Goal: Task Accomplishment & Management: Complete application form

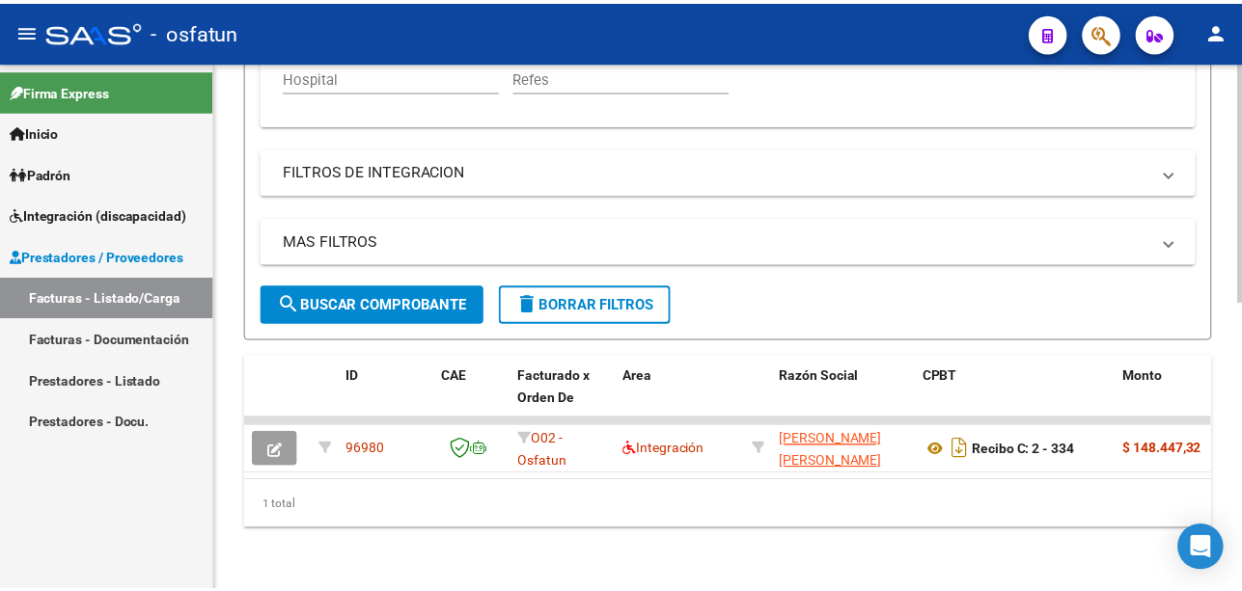
scroll to position [246, 0]
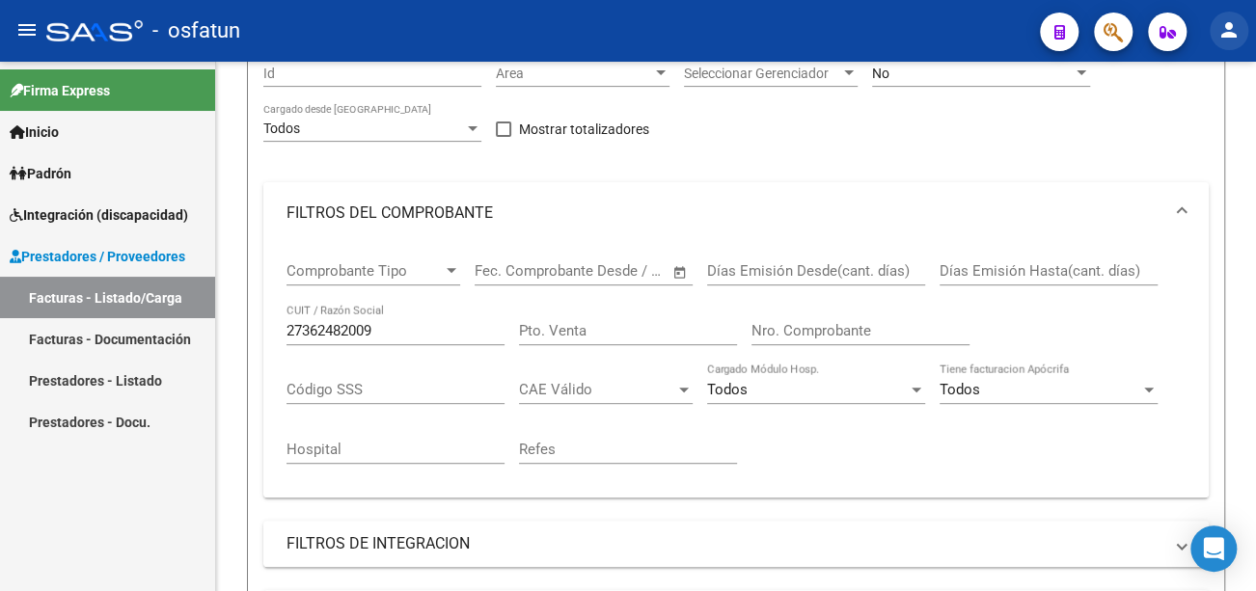
click at [1230, 23] on mat-icon "person" at bounding box center [1229, 29] width 23 height 23
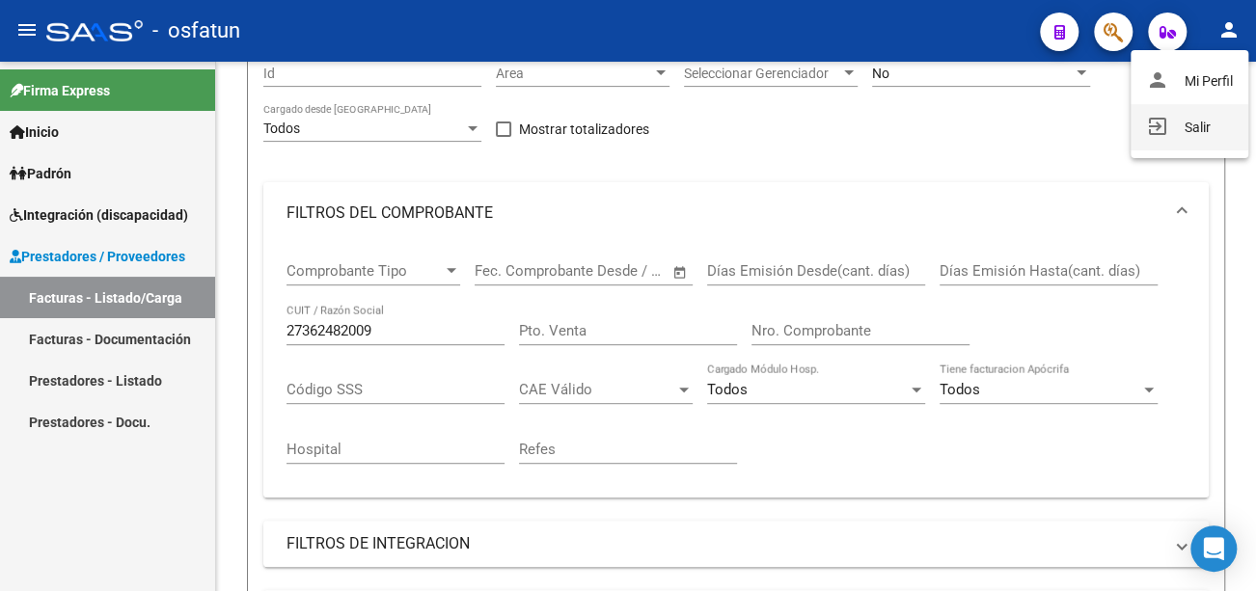
click at [1214, 123] on button "exit_to_app Salir" at bounding box center [1190, 127] width 118 height 46
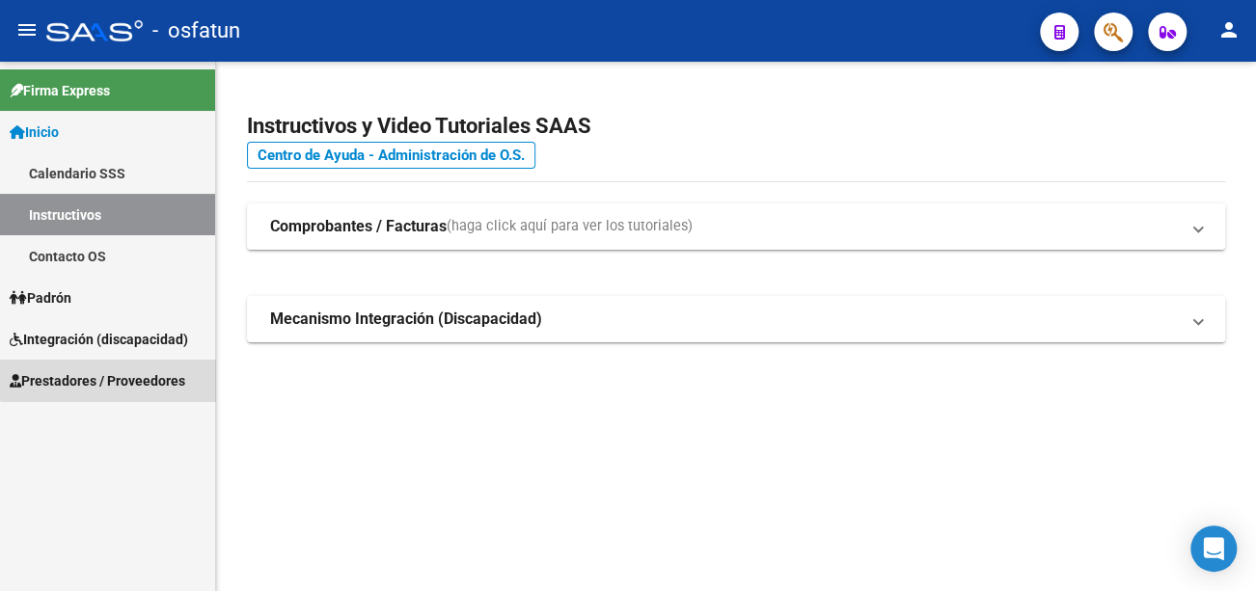
click at [178, 373] on span "Prestadores / Proveedores" at bounding box center [98, 380] width 176 height 21
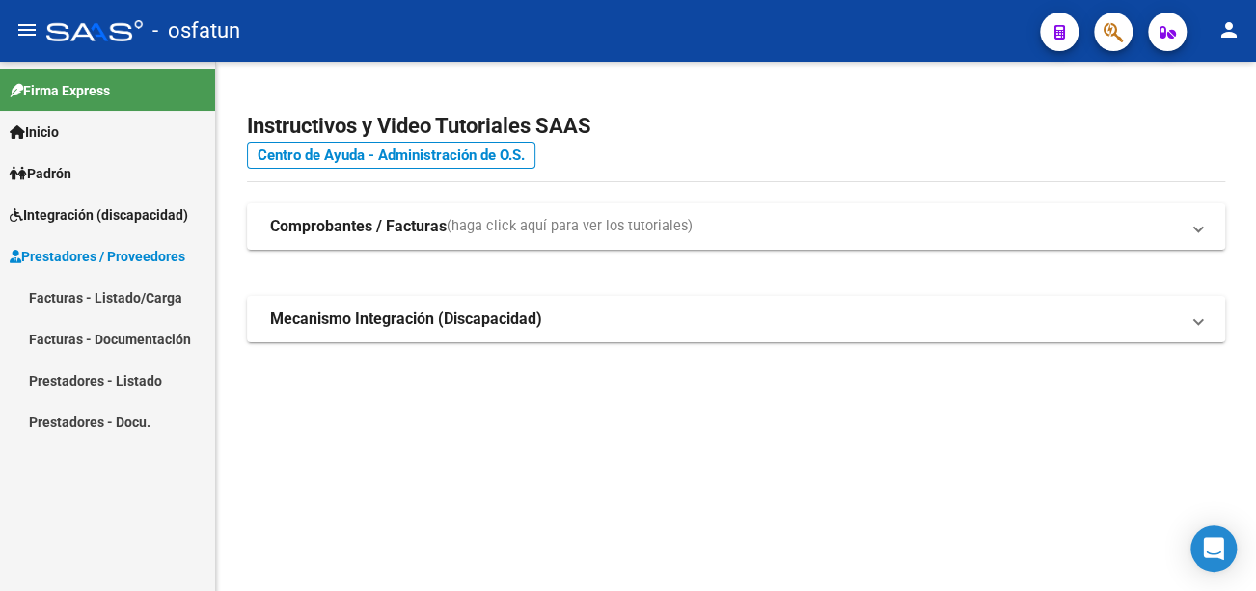
click at [1235, 31] on mat-icon "person" at bounding box center [1229, 29] width 23 height 23
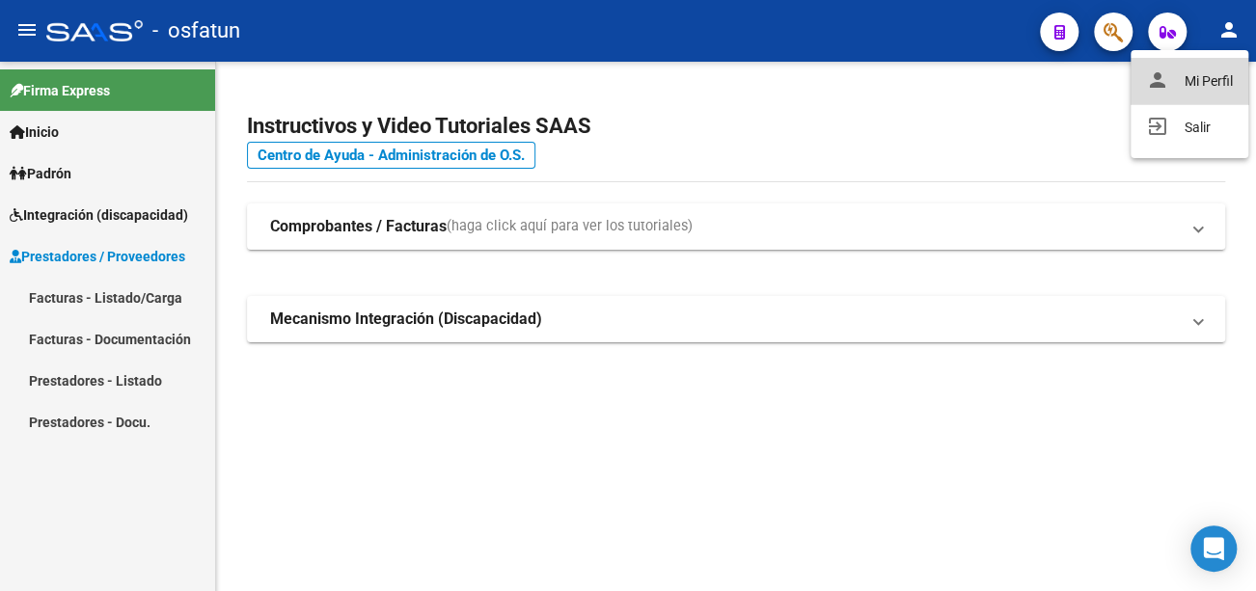
click at [1212, 83] on button "person Mi Perfil" at bounding box center [1190, 81] width 118 height 46
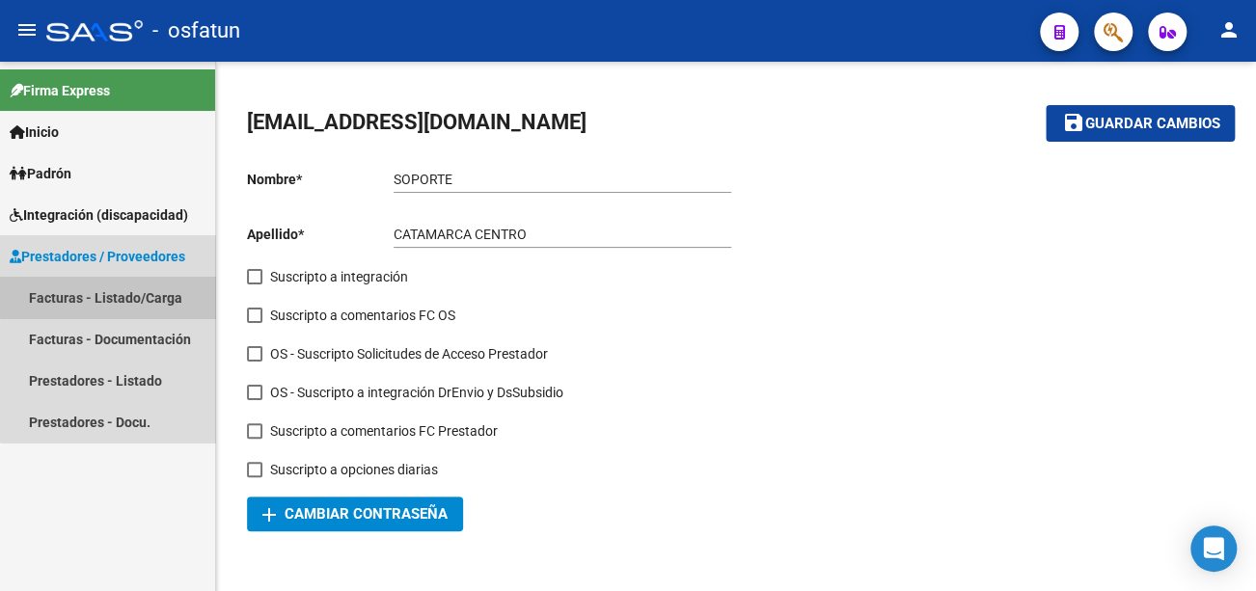
click at [117, 281] on link "Facturas - Listado/Carga" at bounding box center [107, 297] width 215 height 41
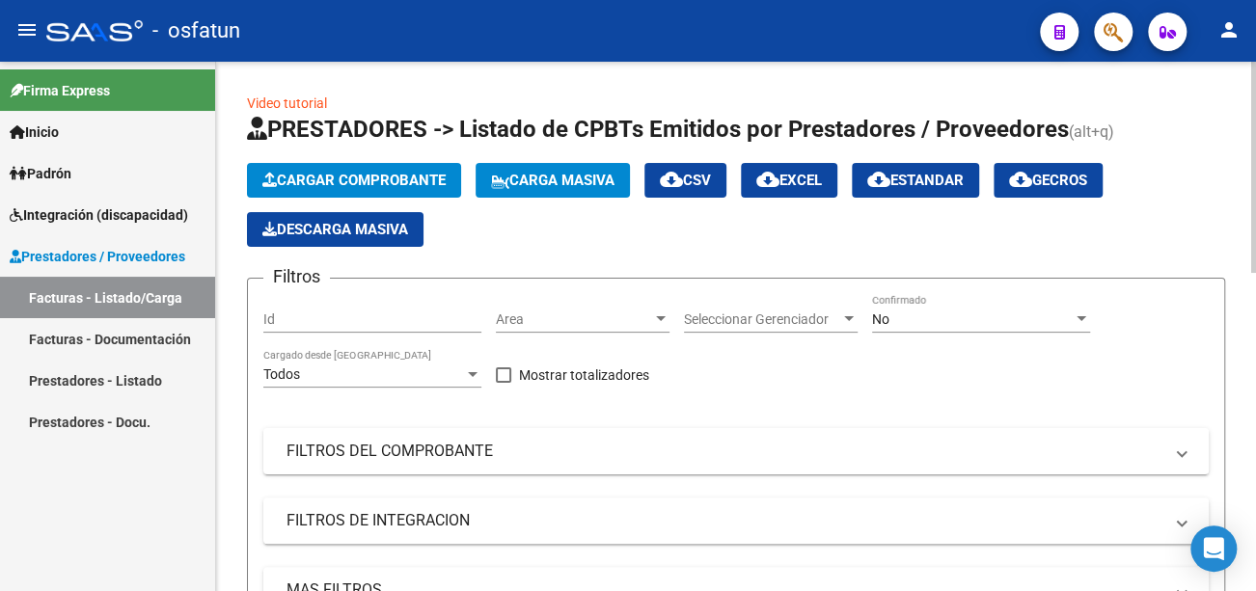
click at [410, 181] on span "Cargar Comprobante" at bounding box center [353, 180] width 183 height 17
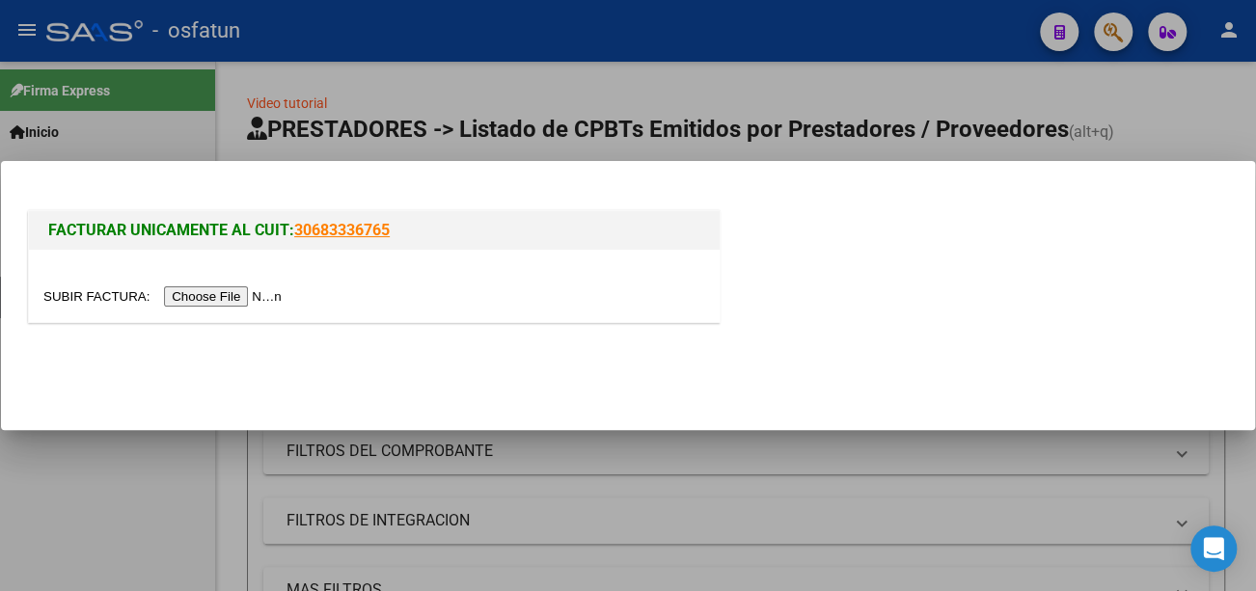
click at [276, 295] on input "file" at bounding box center [165, 297] width 244 height 20
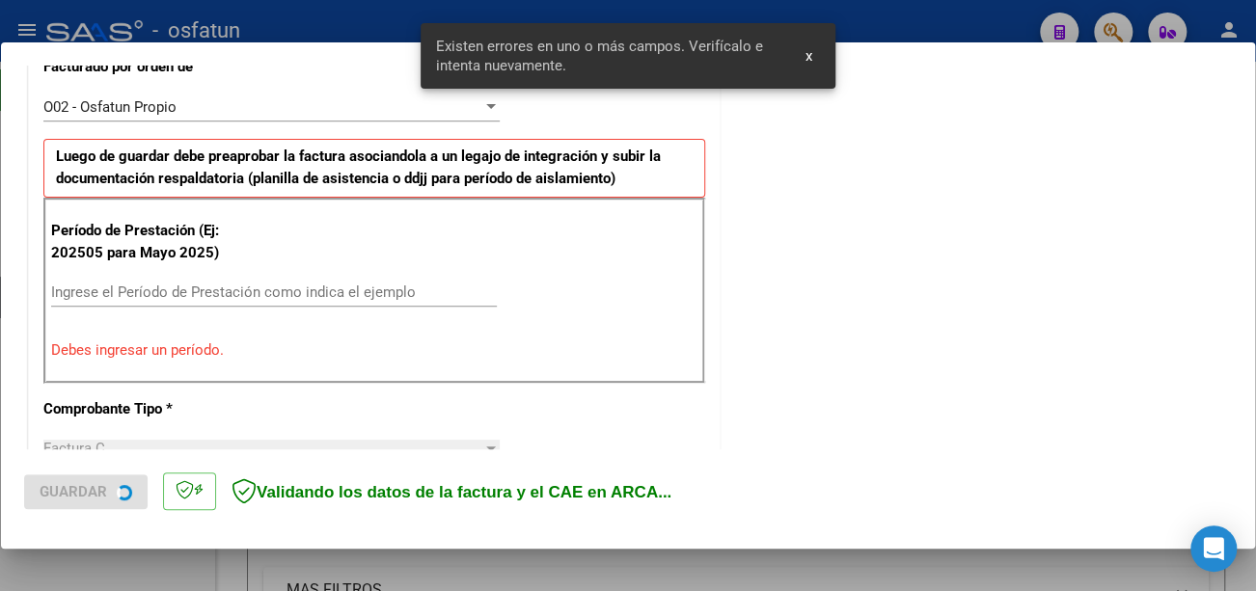
scroll to position [574, 0]
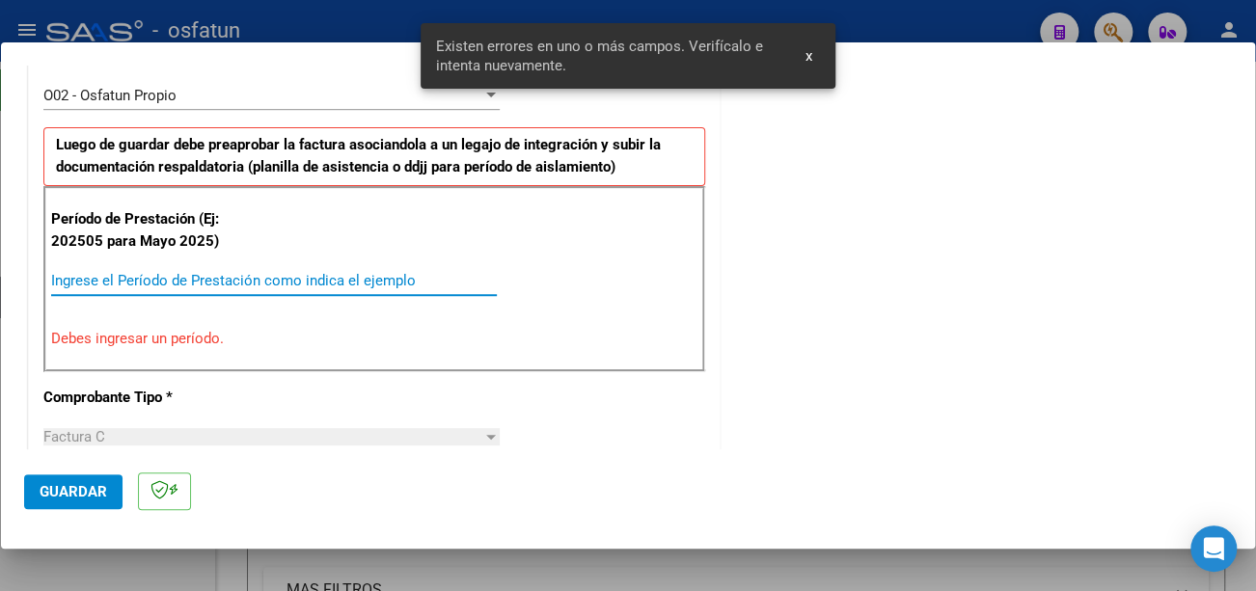
click at [398, 273] on input "Ingrese el Período de Prestación como indica el ejemplo" at bounding box center [274, 280] width 446 height 17
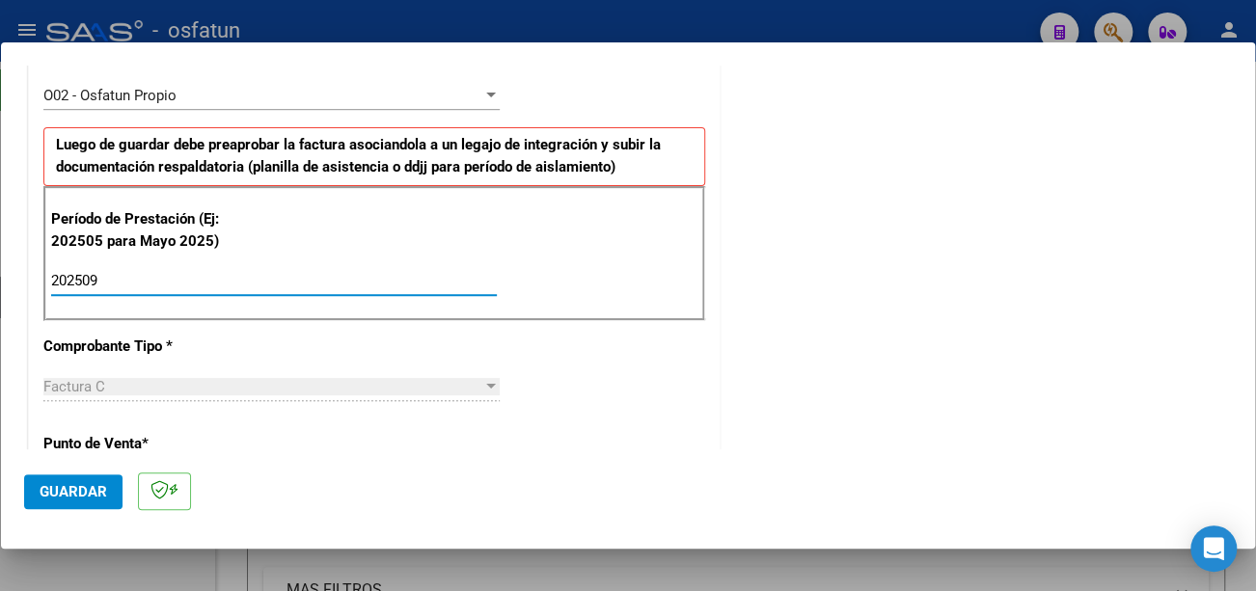
type input "202509"
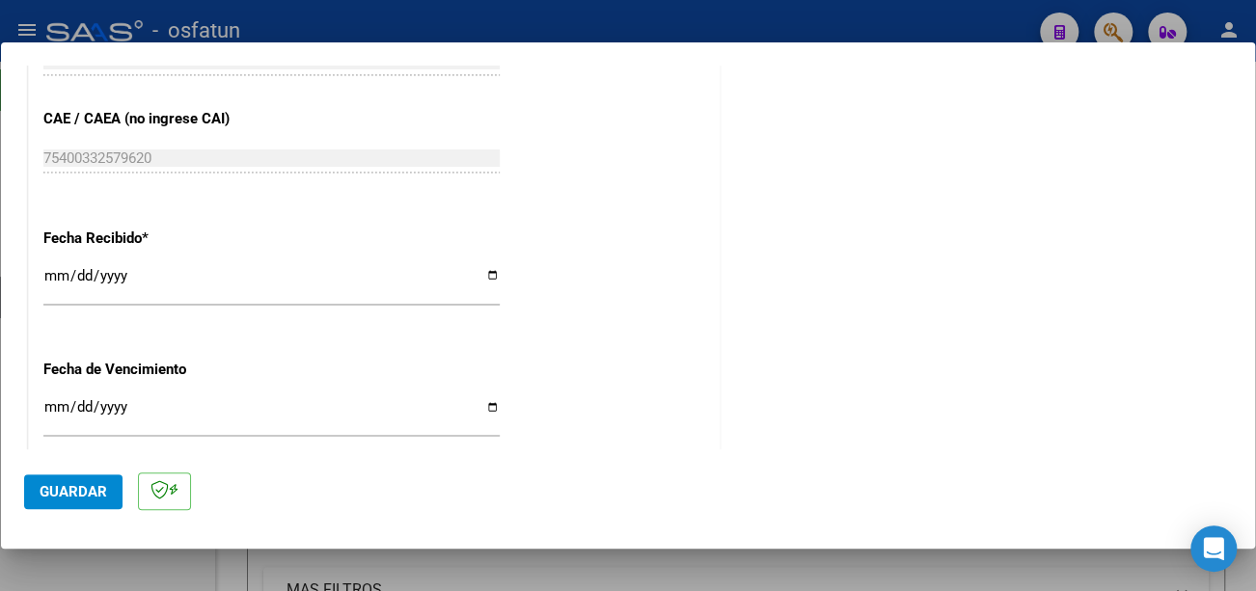
scroll to position [1346, 0]
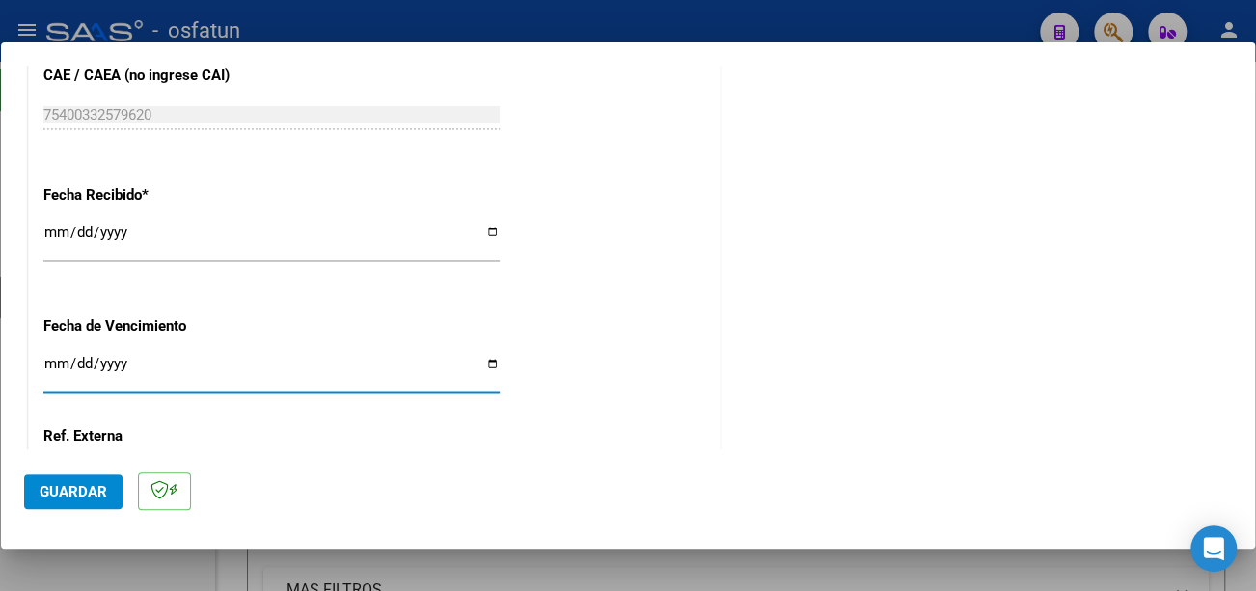
click at [45, 356] on input "Ingresar la fecha" at bounding box center [271, 371] width 456 height 31
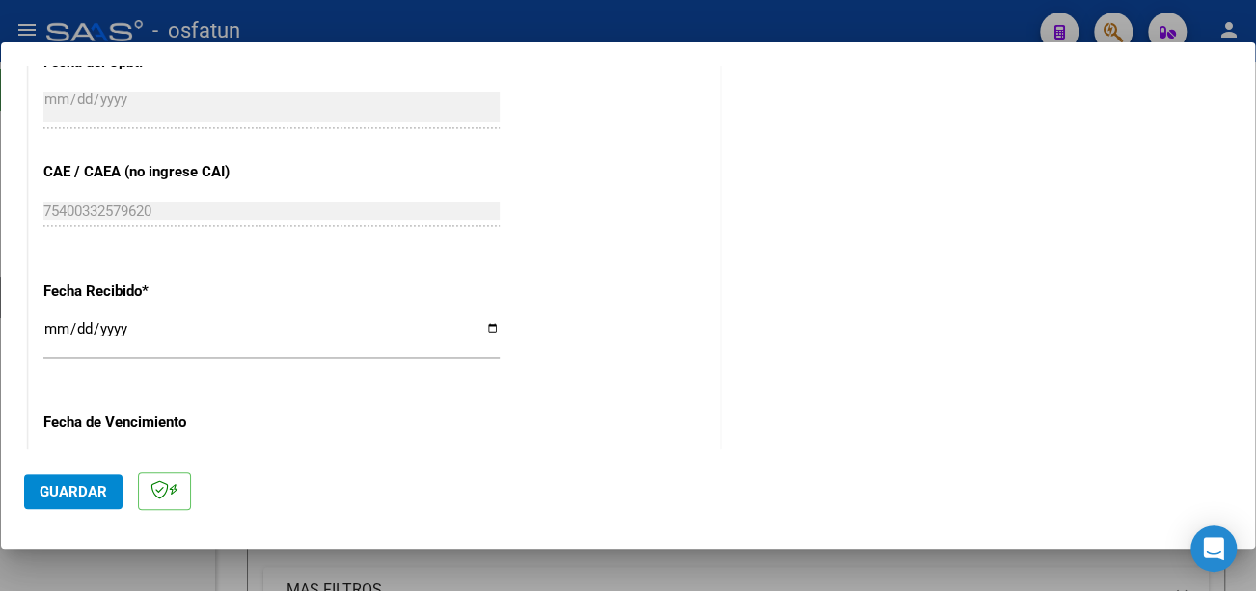
scroll to position [1442, 0]
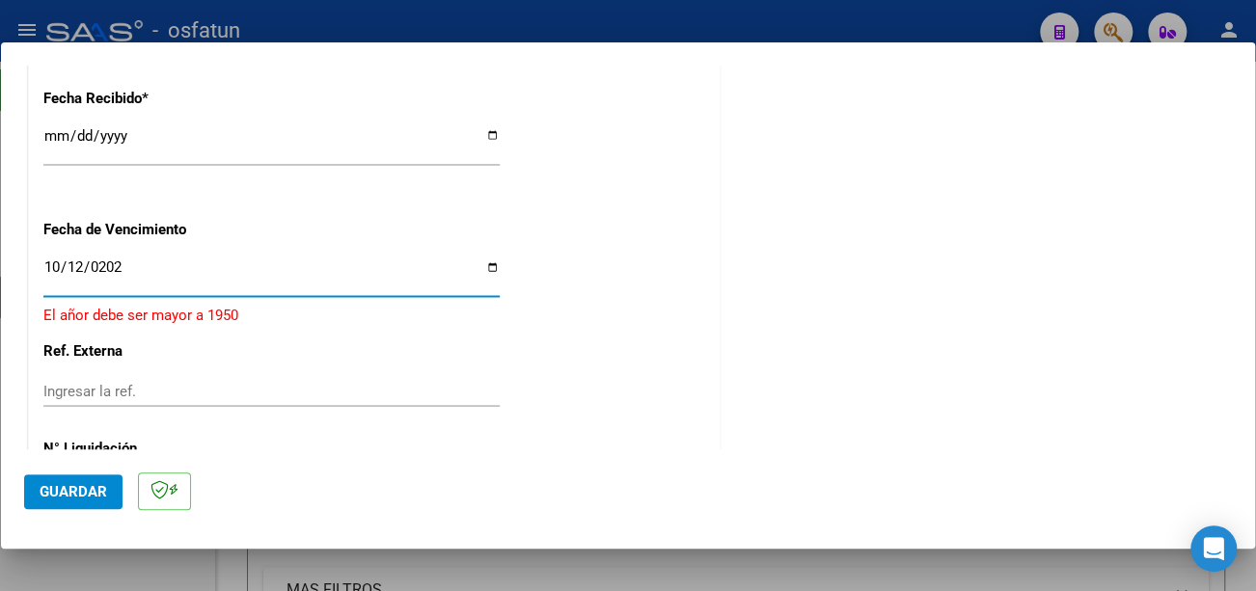
type input "2025-10-12"
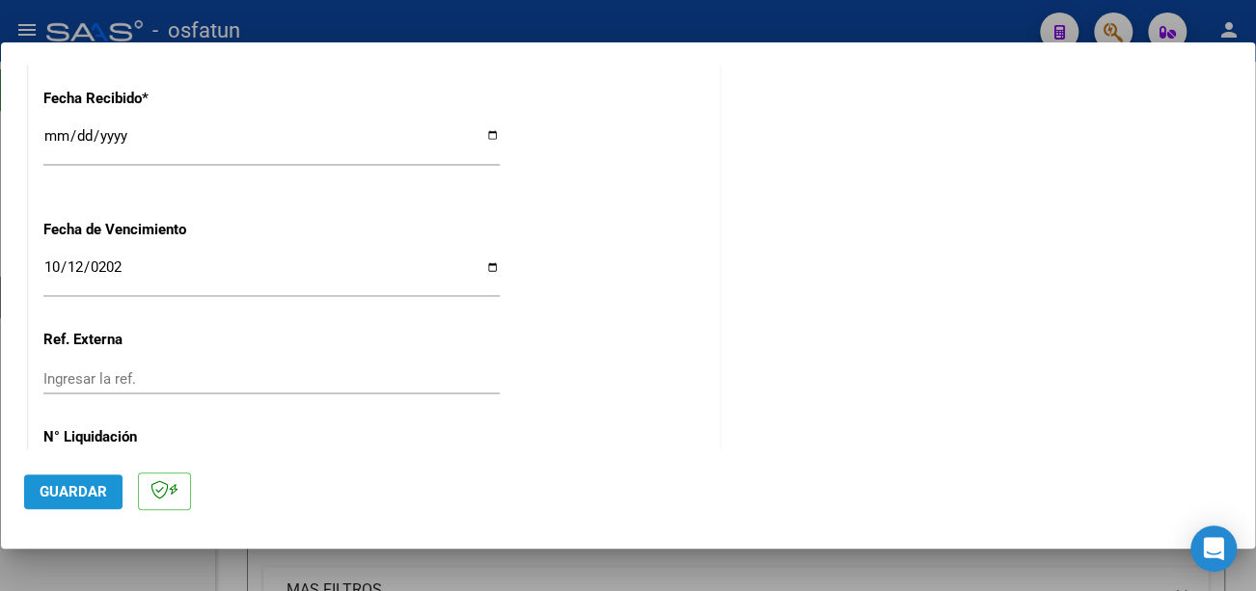
click at [87, 489] on span "Guardar" at bounding box center [74, 491] width 68 height 17
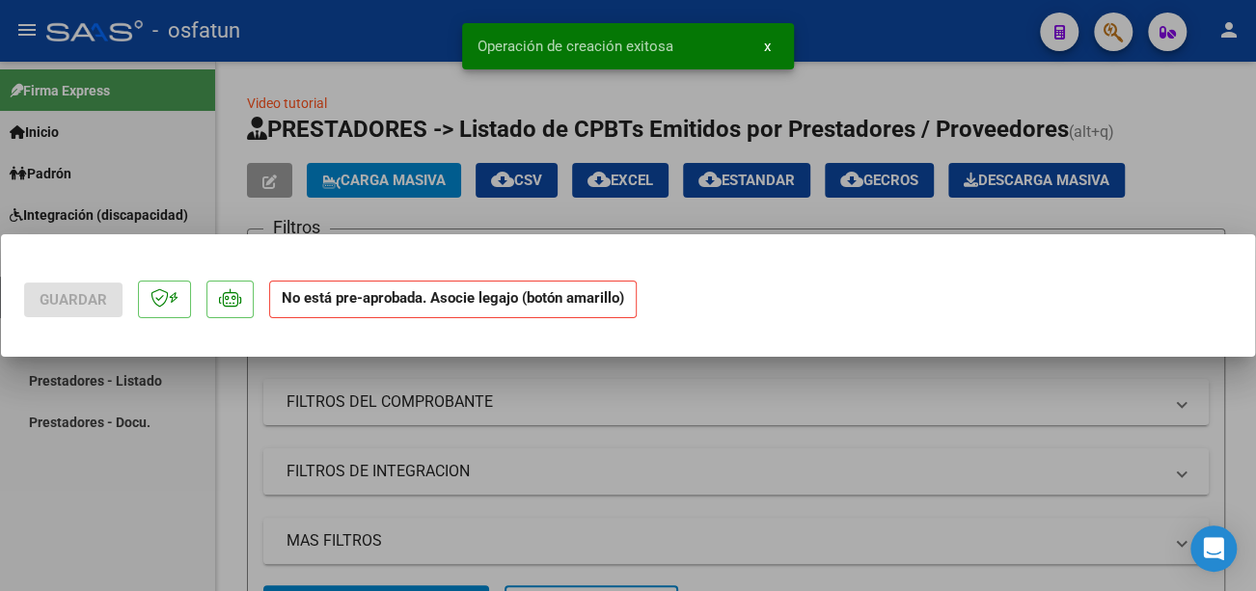
scroll to position [0, 0]
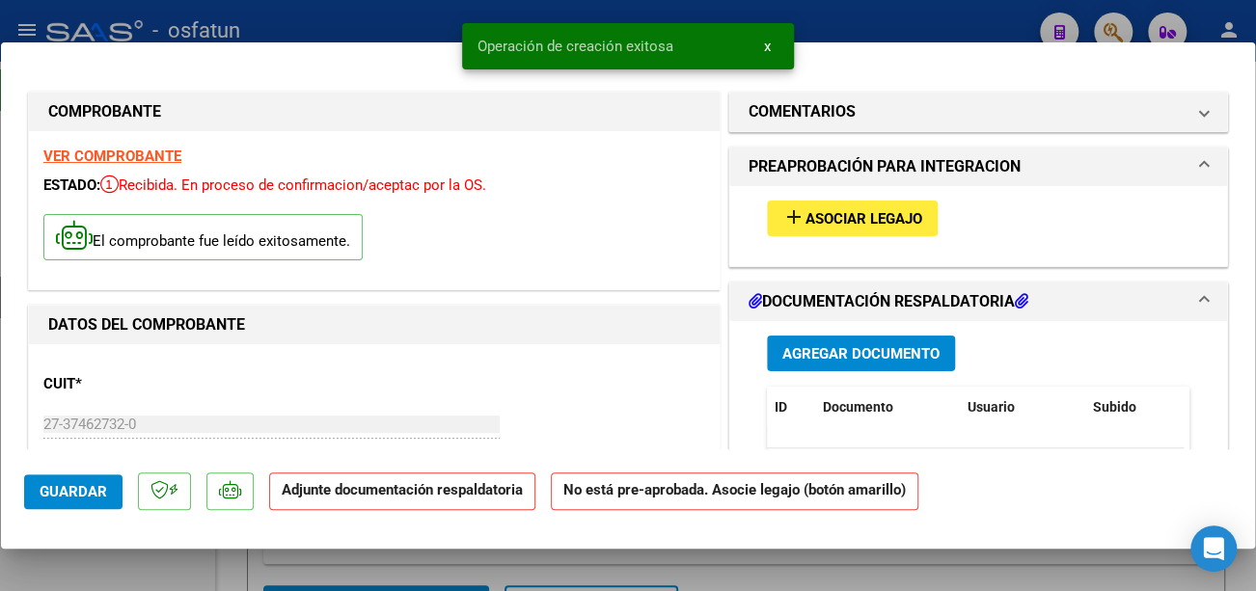
click at [886, 221] on span "Asociar Legajo" at bounding box center [864, 218] width 117 height 17
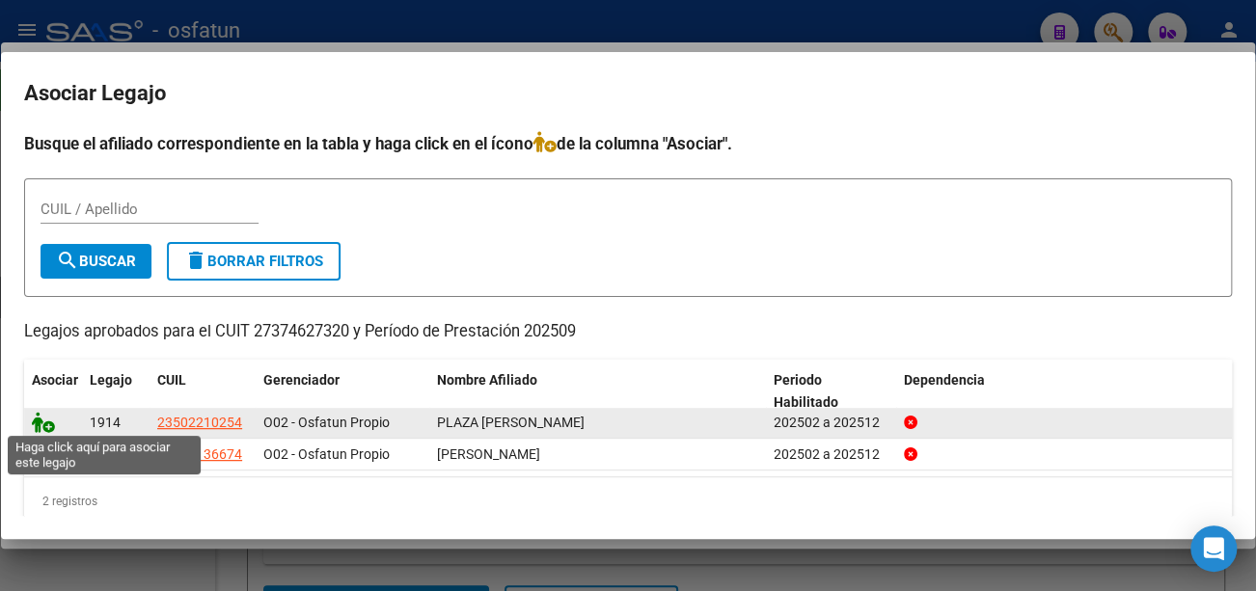
click at [37, 420] on icon at bounding box center [43, 422] width 23 height 21
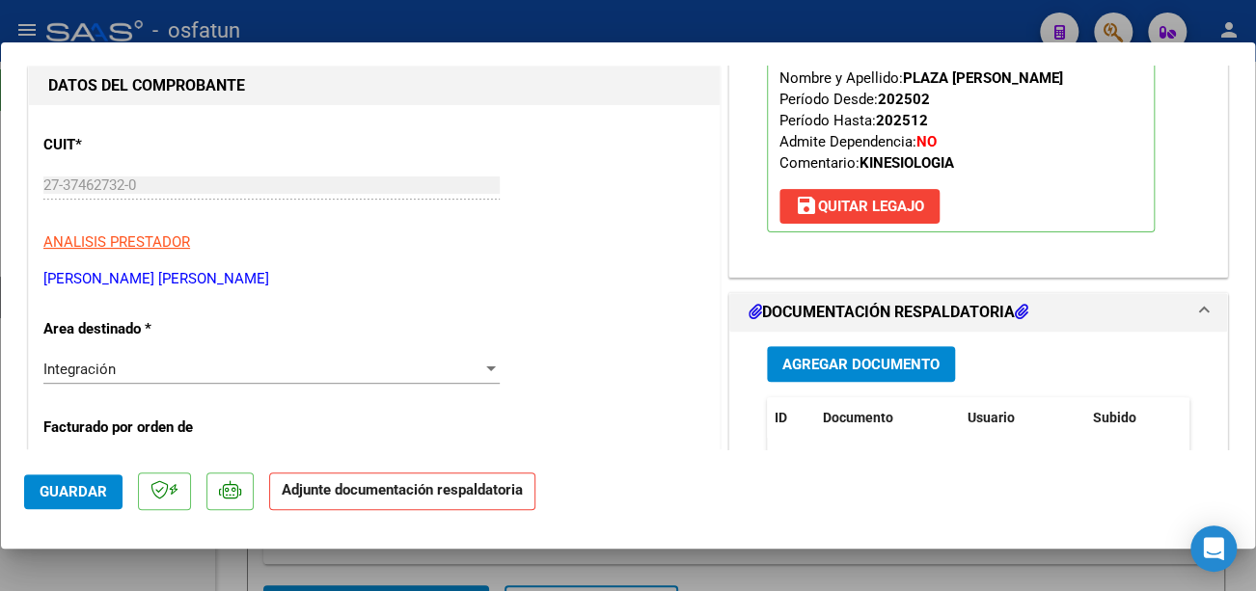
scroll to position [289, 0]
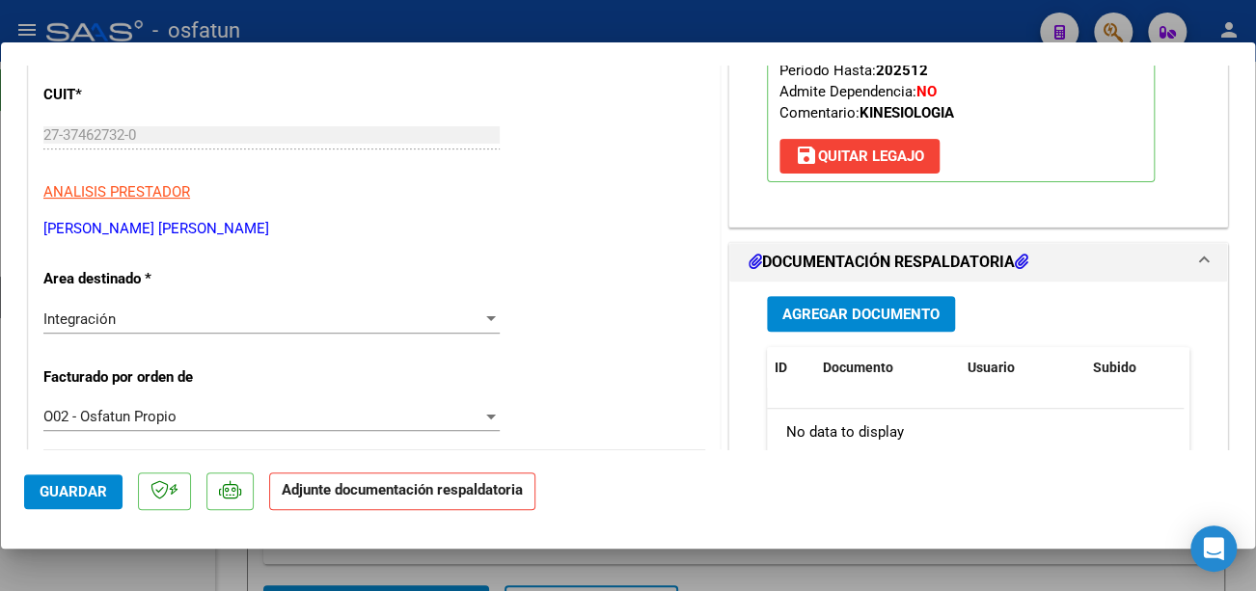
click at [915, 314] on span "Agregar Documento" at bounding box center [860, 314] width 157 height 17
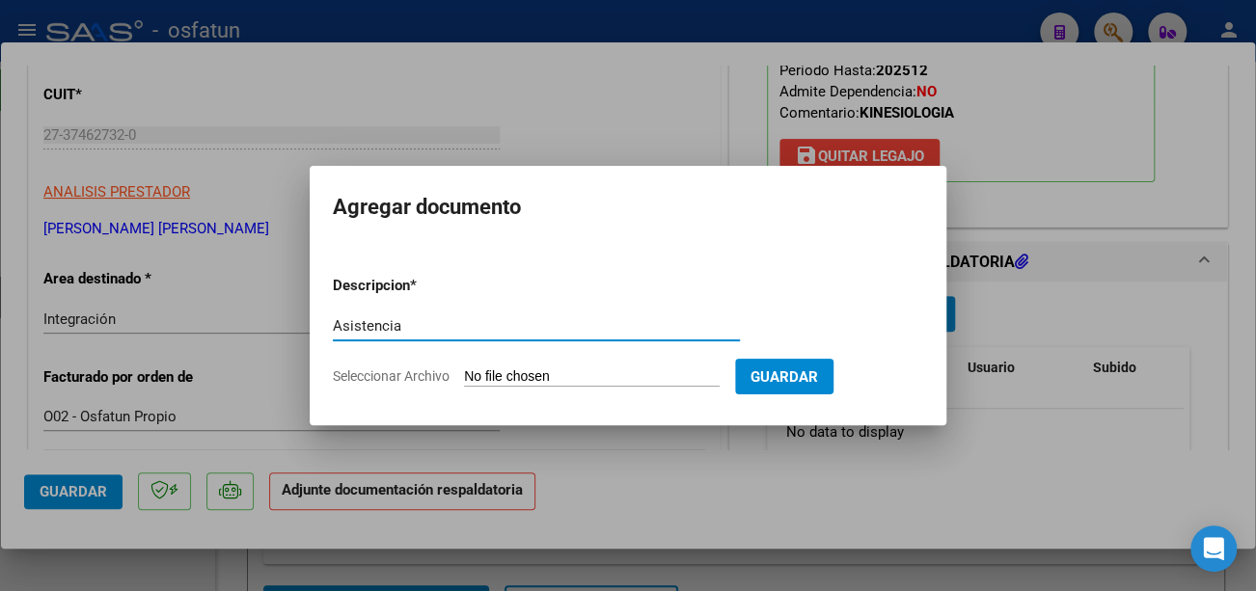
type input "Asistencia"
click at [558, 368] on app-file-uploader "Seleccionar Archivo" at bounding box center [534, 376] width 402 height 17
click at [576, 371] on input "Seleccionar Archivo" at bounding box center [592, 378] width 256 height 18
type input "C:\fakepath\Franco Asist.pdf"
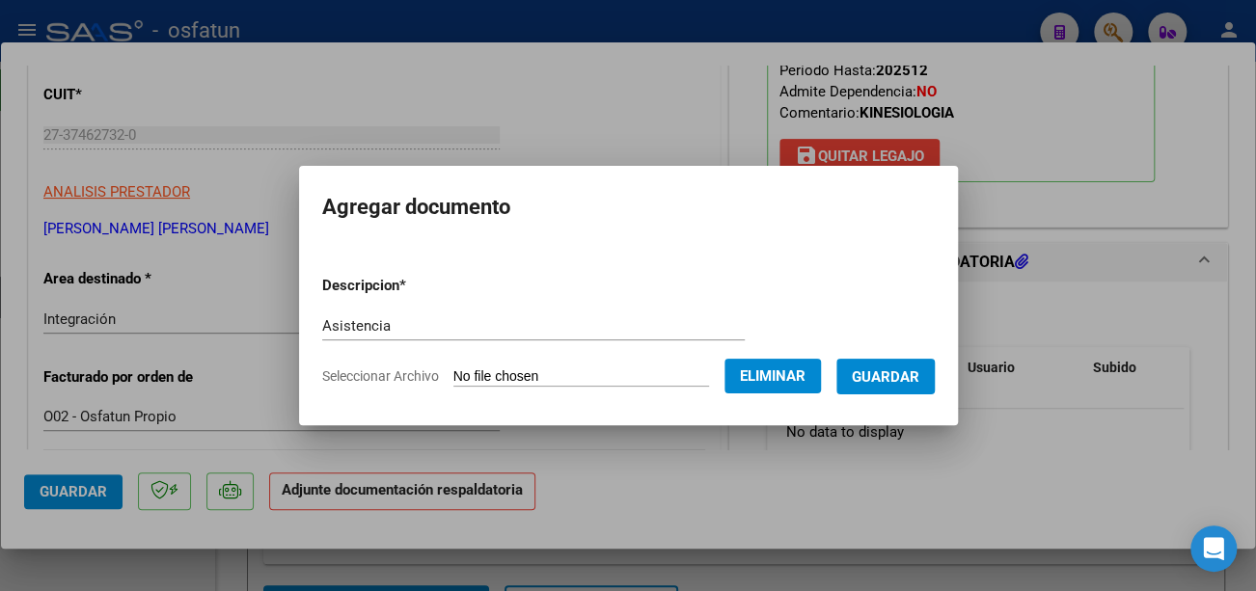
click at [914, 378] on span "Guardar" at bounding box center [886, 377] width 68 height 17
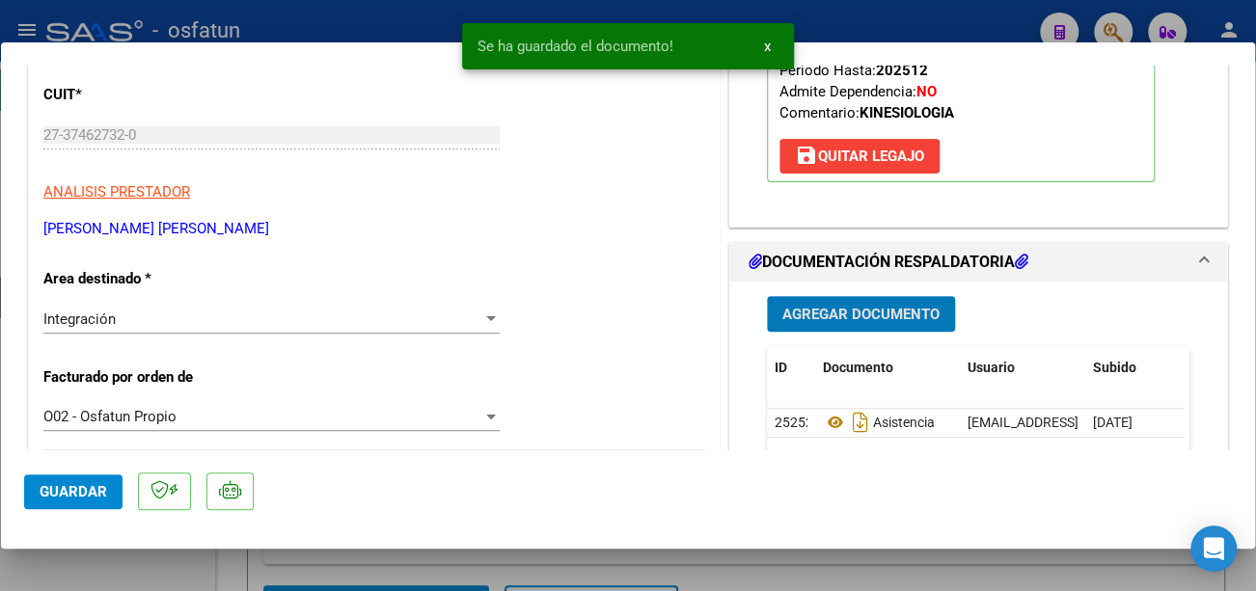
click at [79, 489] on span "Guardar" at bounding box center [74, 491] width 68 height 17
type input "$ 0,00"
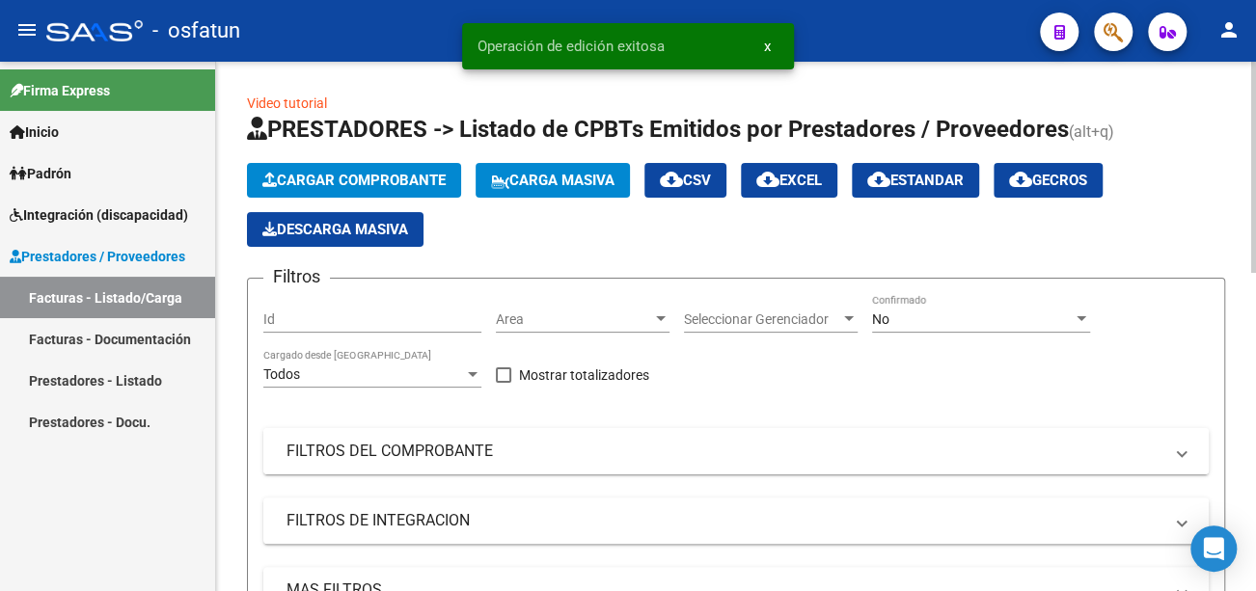
click at [422, 444] on mat-panel-title "FILTROS DEL COMPROBANTE" at bounding box center [725, 451] width 876 height 21
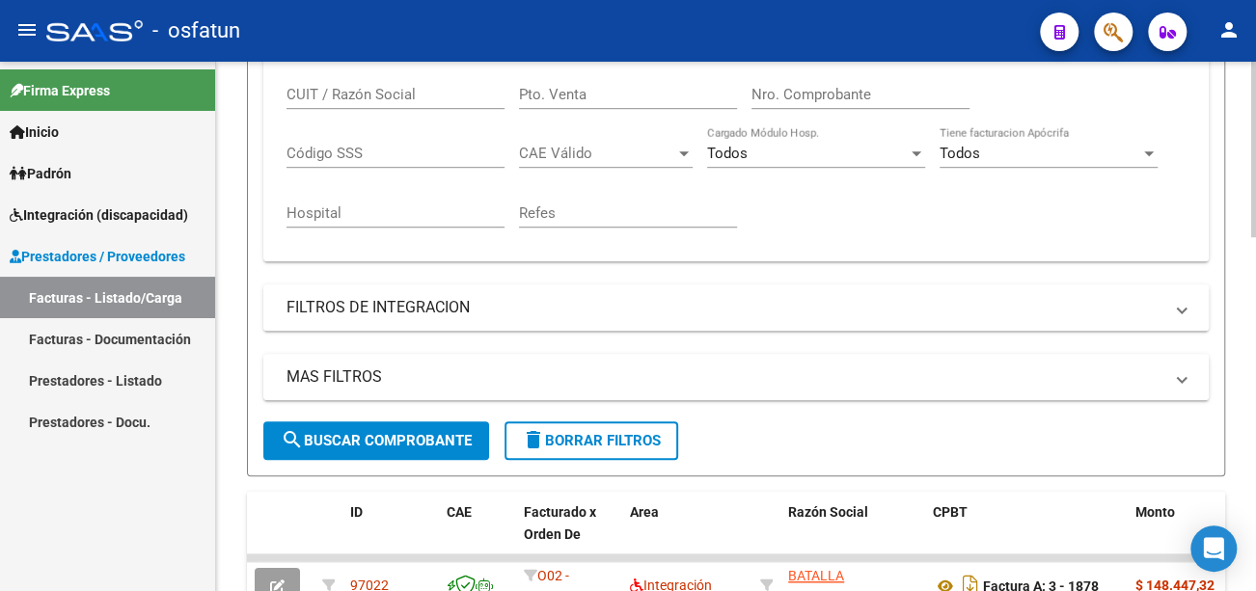
scroll to position [675, 0]
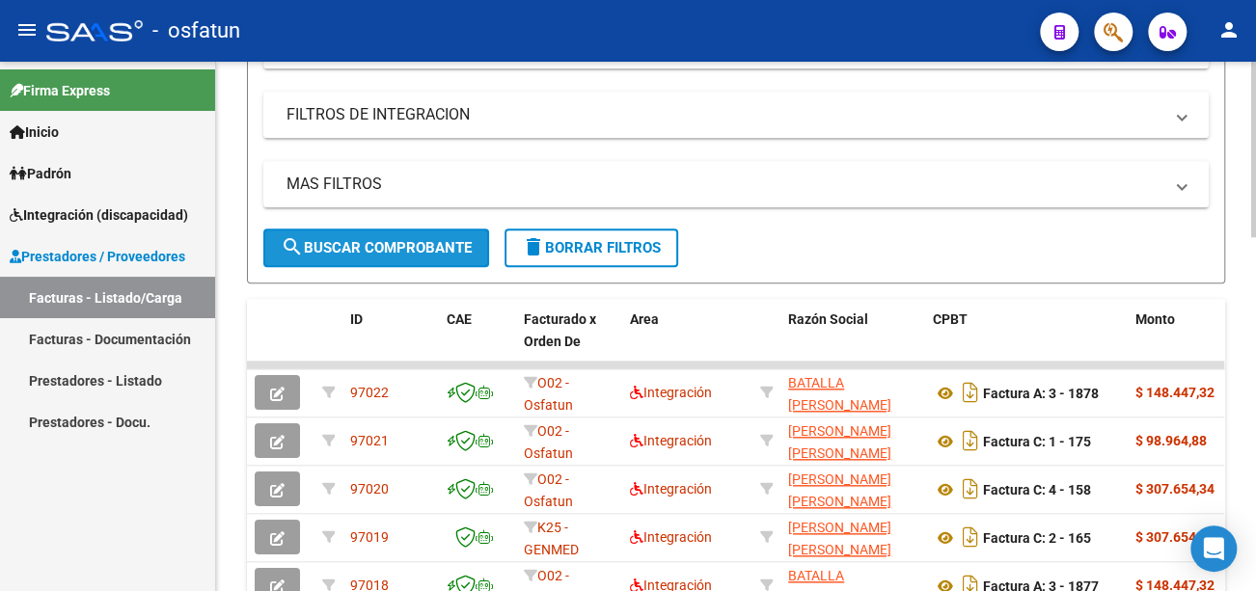
click at [462, 252] on span "search Buscar Comprobante" at bounding box center [376, 247] width 191 height 17
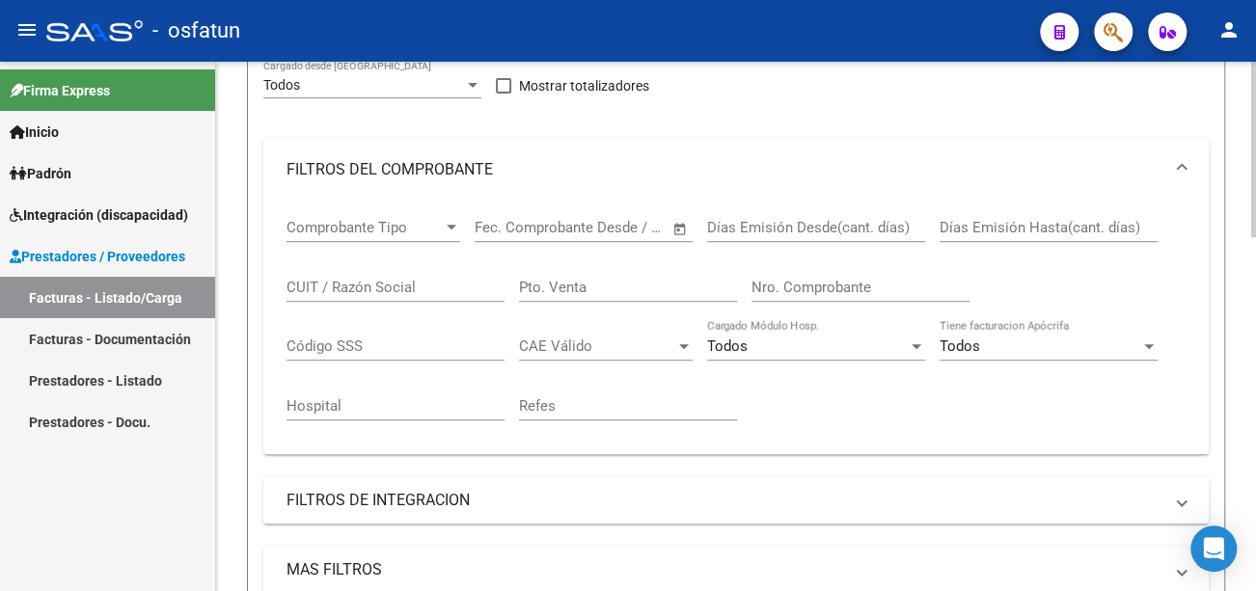
scroll to position [193, 0]
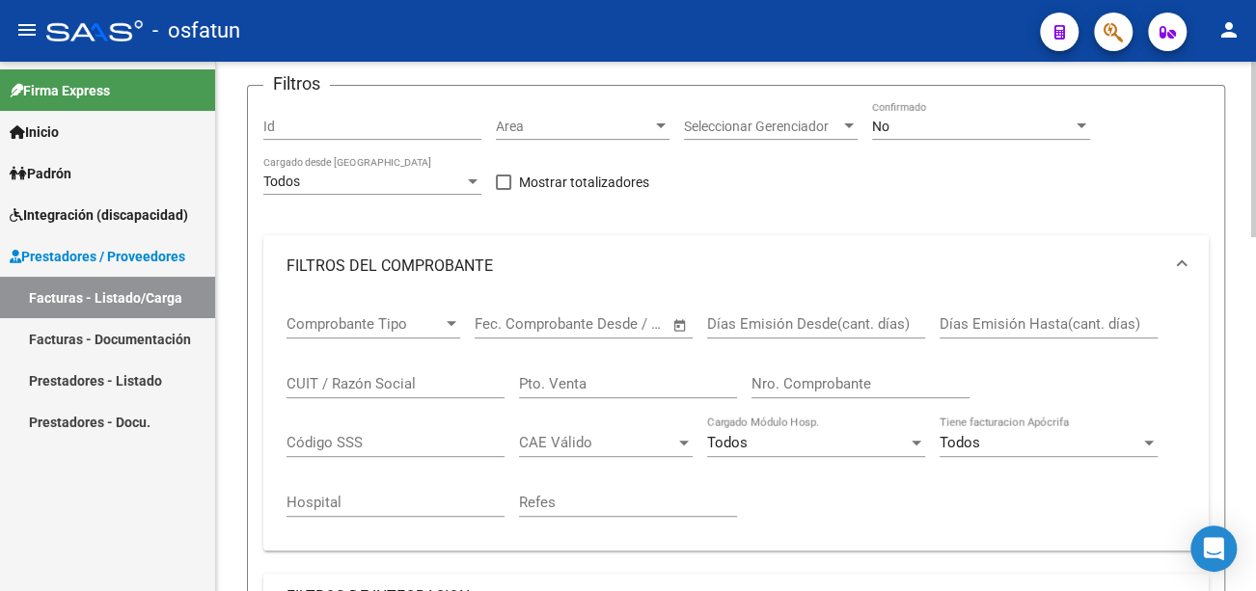
click at [377, 389] on input "CUIT / Razón Social" at bounding box center [396, 383] width 218 height 17
paste input "27374627320"
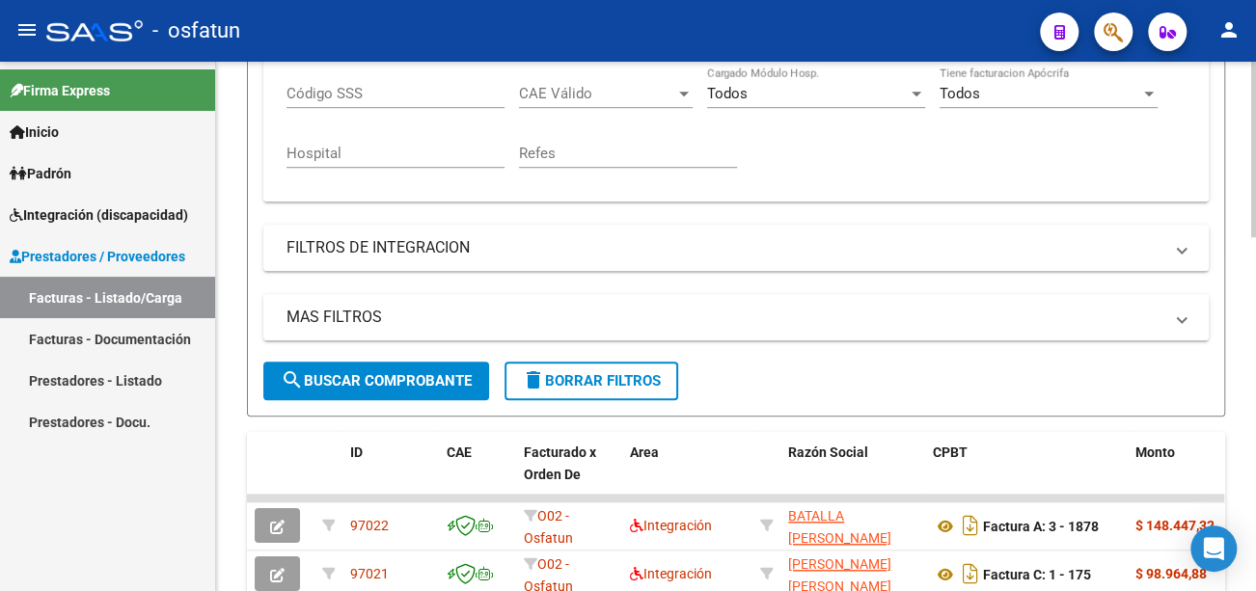
scroll to position [579, 0]
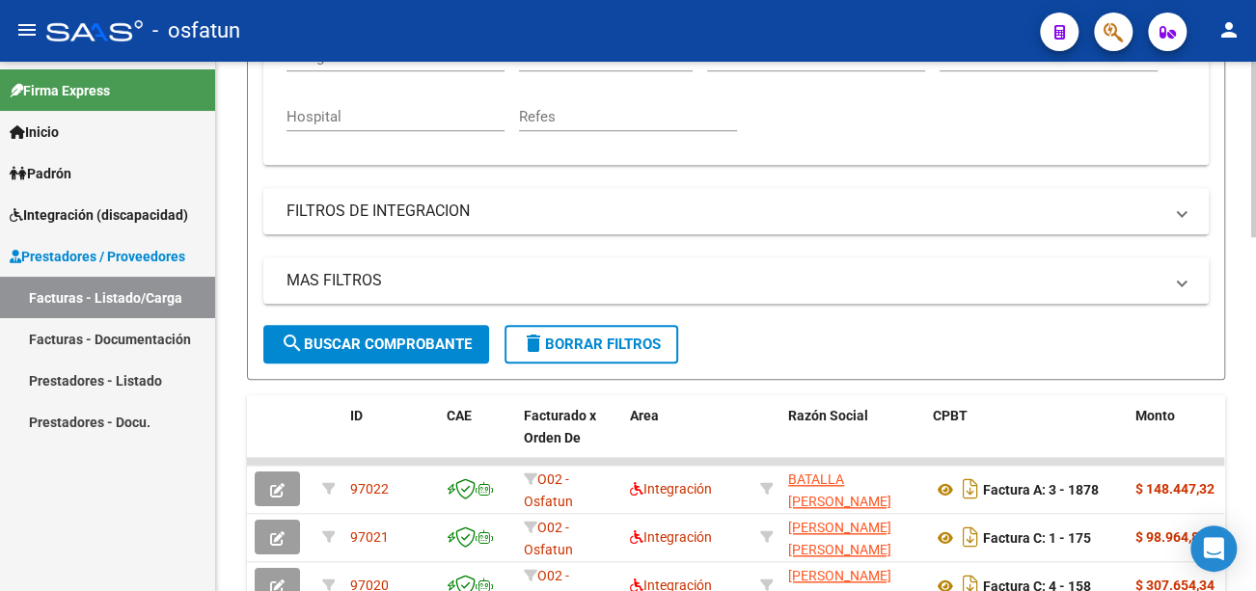
type input "27374627320"
click at [431, 336] on span "search Buscar Comprobante" at bounding box center [376, 344] width 191 height 17
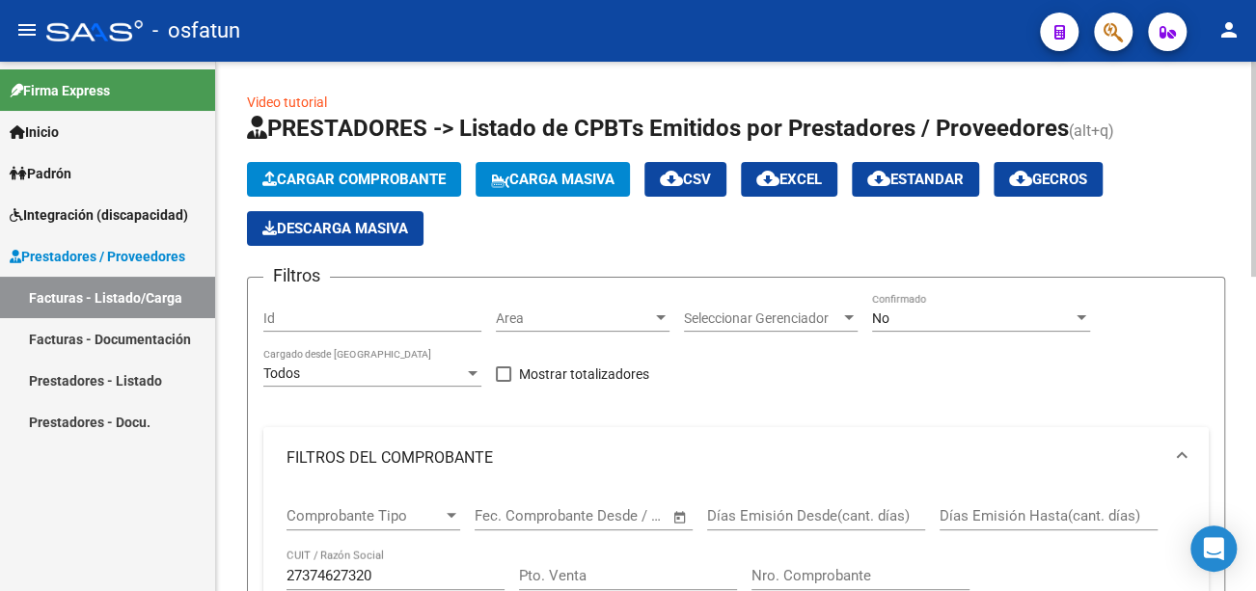
scroll to position [0, 0]
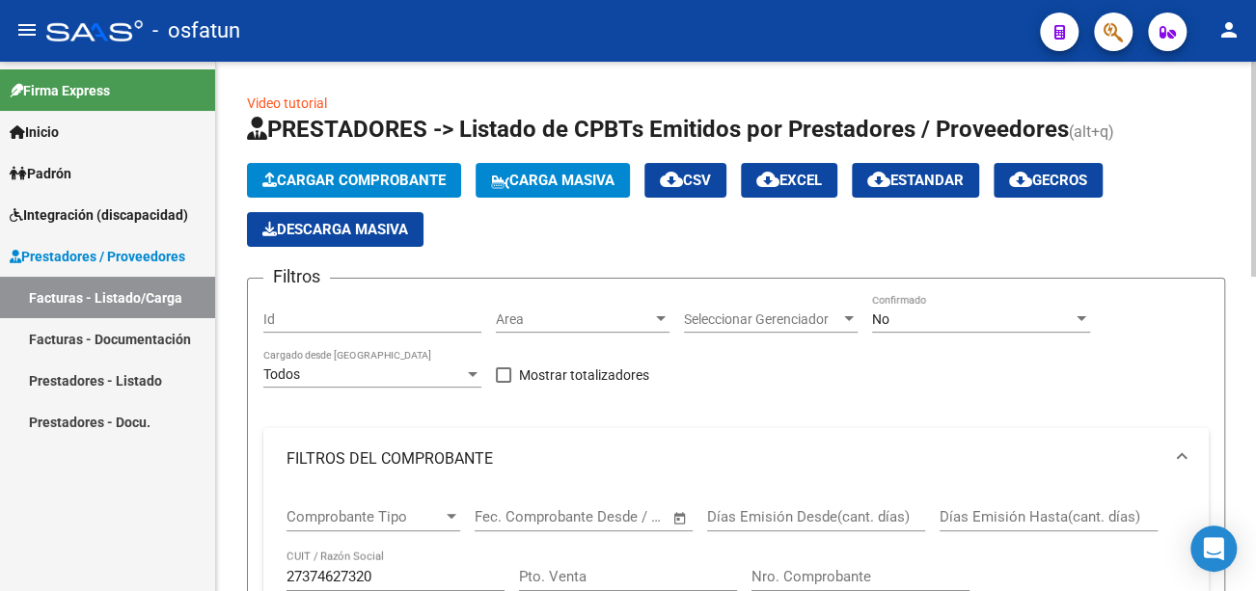
click at [370, 172] on span "Cargar Comprobante" at bounding box center [353, 180] width 183 height 17
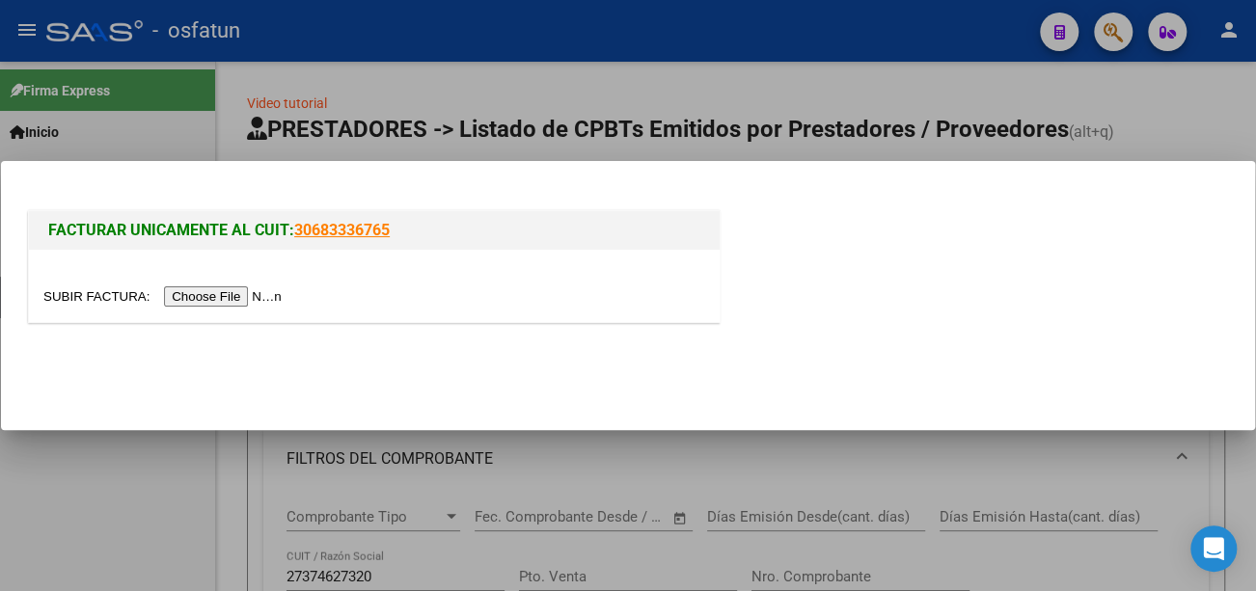
click at [264, 298] on input "file" at bounding box center [165, 297] width 244 height 20
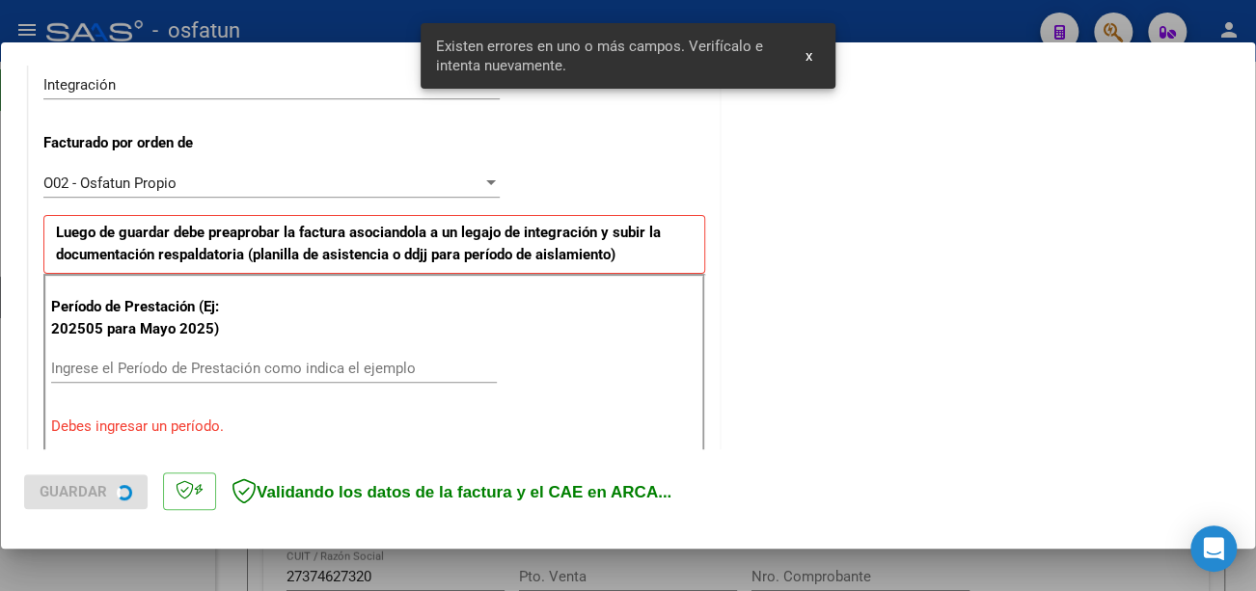
scroll to position [574, 0]
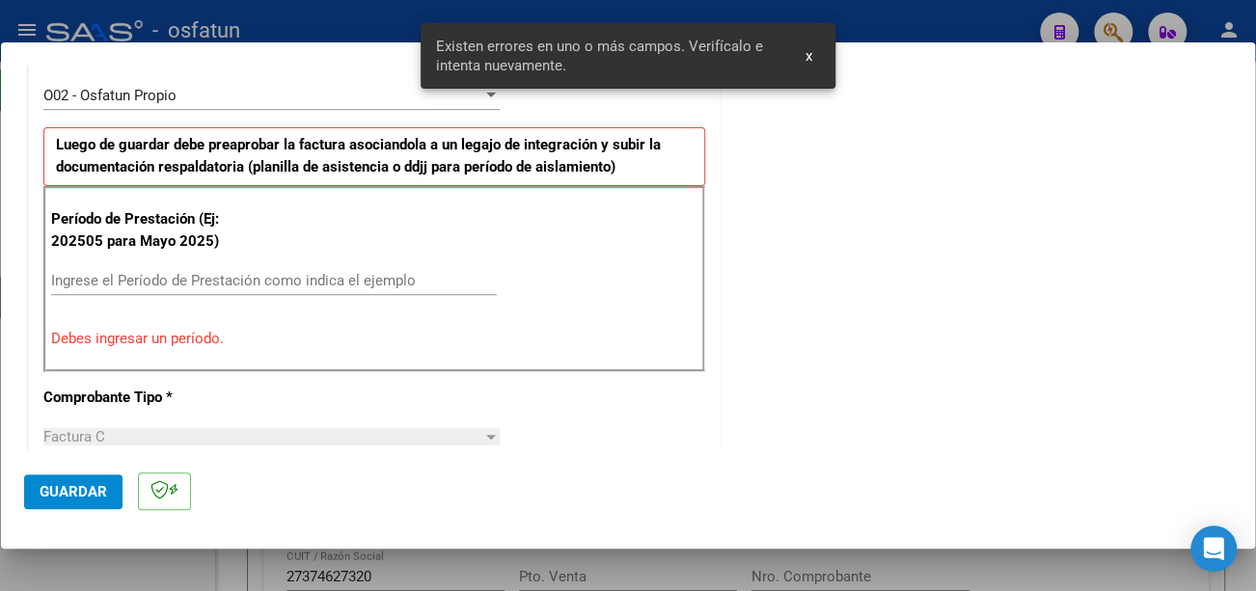
click at [372, 284] on input "Ingrese el Período de Prestación como indica el ejemplo" at bounding box center [274, 280] width 446 height 17
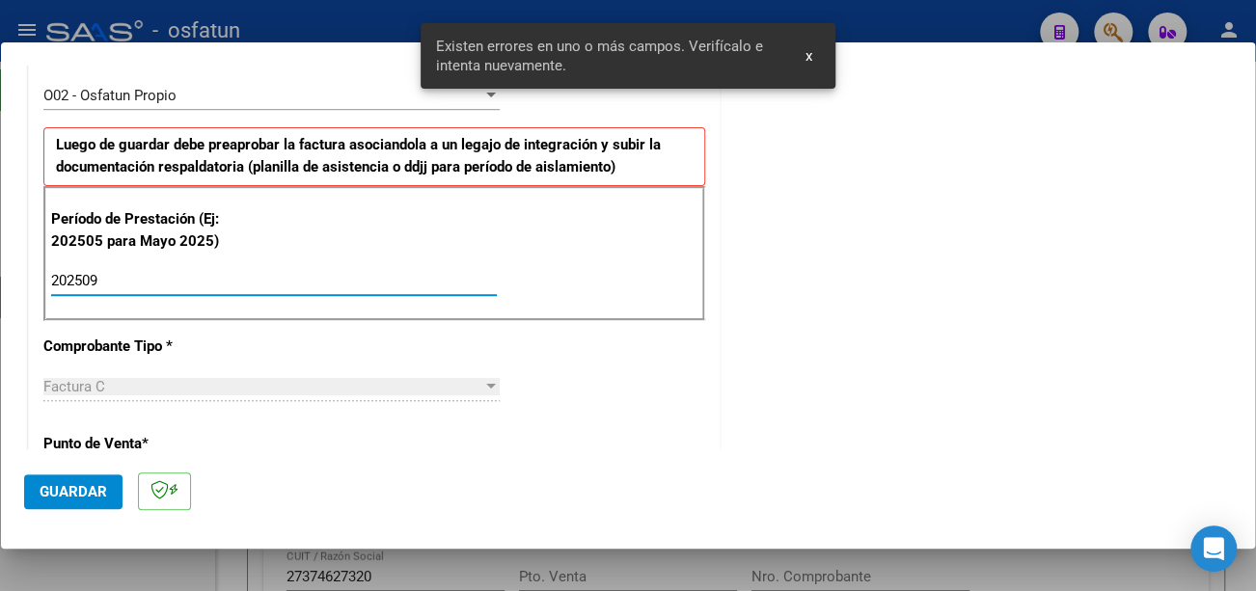
type input "202509"
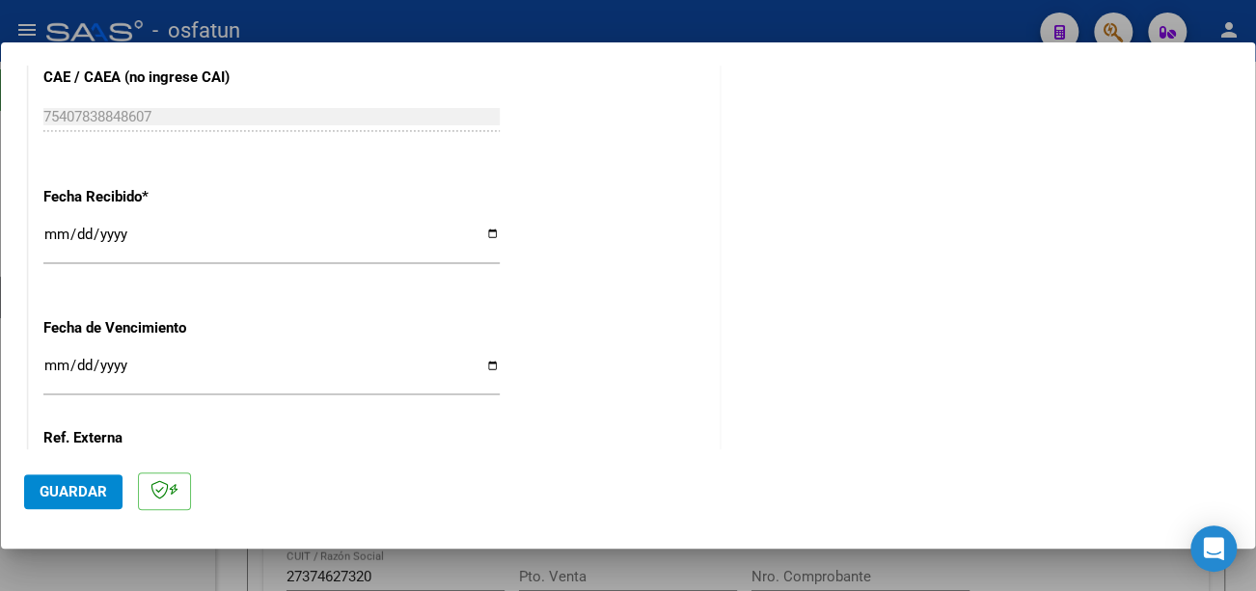
scroll to position [1346, 0]
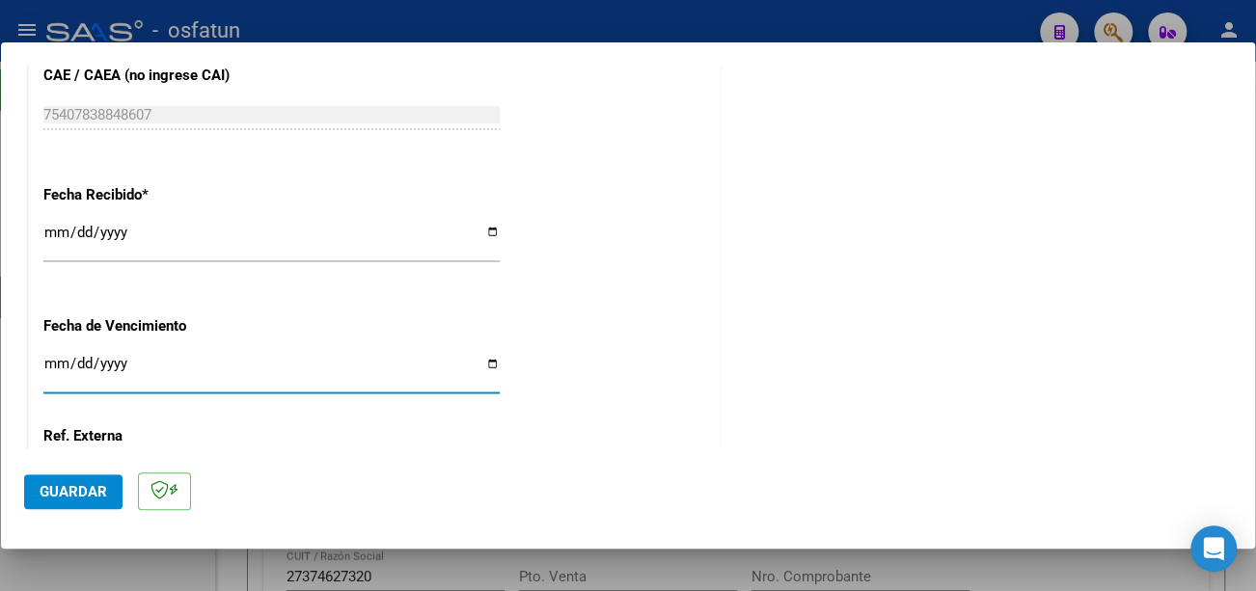
click at [47, 357] on input "Ingresar la fecha" at bounding box center [271, 371] width 456 height 31
type input "2025-10-12"
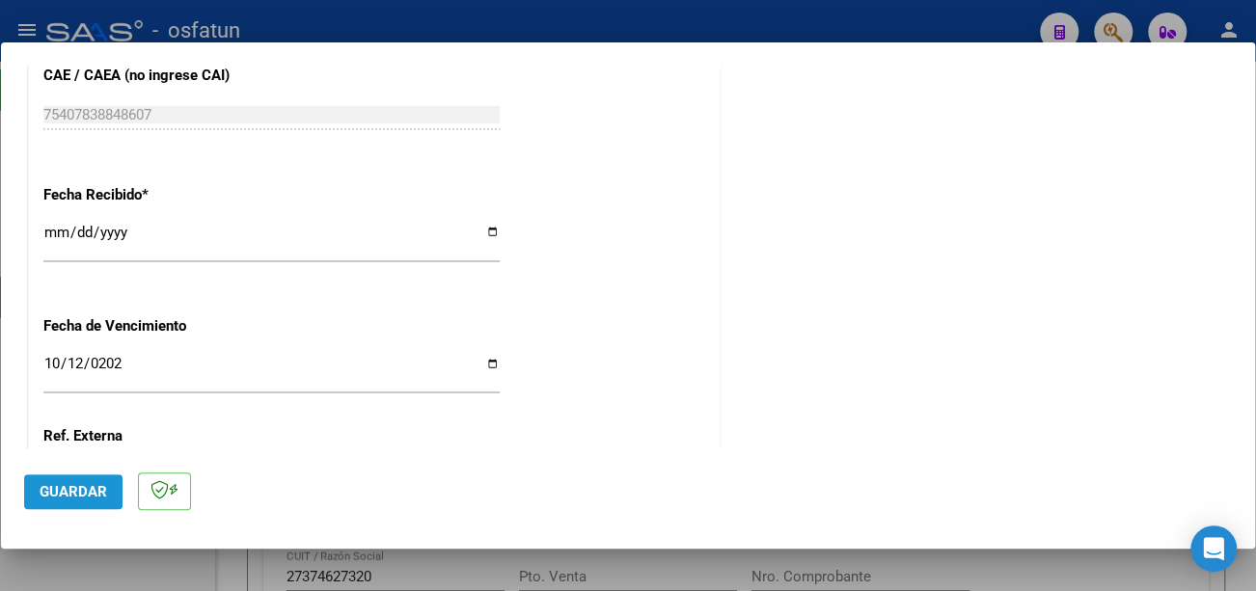
click at [107, 492] on button "Guardar" at bounding box center [73, 492] width 98 height 35
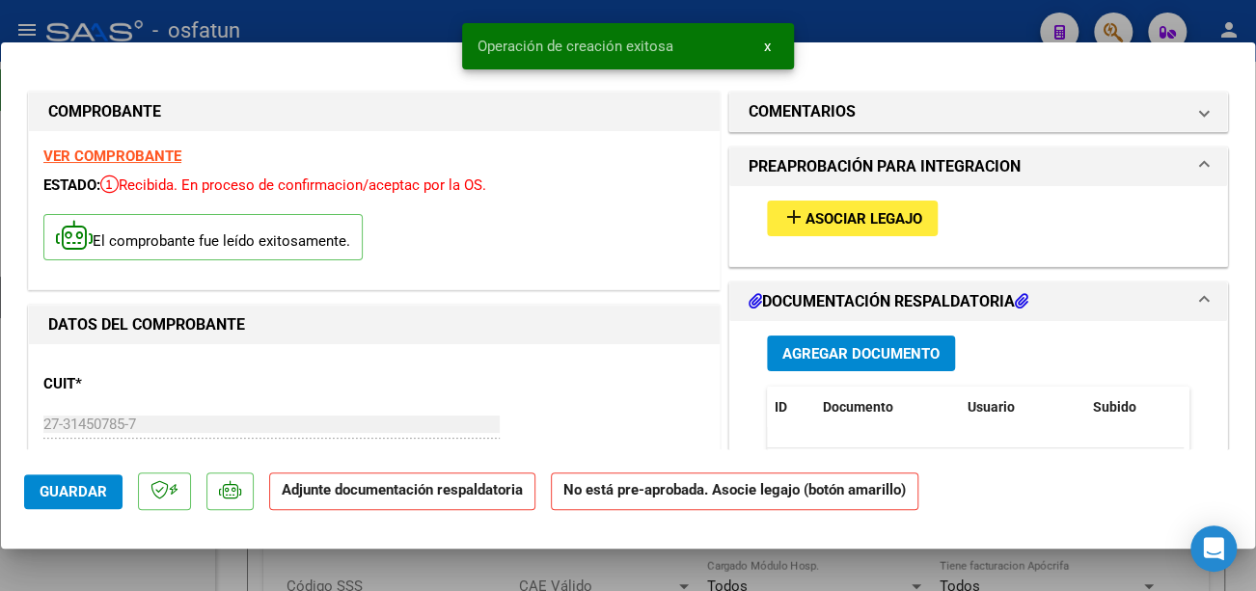
click at [885, 210] on span "Asociar Legajo" at bounding box center [864, 218] width 117 height 17
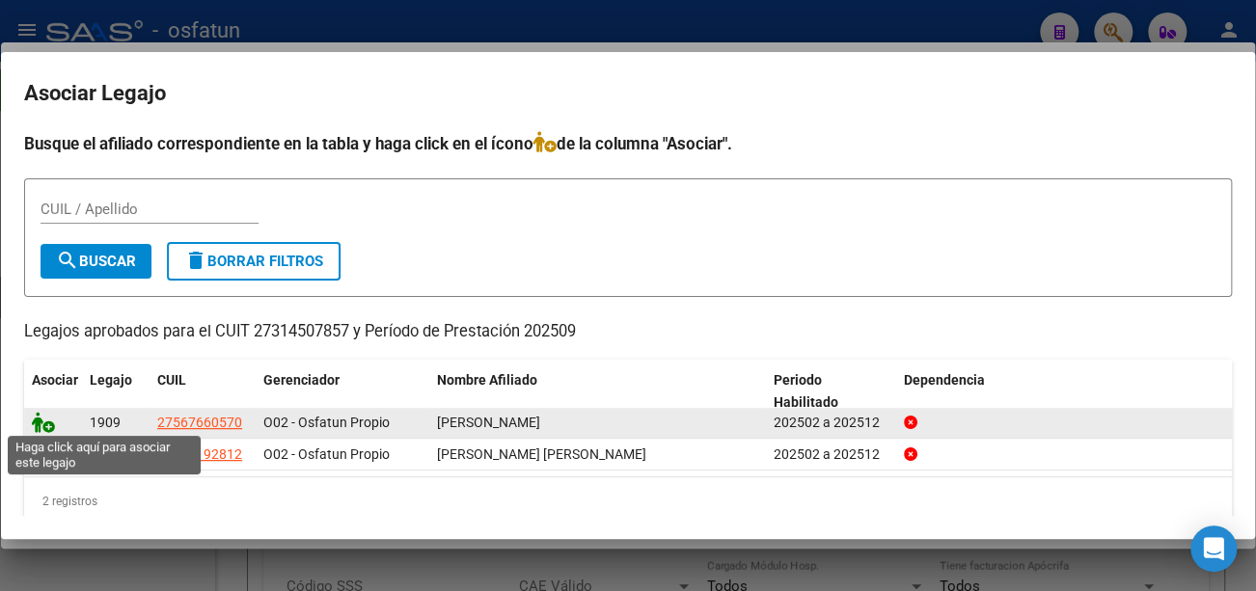
click at [48, 422] on icon at bounding box center [43, 422] width 23 height 21
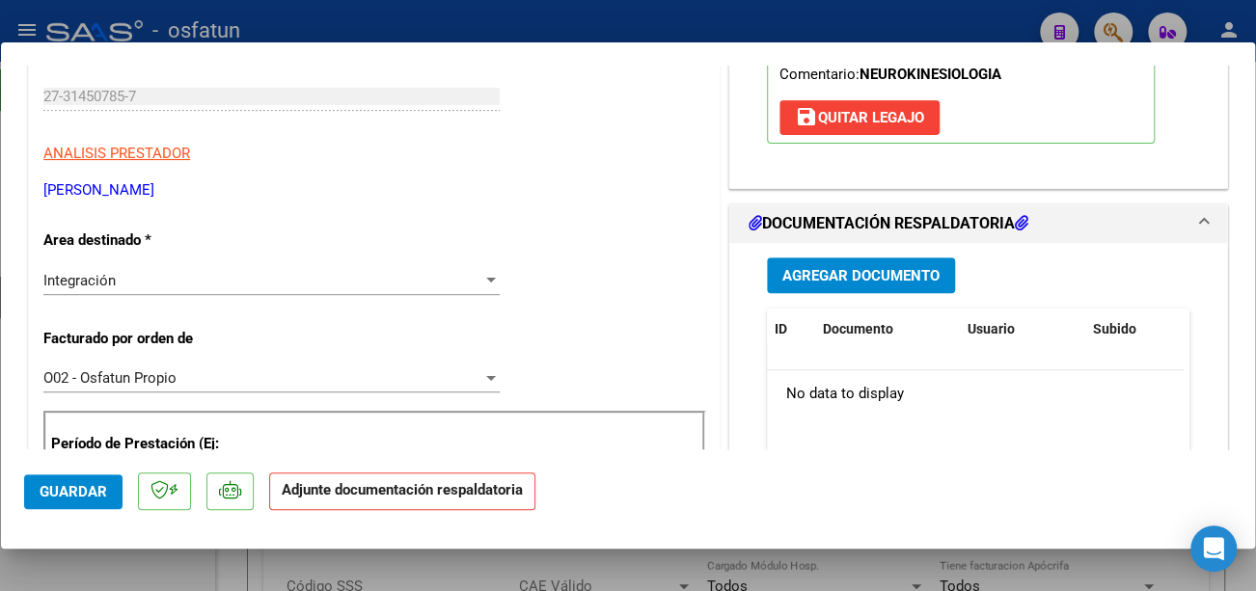
scroll to position [386, 0]
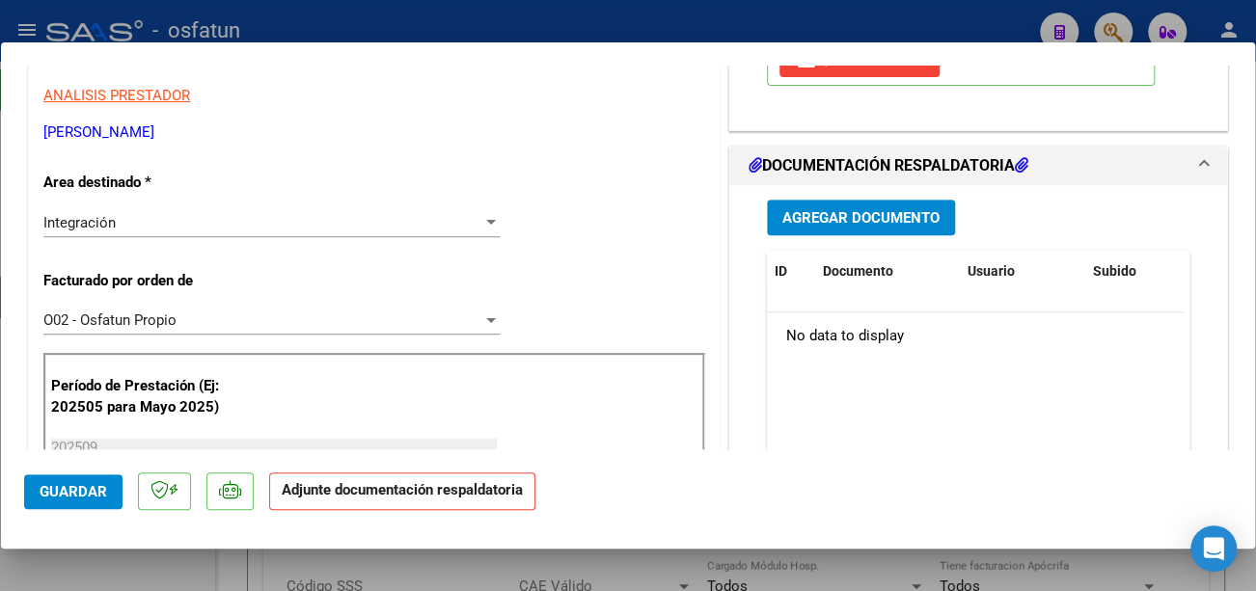
click at [911, 227] on button "Agregar Documento" at bounding box center [861, 218] width 188 height 36
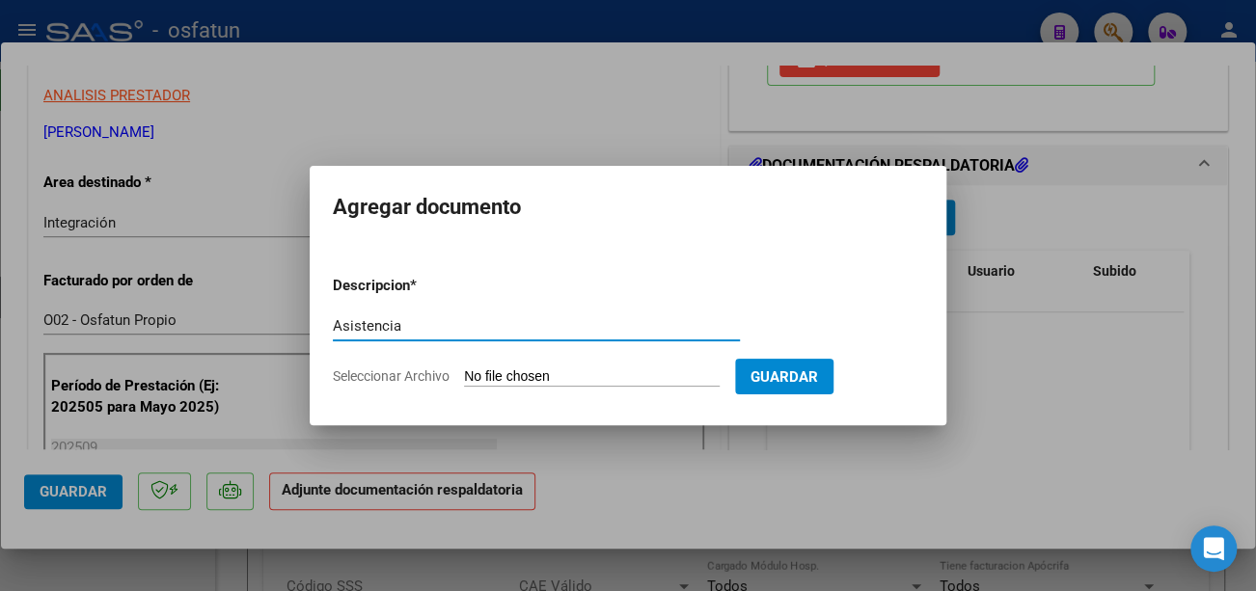
type input "Asistencia"
click at [499, 364] on form "Descripcion * Asistencia Escriba aquí una descripcion Seleccionar Archivo Guard…" at bounding box center [628, 331] width 590 height 141
click at [506, 369] on input "Seleccionar Archivo" at bounding box center [592, 378] width 256 height 18
type input "C:\fakepath\Araya Asitencia.pdf"
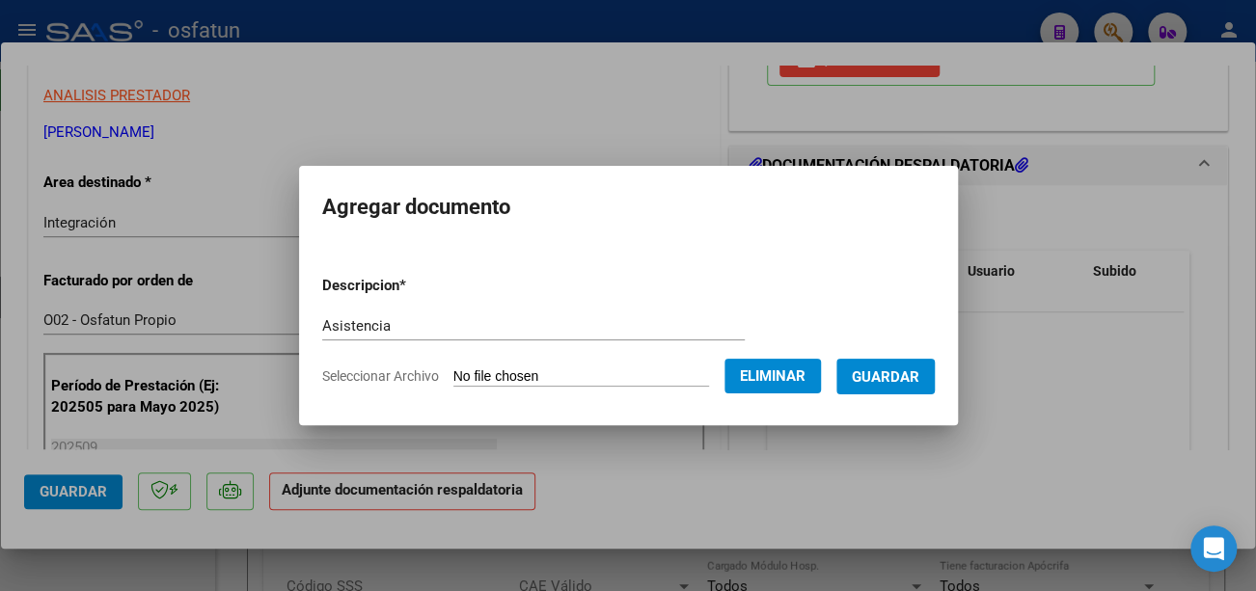
click at [919, 375] on span "Guardar" at bounding box center [886, 377] width 68 height 17
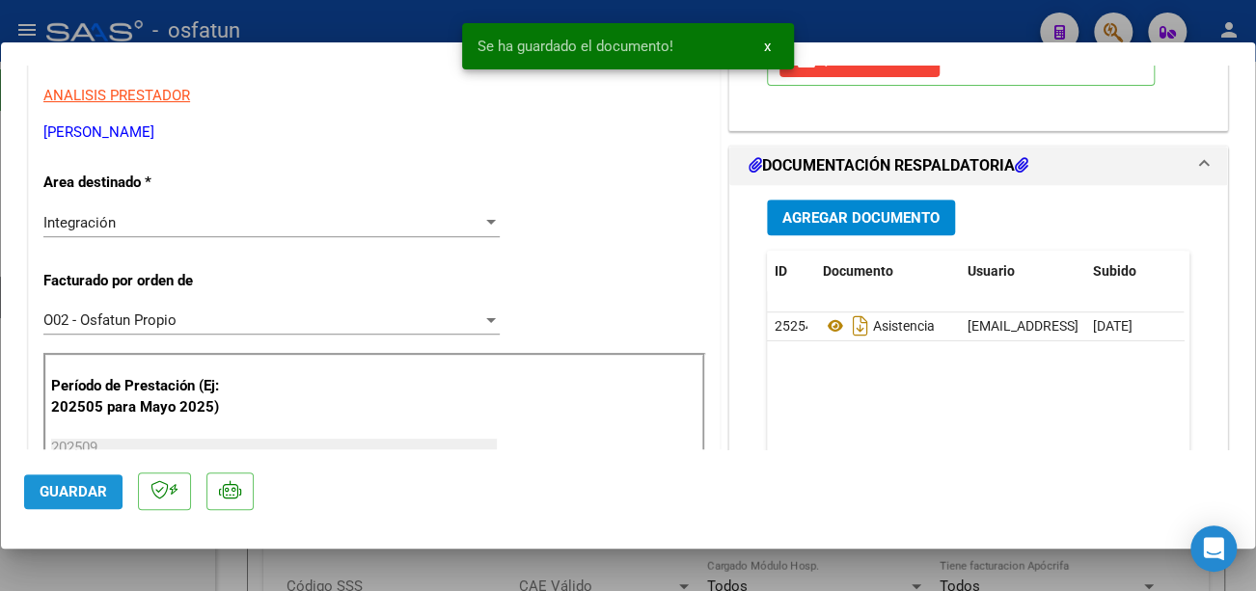
click at [69, 490] on span "Guardar" at bounding box center [74, 491] width 68 height 17
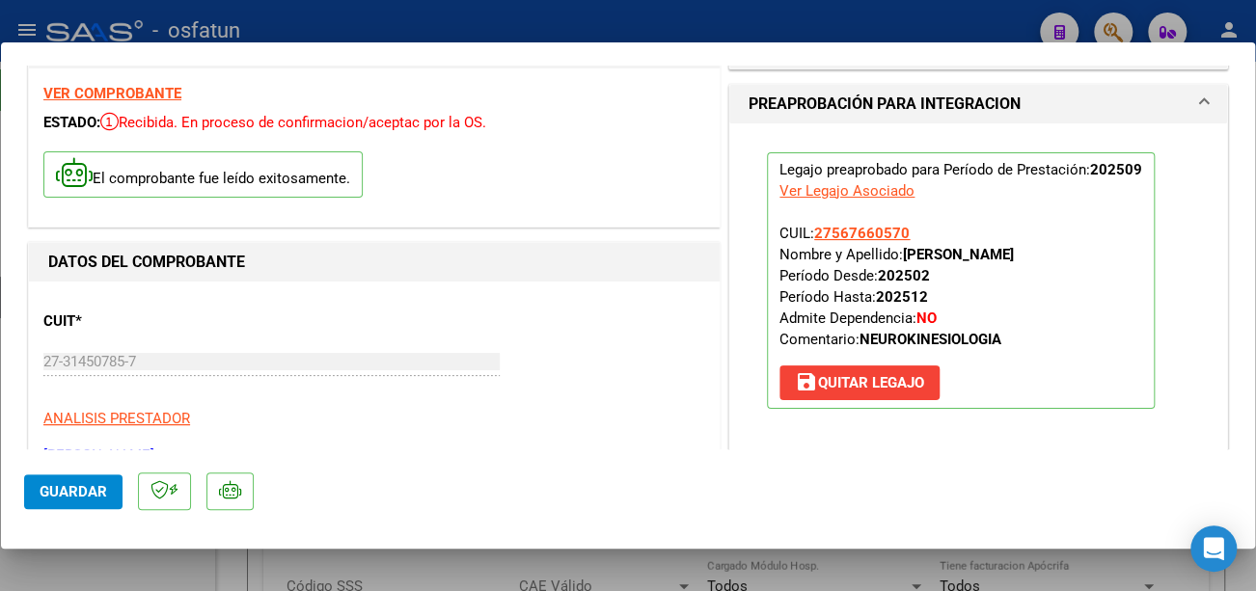
scroll to position [96, 0]
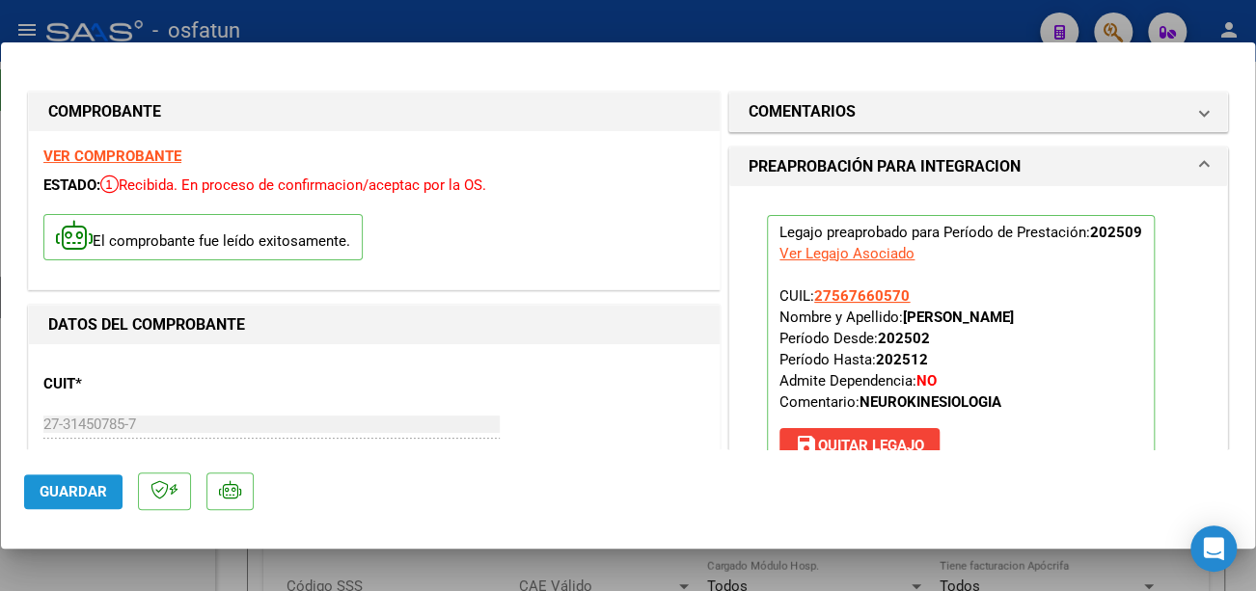
click at [69, 483] on span "Guardar" at bounding box center [74, 491] width 68 height 17
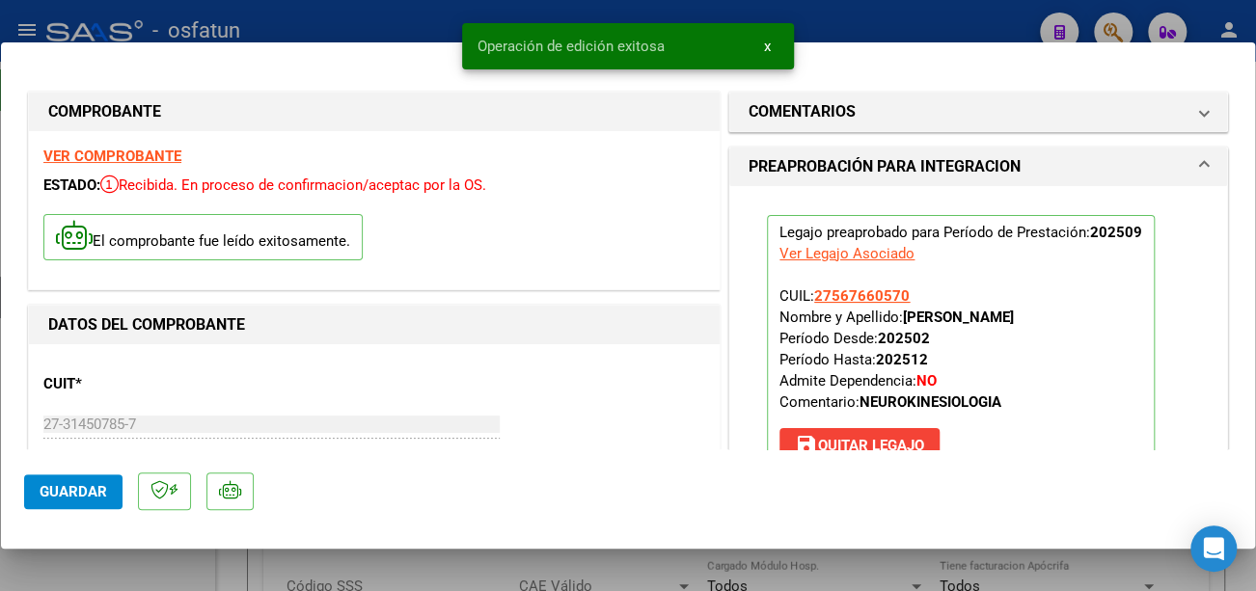
type input "$ 0,00"
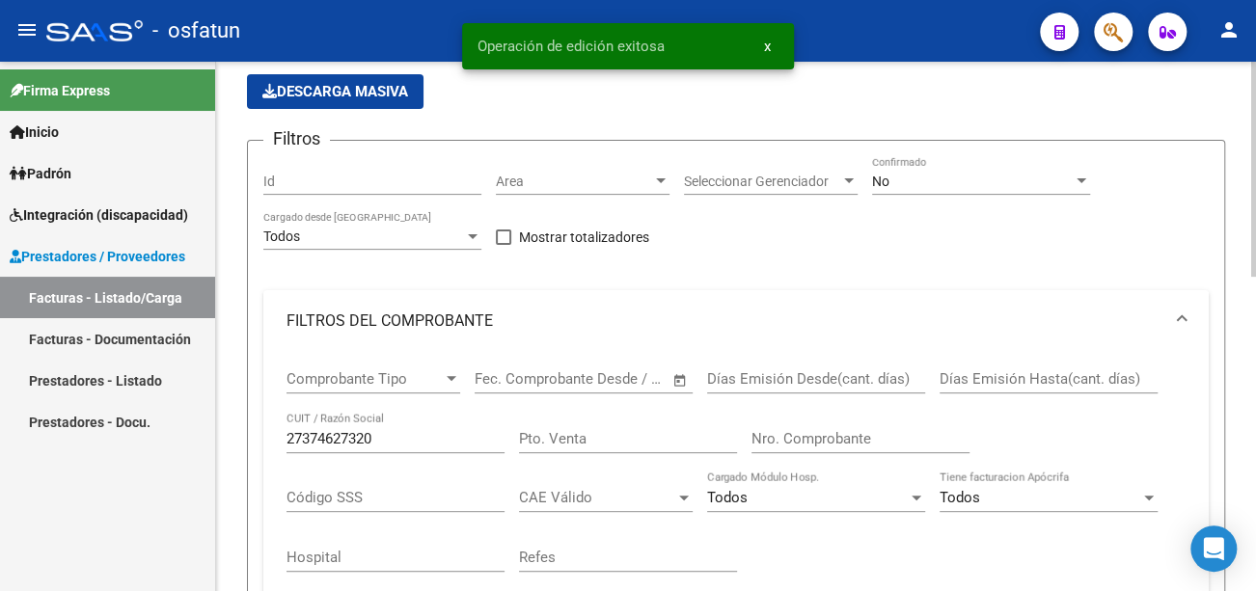
scroll to position [193, 0]
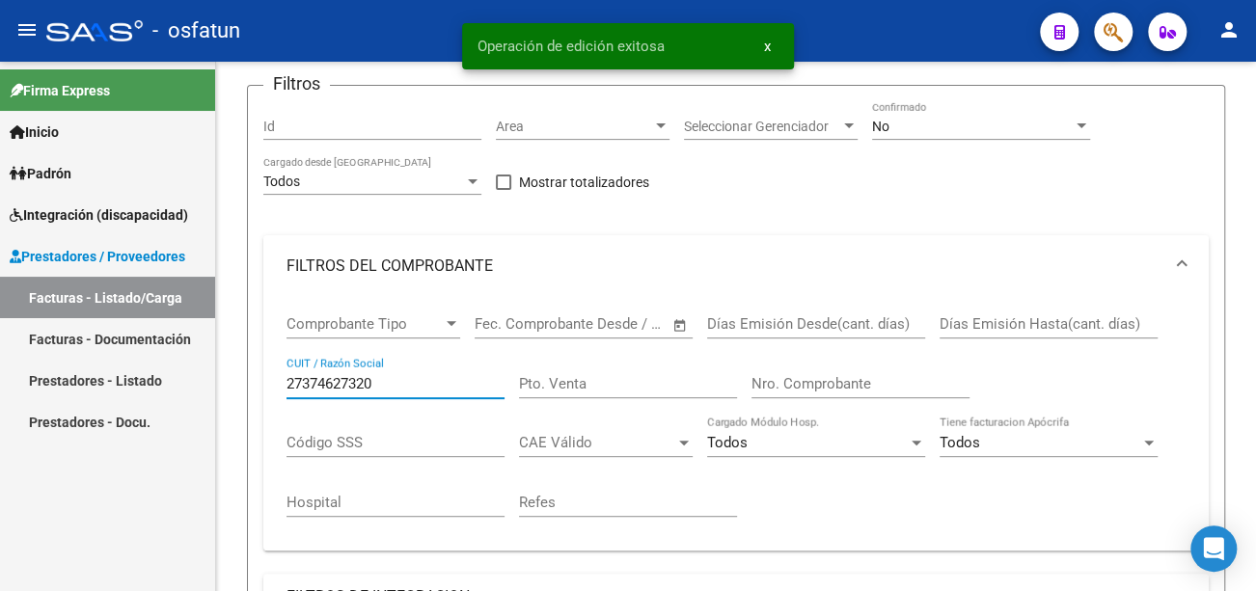
drag, startPoint x: 382, startPoint y: 389, endPoint x: 89, endPoint y: 349, distance: 296.0
click at [92, 349] on mat-sidenav-container "Firma Express Inicio Calendario SSS Instructivos Contacto OS Padrón Análisis Af…" at bounding box center [628, 327] width 1256 height 530
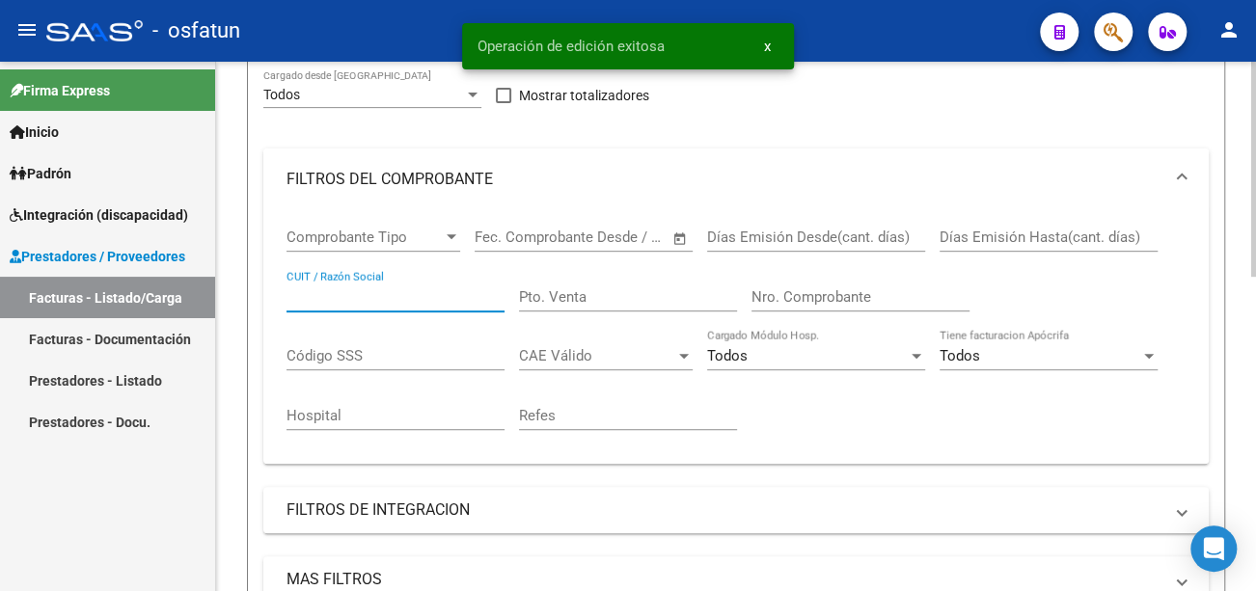
scroll to position [482, 0]
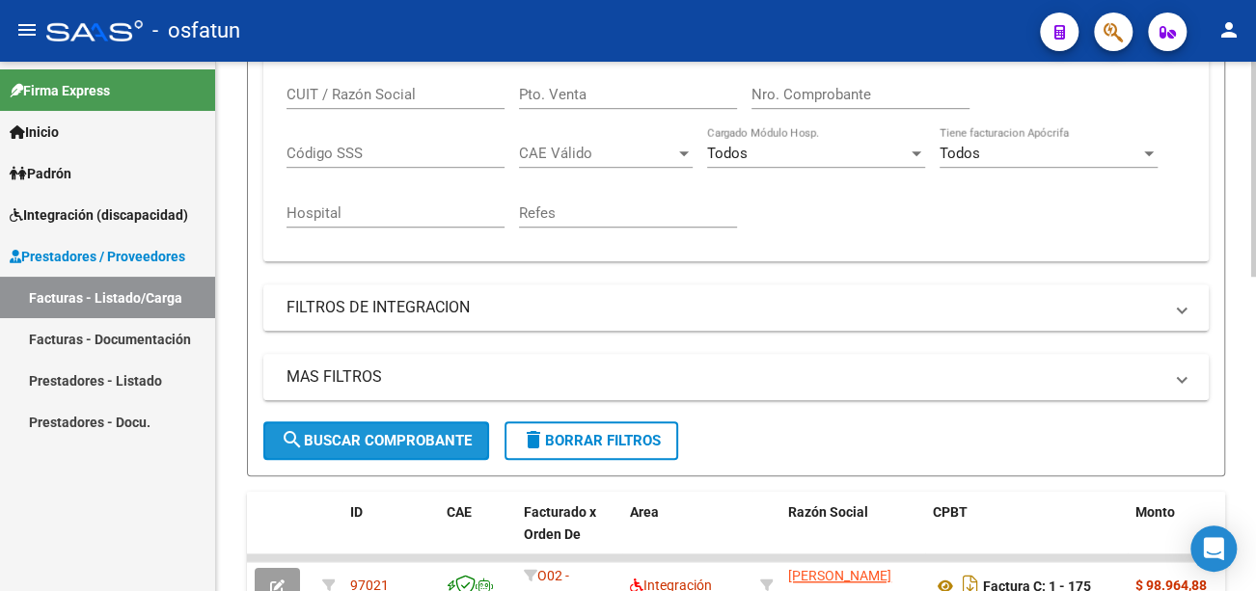
click at [392, 446] on span "search Buscar Comprobante" at bounding box center [376, 440] width 191 height 17
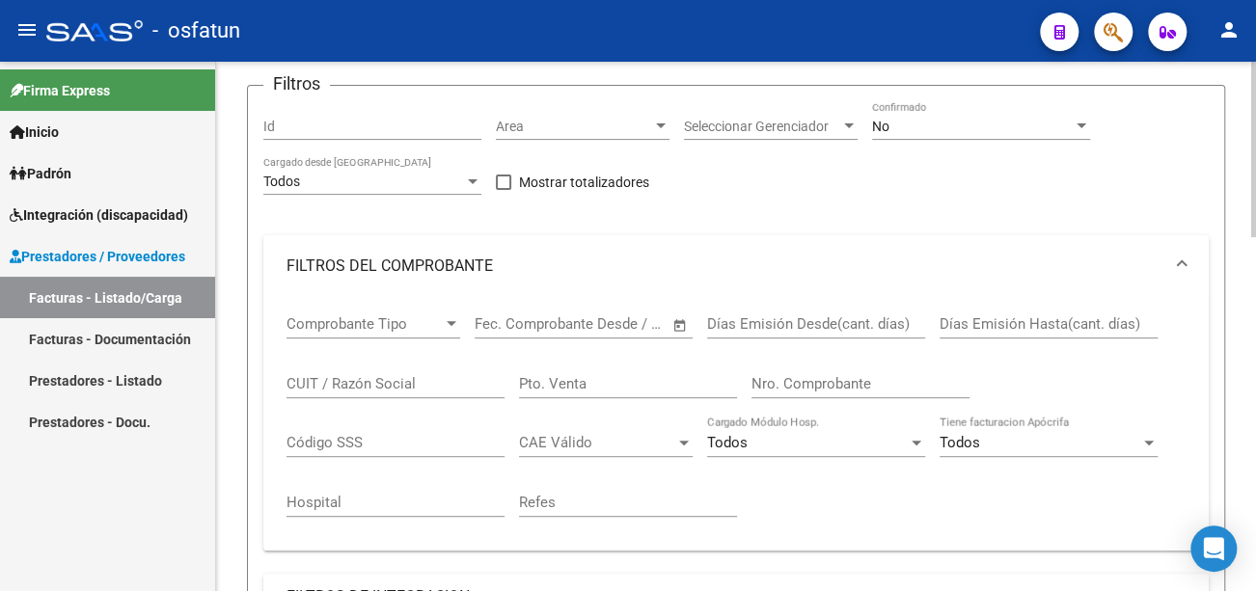
scroll to position [0, 0]
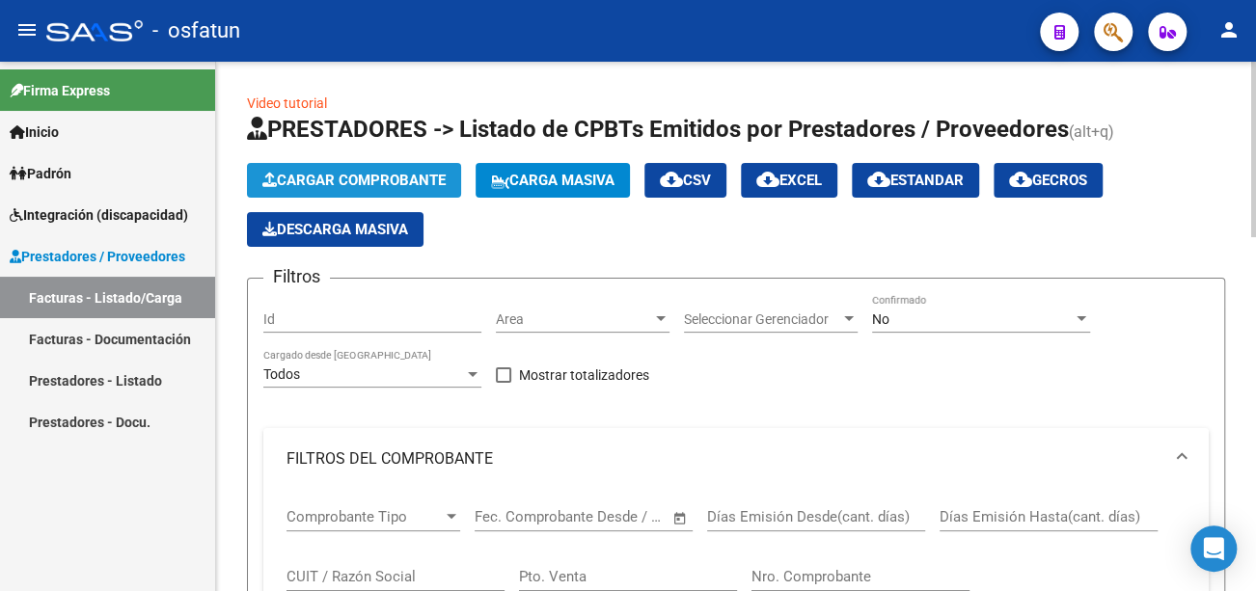
click at [366, 177] on span "Cargar Comprobante" at bounding box center [353, 180] width 183 height 17
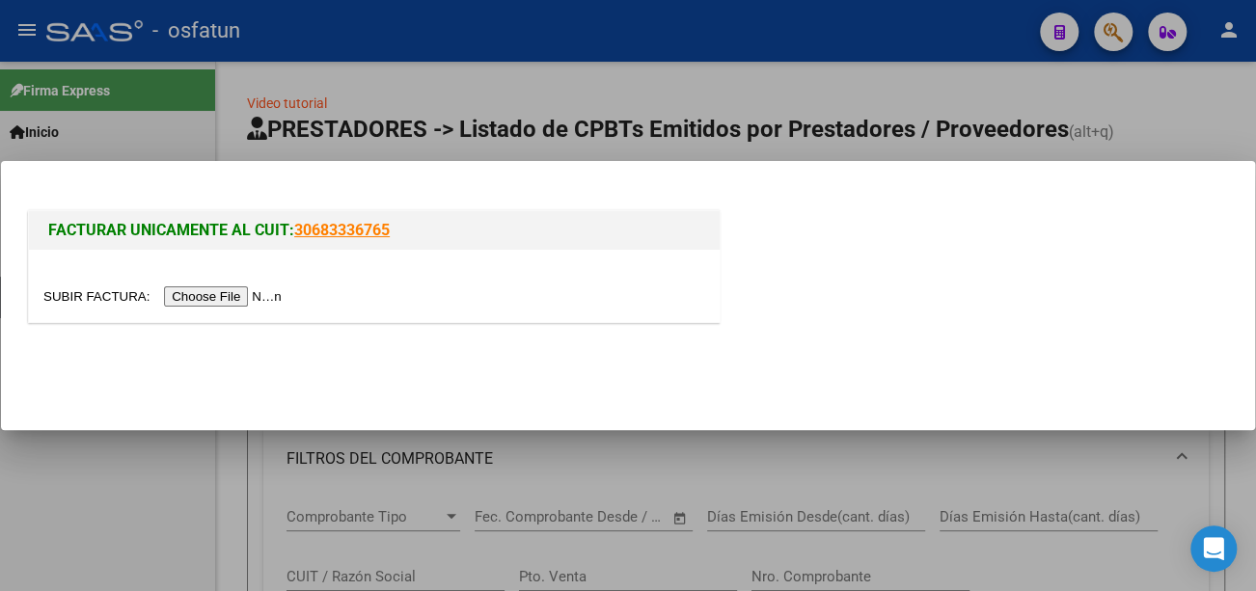
click at [244, 295] on input "file" at bounding box center [165, 297] width 244 height 20
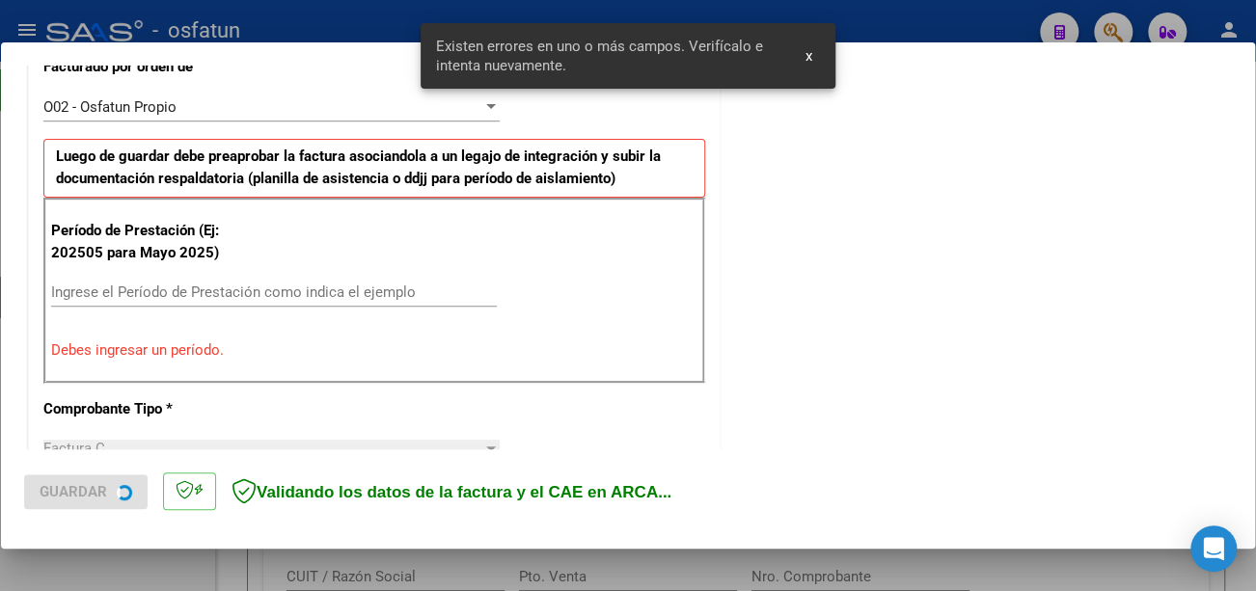
scroll to position [574, 0]
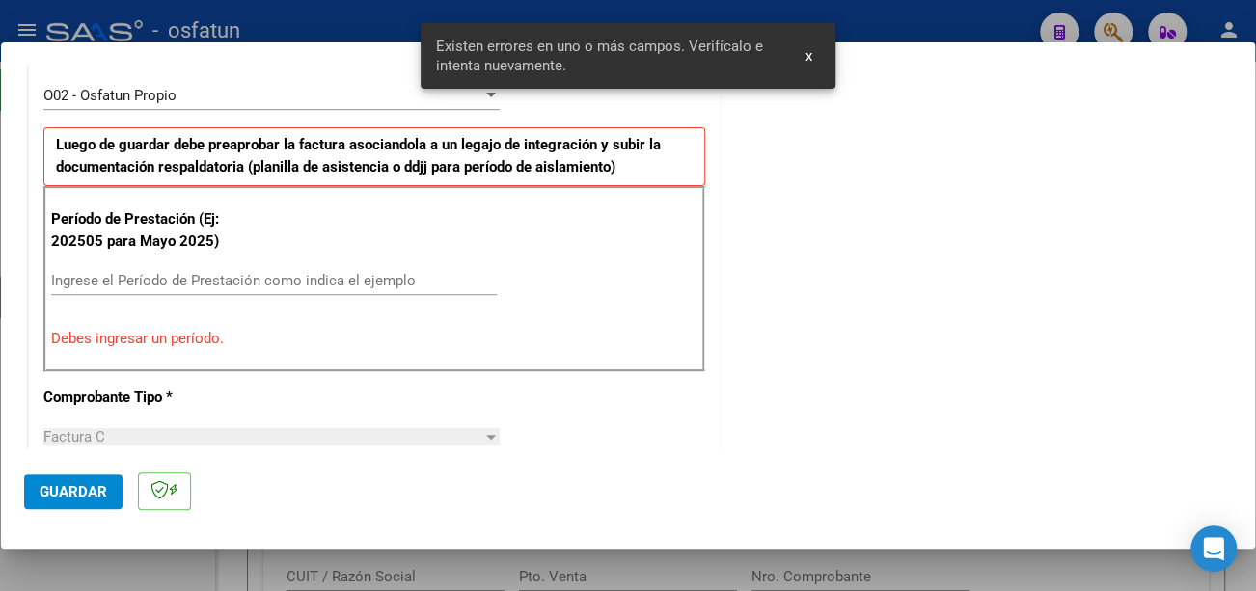
click at [276, 277] on input "Ingrese el Período de Prestación como indica el ejemplo" at bounding box center [274, 280] width 446 height 17
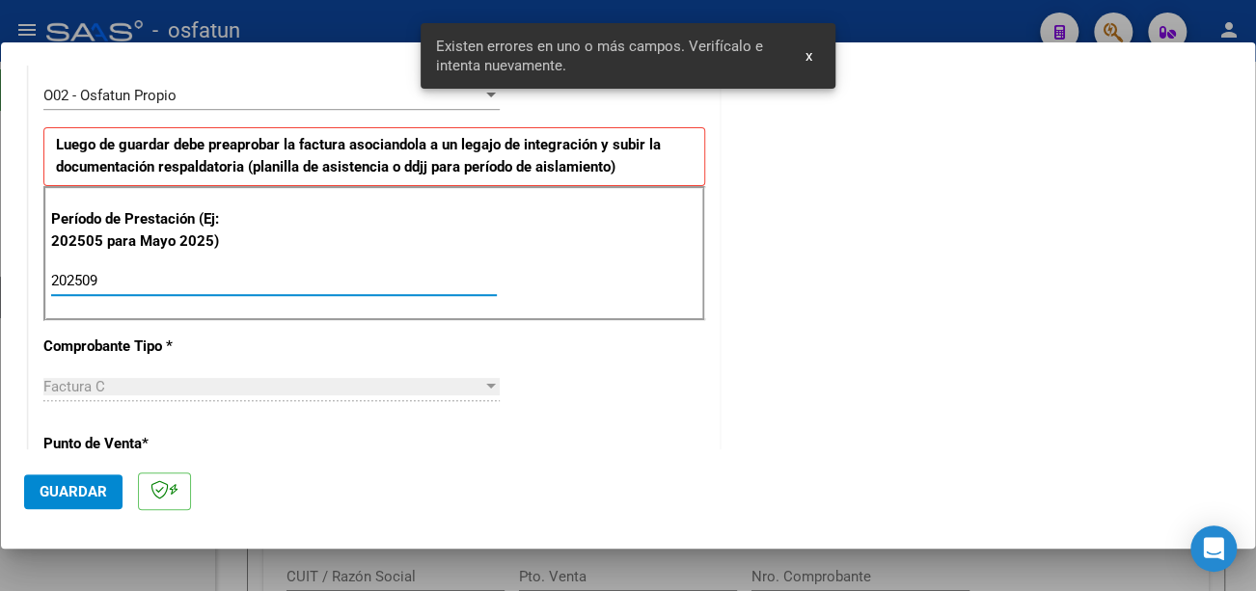
type input "202509"
click at [93, 496] on span "Guardar" at bounding box center [74, 491] width 68 height 17
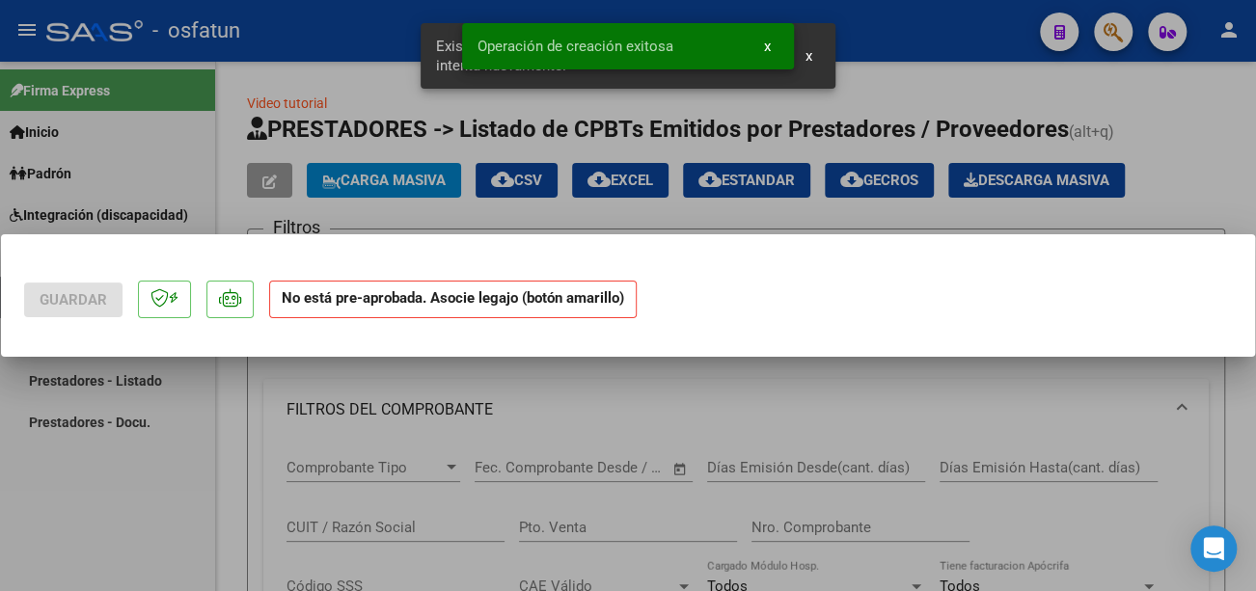
scroll to position [0, 0]
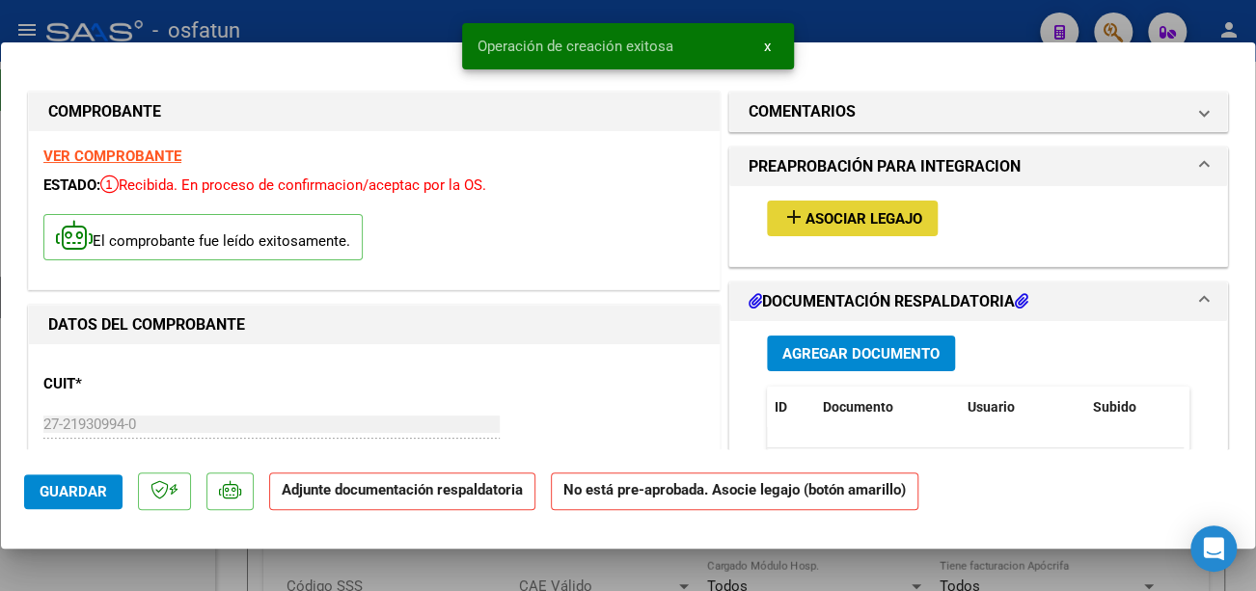
click at [826, 212] on span "Asociar Legajo" at bounding box center [864, 218] width 117 height 17
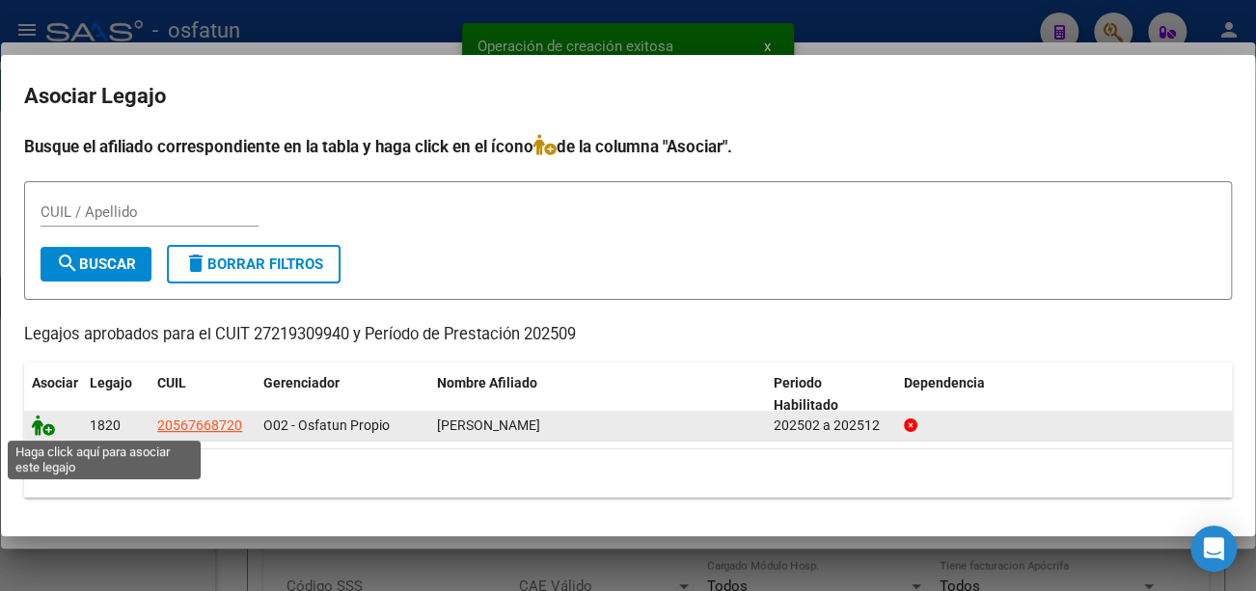
click at [45, 421] on icon at bounding box center [43, 425] width 23 height 21
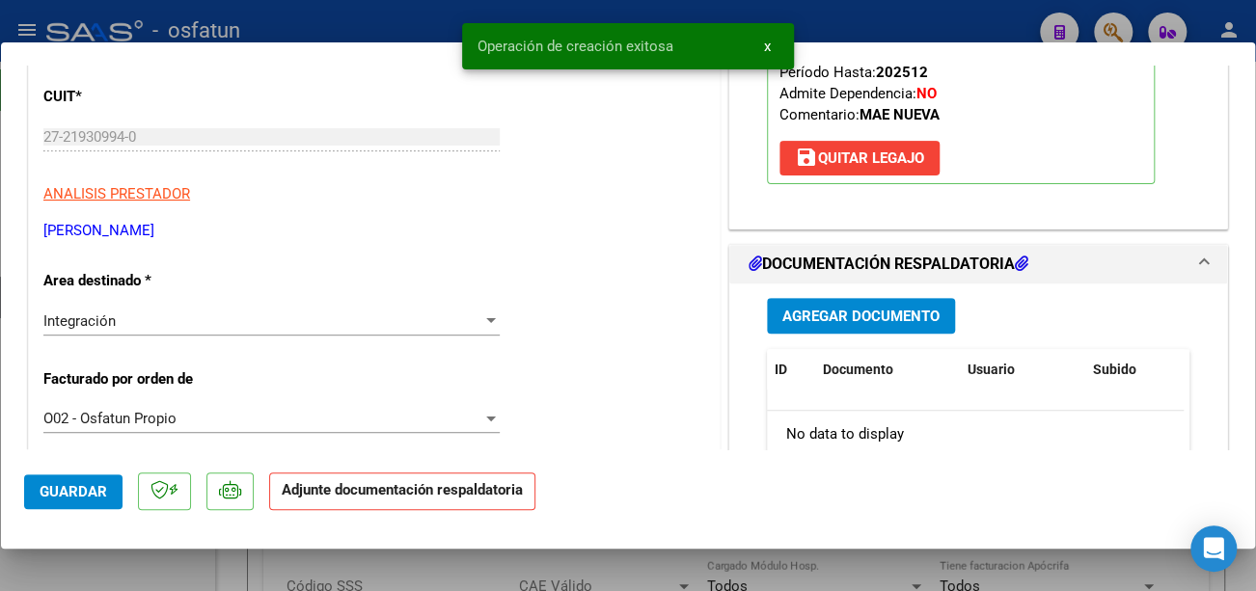
scroll to position [386, 0]
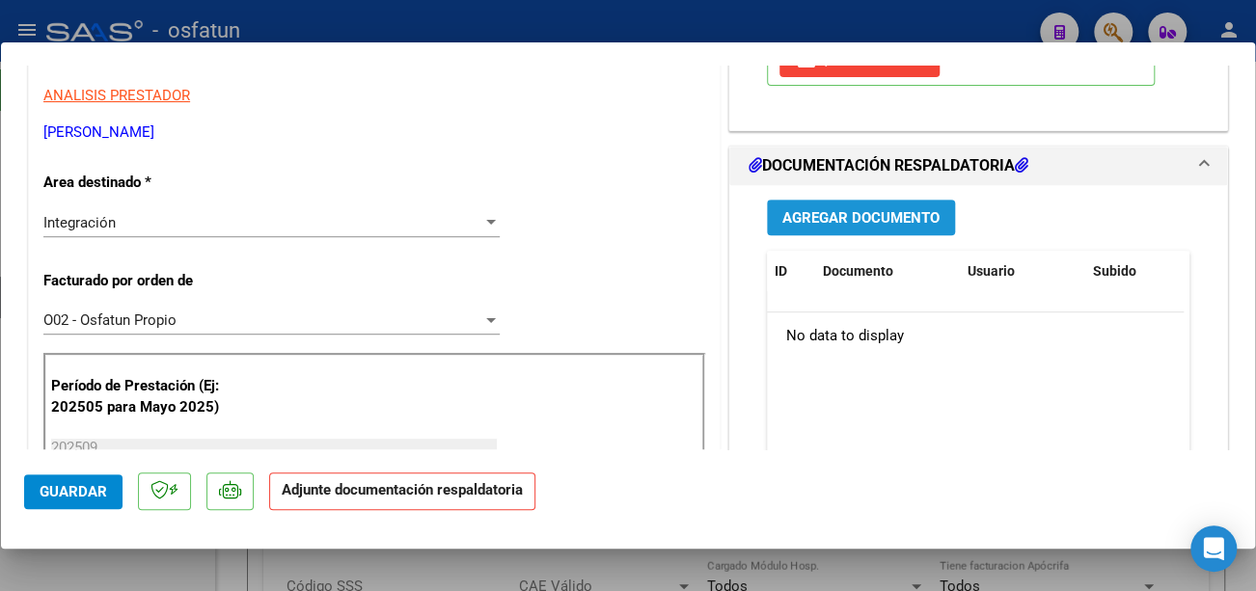
click at [801, 215] on span "Agregar Documento" at bounding box center [860, 217] width 157 height 17
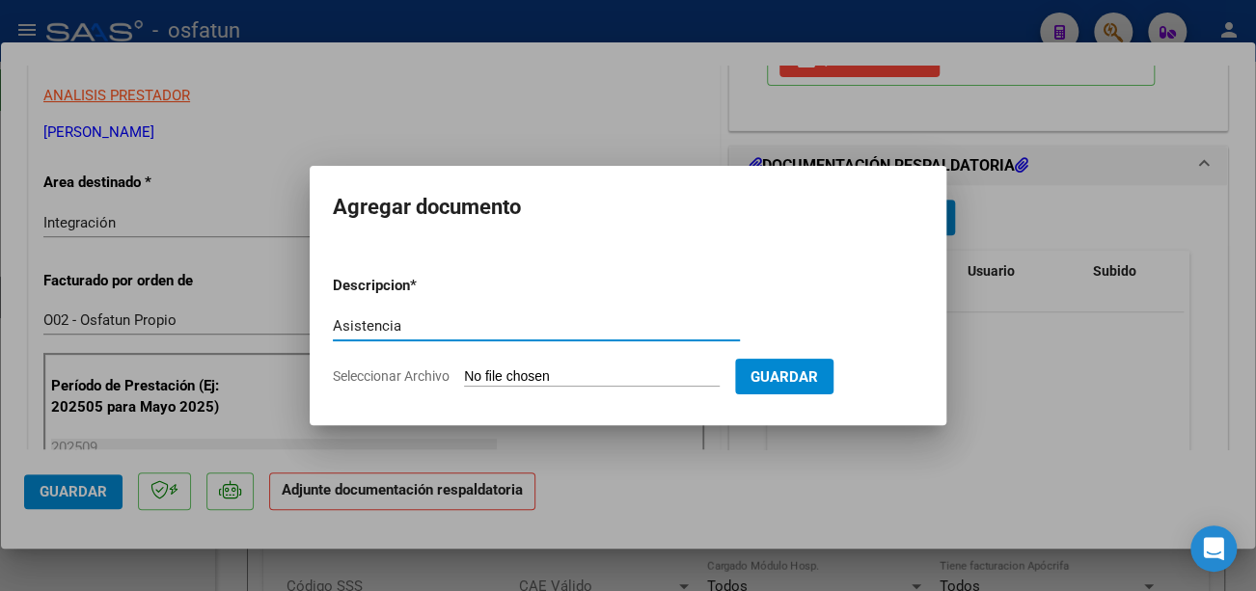
type input "Asistencia"
click at [540, 373] on input "Seleccionar Archivo" at bounding box center [592, 378] width 256 height 18
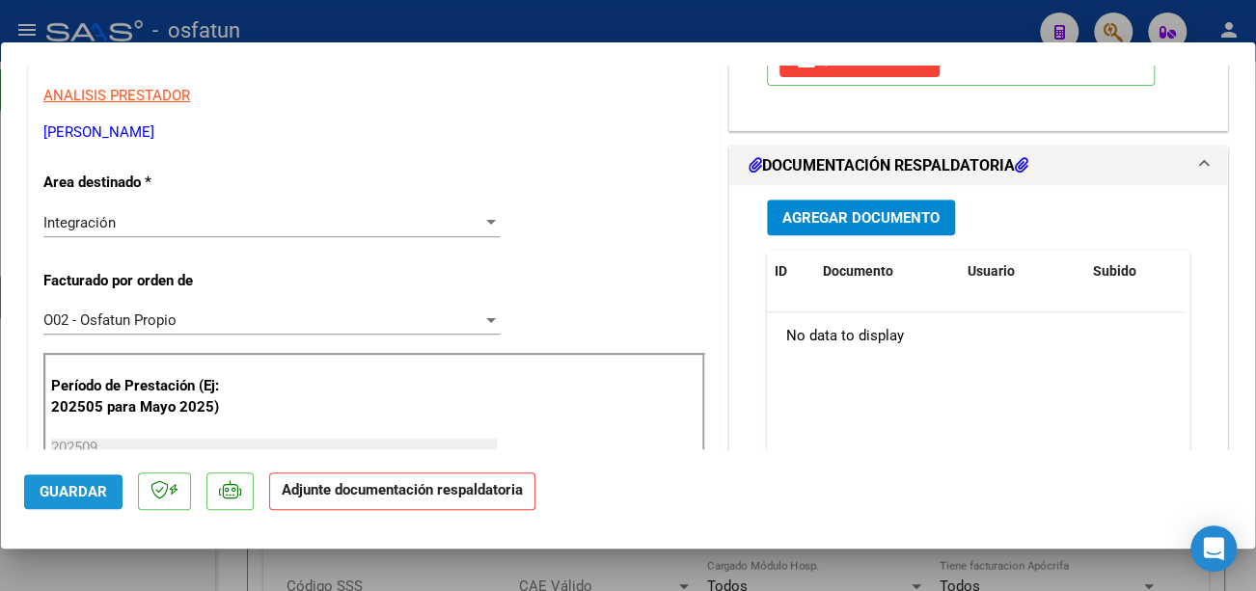
click at [91, 486] on span "Guardar" at bounding box center [74, 491] width 68 height 17
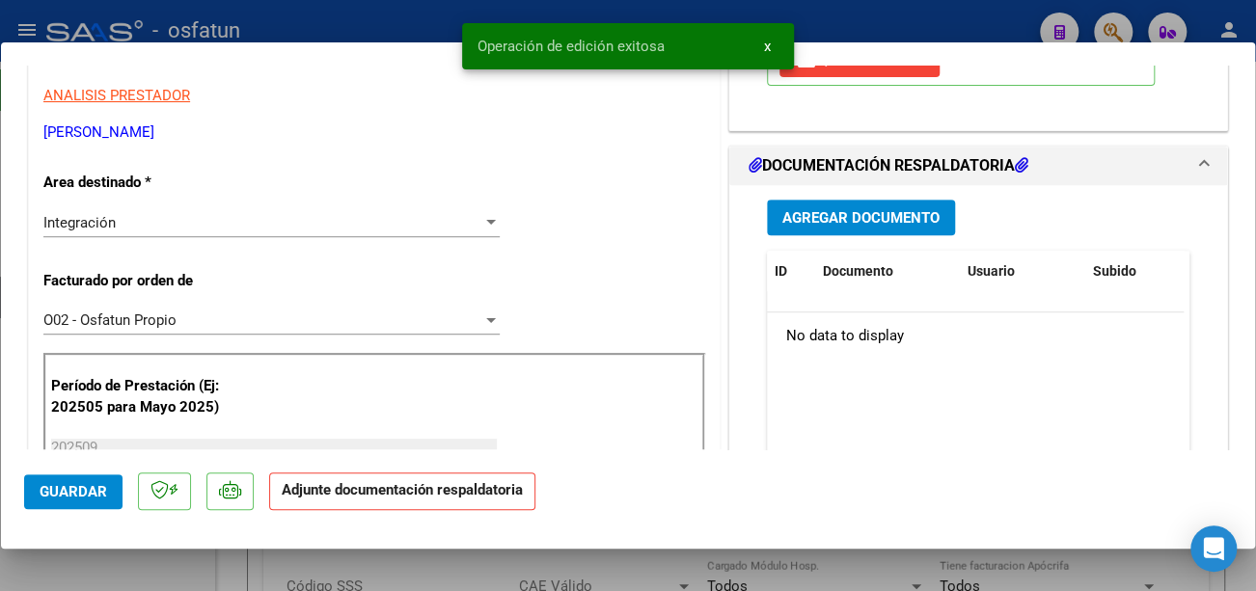
type input "$ 0,00"
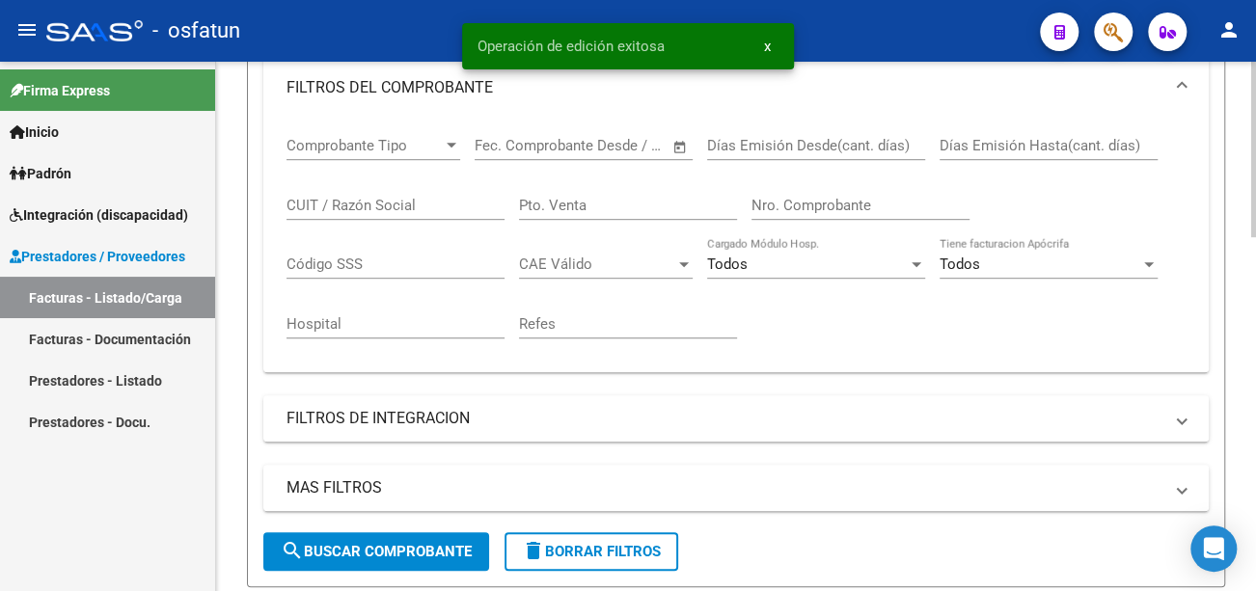
scroll to position [579, 0]
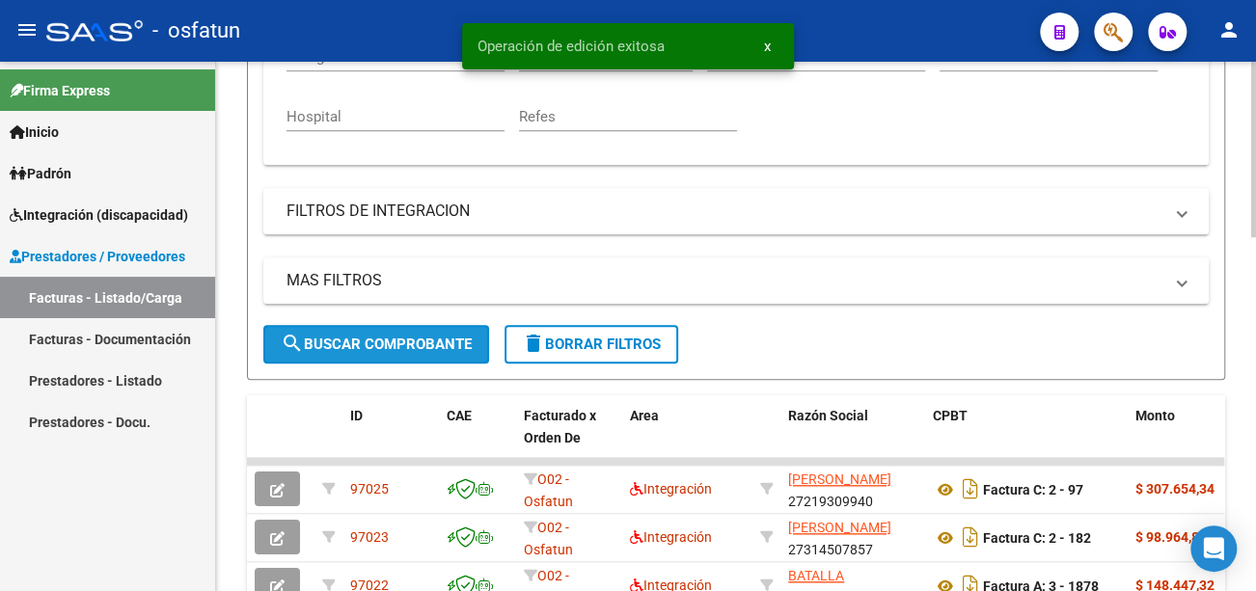
click at [402, 351] on span "search Buscar Comprobante" at bounding box center [376, 344] width 191 height 17
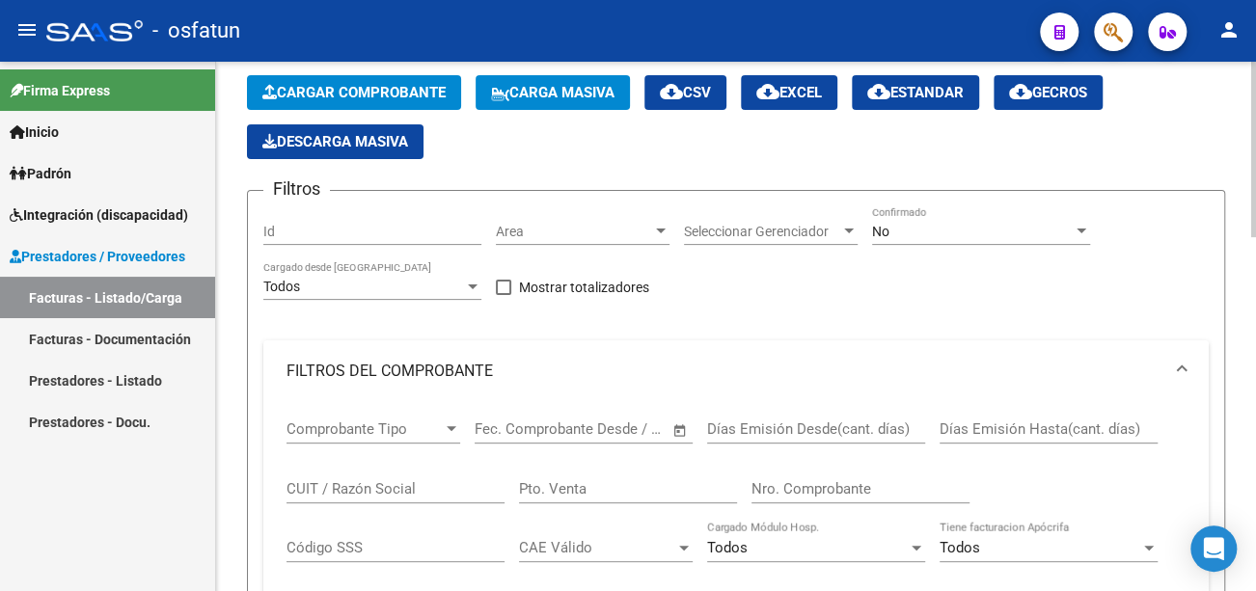
scroll to position [0, 0]
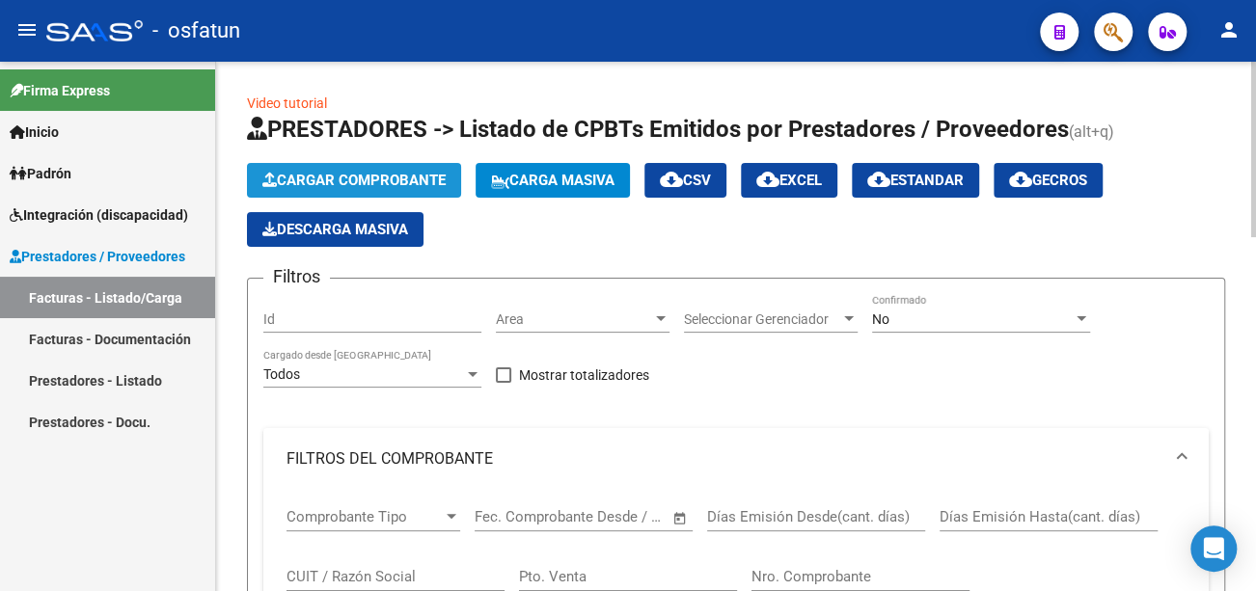
click at [384, 181] on span "Cargar Comprobante" at bounding box center [353, 180] width 183 height 17
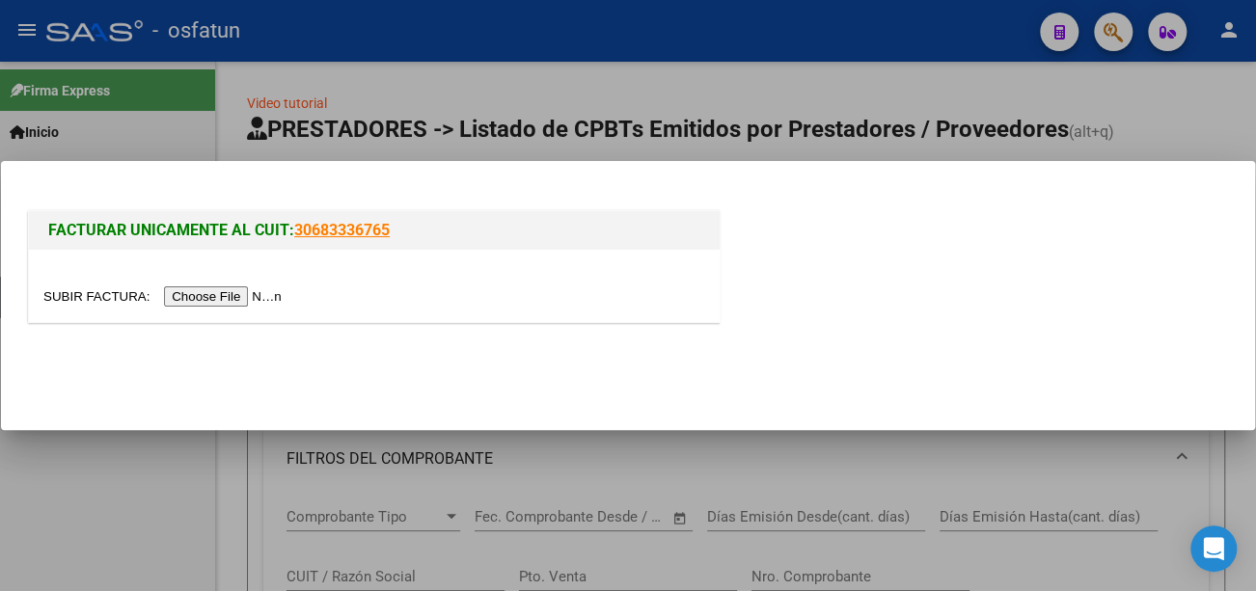
click at [275, 302] on input "file" at bounding box center [165, 297] width 244 height 20
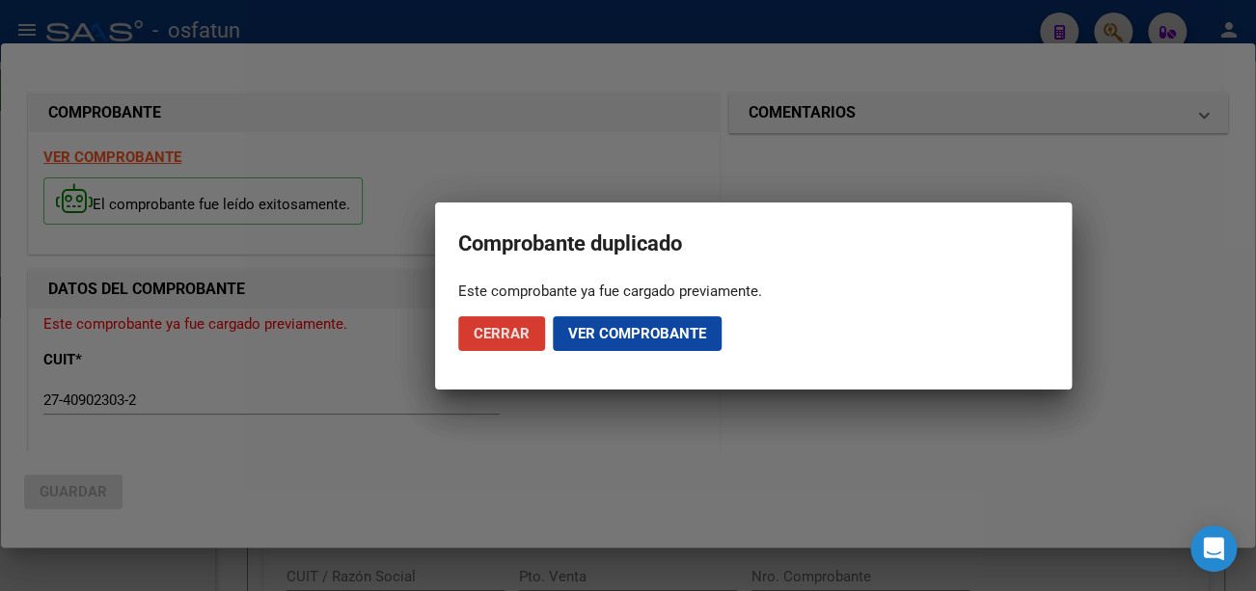
click at [520, 327] on span "Cerrar" at bounding box center [502, 333] width 56 height 17
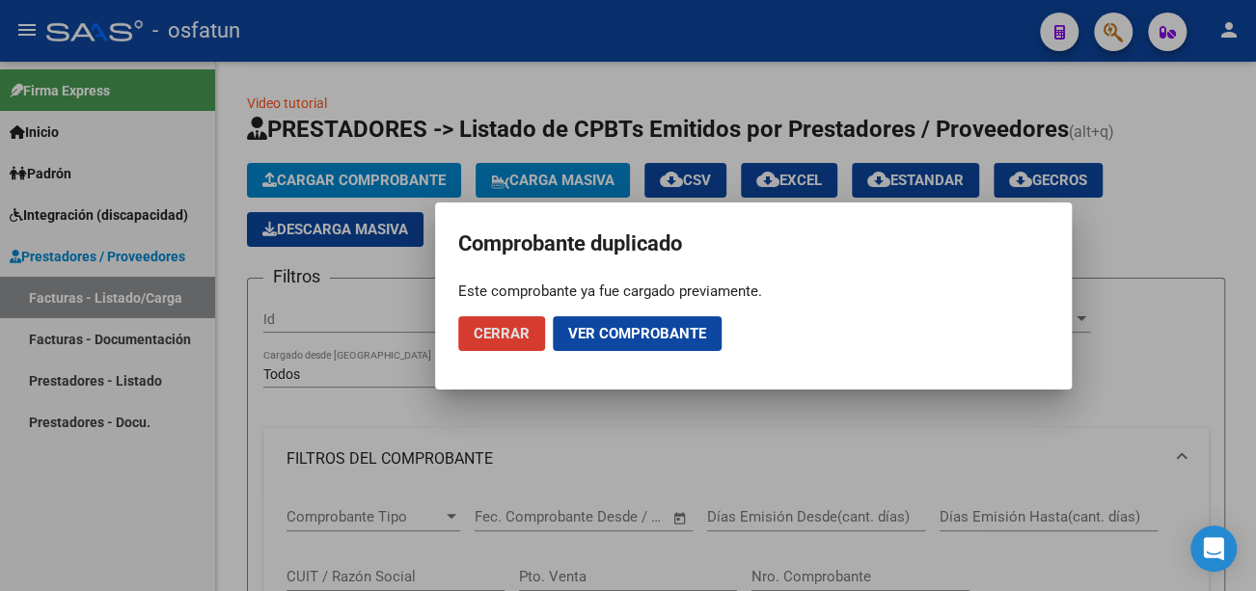
drag, startPoint x: 511, startPoint y: 325, endPoint x: 488, endPoint y: 332, distance: 24.1
click at [507, 327] on span "Cerrar" at bounding box center [502, 333] width 56 height 17
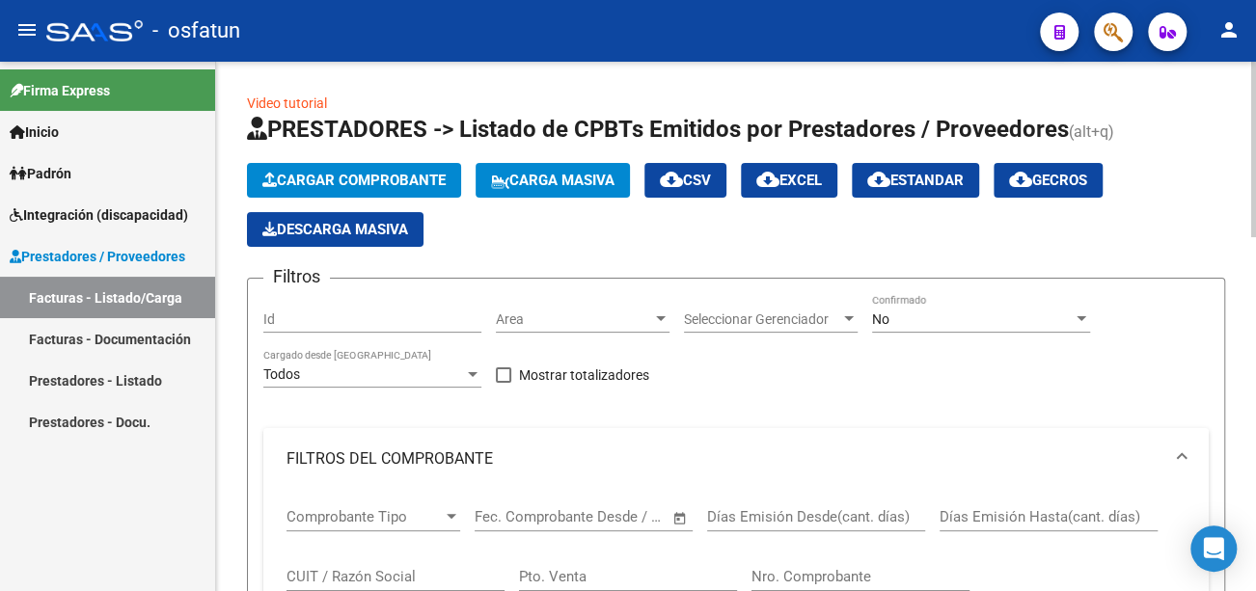
click at [360, 188] on span "Cargar Comprobante" at bounding box center [353, 180] width 183 height 17
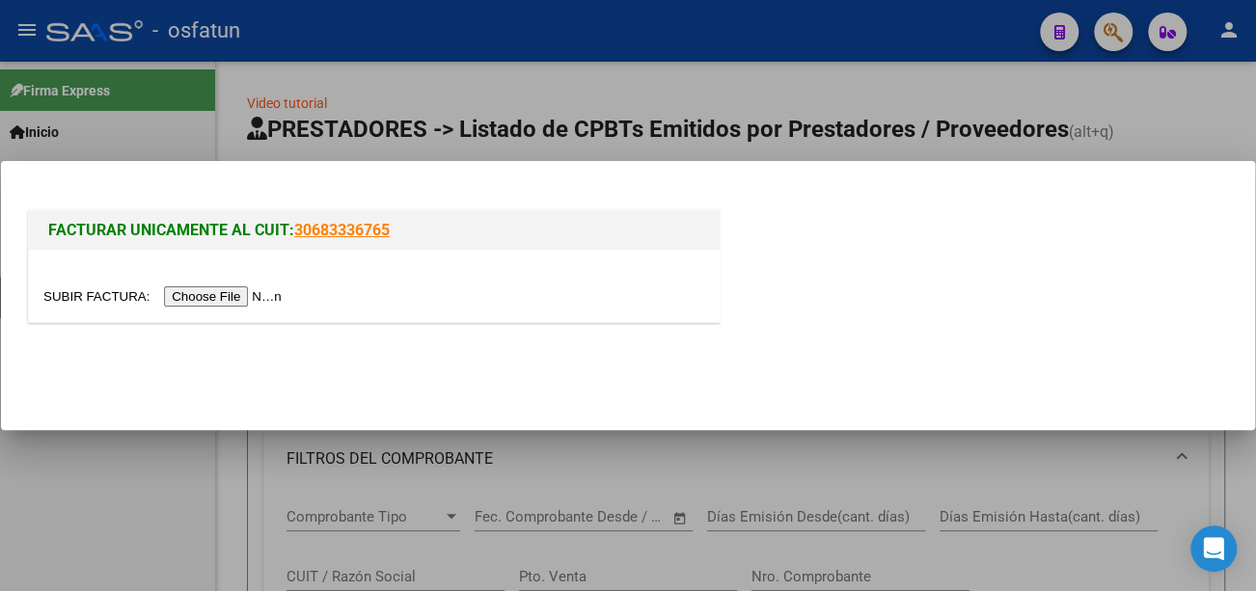
click at [278, 293] on input "file" at bounding box center [165, 297] width 244 height 20
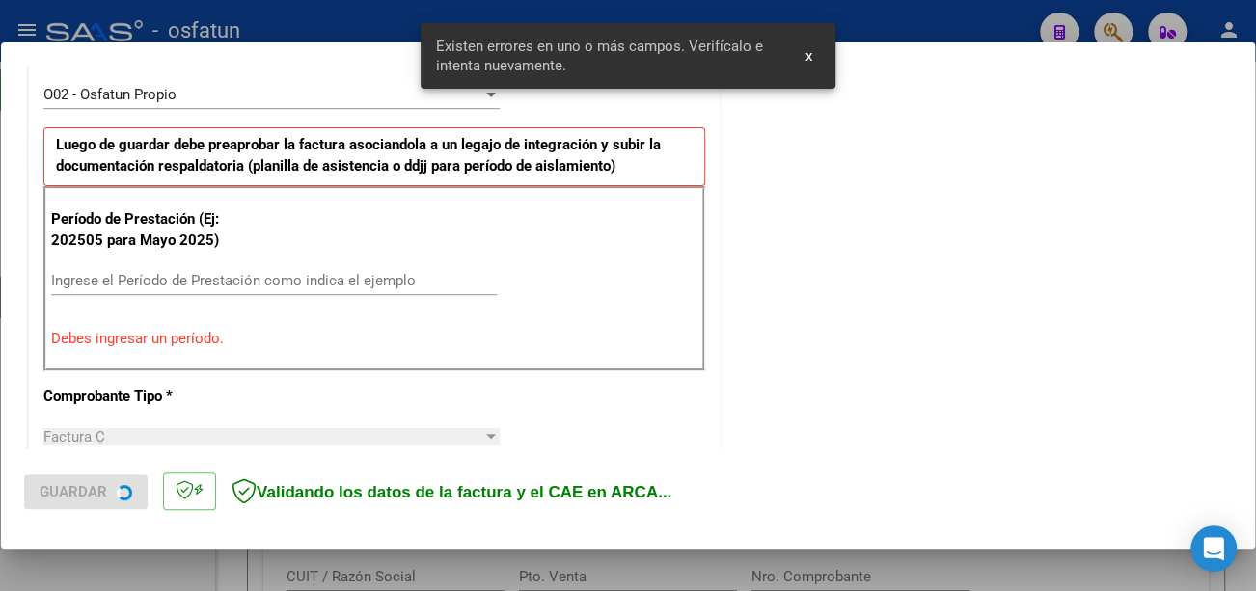
scroll to position [574, 0]
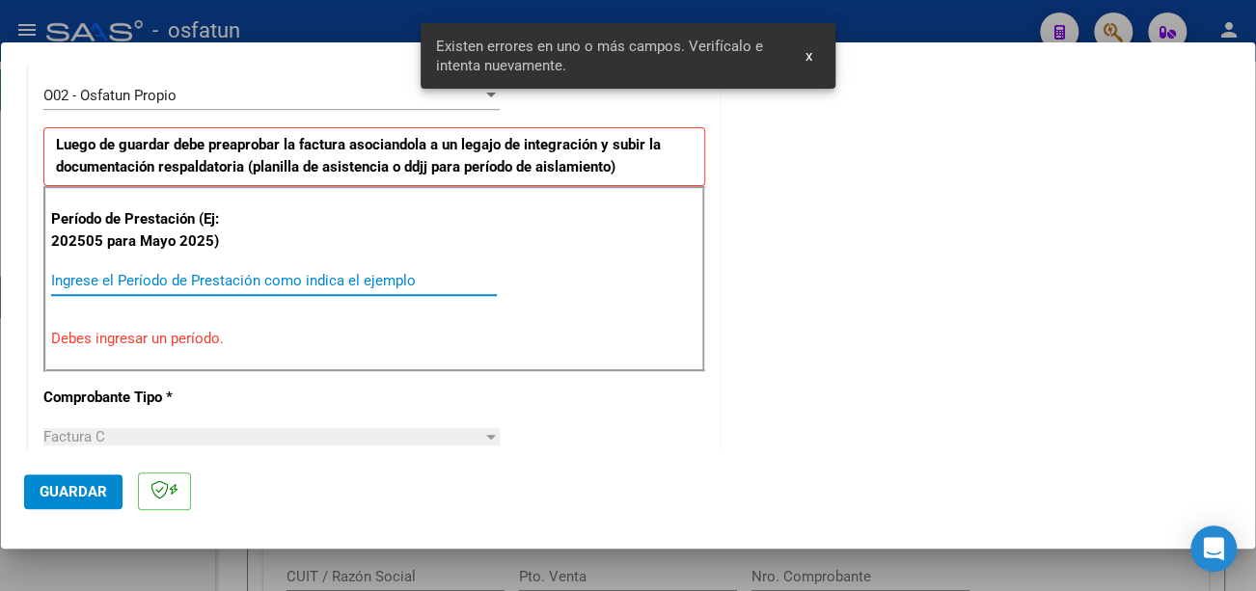
click at [188, 276] on input "Ingrese el Período de Prestación como indica el ejemplo" at bounding box center [274, 280] width 446 height 17
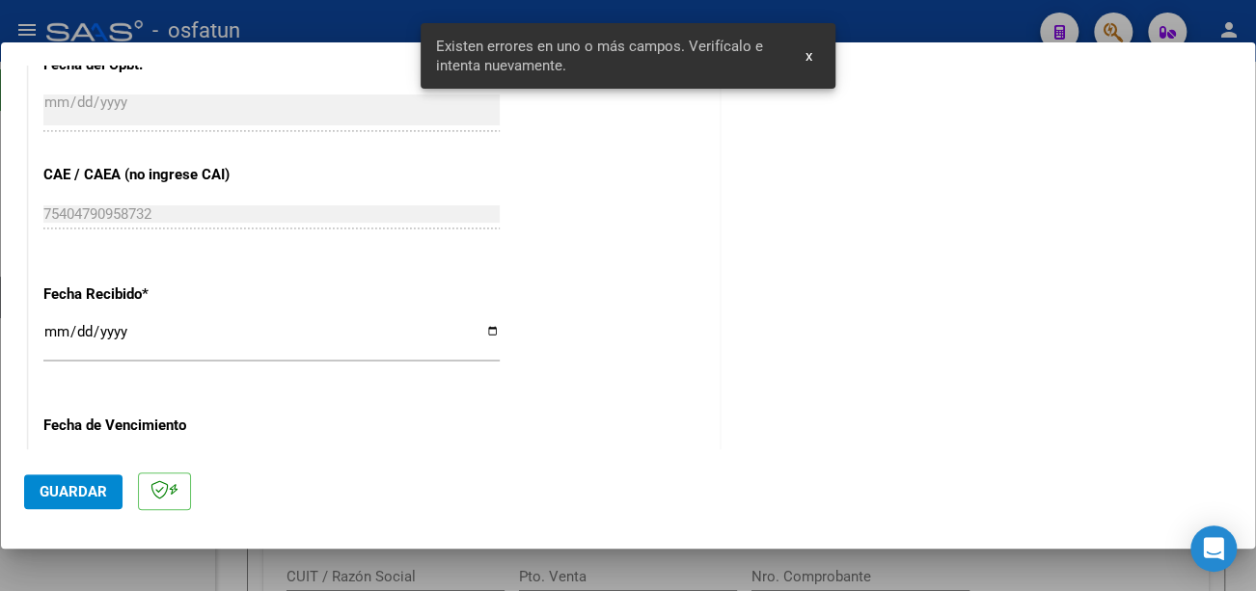
scroll to position [1346, 0]
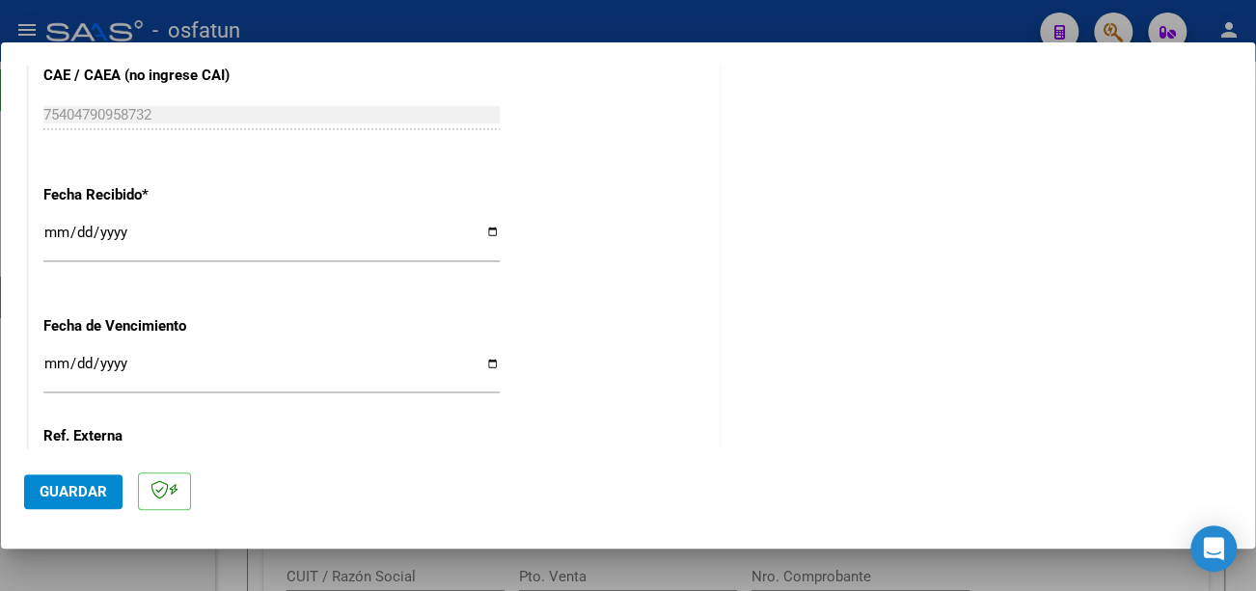
type input "202509"
click at [67, 493] on span "Guardar" at bounding box center [74, 491] width 68 height 17
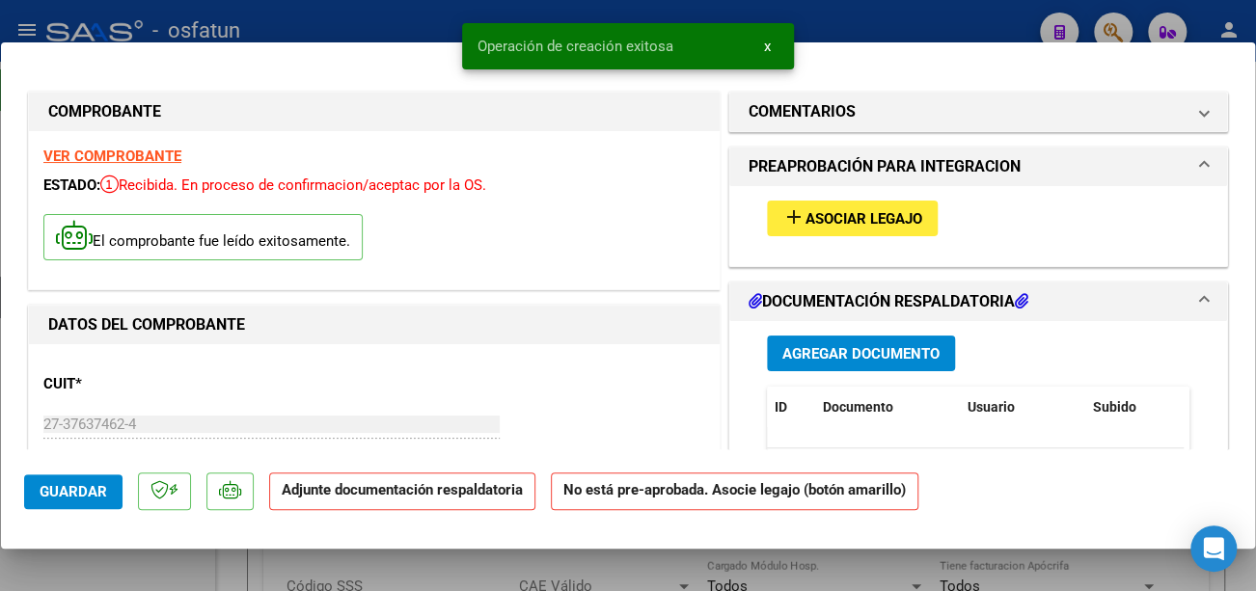
click at [878, 218] on span "Asociar Legajo" at bounding box center [864, 218] width 117 height 17
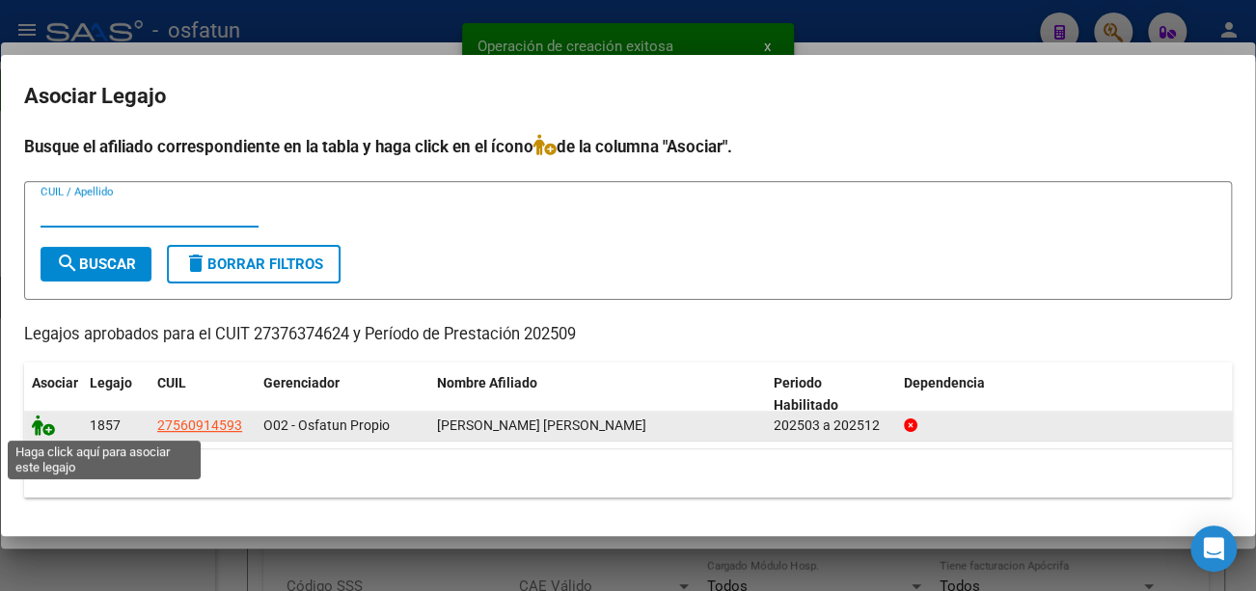
click at [41, 426] on icon at bounding box center [43, 425] width 23 height 21
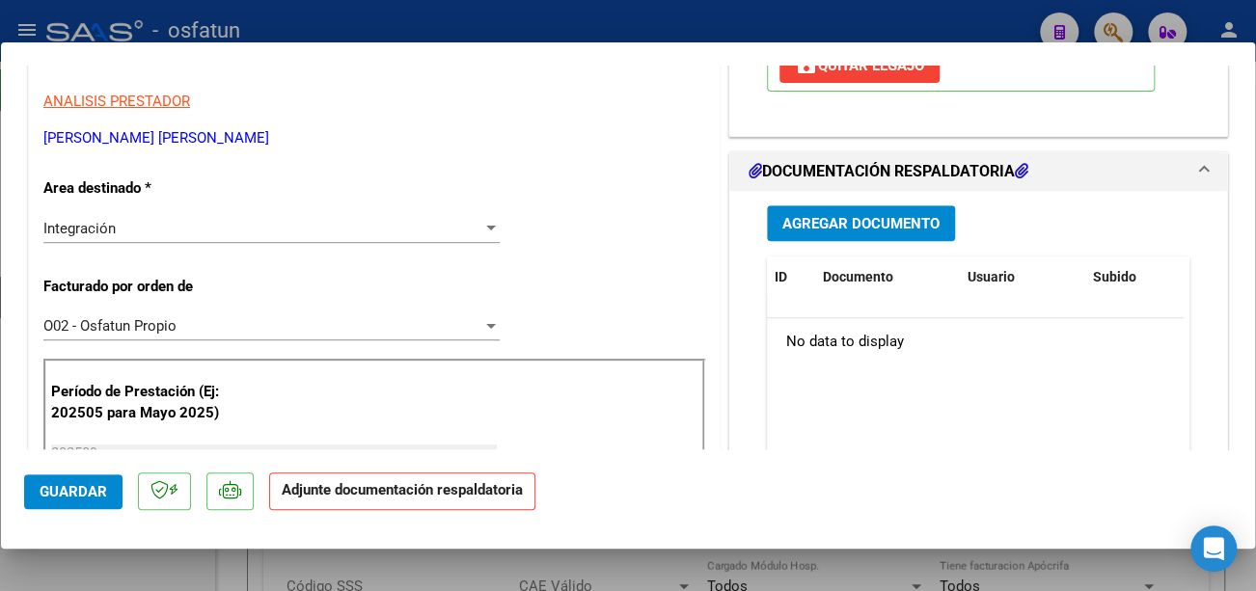
scroll to position [386, 0]
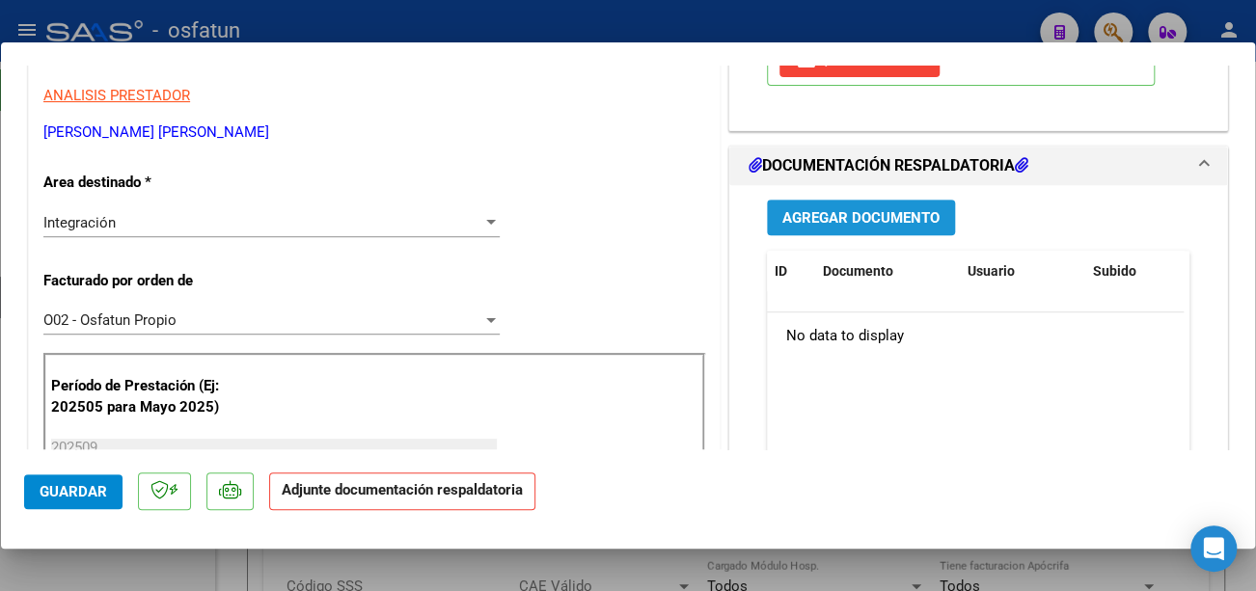
click at [852, 218] on span "Agregar Documento" at bounding box center [860, 217] width 157 height 17
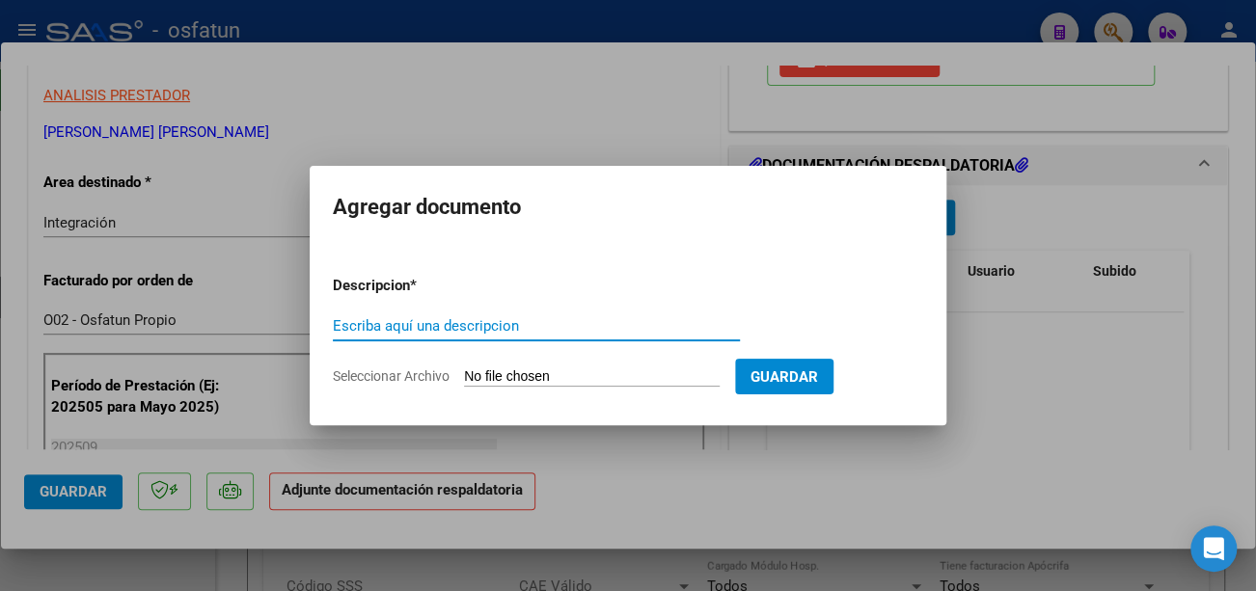
click at [411, 322] on input "Escriba aquí una descripcion" at bounding box center [536, 325] width 407 height 17
type input "Asistencia"
click at [482, 377] on input "Seleccionar Archivo" at bounding box center [592, 378] width 256 height 18
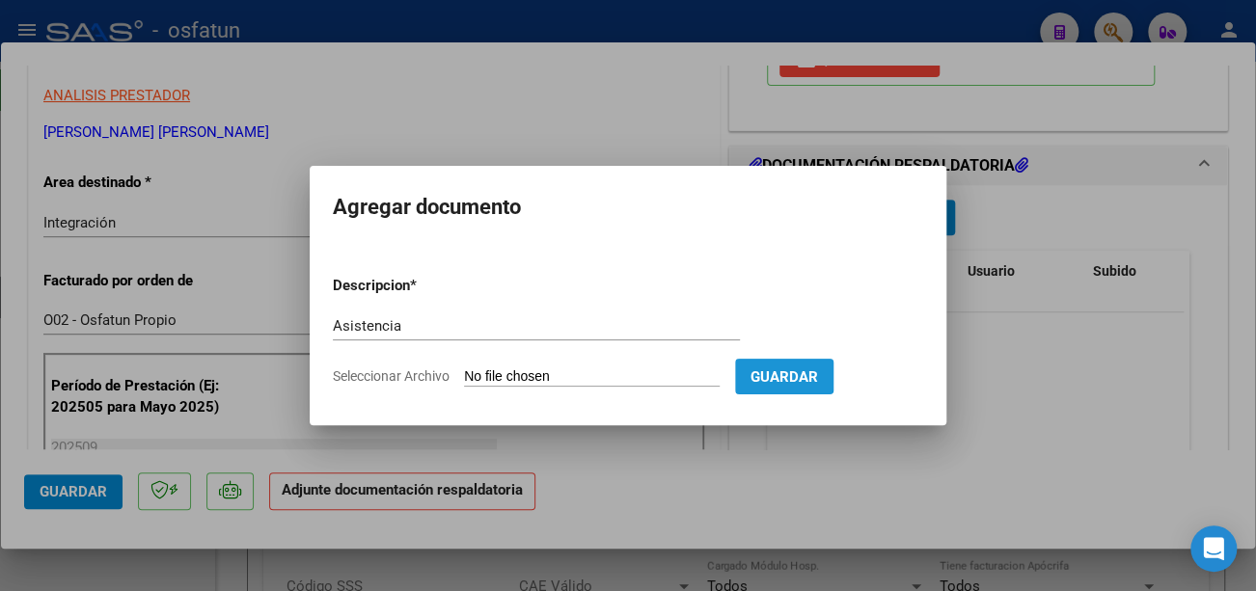
click at [809, 374] on span "Guardar" at bounding box center [785, 377] width 68 height 17
click at [812, 371] on span "Guardar" at bounding box center [785, 377] width 68 height 17
click at [517, 369] on input "Seleccionar Archivo" at bounding box center [592, 378] width 256 height 18
type input "C:\fakepath\Figueroa asist.pdf"
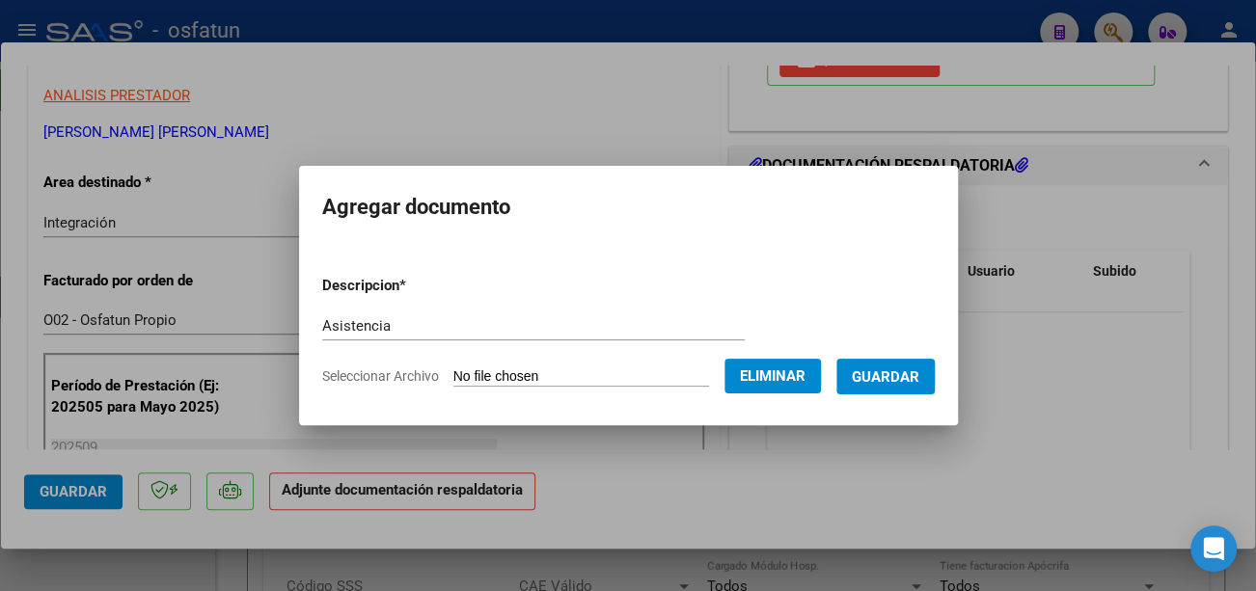
click at [919, 378] on span "Guardar" at bounding box center [886, 377] width 68 height 17
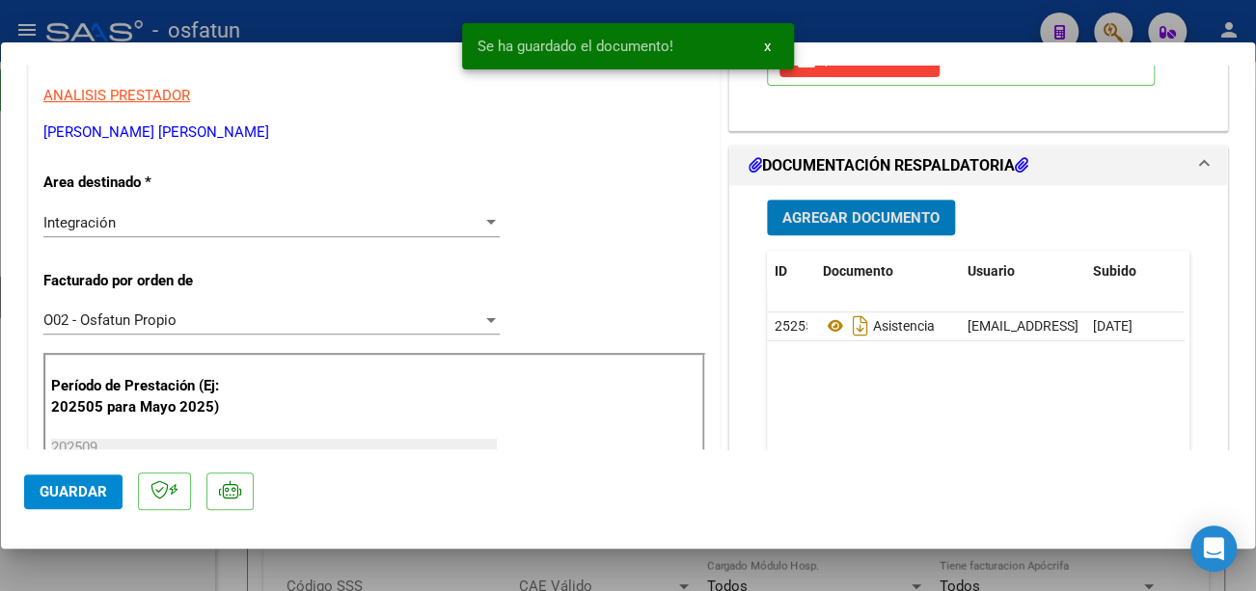
click at [84, 498] on span "Guardar" at bounding box center [74, 491] width 68 height 17
type input "$ 0,00"
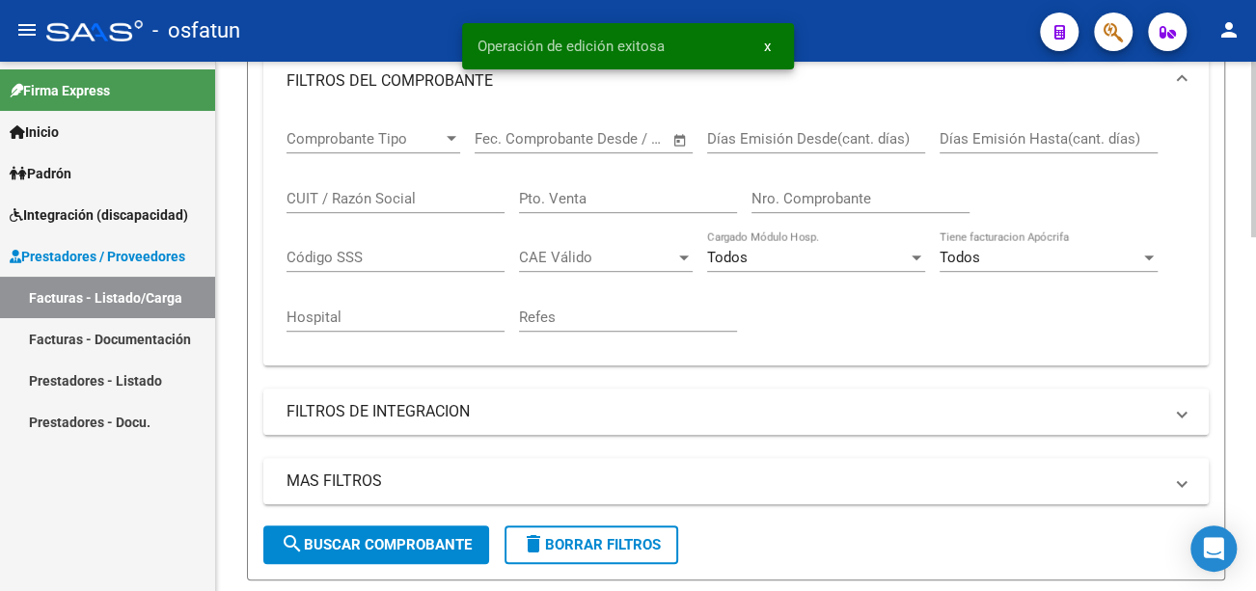
scroll to position [482, 0]
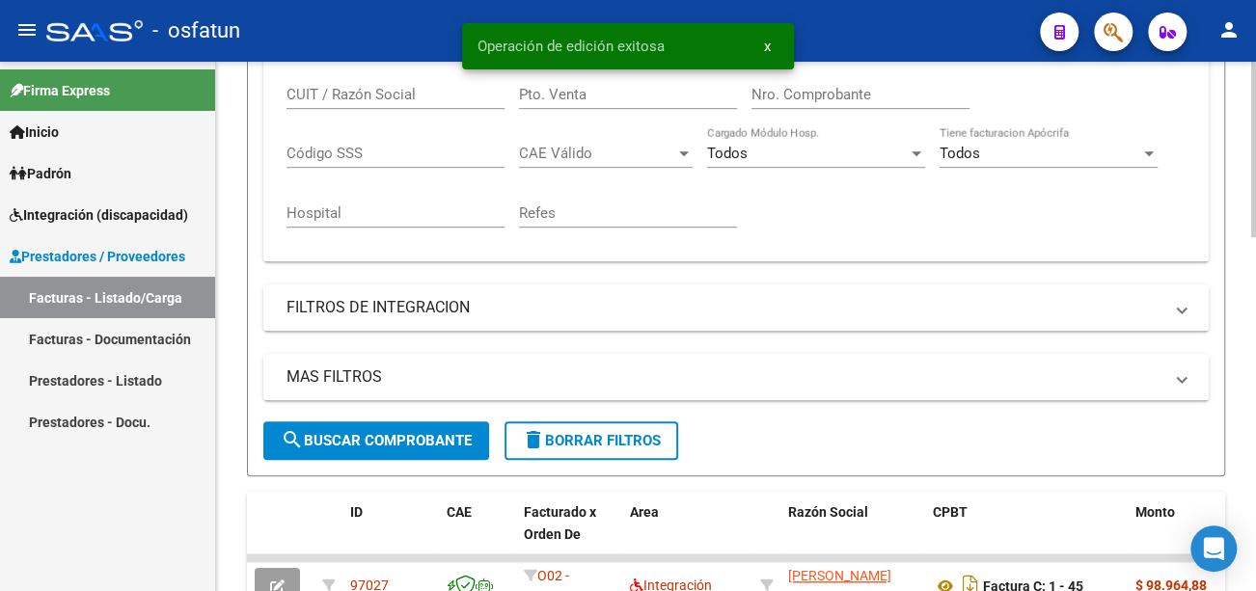
click at [410, 437] on span "search Buscar Comprobante" at bounding box center [376, 440] width 191 height 17
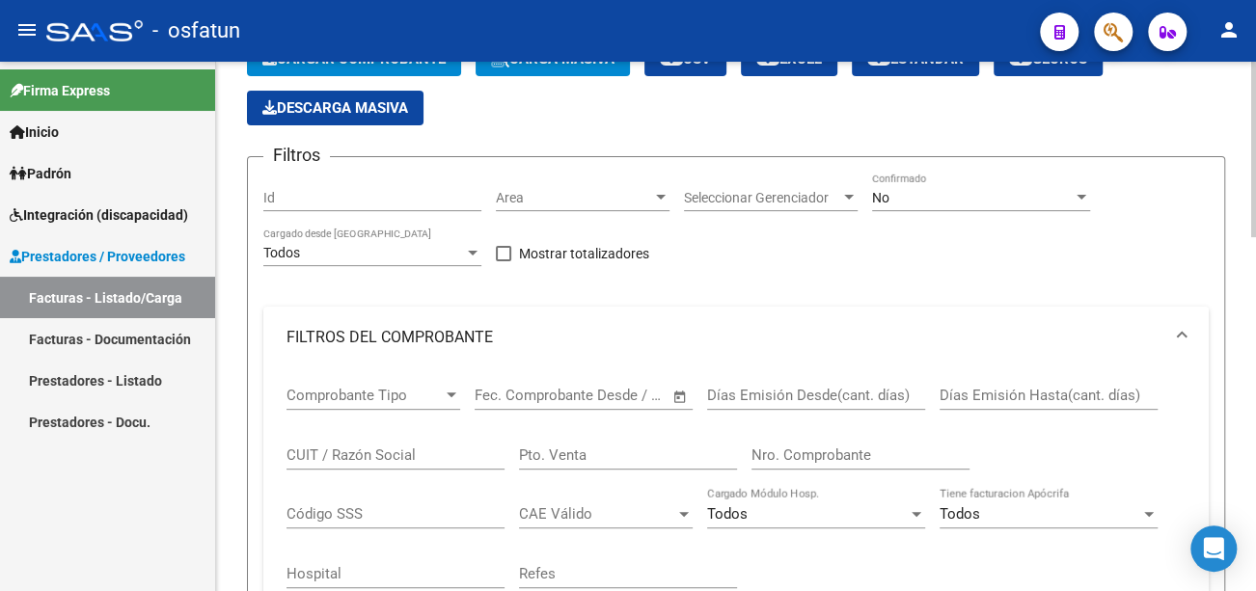
scroll to position [0, 0]
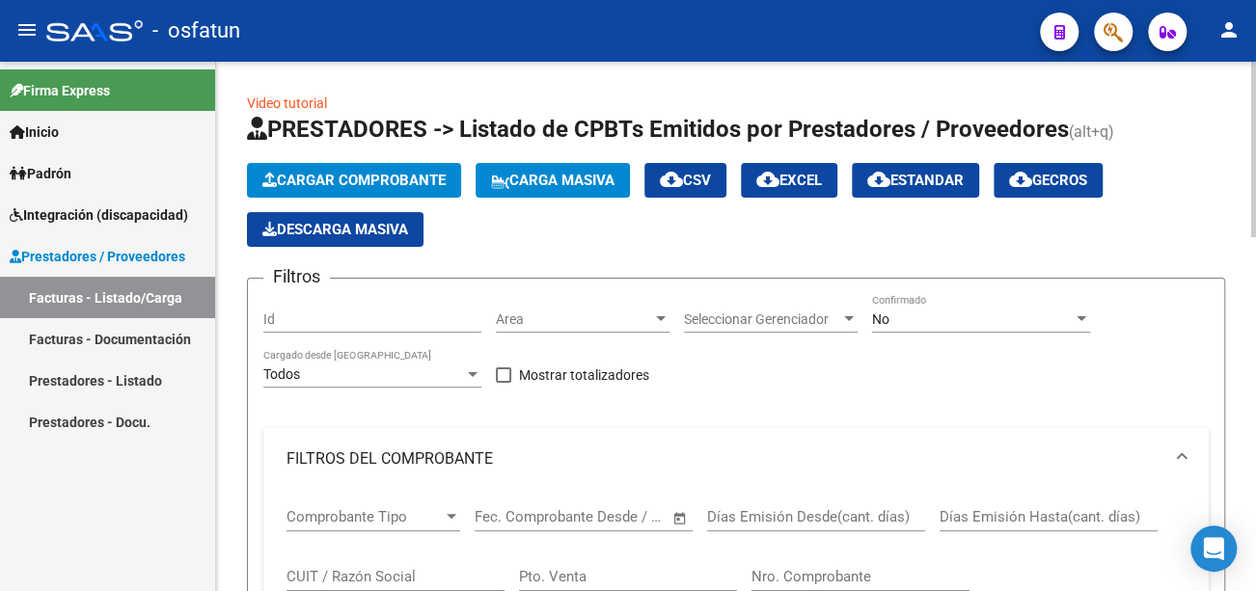
click at [413, 183] on span "Cargar Comprobante" at bounding box center [353, 180] width 183 height 17
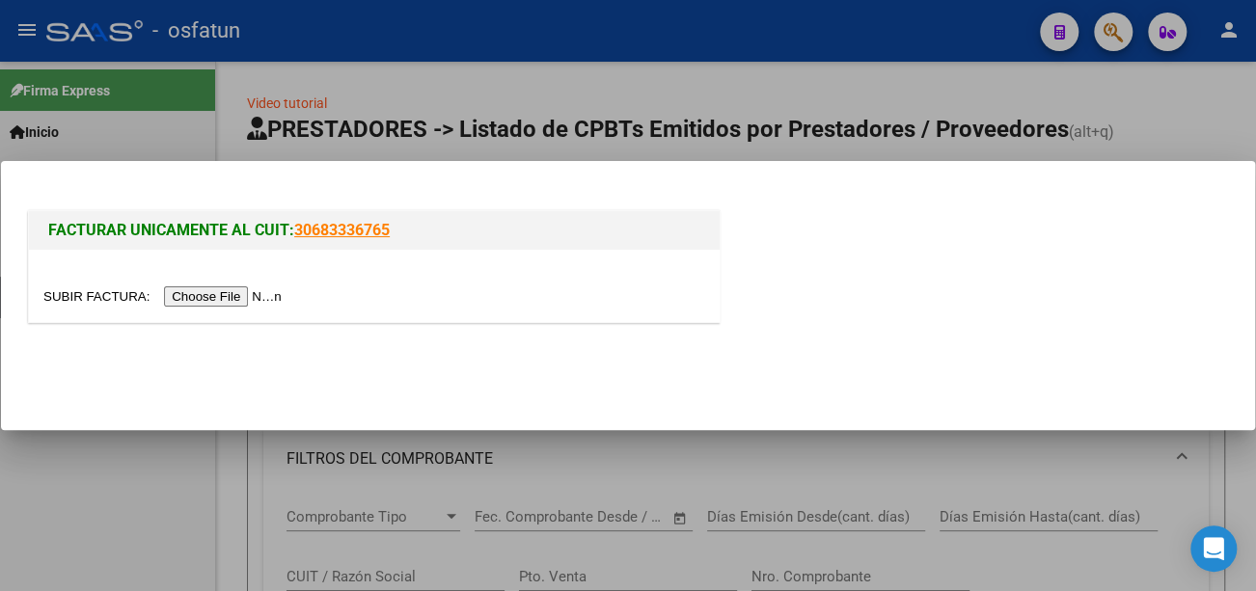
click at [201, 292] on input "file" at bounding box center [165, 297] width 244 height 20
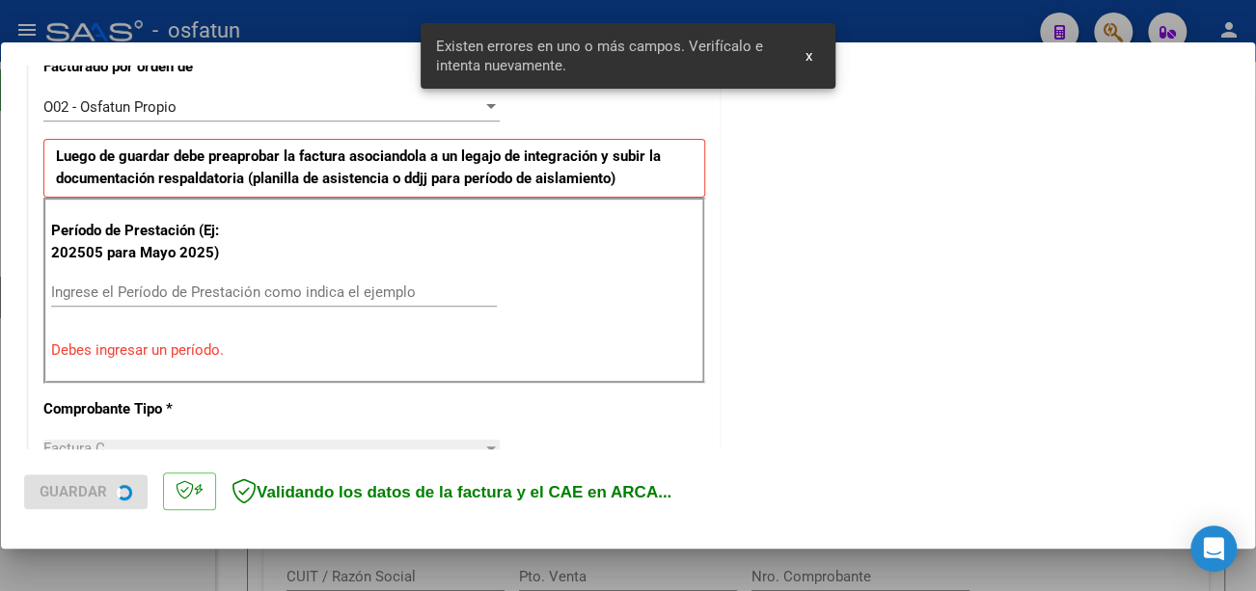
scroll to position [574, 0]
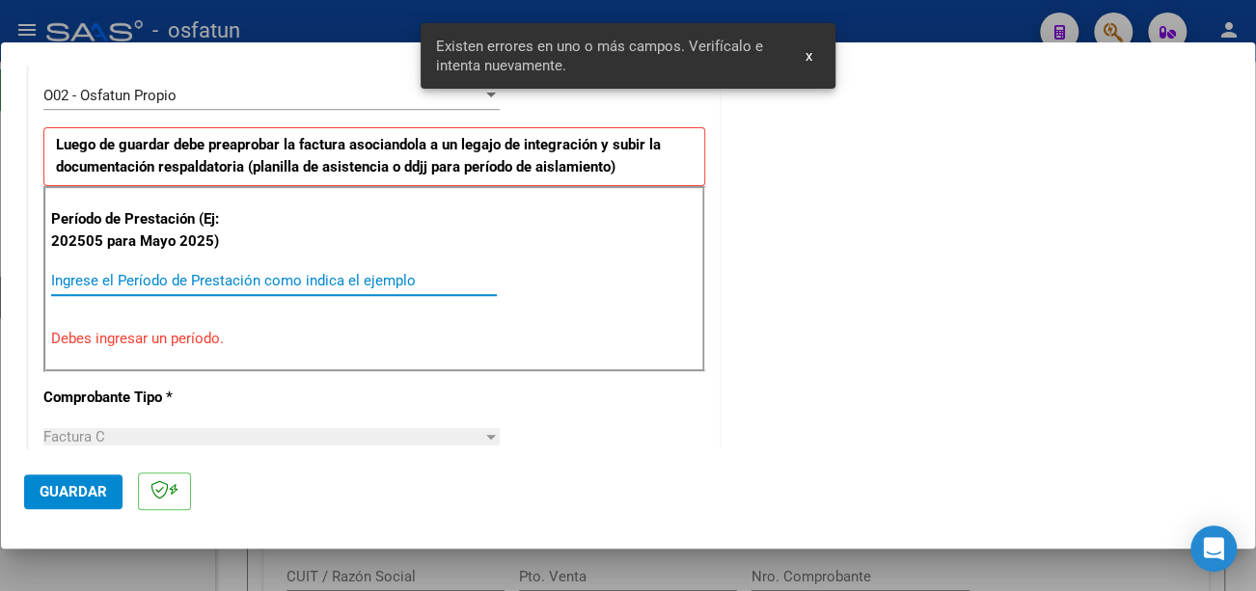
click at [213, 272] on input "Ingrese el Período de Prestación como indica el ejemplo" at bounding box center [274, 280] width 446 height 17
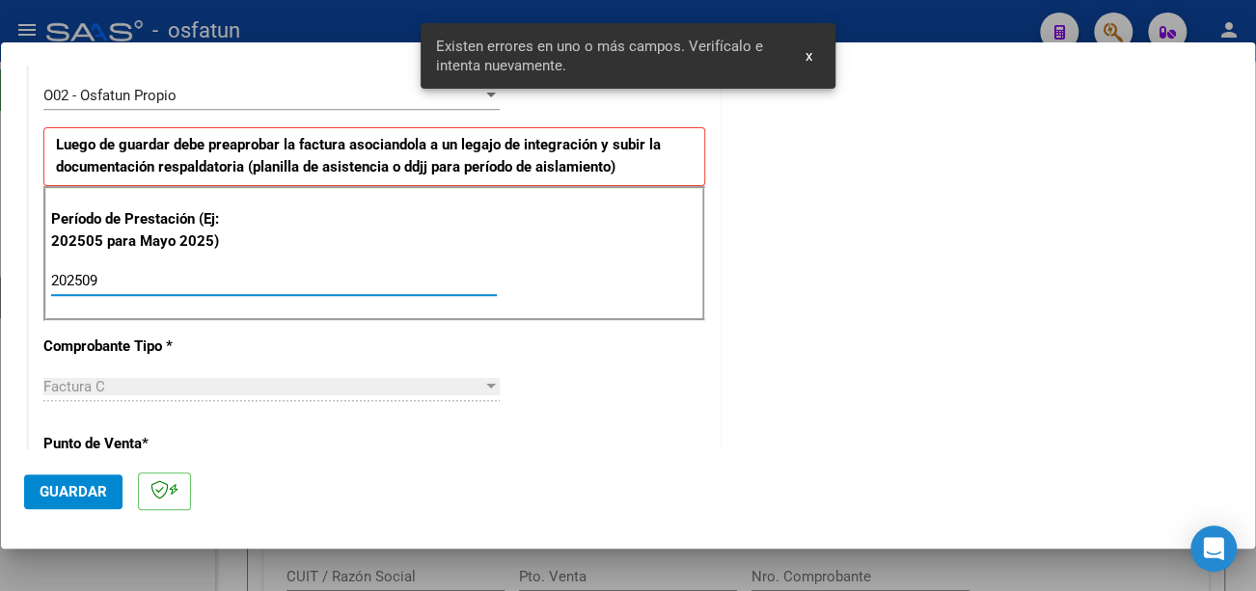
type input "202509"
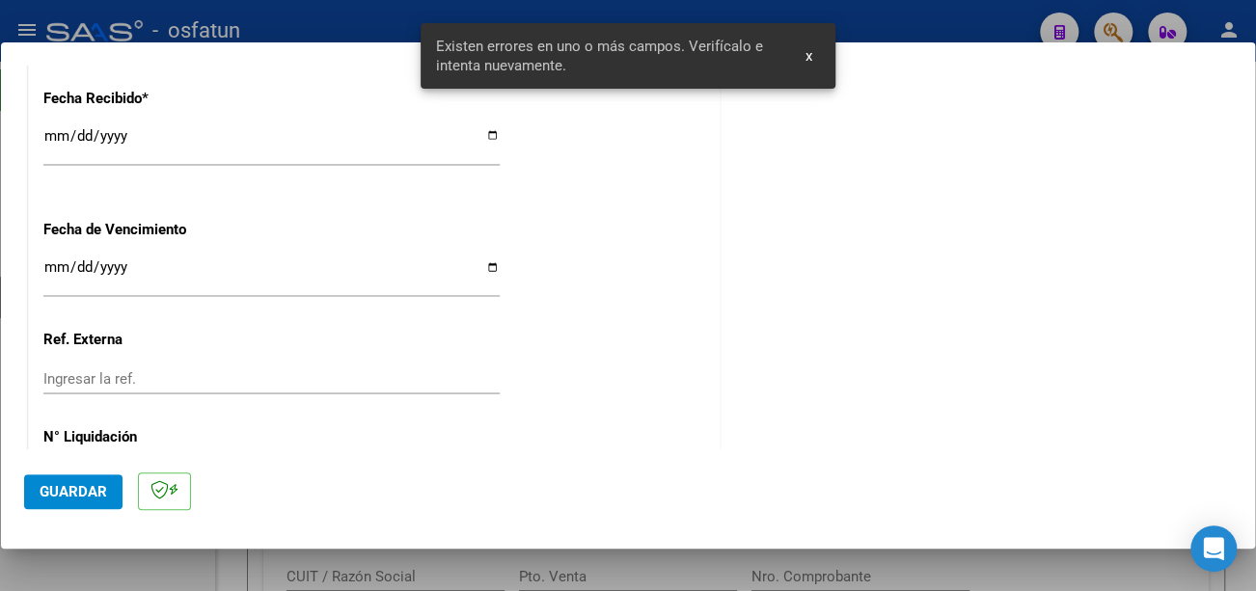
scroll to position [1518, 0]
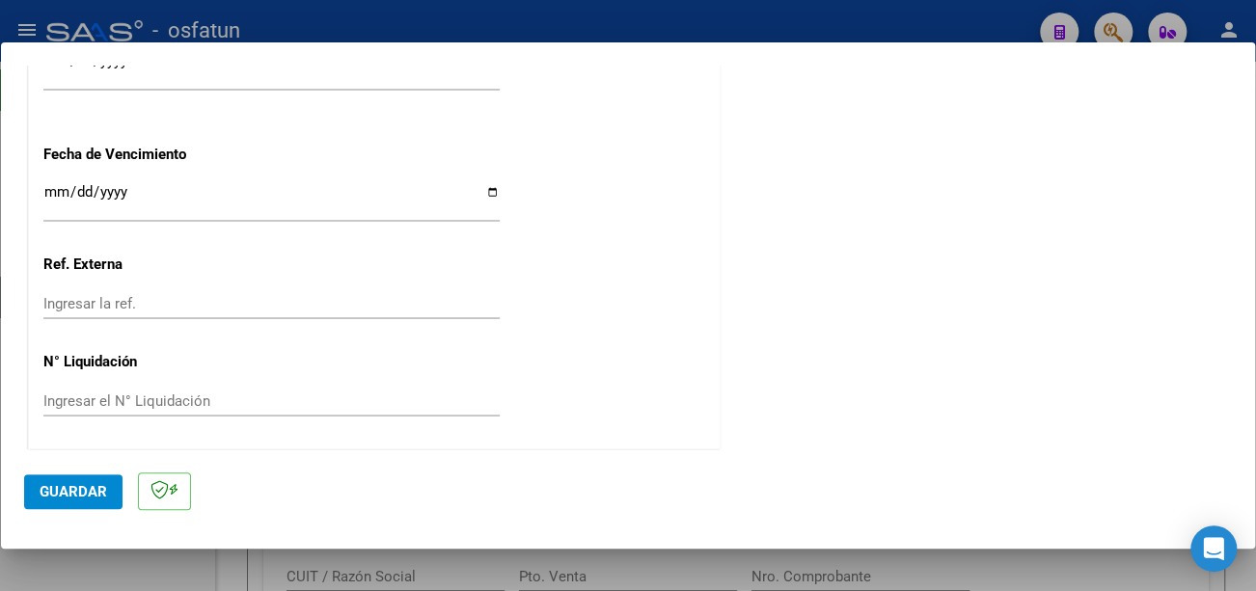
click at [53, 188] on input "Ingresar la fecha" at bounding box center [271, 199] width 456 height 31
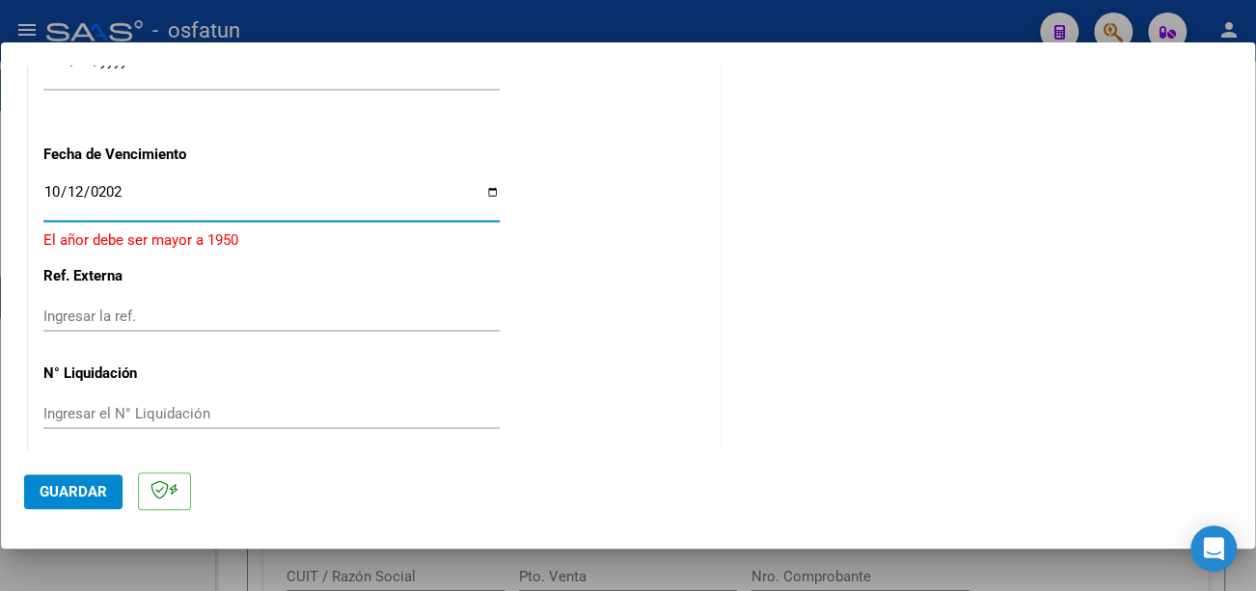
type input "2025-10-12"
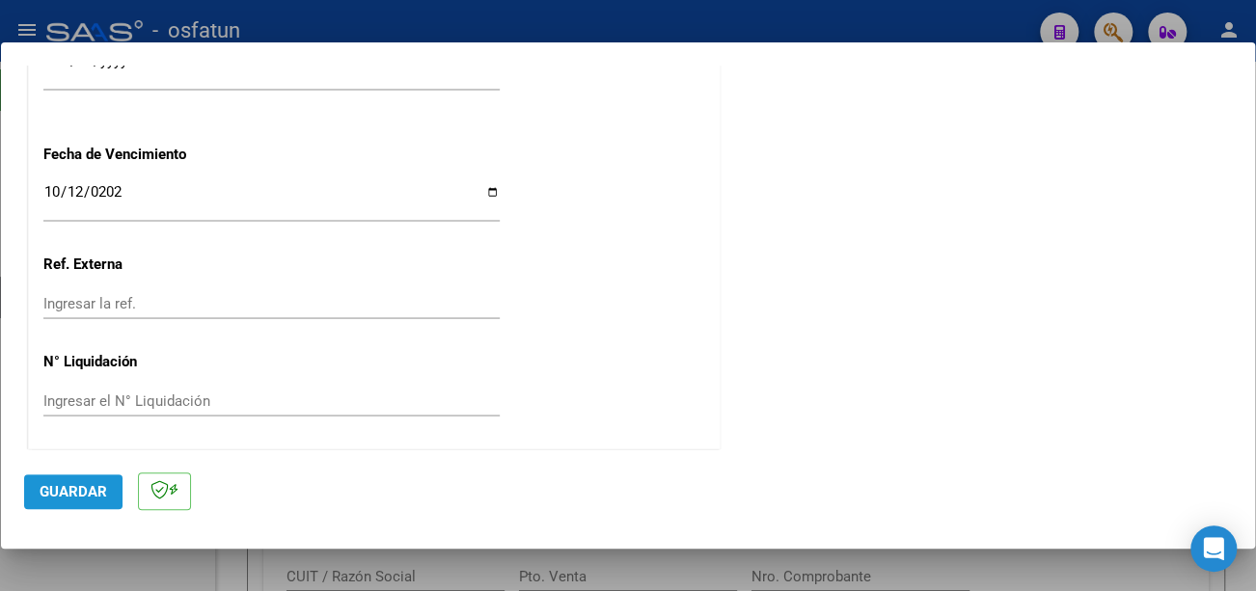
click at [92, 495] on span "Guardar" at bounding box center [74, 491] width 68 height 17
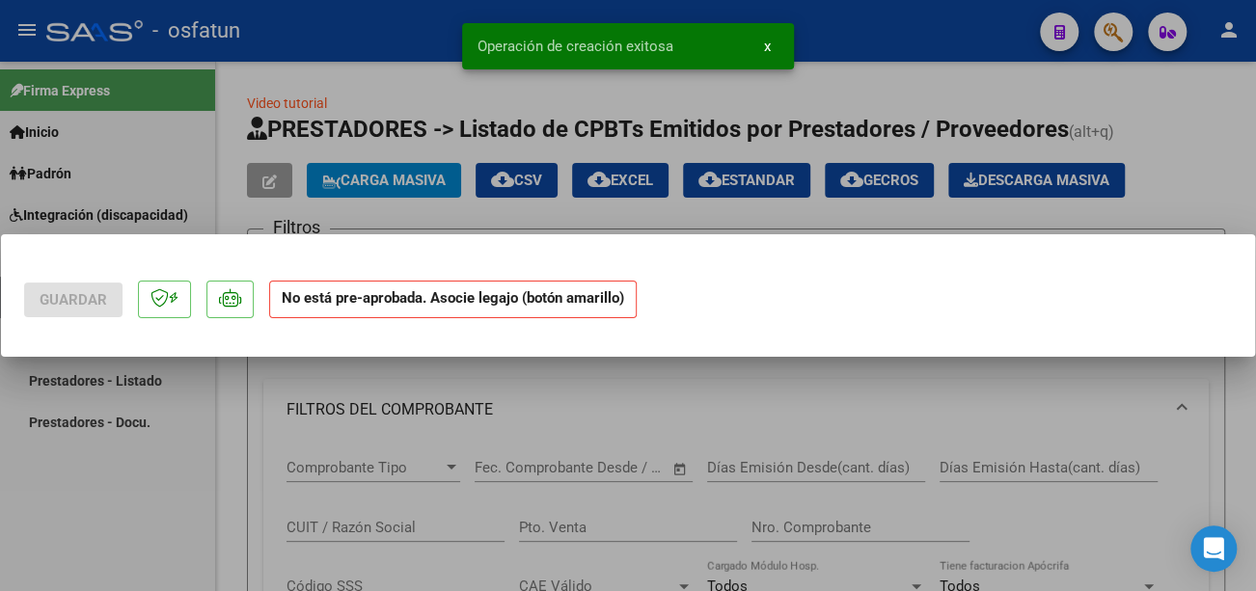
scroll to position [0, 0]
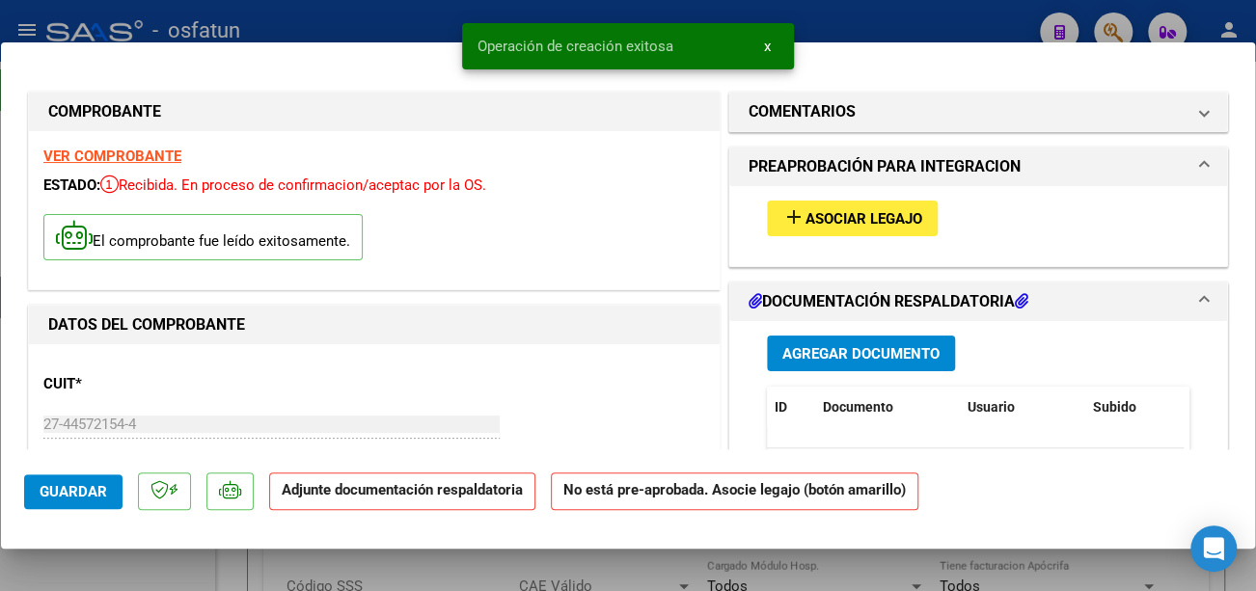
click at [867, 216] on span "Asociar Legajo" at bounding box center [864, 218] width 117 height 17
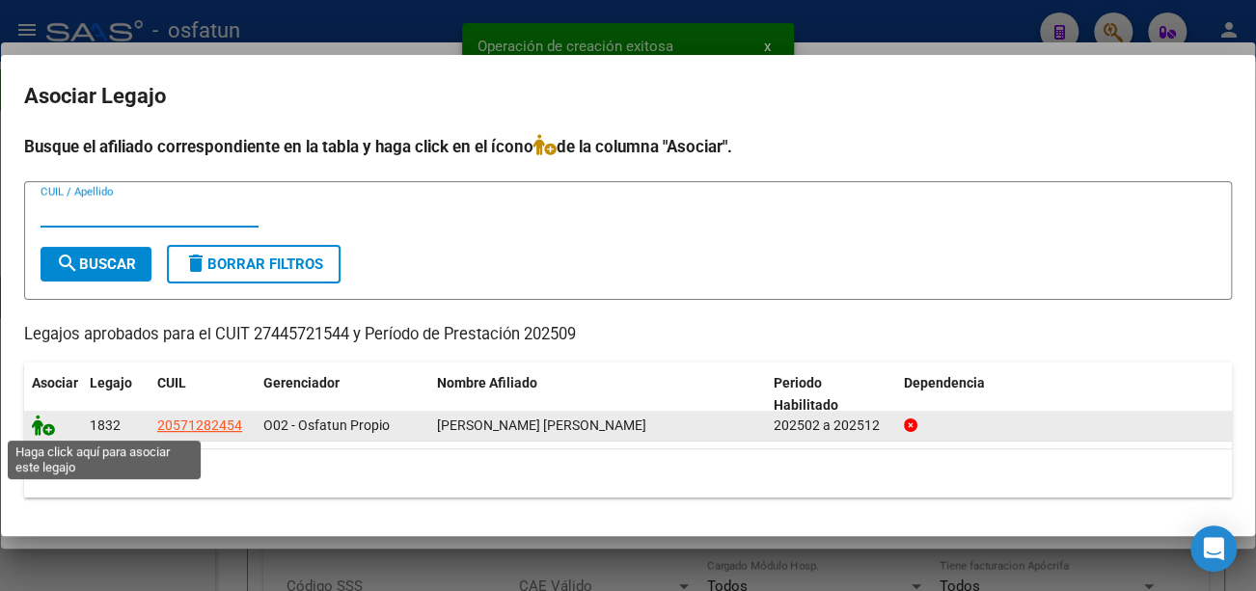
click at [53, 426] on icon at bounding box center [43, 425] width 23 height 21
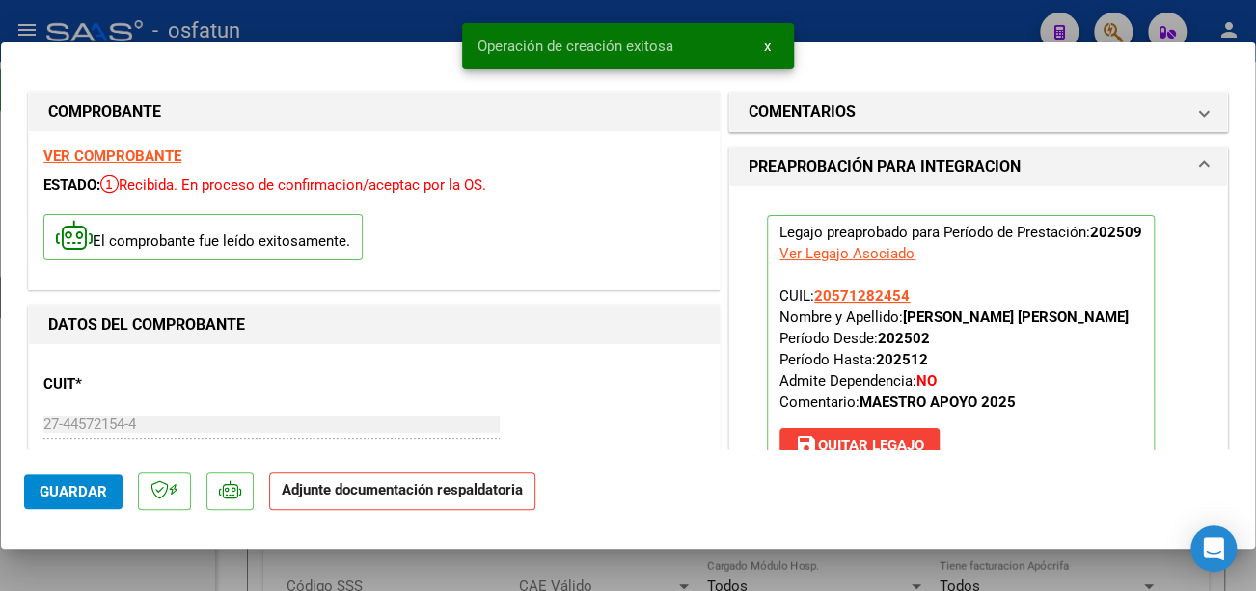
scroll to position [386, 0]
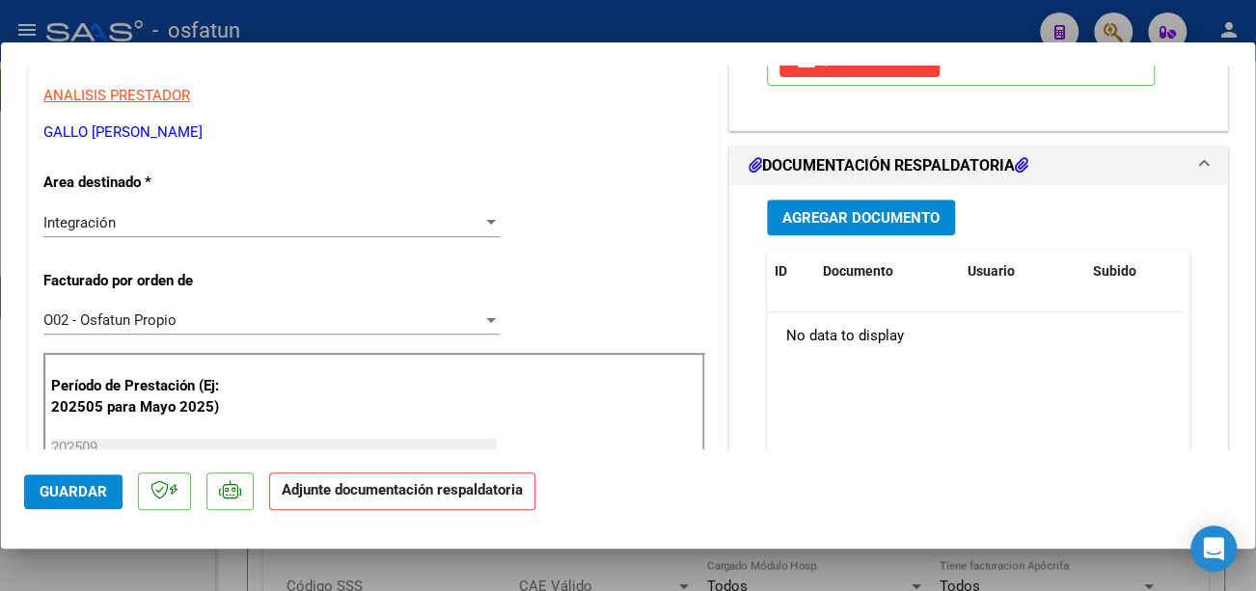
click at [813, 209] on span "Agregar Documento" at bounding box center [860, 217] width 157 height 17
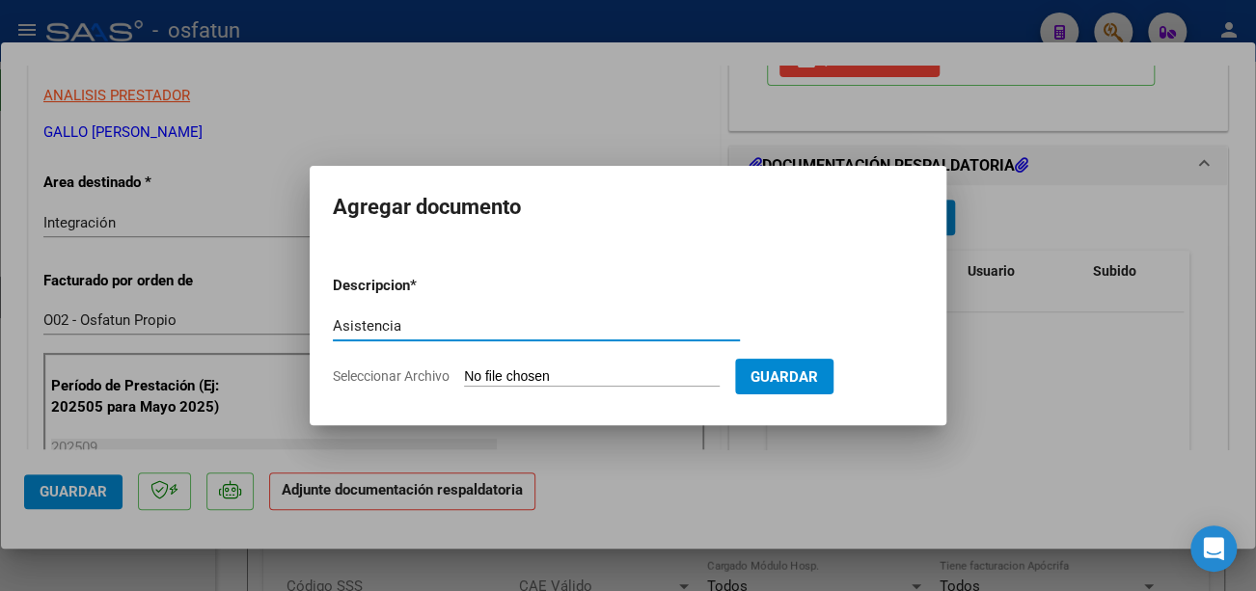
type input "Asistencia"
click at [560, 370] on input "Seleccionar Archivo" at bounding box center [592, 378] width 256 height 18
type input "C:\fakepath\Gallo Asiste.pdf"
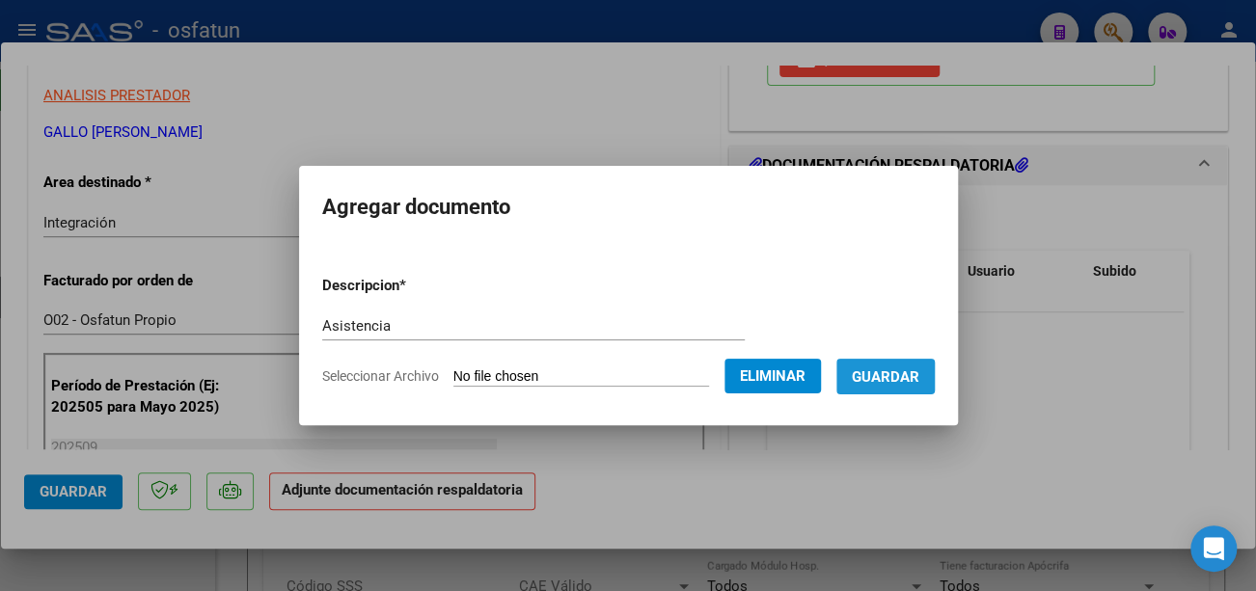
click at [912, 387] on button "Guardar" at bounding box center [886, 377] width 98 height 36
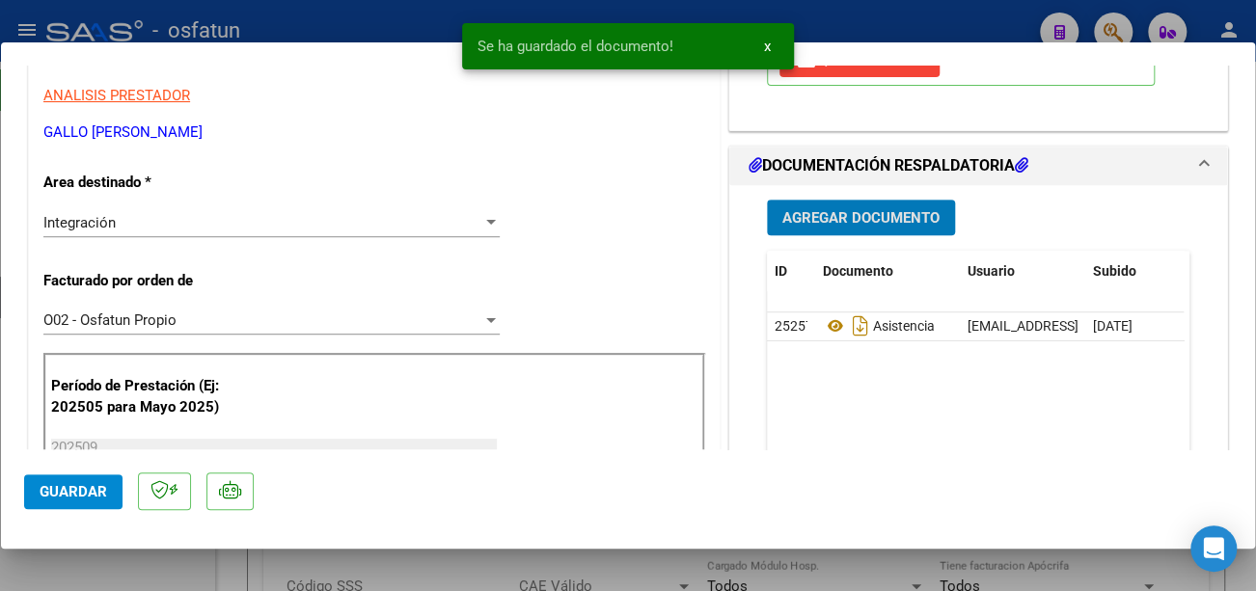
click at [61, 489] on span "Guardar" at bounding box center [74, 491] width 68 height 17
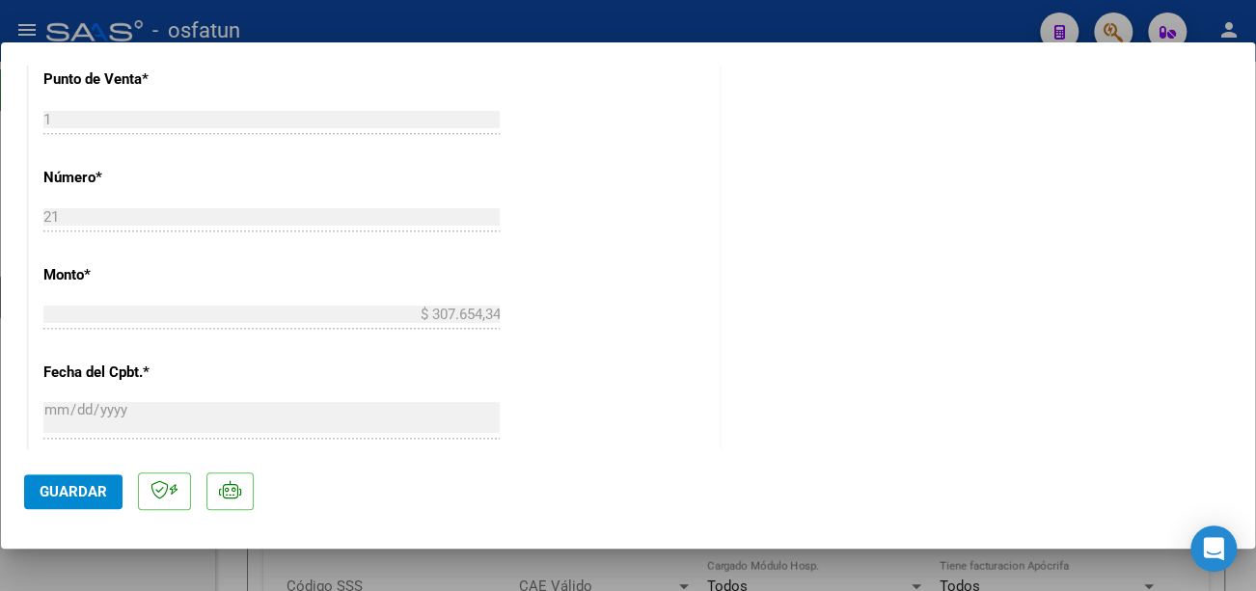
type input "$ 0,00"
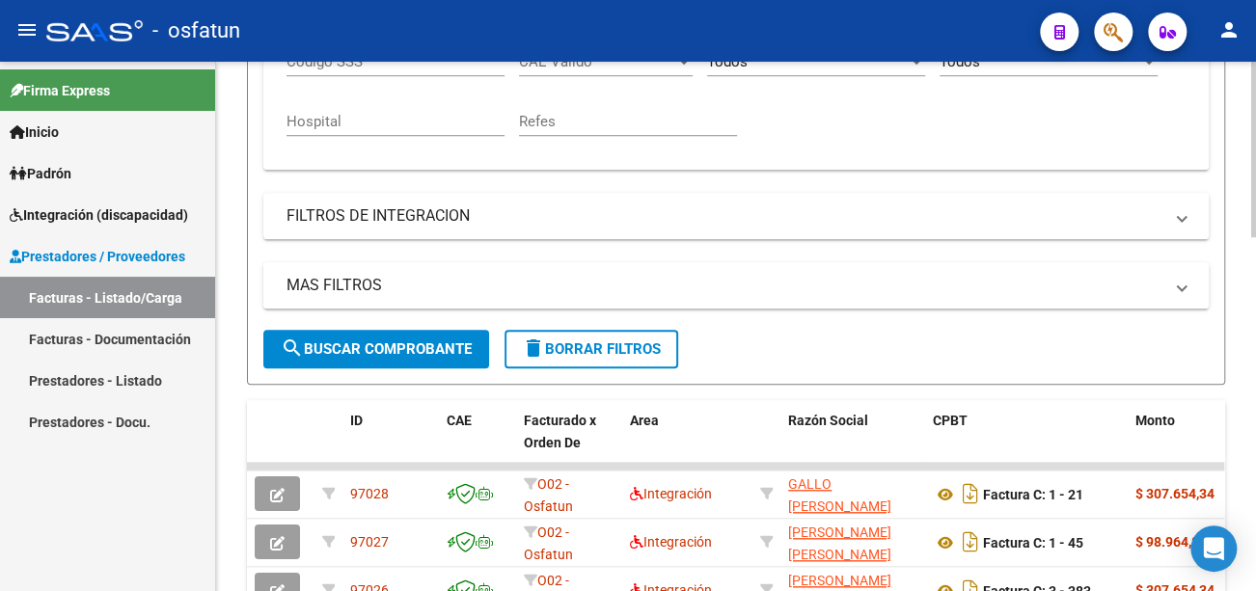
scroll to position [579, 0]
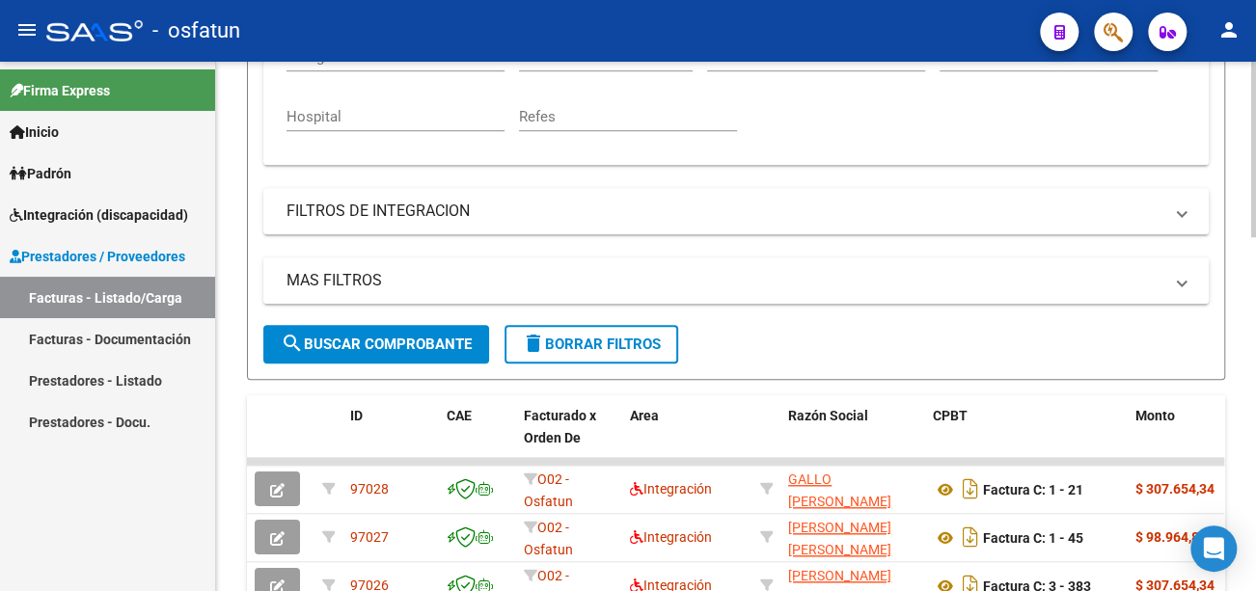
click at [418, 330] on button "search Buscar Comprobante" at bounding box center [376, 344] width 226 height 39
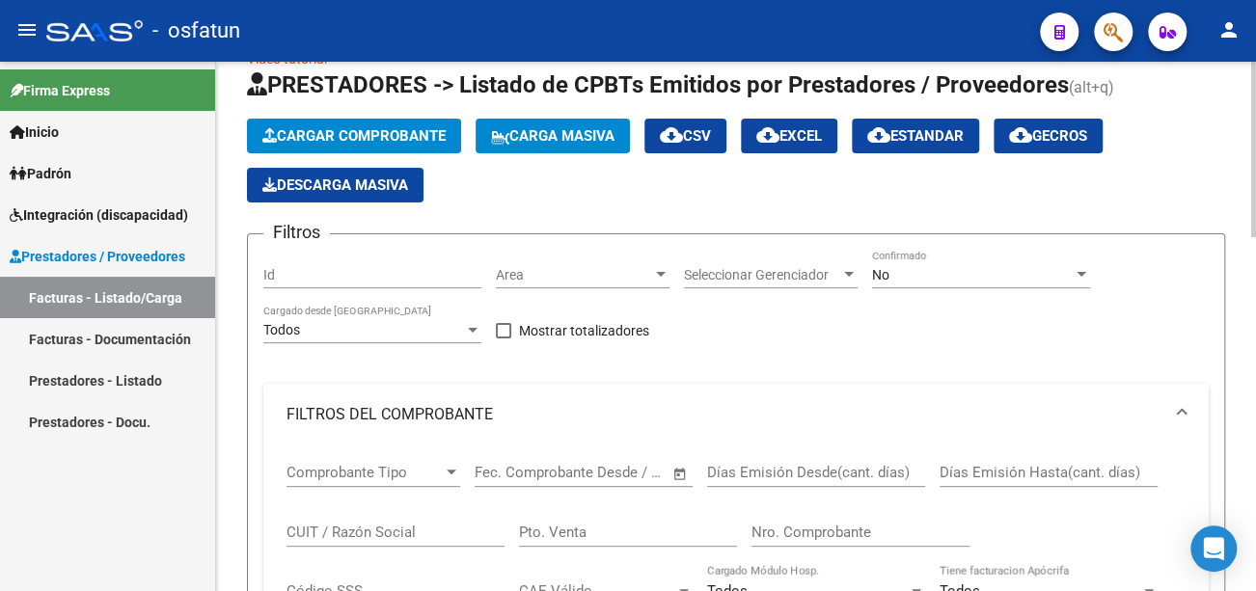
scroll to position [0, 0]
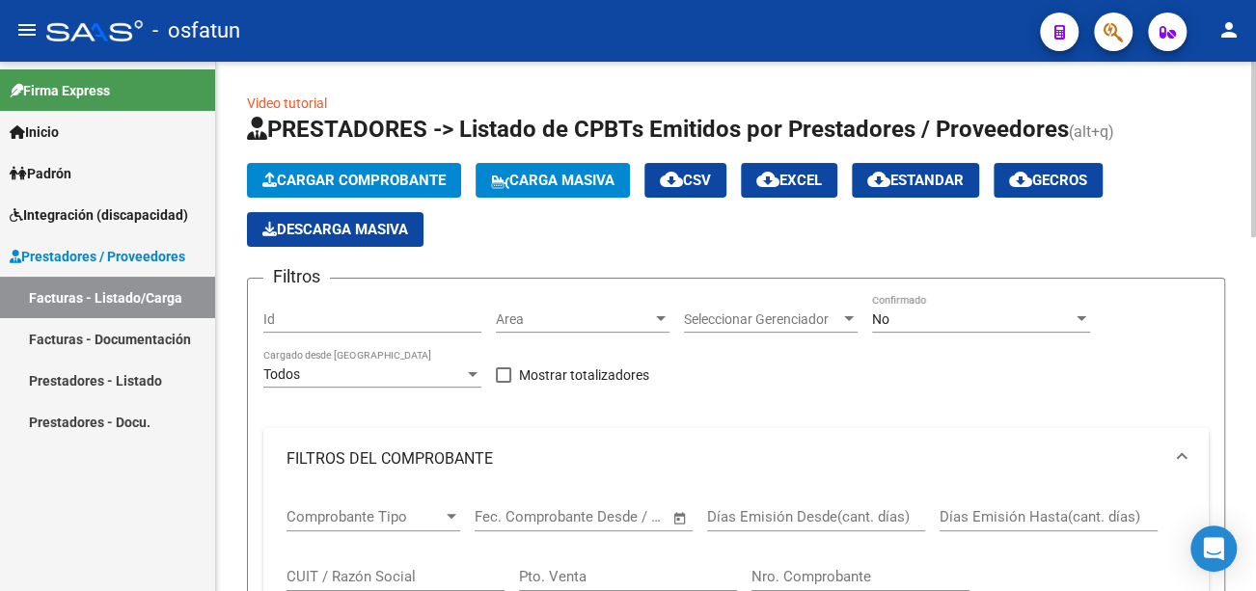
click at [401, 187] on span "Cargar Comprobante" at bounding box center [353, 180] width 183 height 17
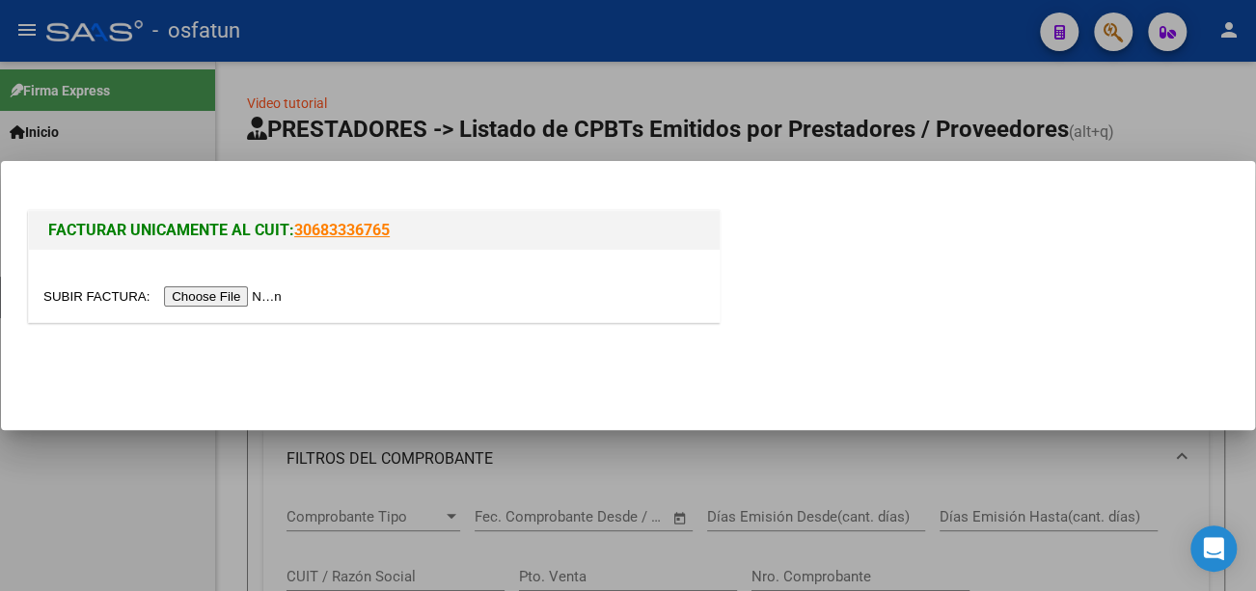
click at [221, 296] on input "file" at bounding box center [165, 297] width 244 height 20
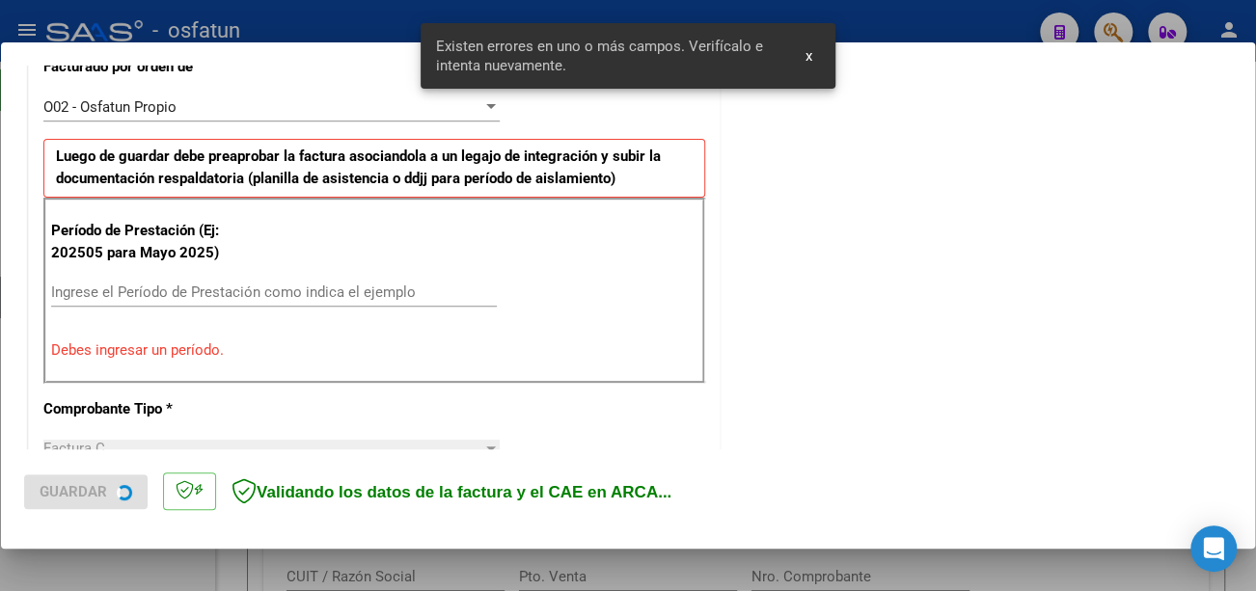
scroll to position [574, 0]
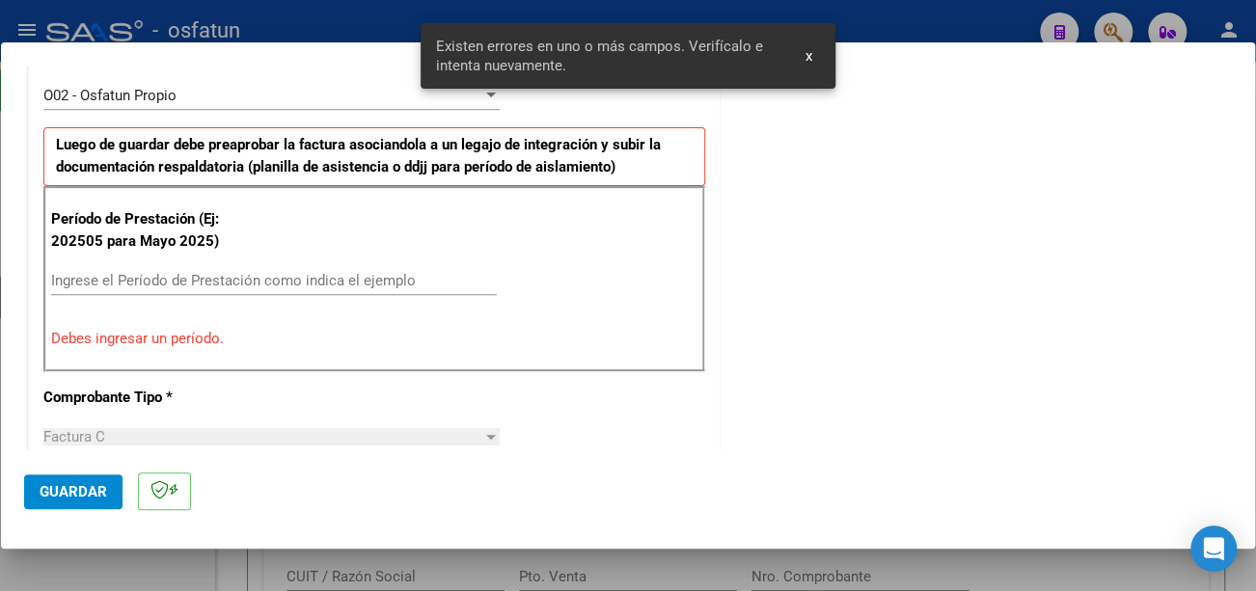
click at [261, 267] on div "Ingrese el Período de Prestación como indica el ejemplo" at bounding box center [274, 280] width 446 height 29
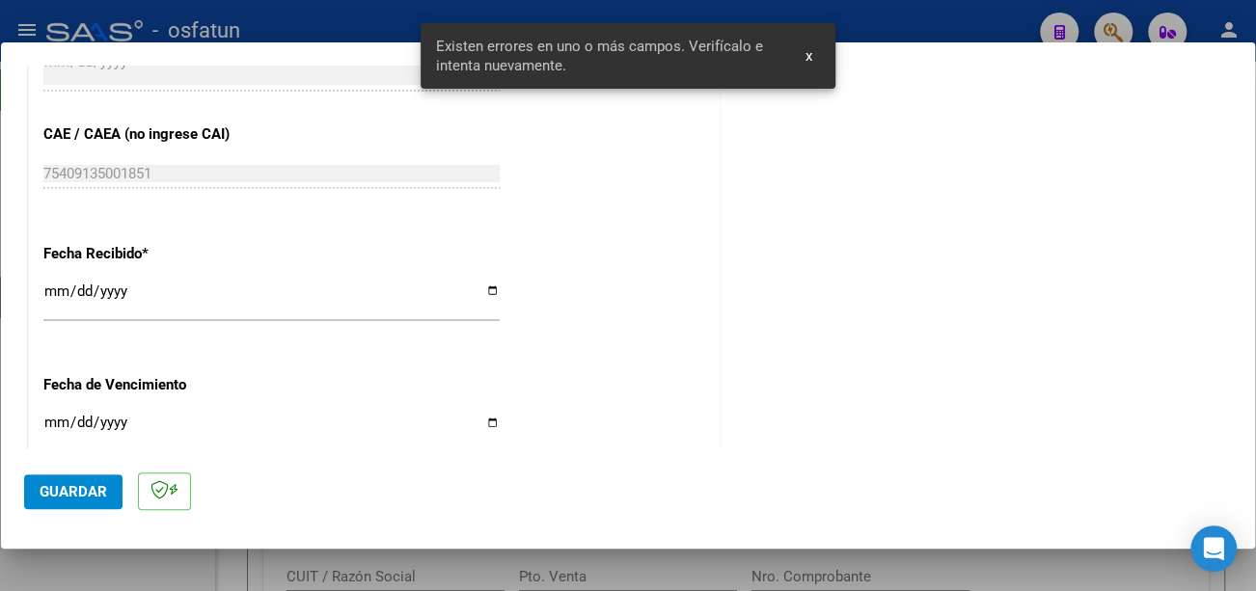
scroll to position [1518, 0]
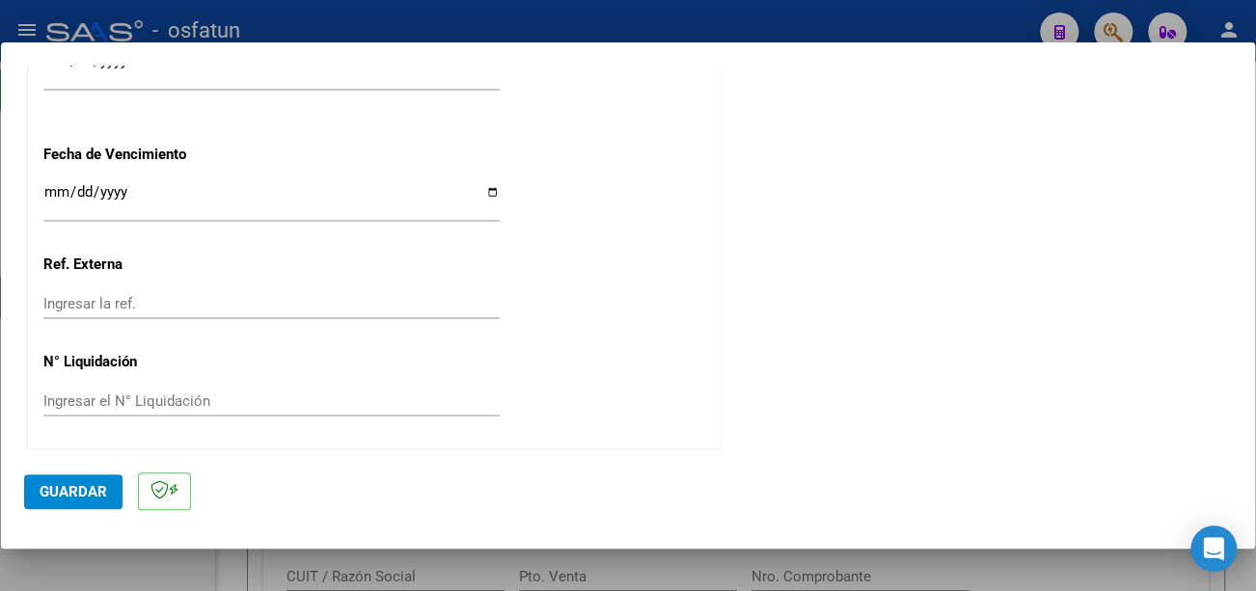
type input "202509"
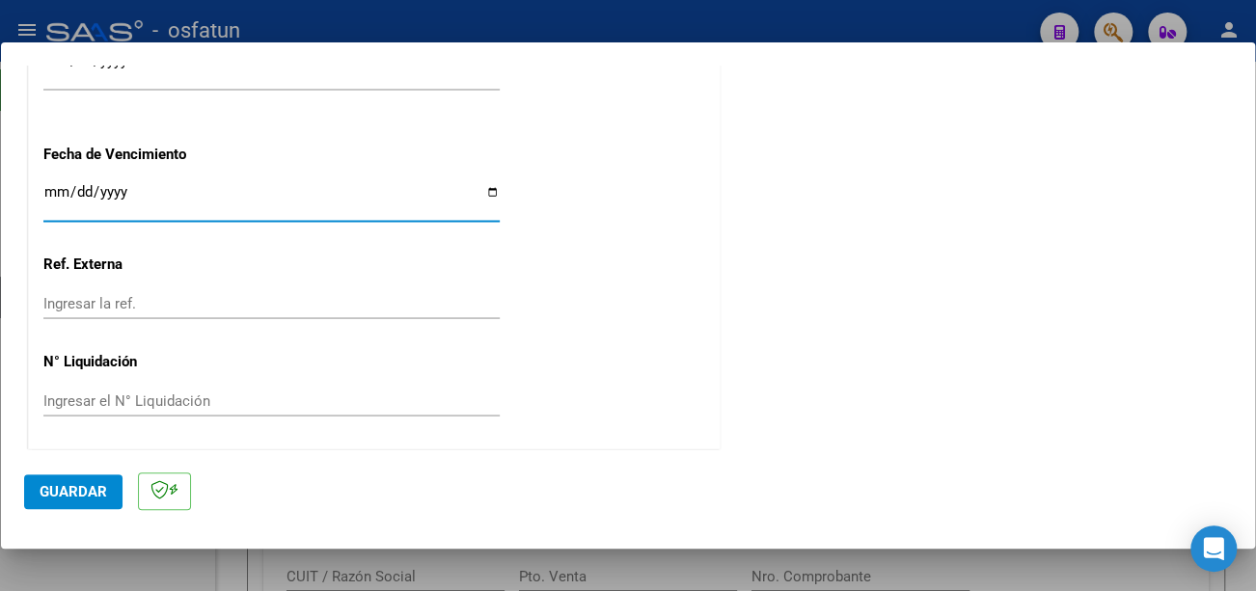
click at [50, 189] on input "Ingresar la fecha" at bounding box center [271, 199] width 456 height 31
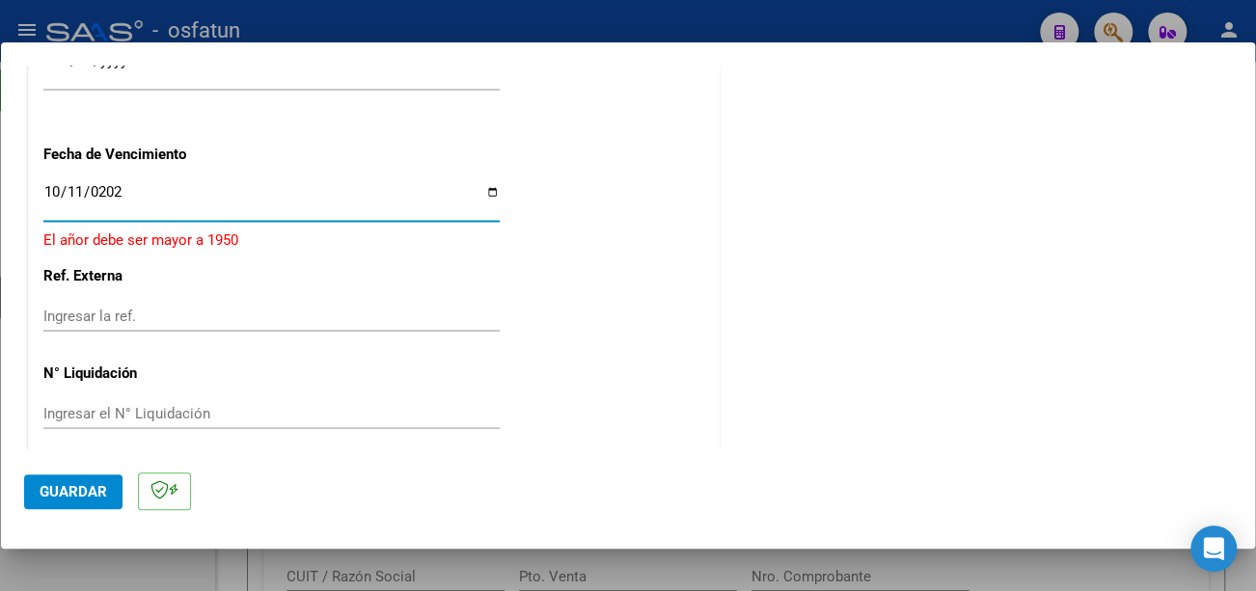
type input "2025-10-11"
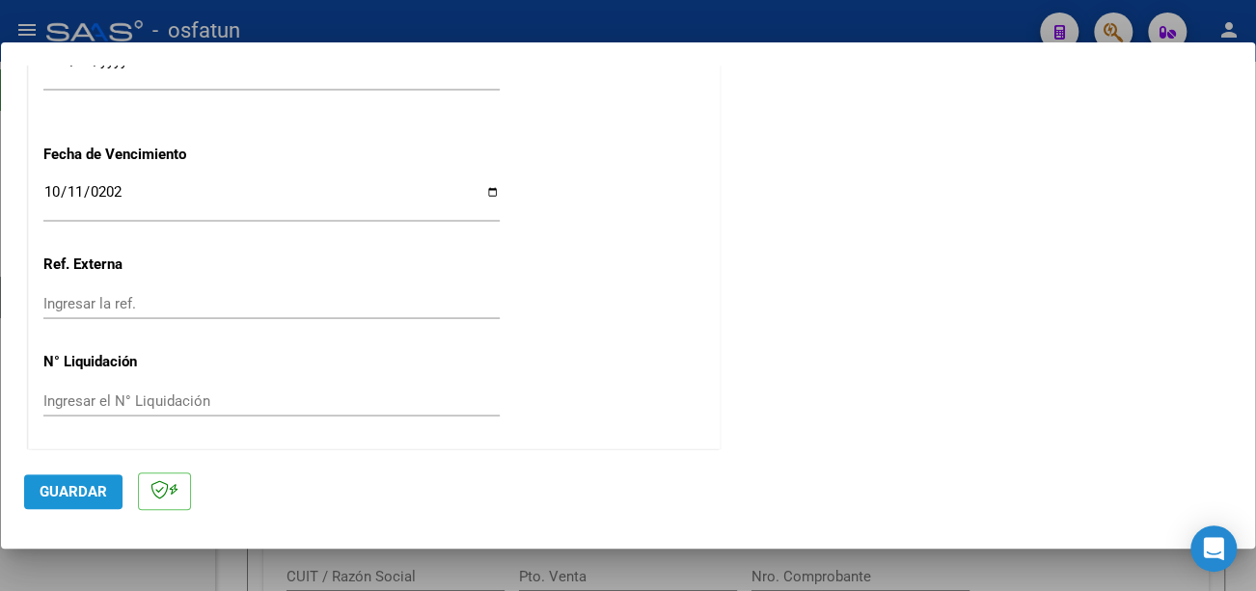
click at [89, 480] on button "Guardar" at bounding box center [73, 492] width 98 height 35
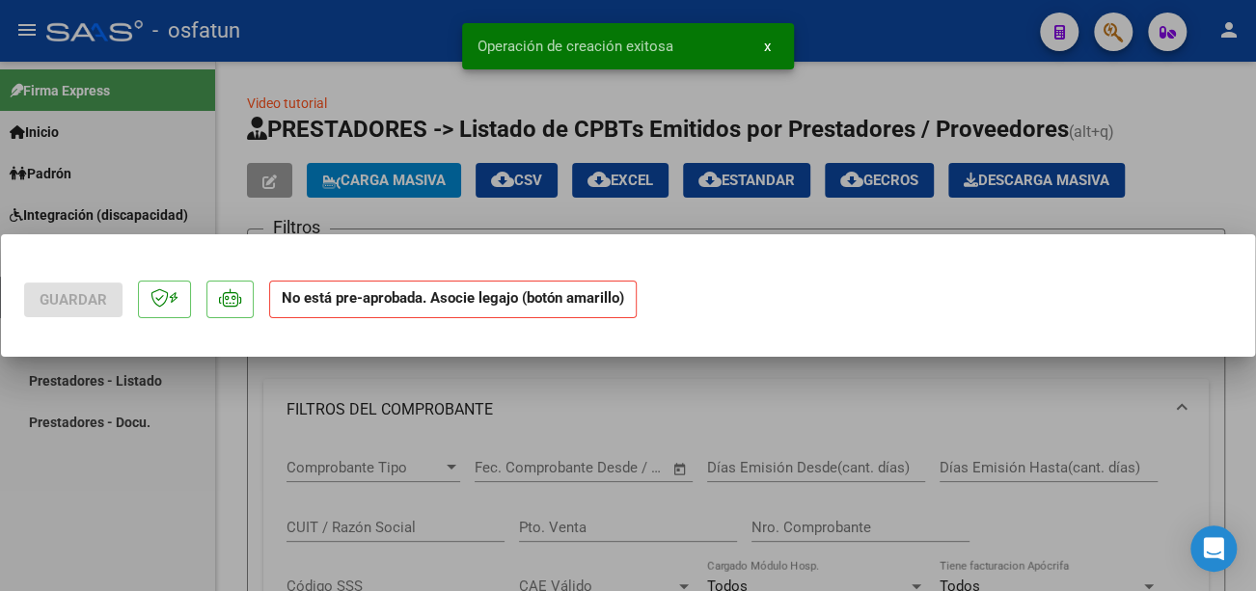
scroll to position [0, 0]
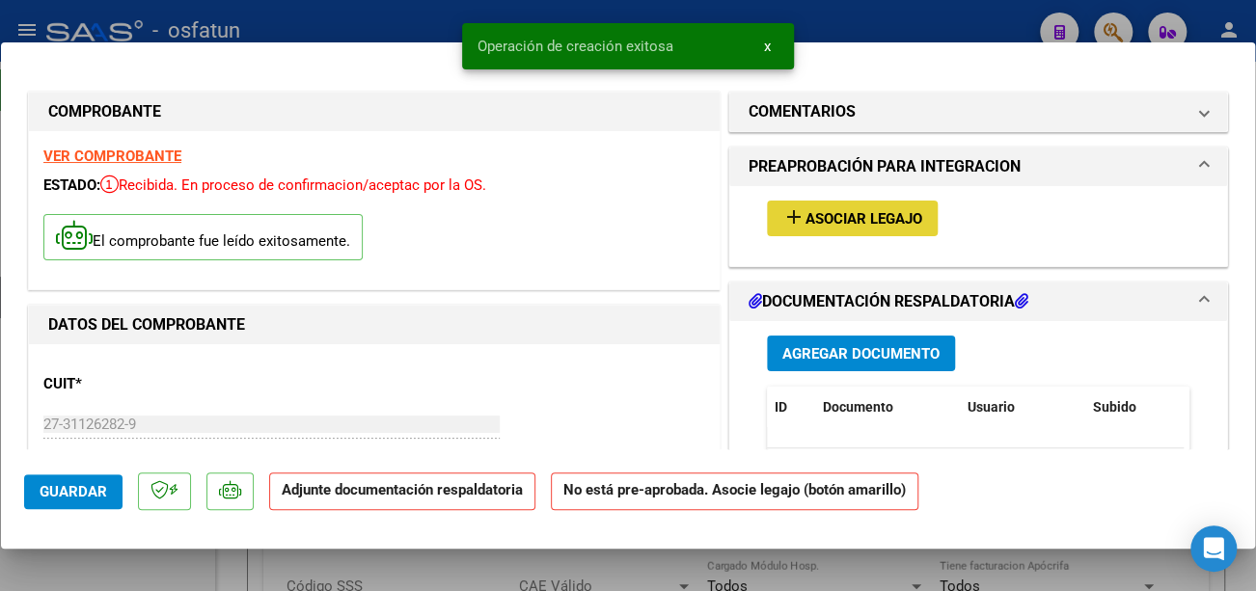
click at [901, 218] on span "Asociar Legajo" at bounding box center [864, 218] width 117 height 17
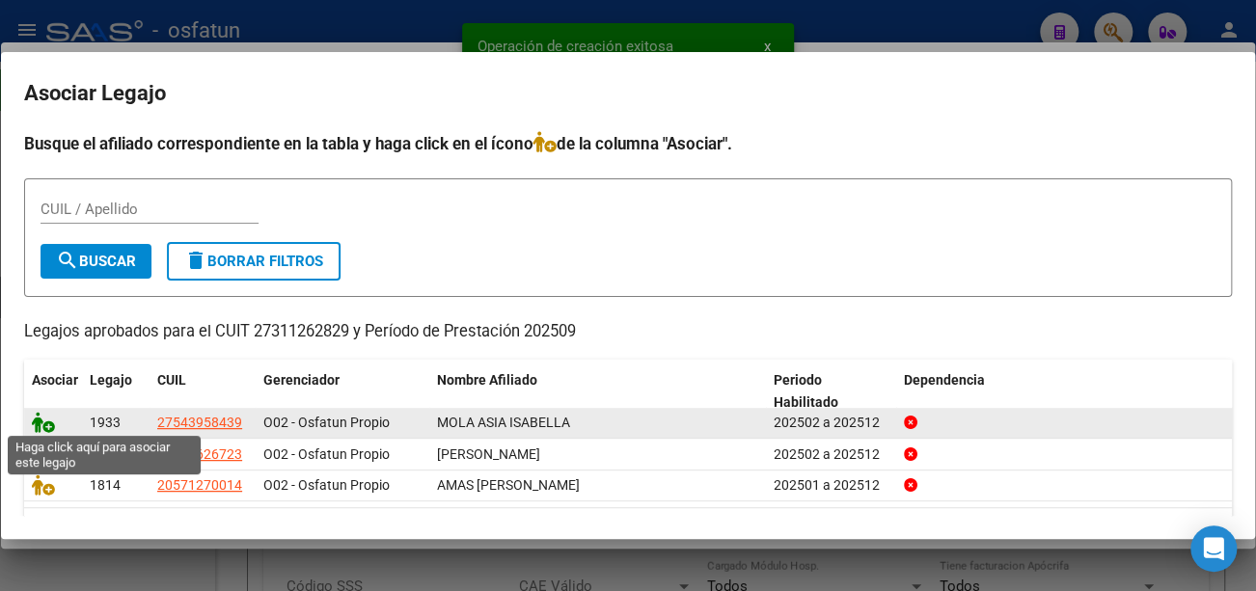
click at [48, 419] on icon at bounding box center [43, 422] width 23 height 21
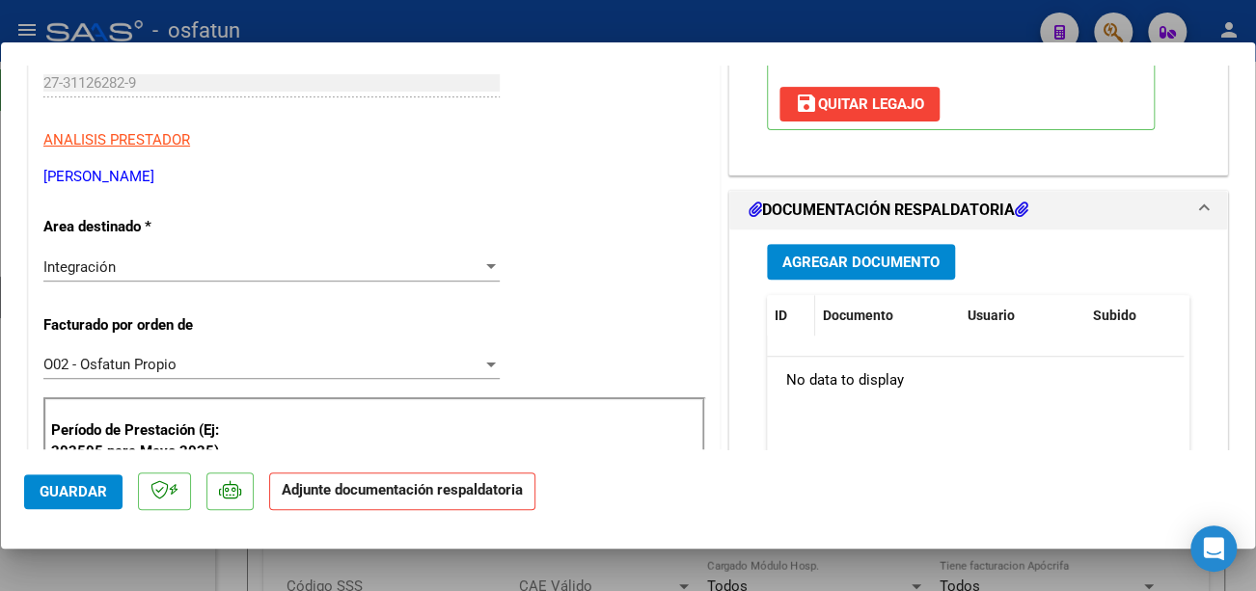
scroll to position [386, 0]
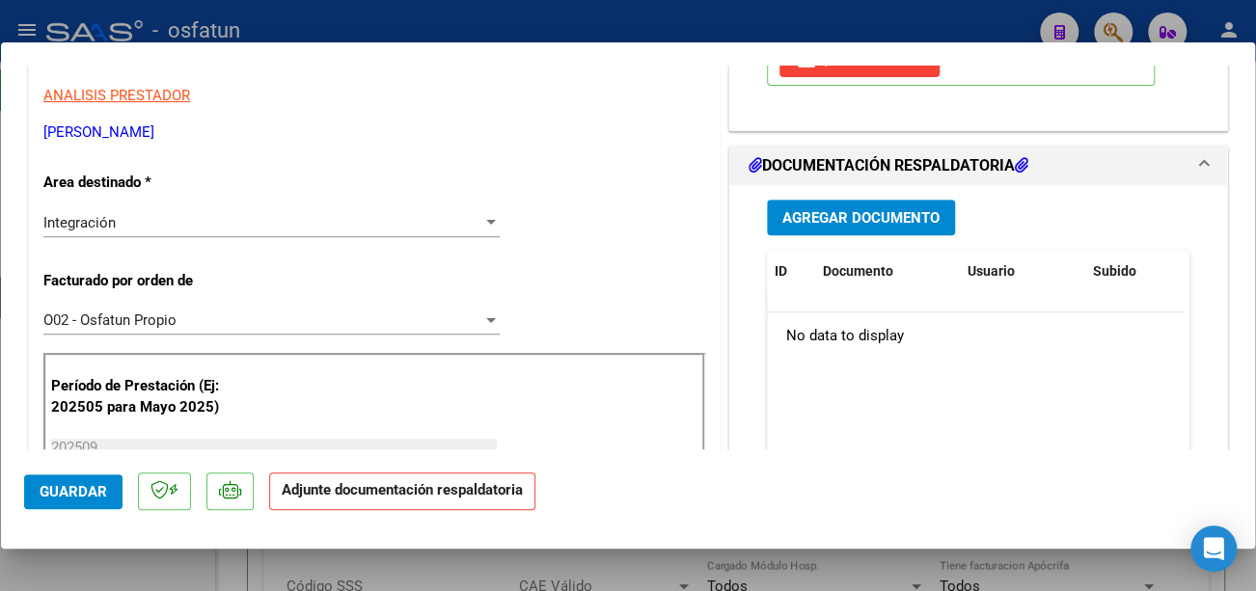
click at [818, 226] on button "Agregar Documento" at bounding box center [861, 218] width 188 height 36
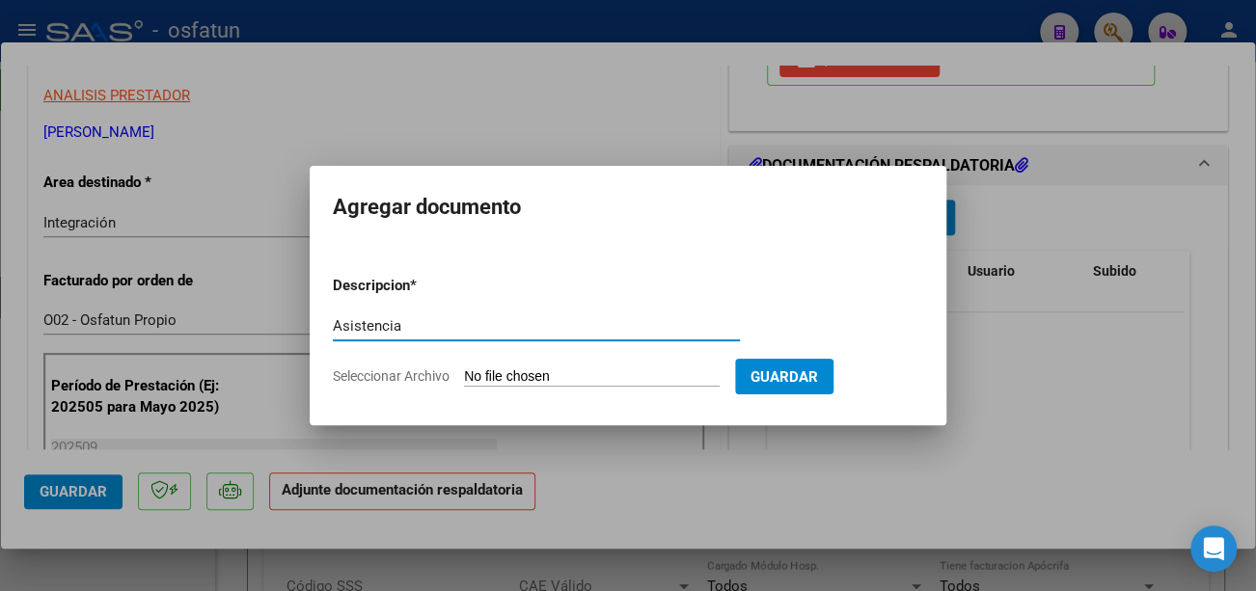
type input "Asistencia"
click at [582, 371] on input "Seleccionar Archivo" at bounding box center [592, 378] width 256 height 18
type input "C:\fakepath\Mola asis.pdf"
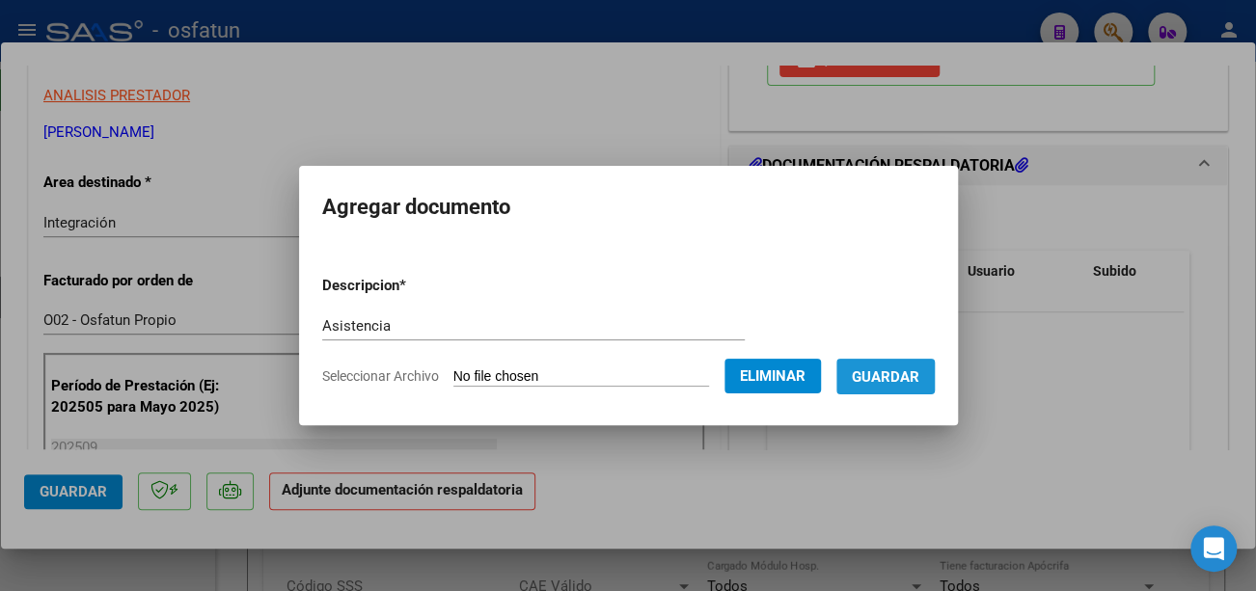
drag, startPoint x: 925, startPoint y: 369, endPoint x: 864, endPoint y: 383, distance: 63.4
click at [919, 369] on span "Guardar" at bounding box center [886, 377] width 68 height 17
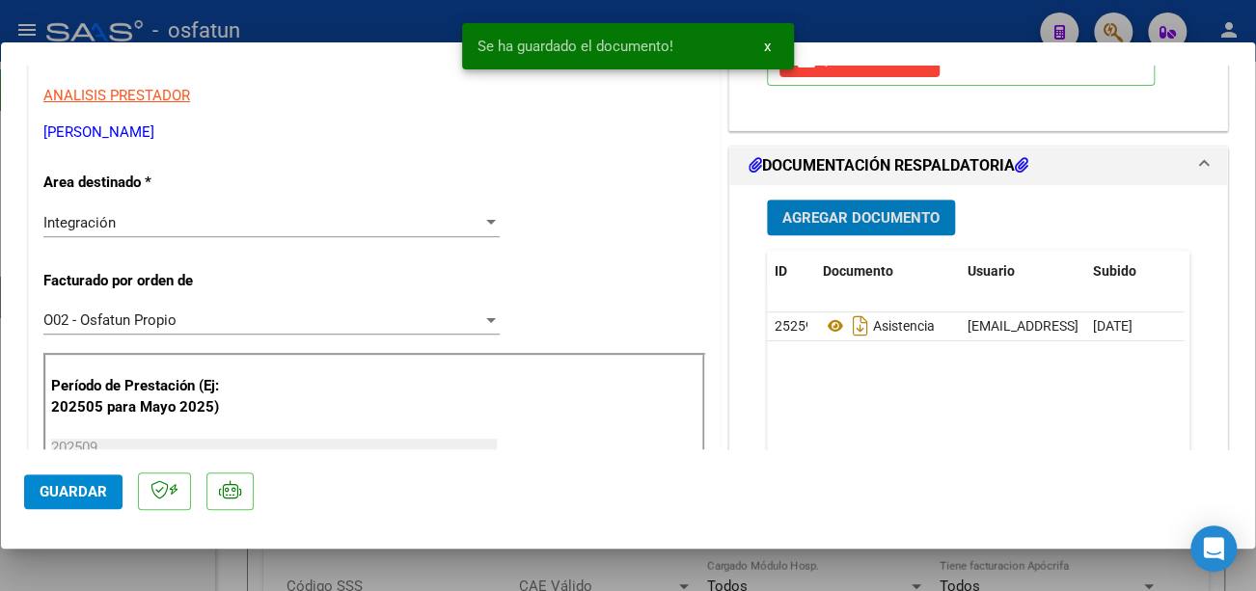
click at [96, 490] on span "Guardar" at bounding box center [74, 491] width 68 height 17
type input "$ 0,00"
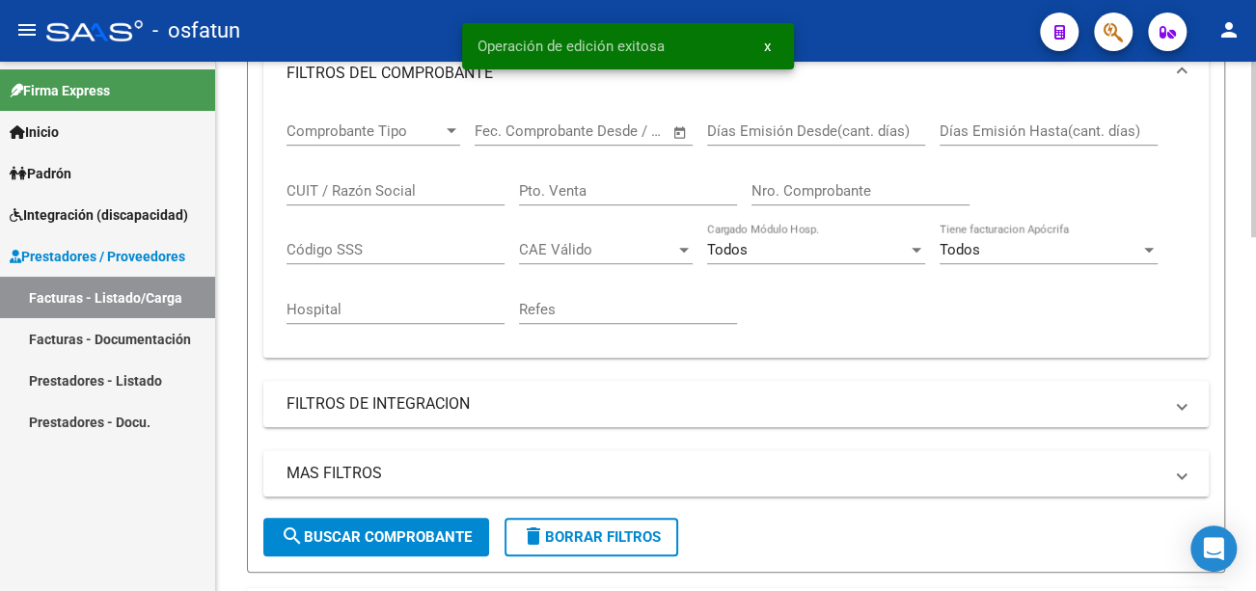
scroll to position [579, 0]
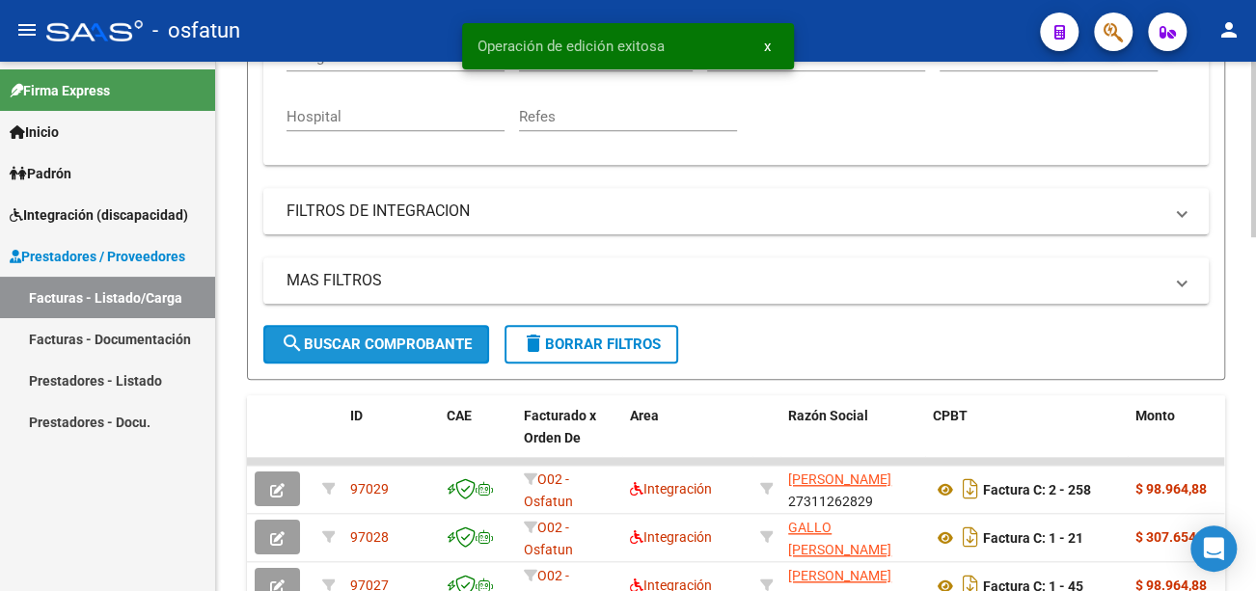
click at [398, 336] on span "search Buscar Comprobante" at bounding box center [376, 344] width 191 height 17
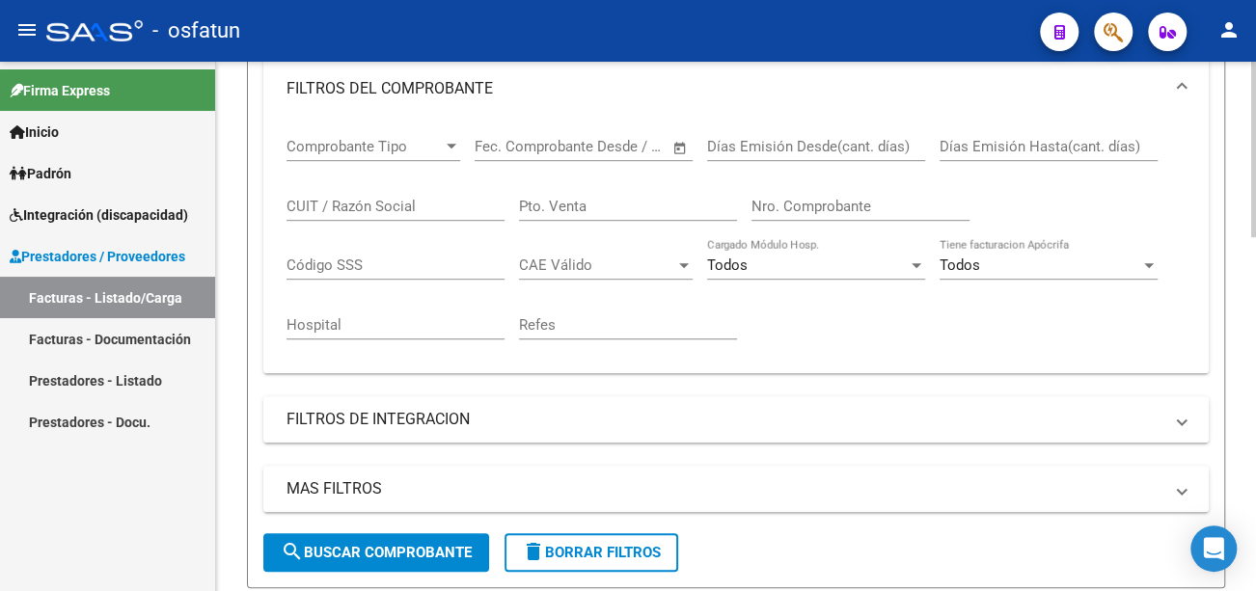
scroll to position [0, 0]
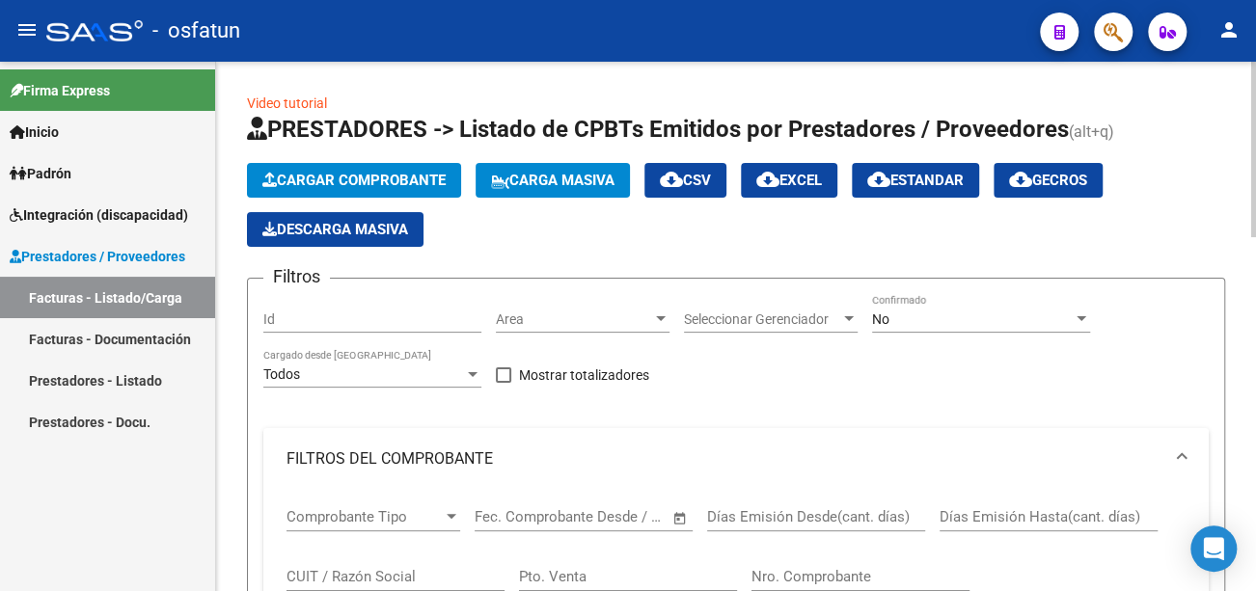
click at [412, 177] on span "Cargar Comprobante" at bounding box center [353, 180] width 183 height 17
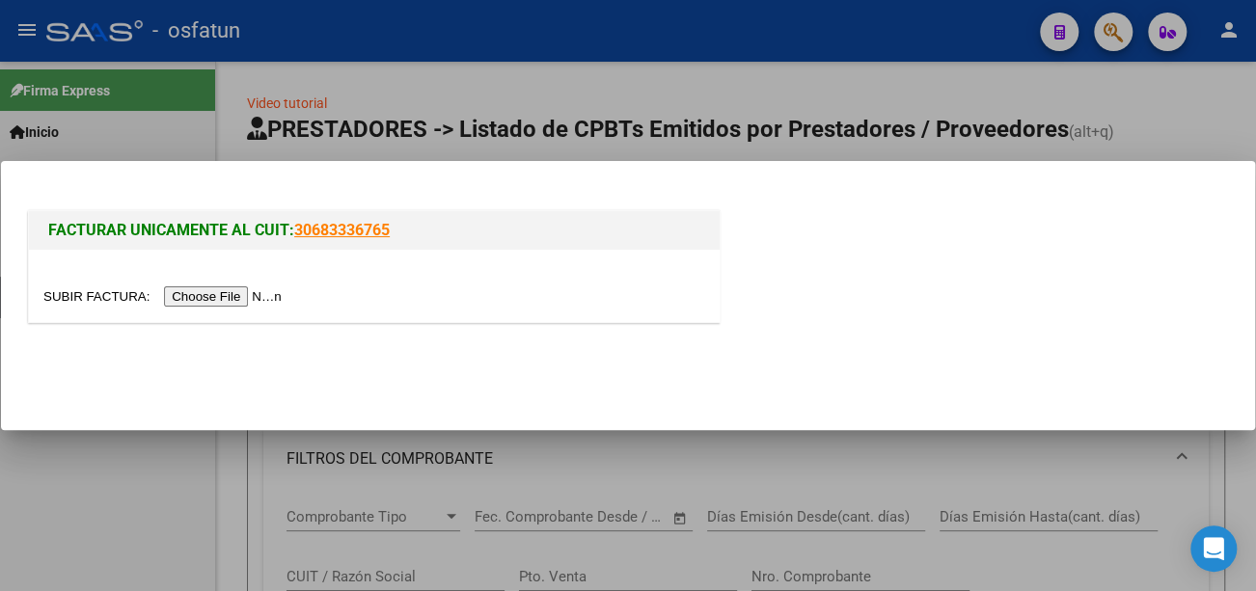
click at [283, 293] on input "file" at bounding box center [165, 297] width 244 height 20
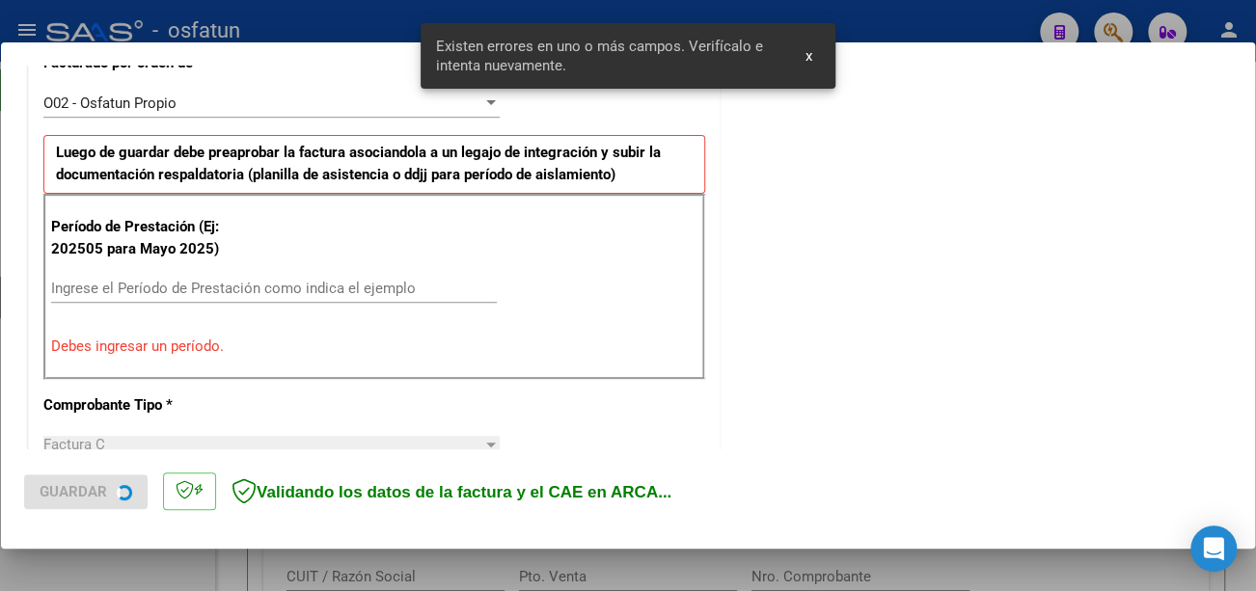
scroll to position [574, 0]
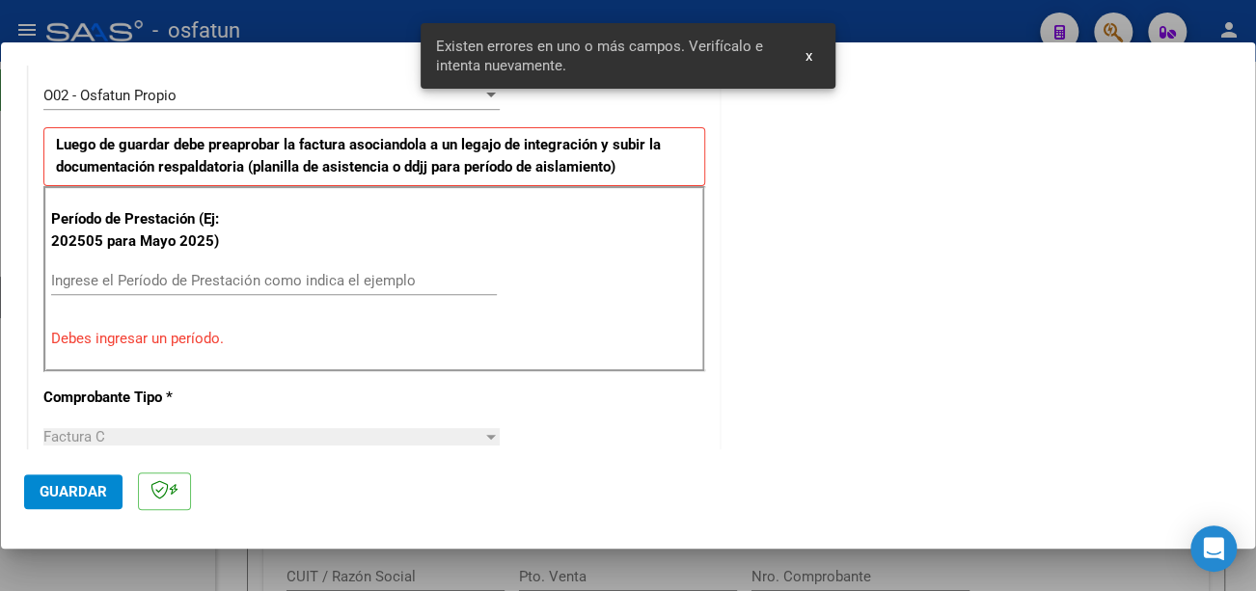
click at [179, 280] on input "Ingrese el Período de Prestación como indica el ejemplo" at bounding box center [274, 280] width 446 height 17
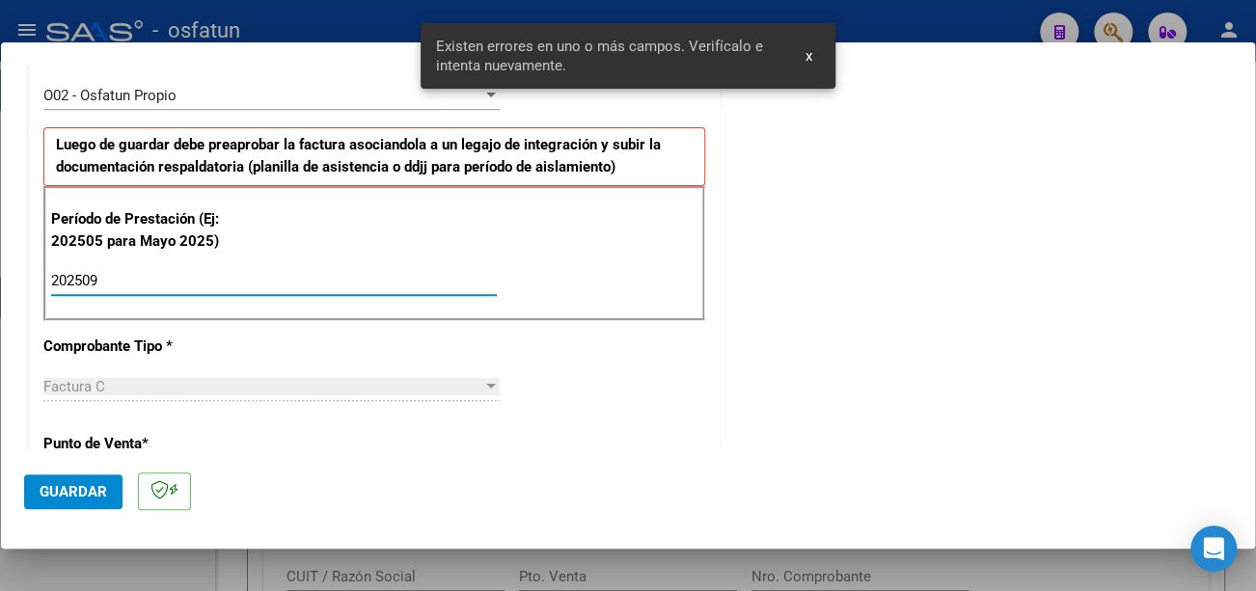
type input "202509"
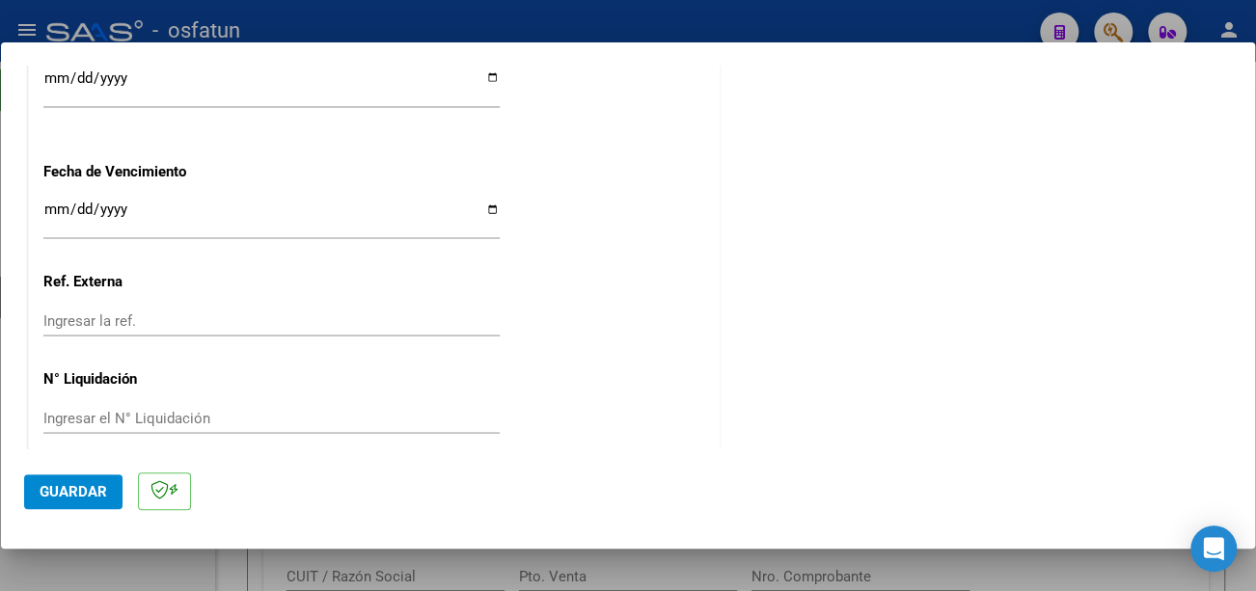
scroll to position [1518, 0]
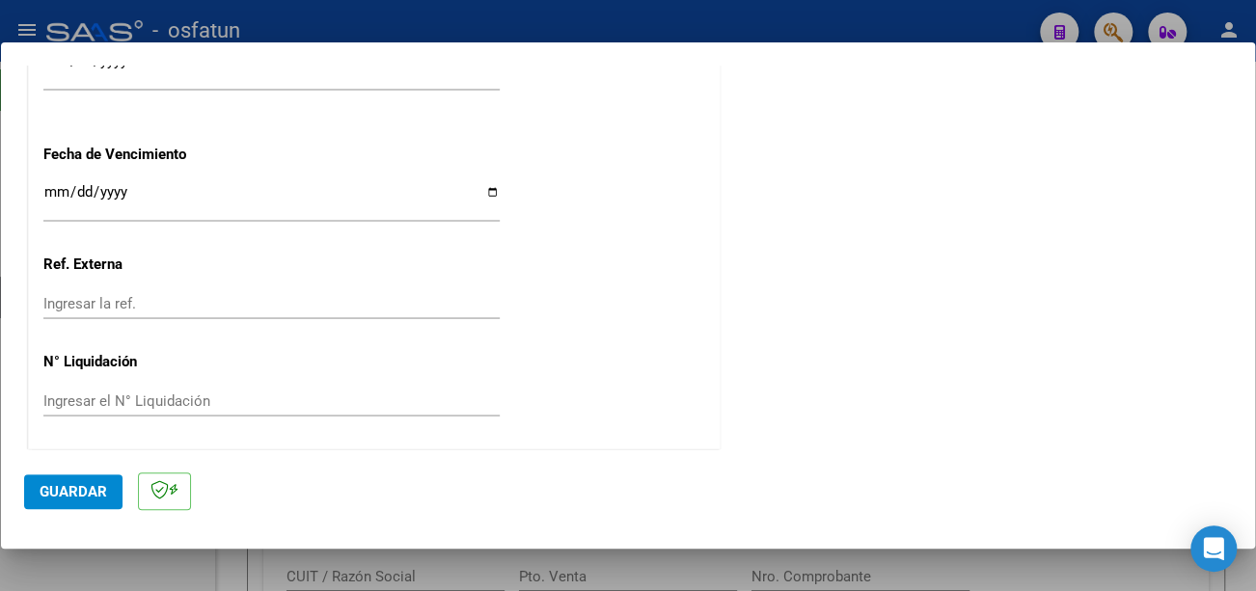
click at [54, 189] on input "Ingresar la fecha" at bounding box center [271, 199] width 456 height 31
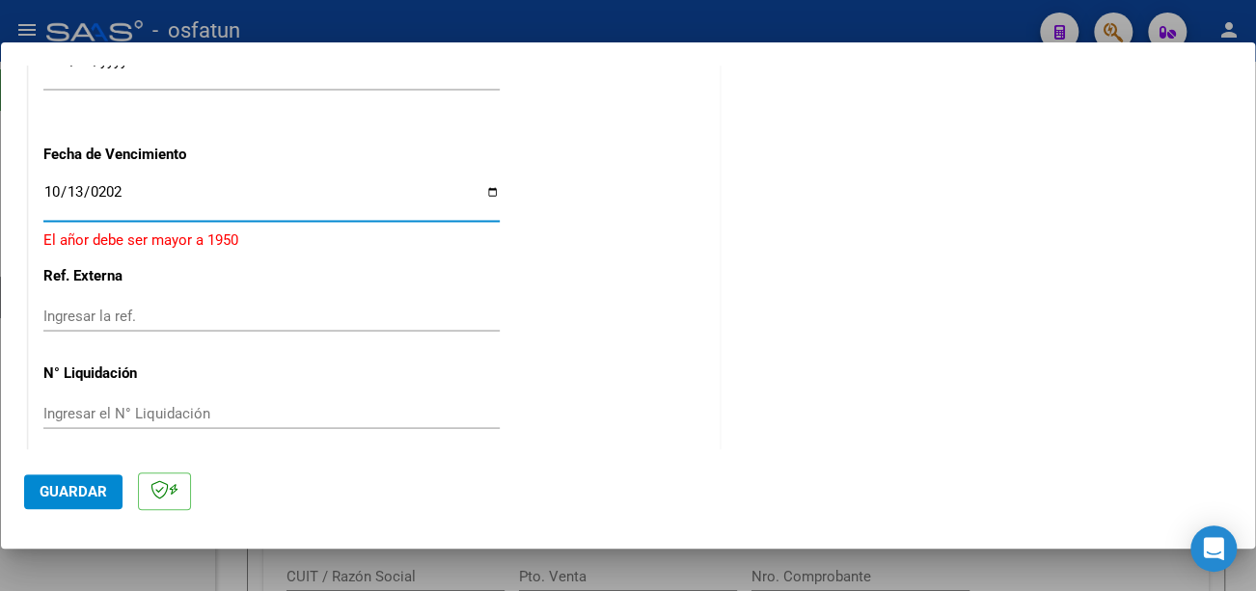
type input "2025-10-13"
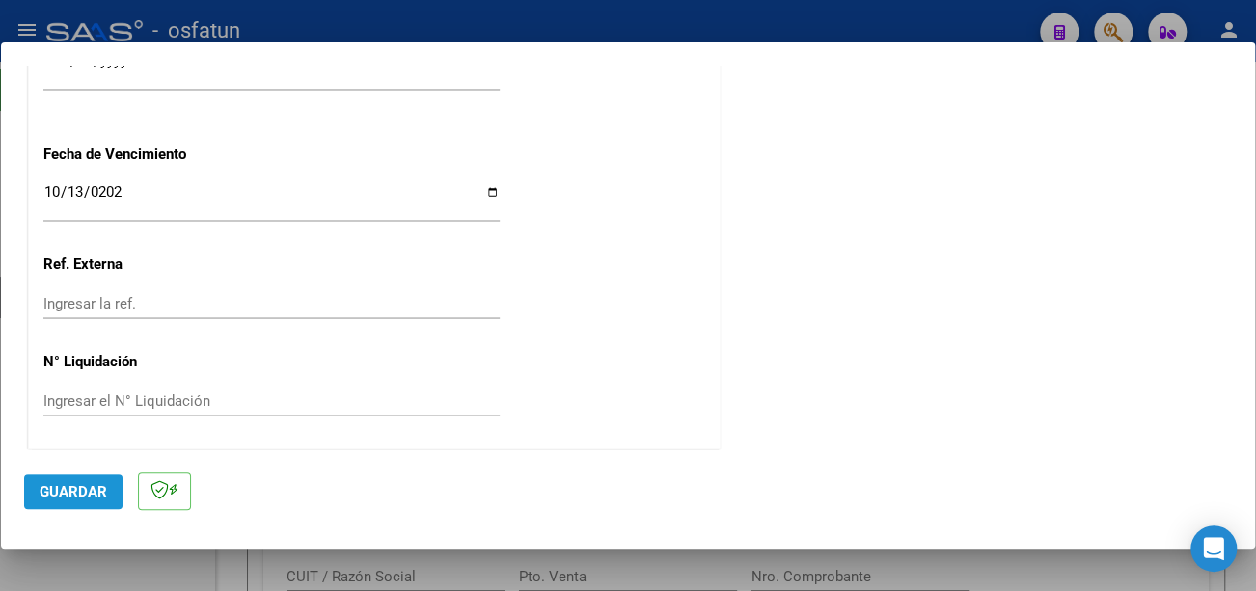
click at [79, 492] on span "Guardar" at bounding box center [74, 491] width 68 height 17
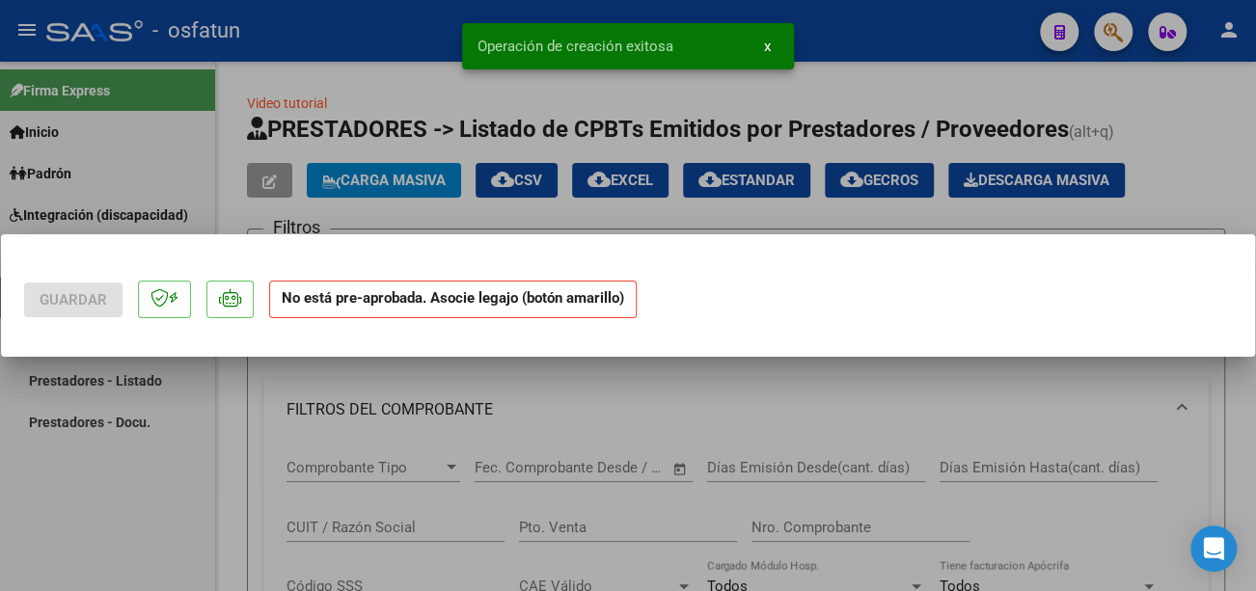
scroll to position [0, 0]
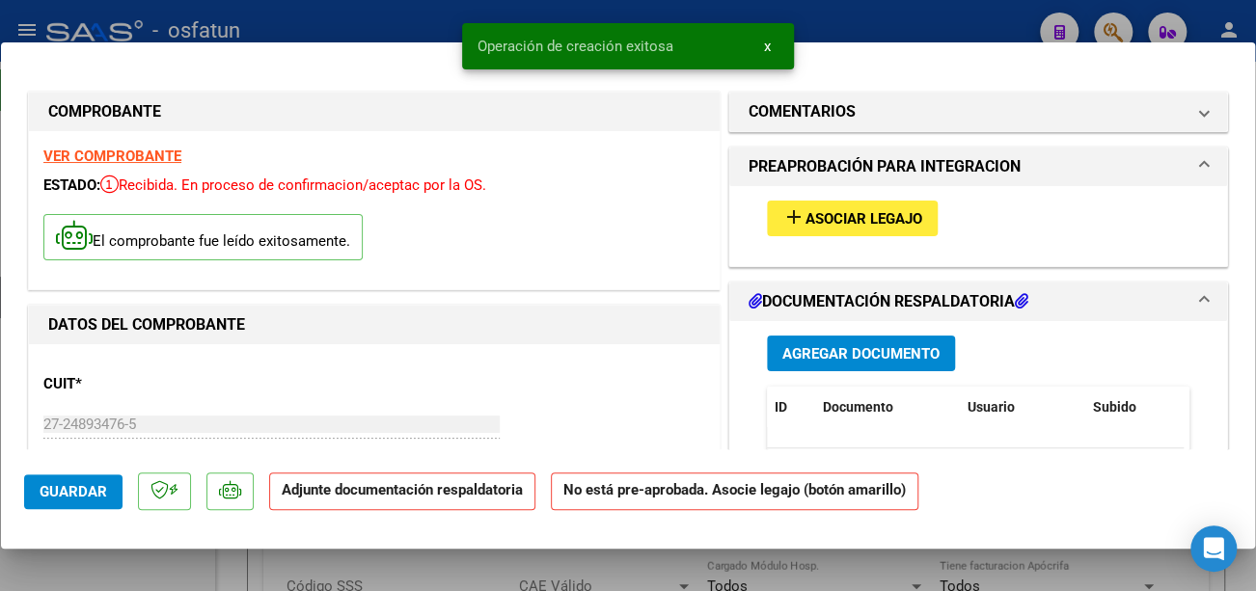
click at [883, 198] on div "add Asociar Legajo" at bounding box center [979, 218] width 452 height 65
click at [878, 212] on span "Asociar Legajo" at bounding box center [864, 218] width 117 height 17
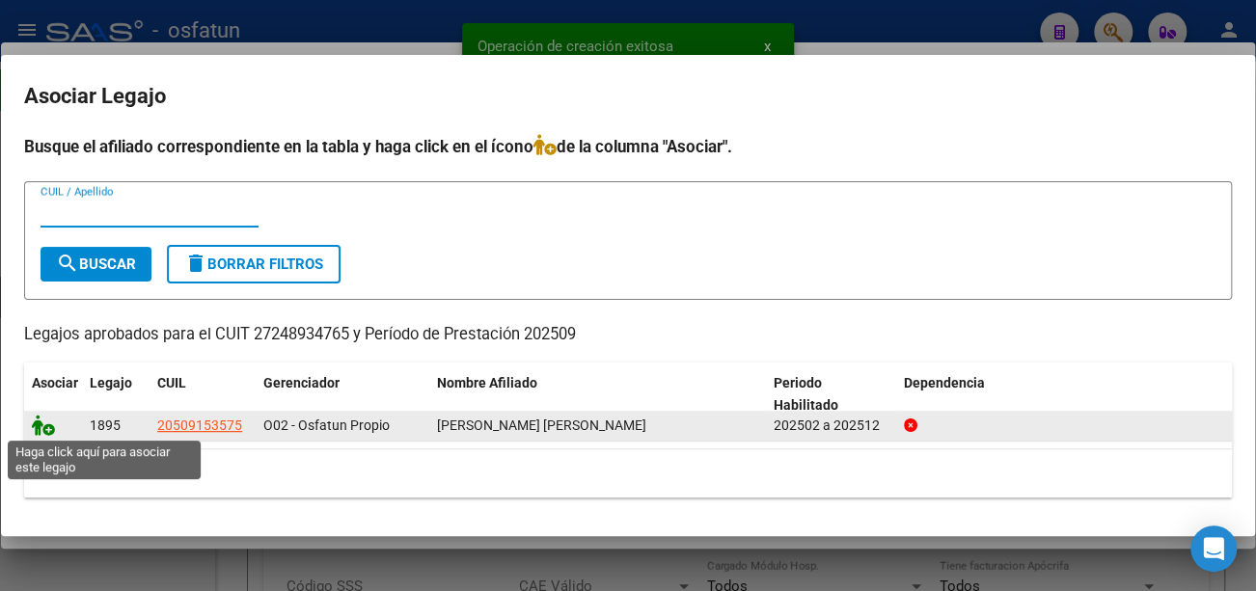
click at [37, 424] on icon at bounding box center [43, 425] width 23 height 21
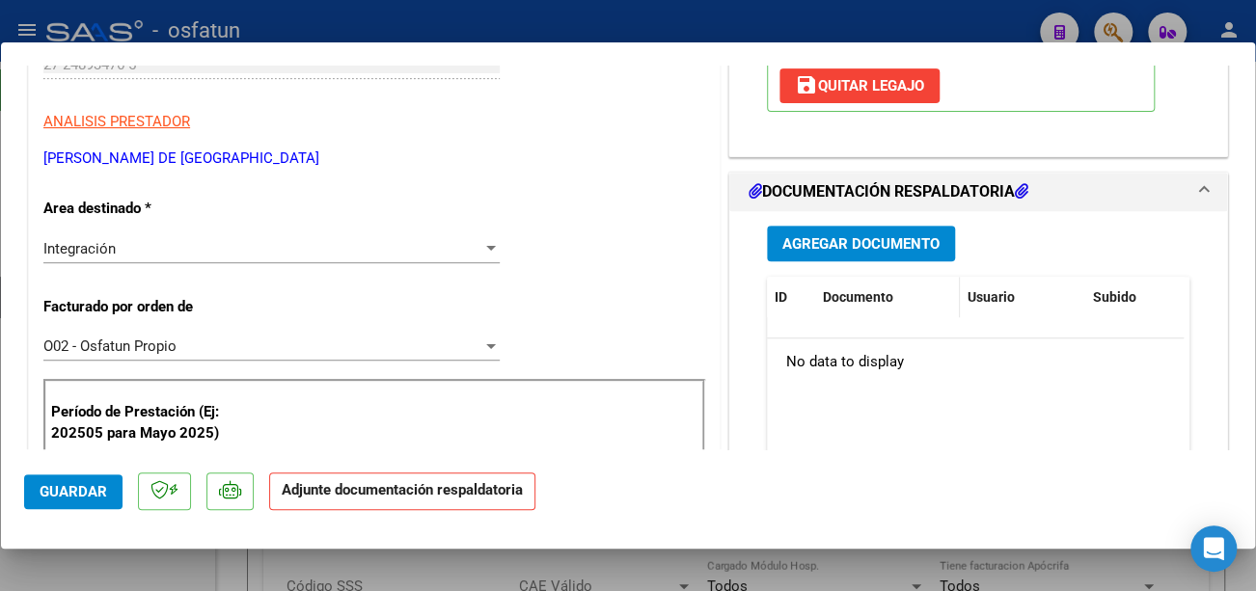
scroll to position [386, 0]
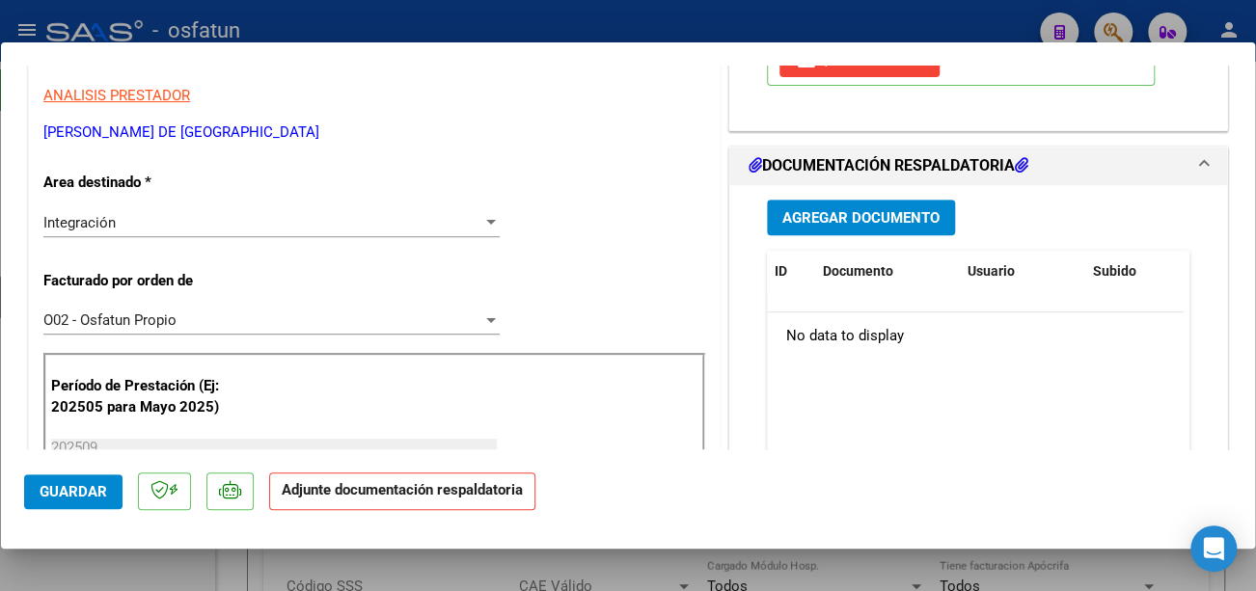
click at [868, 224] on span "Agregar Documento" at bounding box center [860, 217] width 157 height 17
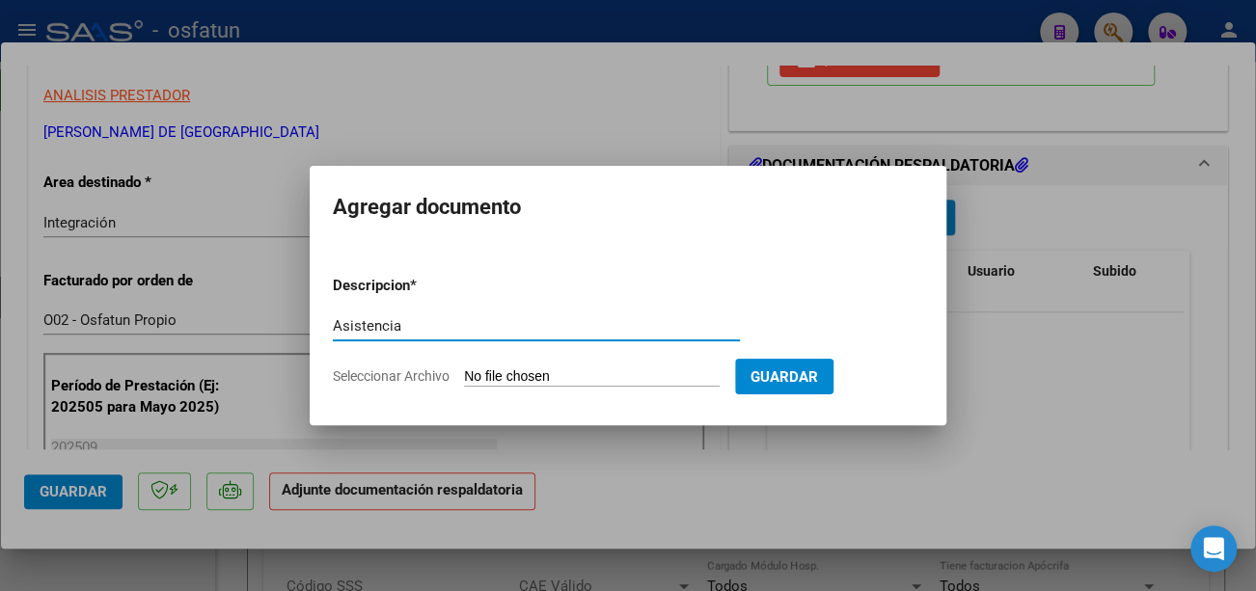
type input "Asistencia"
click at [587, 378] on input "Seleccionar Archivo" at bounding box center [592, 378] width 256 height 18
type input "C:\fakepath\Alaniz Asist.pdf"
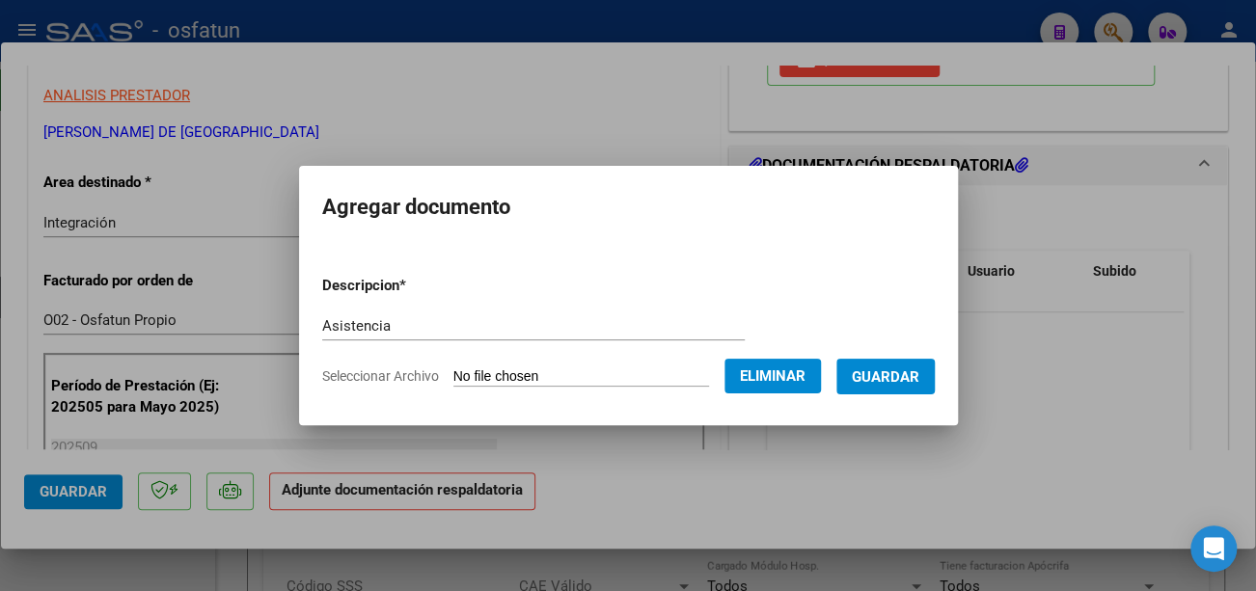
click at [910, 380] on span "Guardar" at bounding box center [886, 377] width 68 height 17
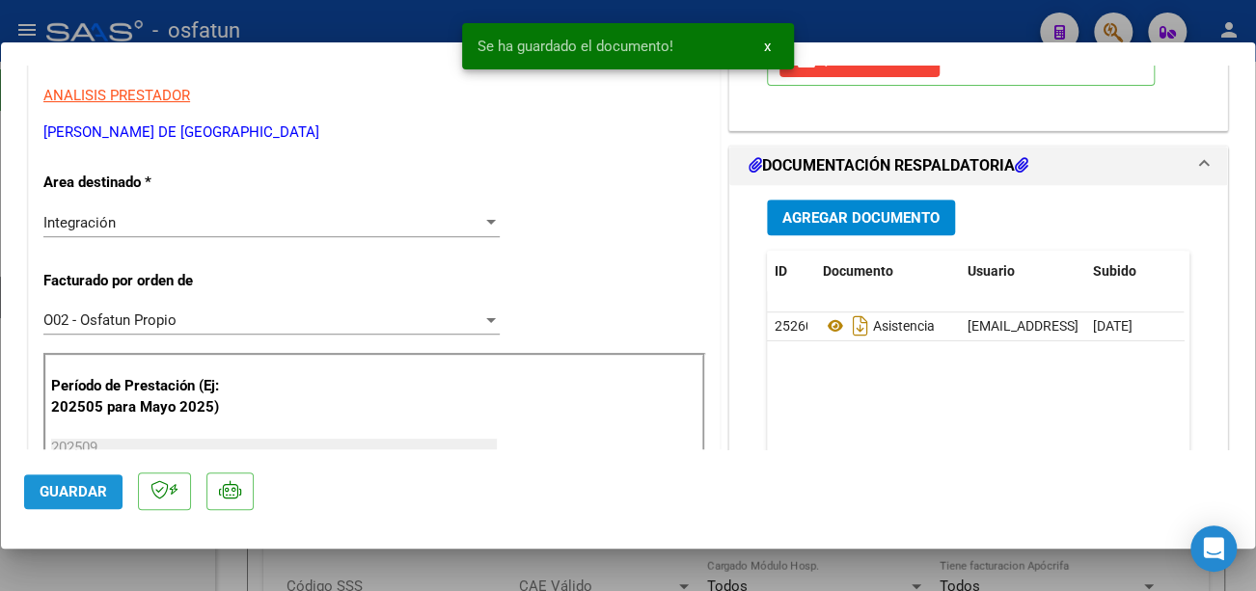
click at [69, 492] on span "Guardar" at bounding box center [74, 491] width 68 height 17
type input "$ 0,00"
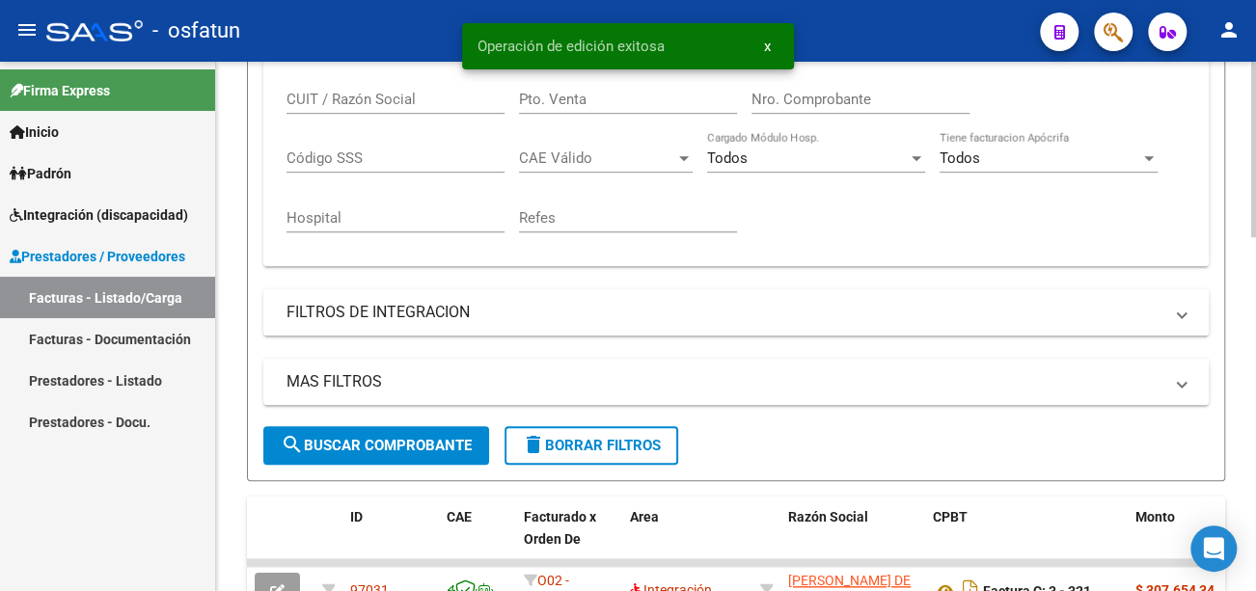
scroll to position [482, 0]
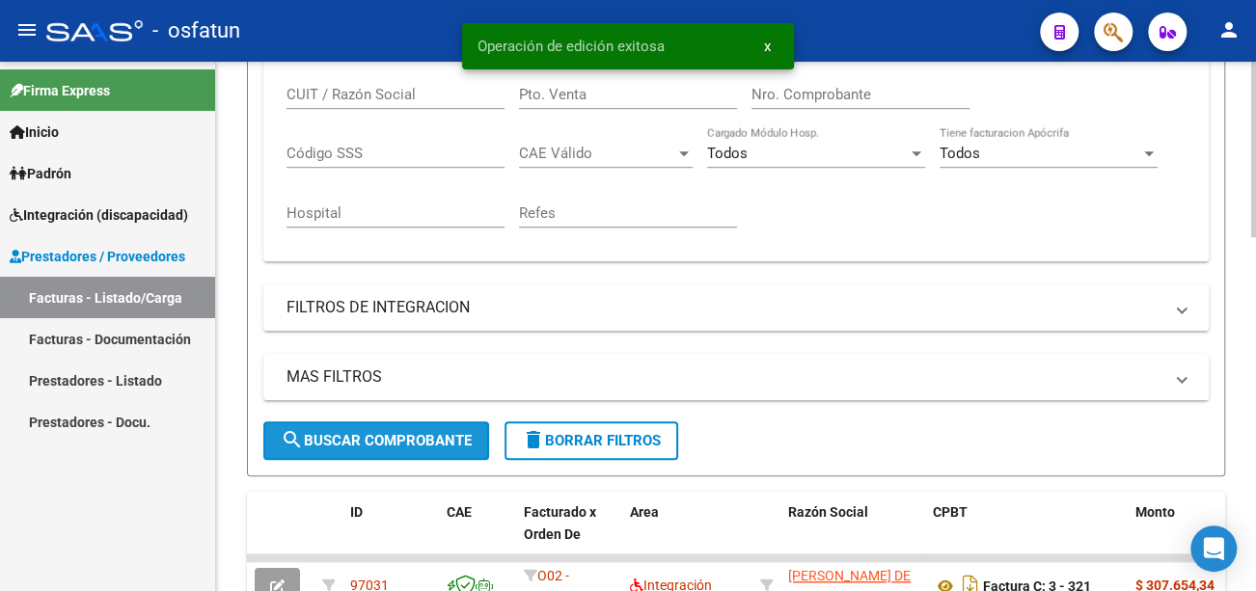
click at [424, 436] on span "search Buscar Comprobante" at bounding box center [376, 440] width 191 height 17
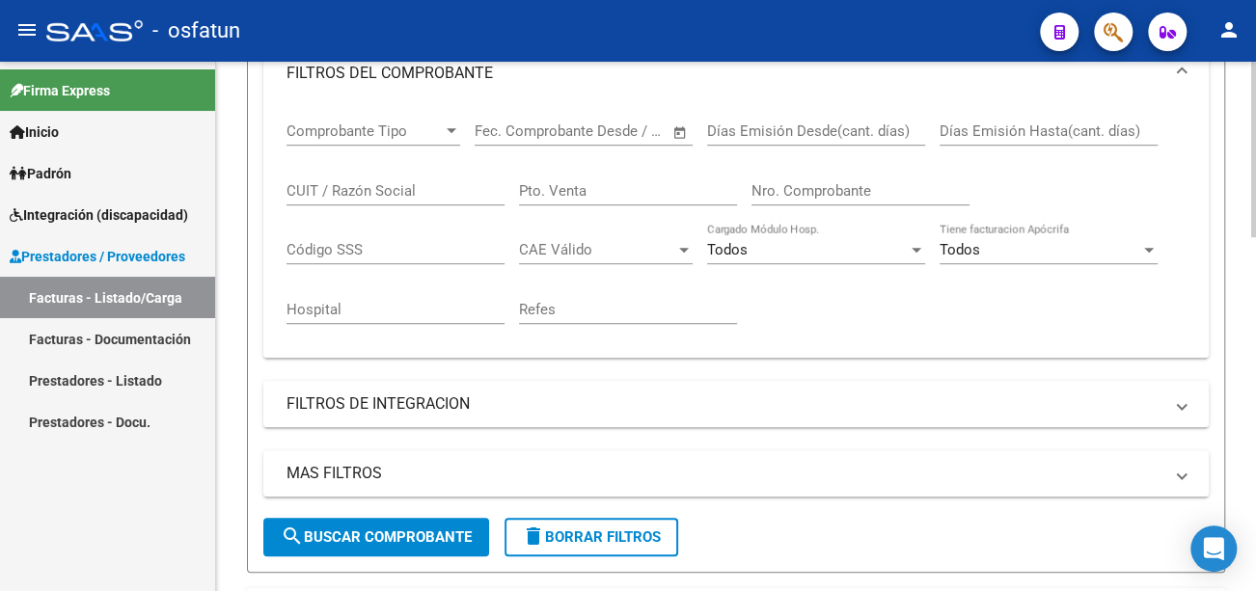
scroll to position [0, 0]
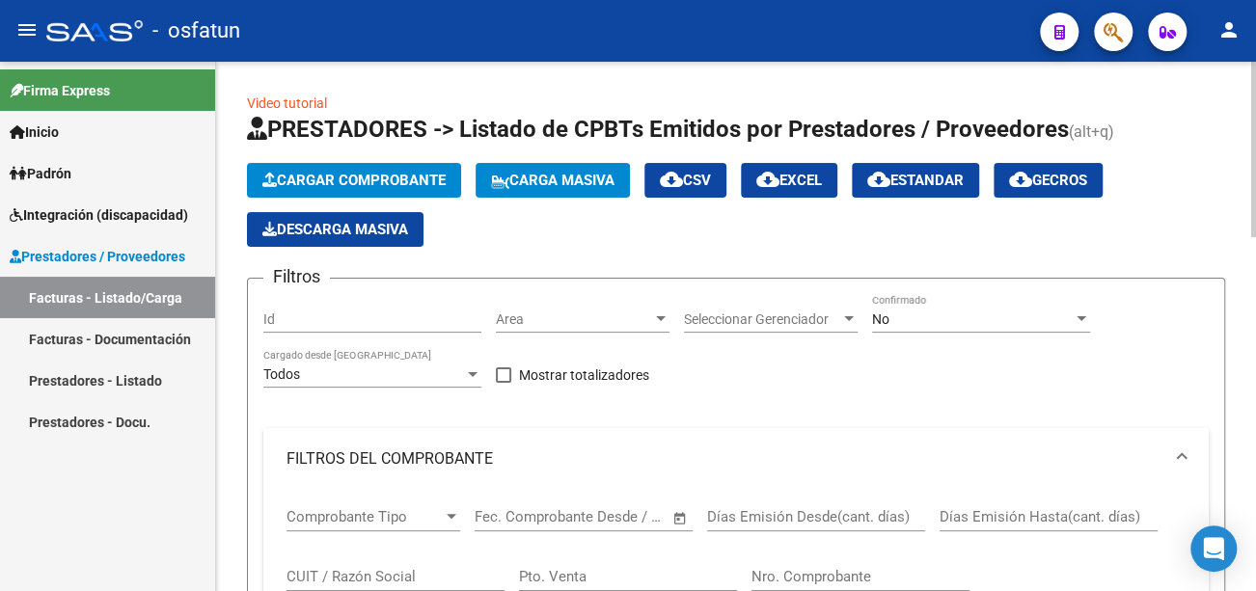
click at [318, 188] on span "Cargar Comprobante" at bounding box center [353, 180] width 183 height 17
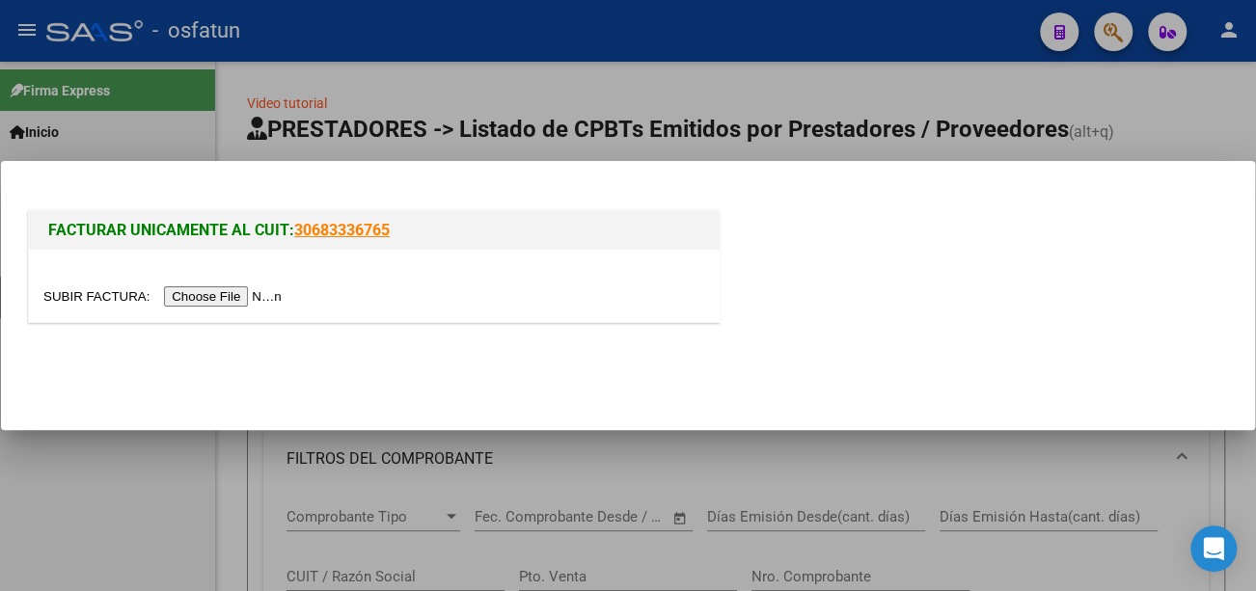
click at [247, 295] on input "file" at bounding box center [165, 297] width 244 height 20
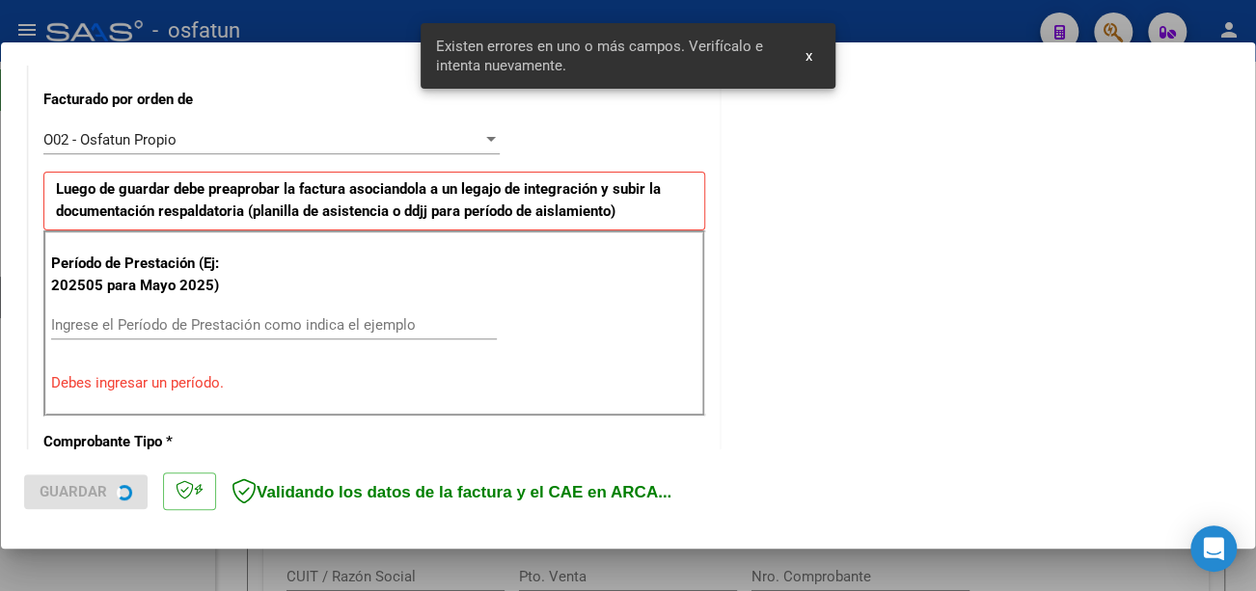
scroll to position [538, 0]
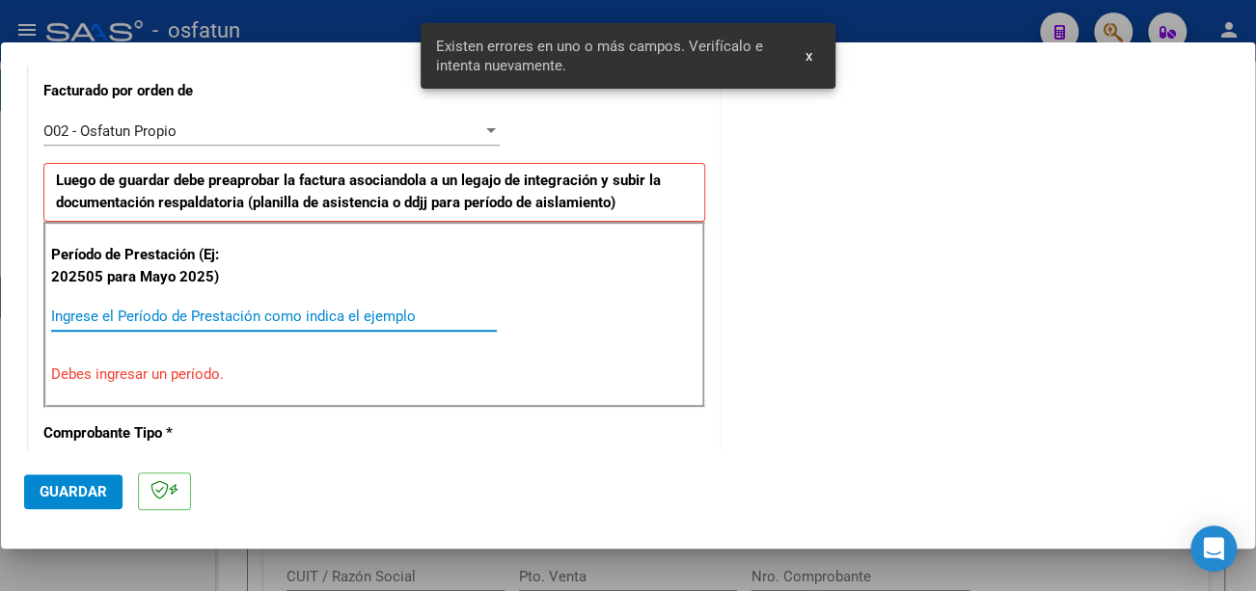
click at [249, 316] on input "Ingrese el Período de Prestación como indica el ejemplo" at bounding box center [274, 316] width 446 height 17
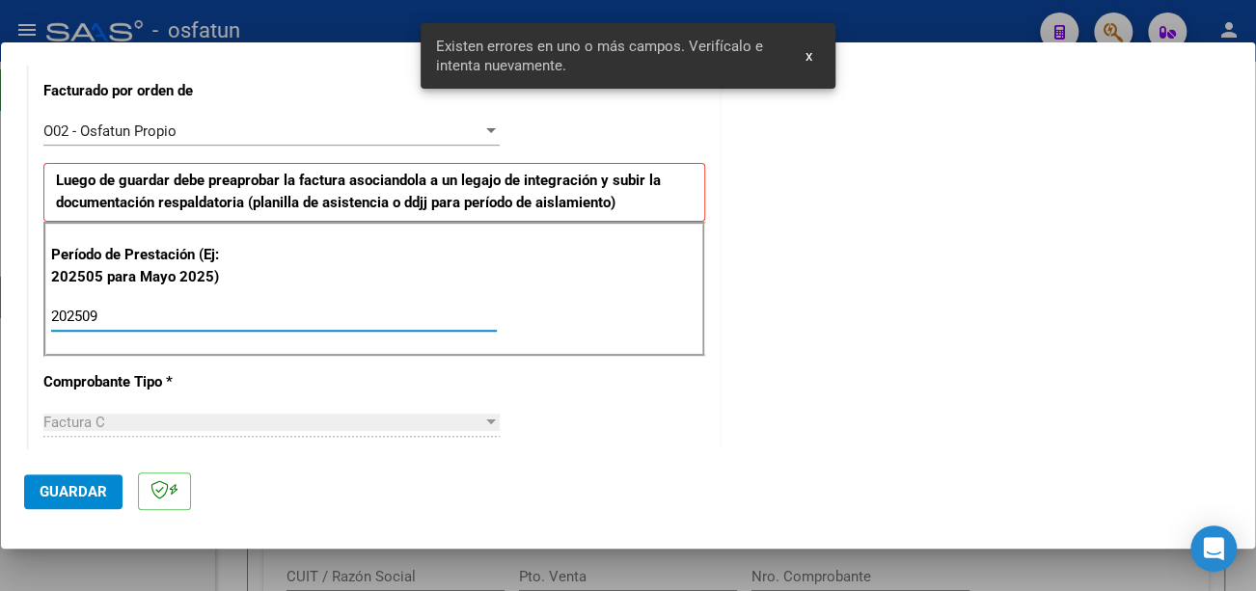
type input "202509"
click at [75, 490] on span "Guardar" at bounding box center [74, 491] width 68 height 17
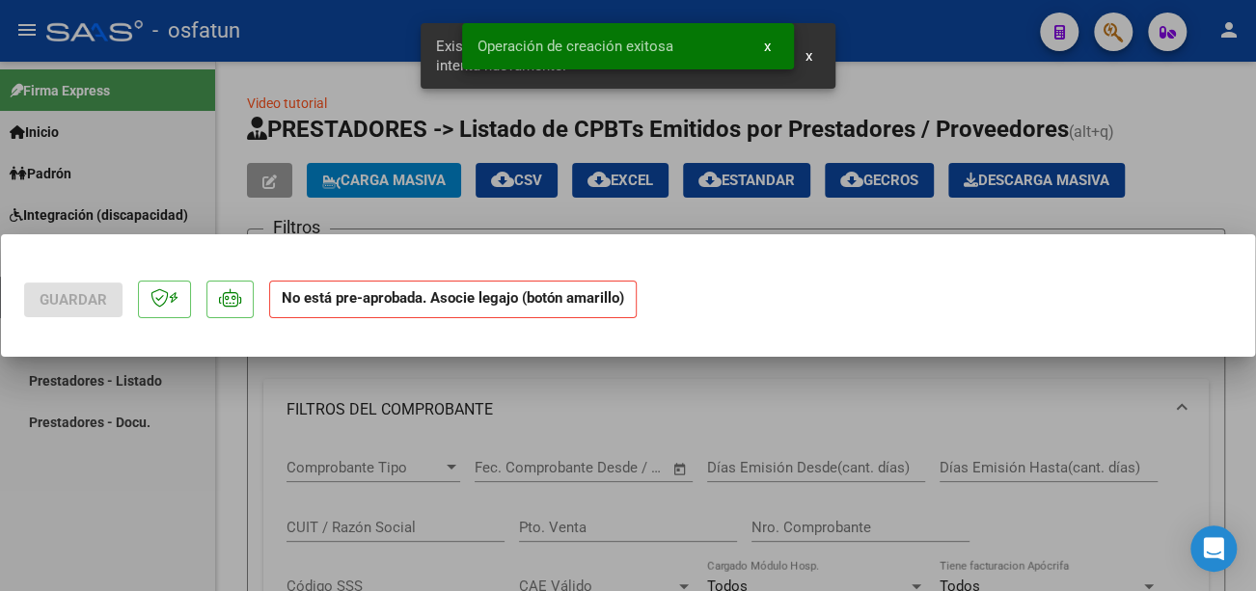
scroll to position [0, 0]
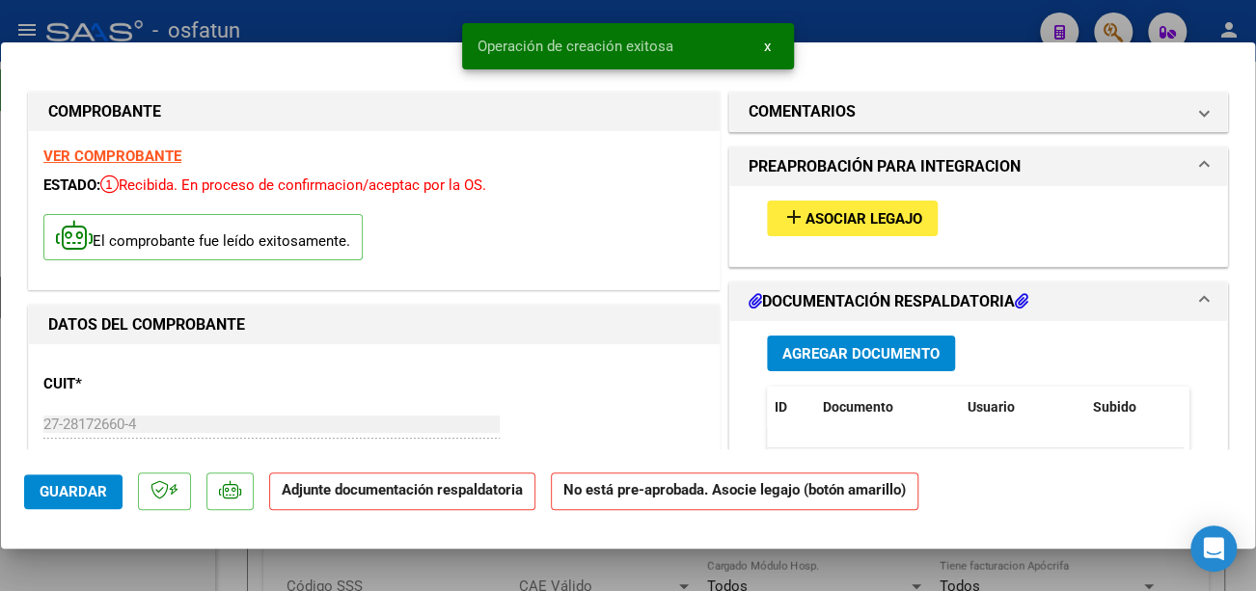
click at [847, 213] on span "Asociar Legajo" at bounding box center [864, 218] width 117 height 17
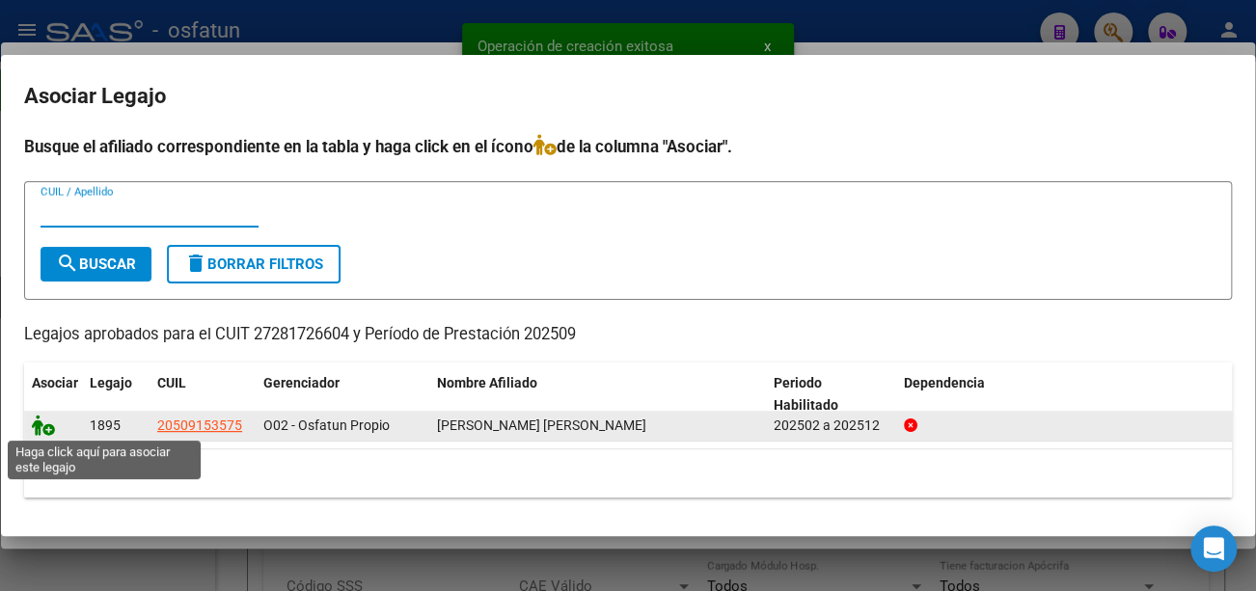
click at [39, 420] on icon at bounding box center [43, 425] width 23 height 21
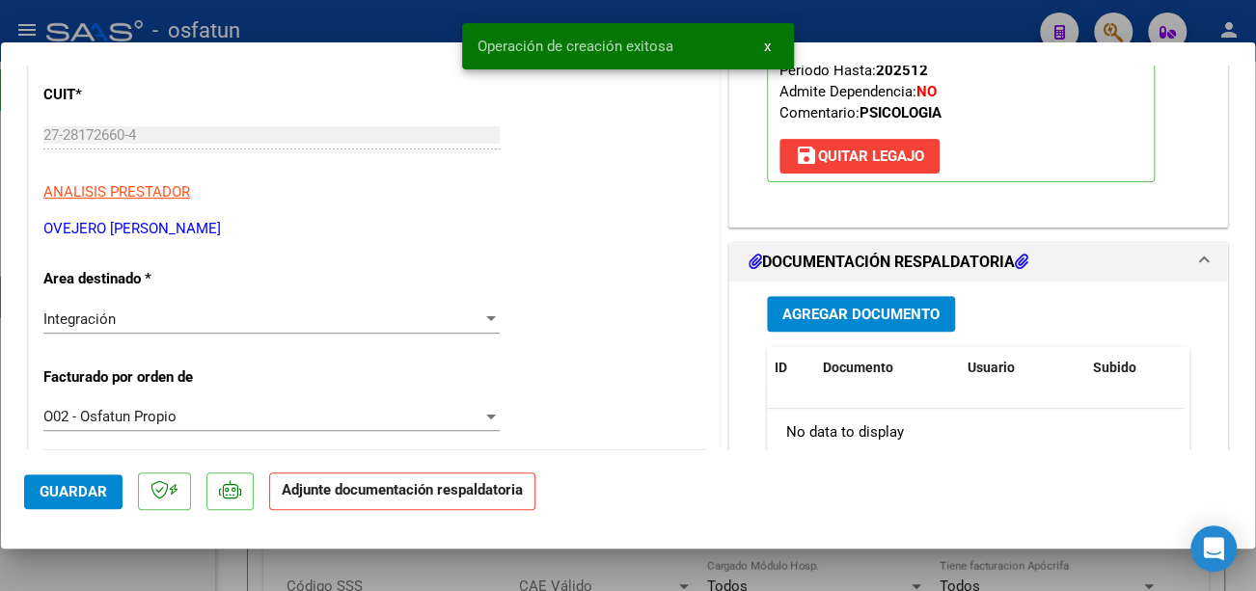
scroll to position [386, 0]
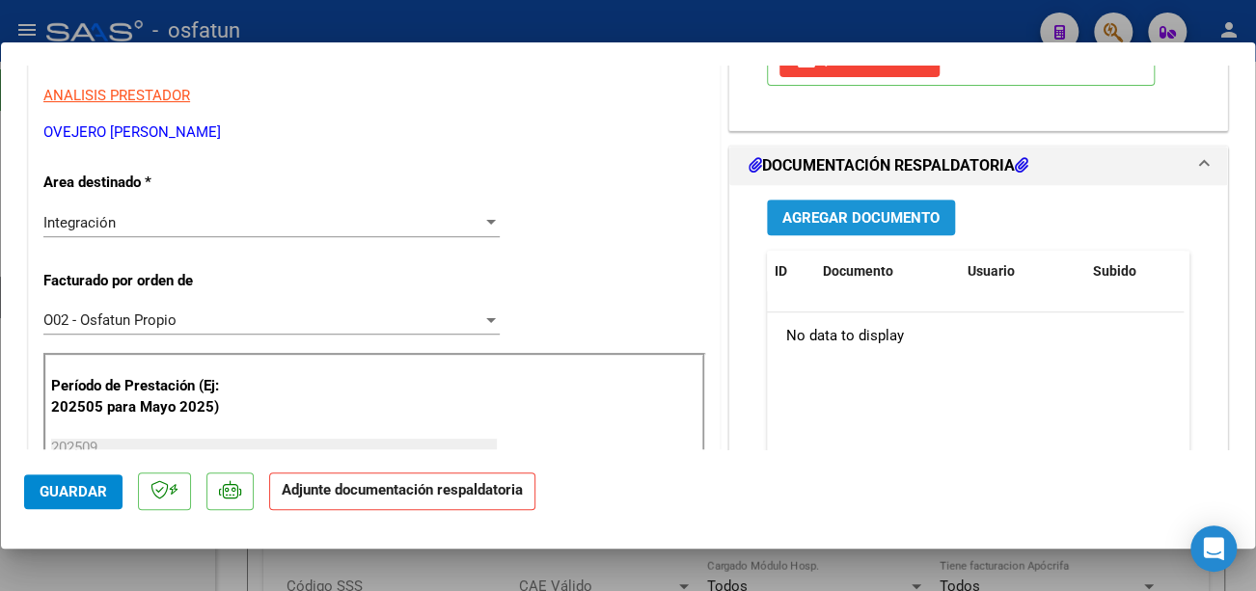
click at [850, 204] on button "Agregar Documento" at bounding box center [861, 218] width 188 height 36
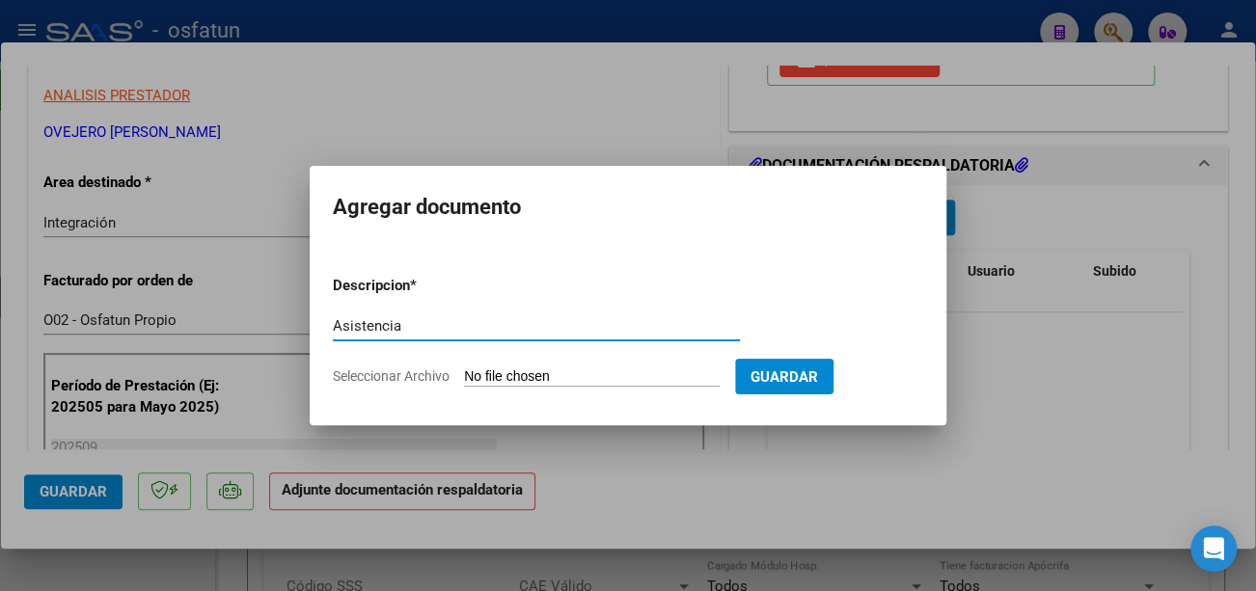
type input "Asistencia"
click at [602, 376] on input "Seleccionar Archivo" at bounding box center [592, 378] width 256 height 18
type input "C:\fakepath\Ovegero asist.pdf"
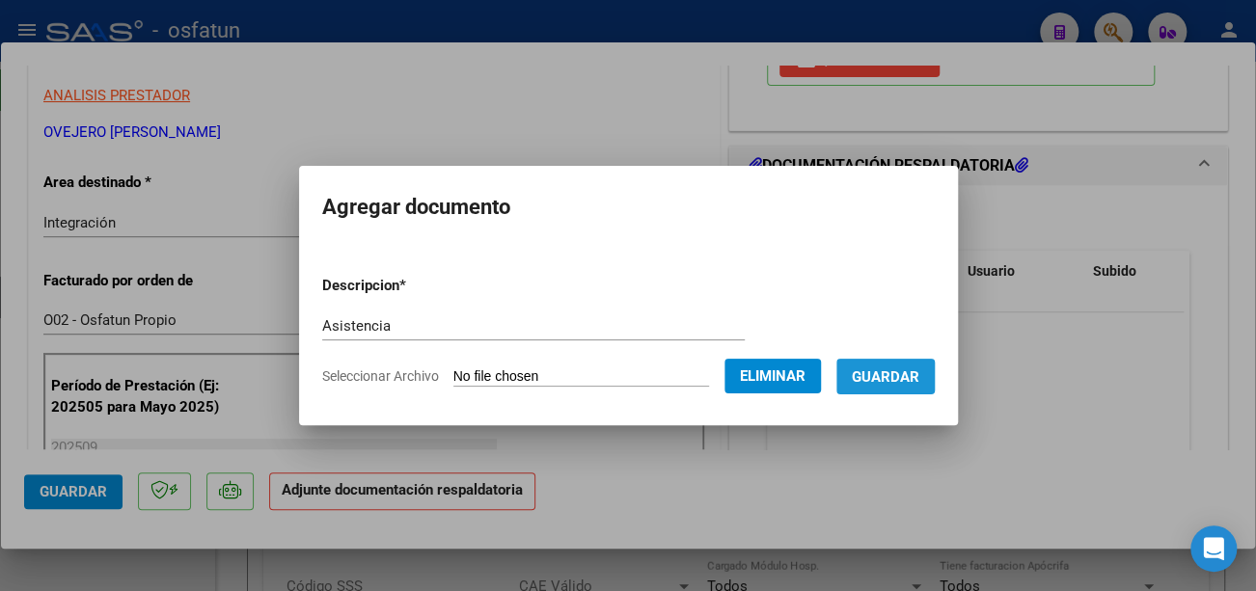
click at [913, 365] on button "Guardar" at bounding box center [886, 377] width 98 height 36
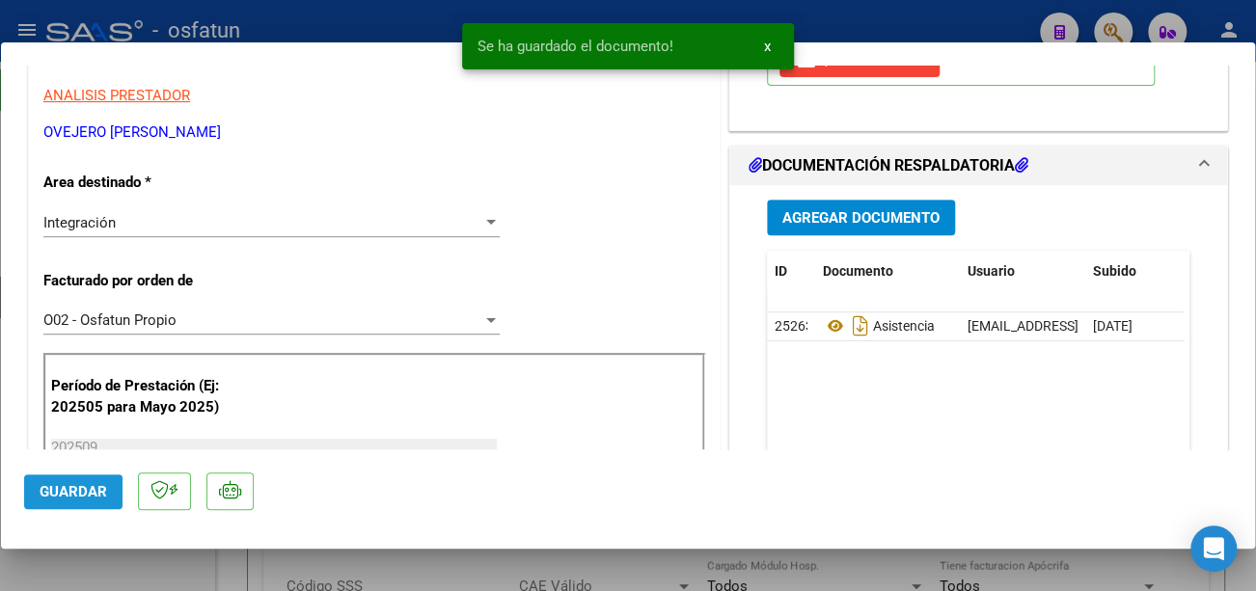
click at [72, 495] on span "Guardar" at bounding box center [74, 491] width 68 height 17
type input "$ 0,00"
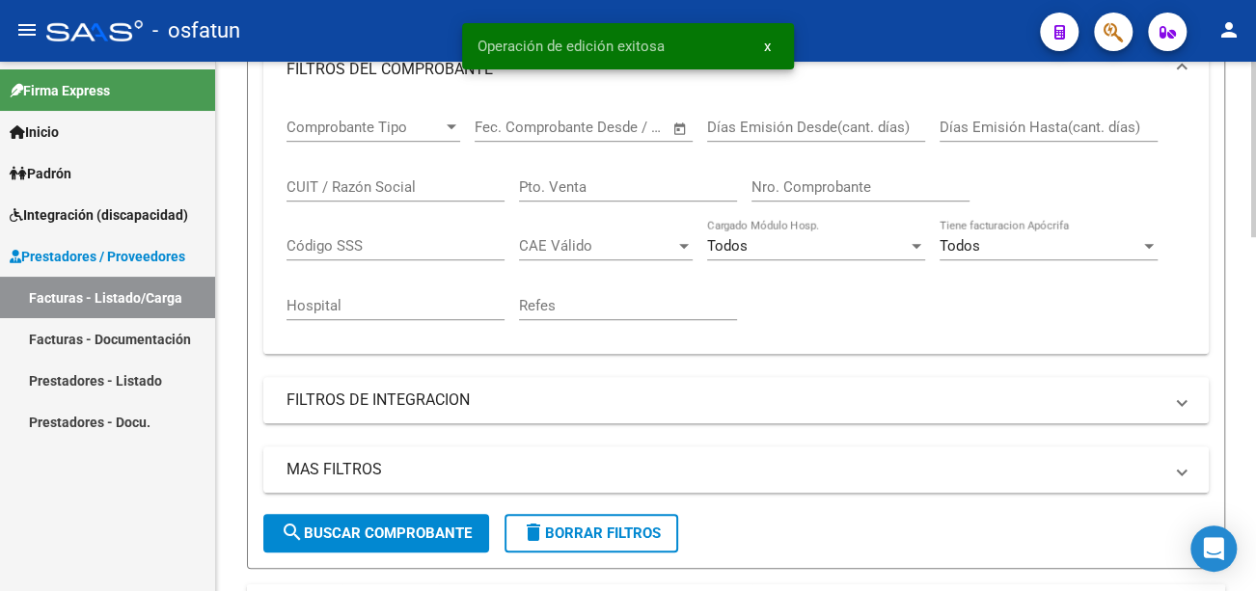
scroll to position [579, 0]
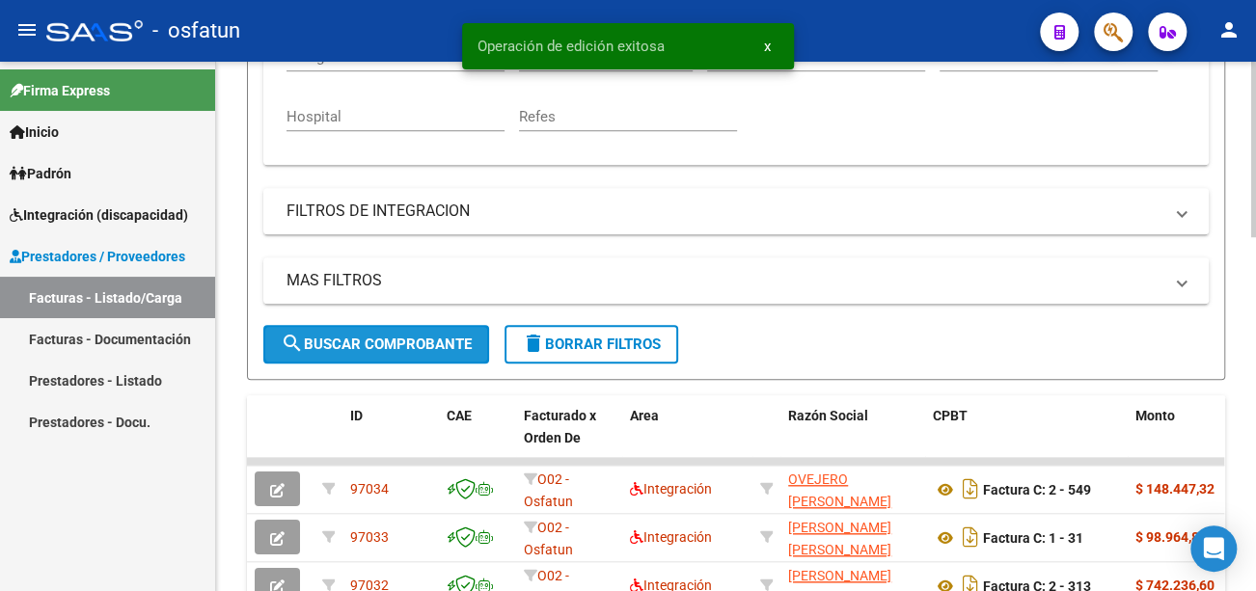
click at [386, 343] on span "search Buscar Comprobante" at bounding box center [376, 344] width 191 height 17
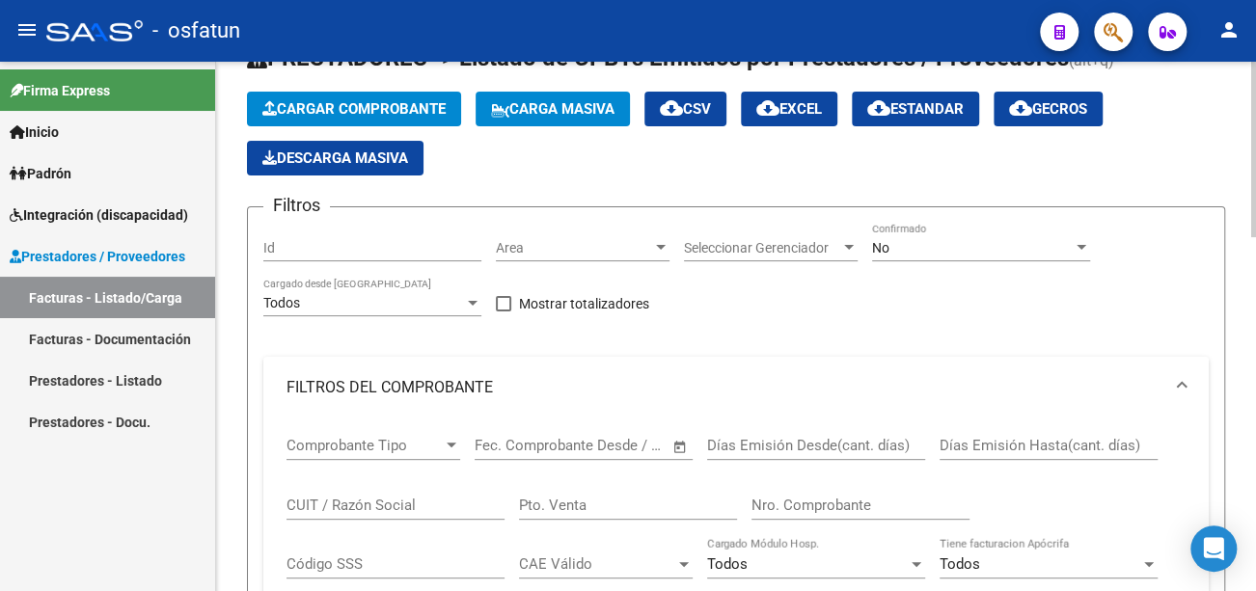
scroll to position [0, 0]
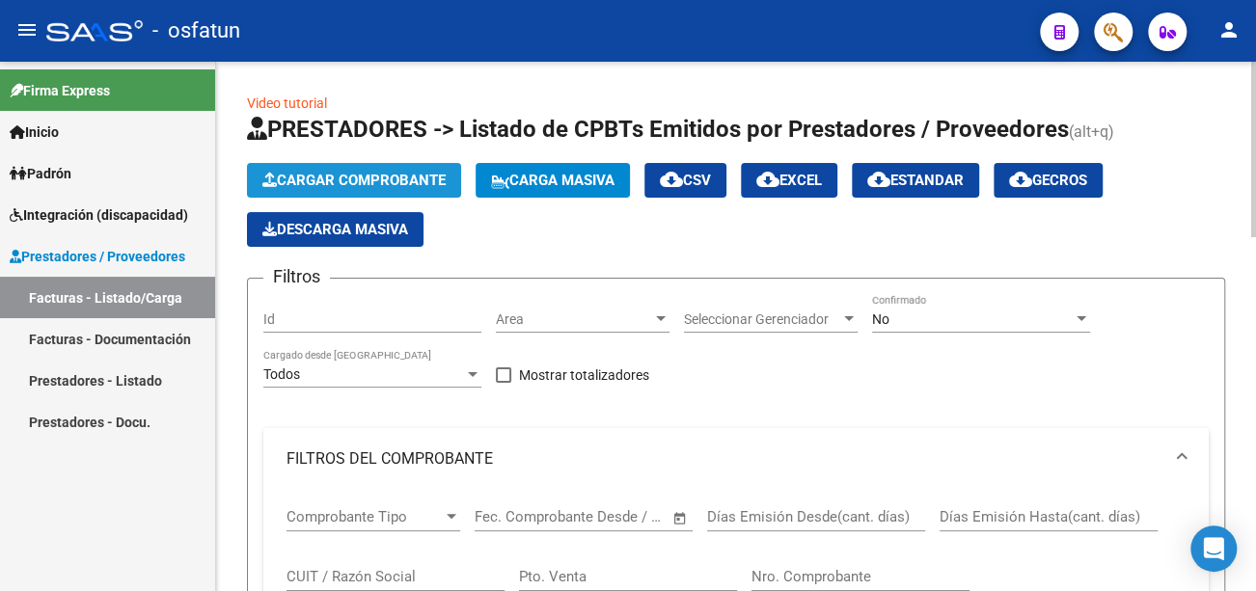
click at [400, 178] on span "Cargar Comprobante" at bounding box center [353, 180] width 183 height 17
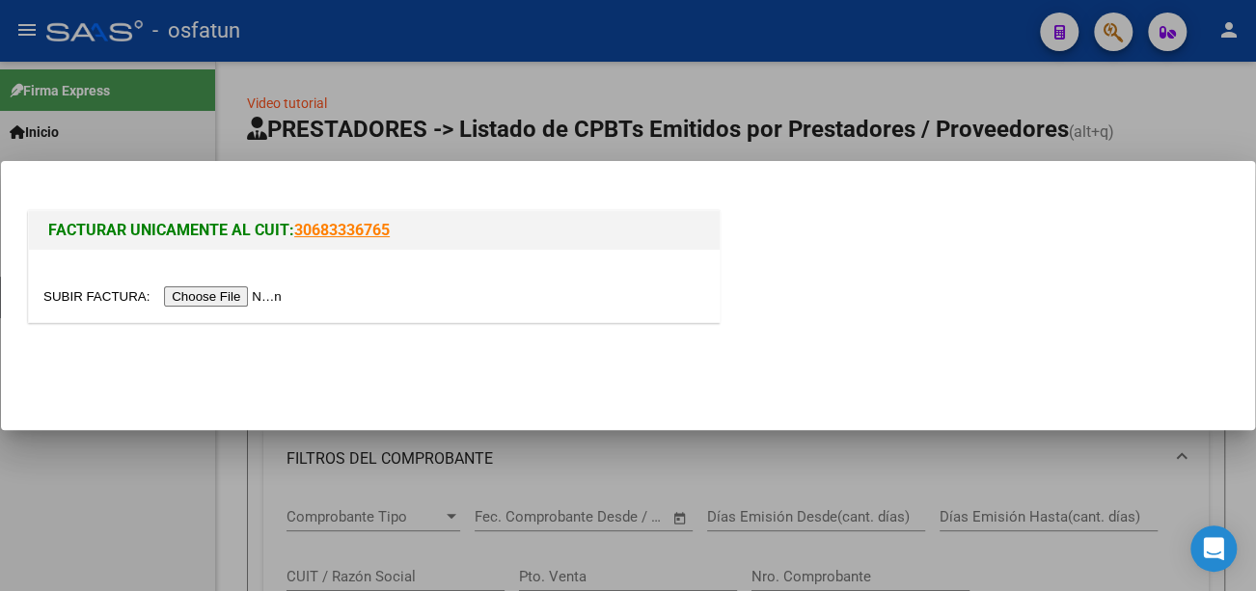
click at [269, 297] on input "file" at bounding box center [165, 297] width 244 height 20
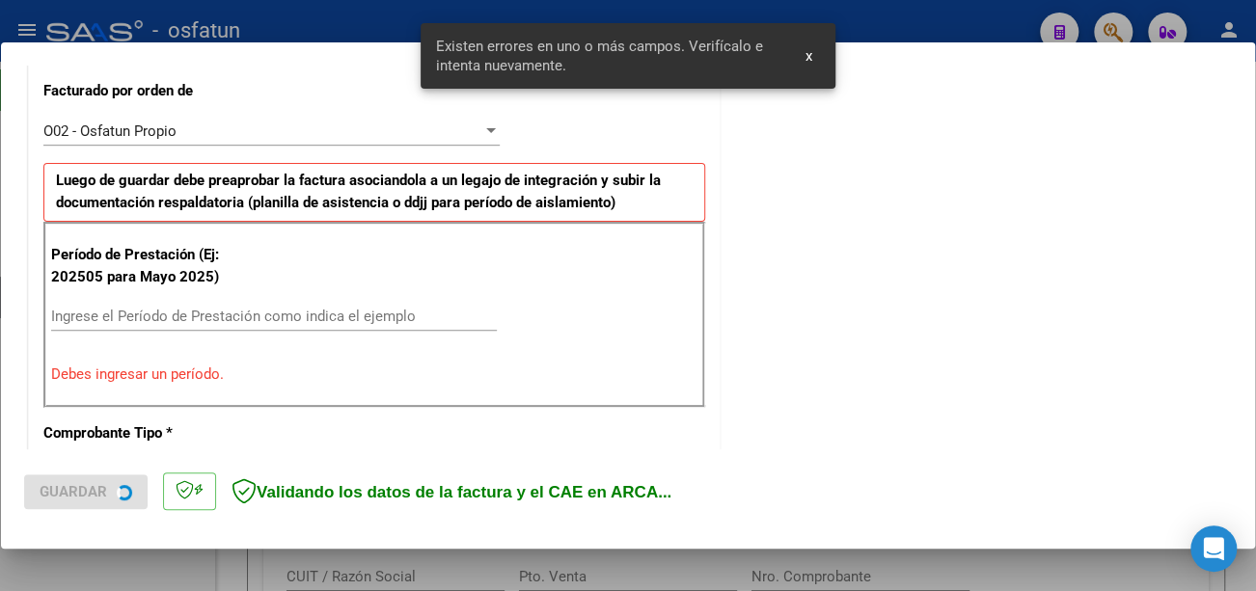
scroll to position [574, 0]
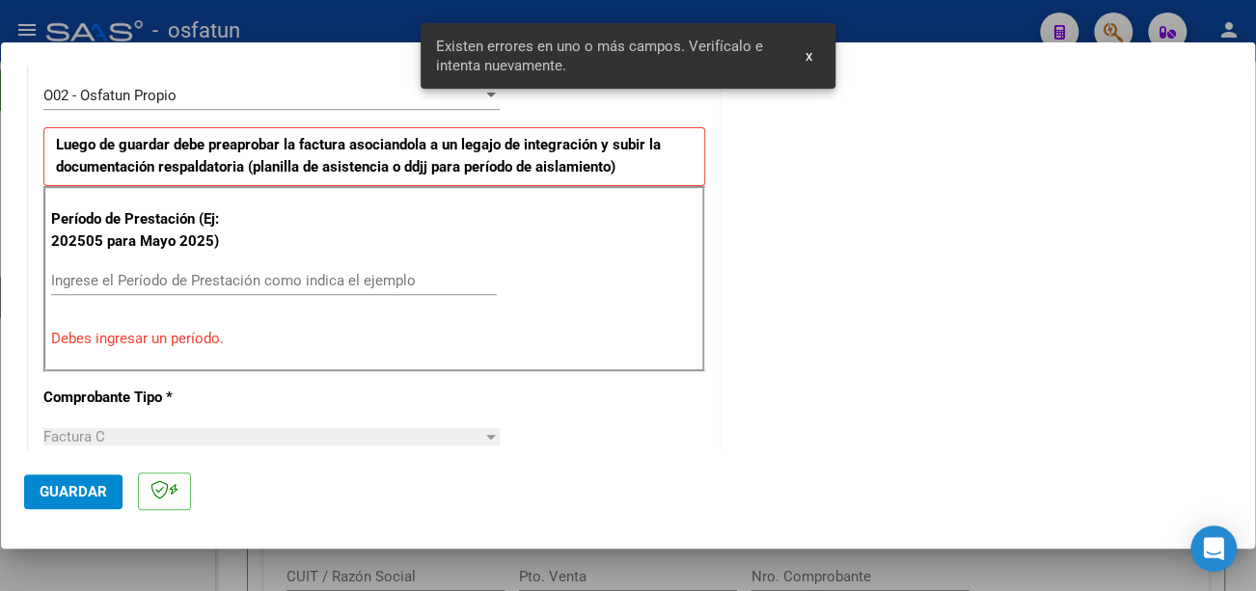
click at [158, 275] on input "Ingrese el Período de Prestación como indica el ejemplo" at bounding box center [274, 280] width 446 height 17
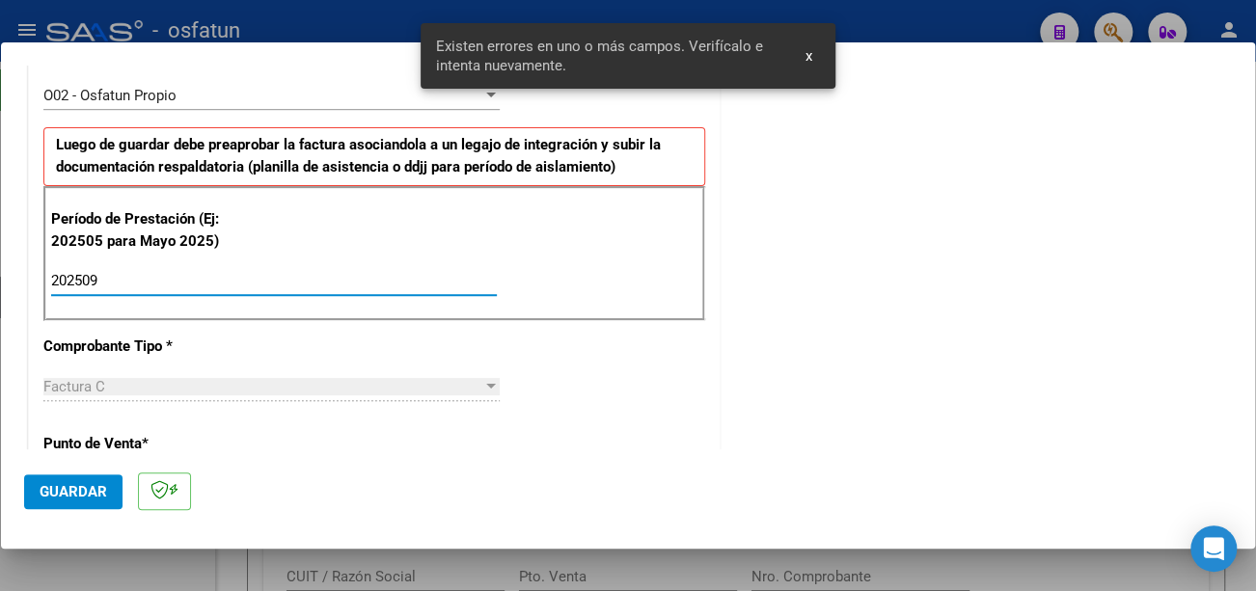
type input "202509"
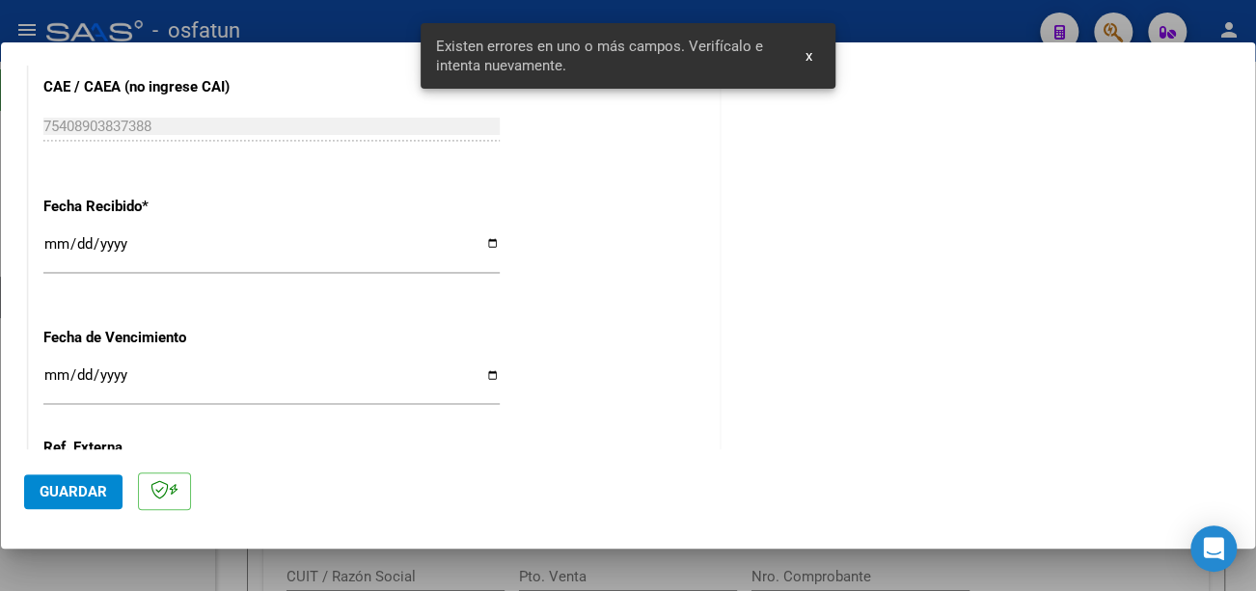
scroll to position [1346, 0]
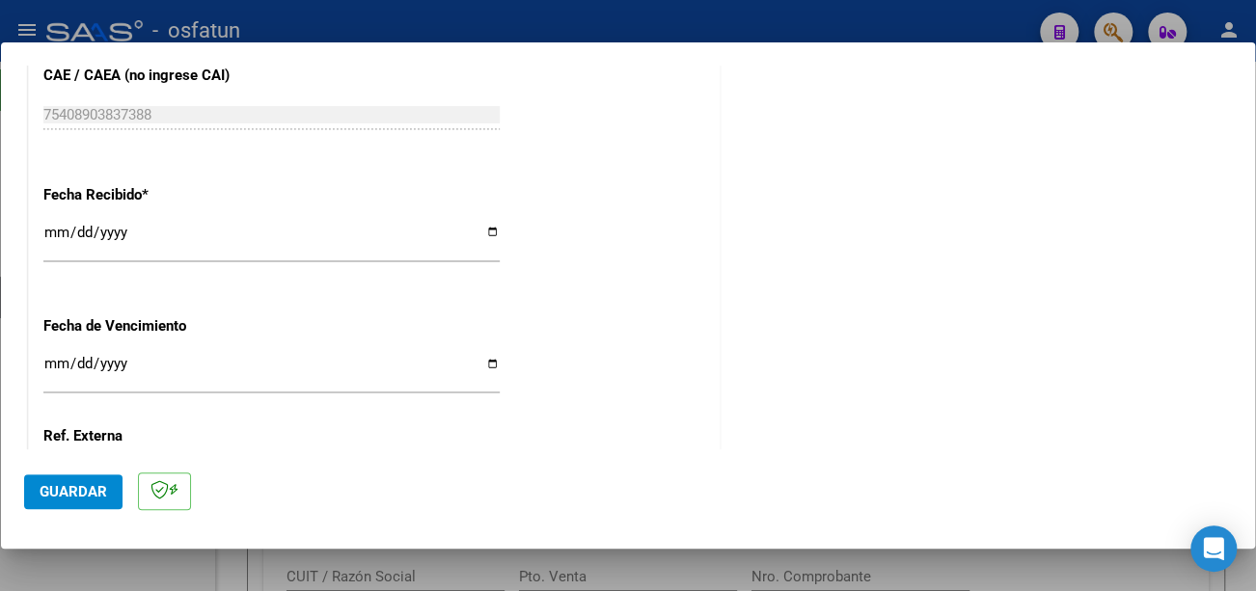
click at [58, 360] on input "Ingresar la fecha" at bounding box center [271, 371] width 456 height 31
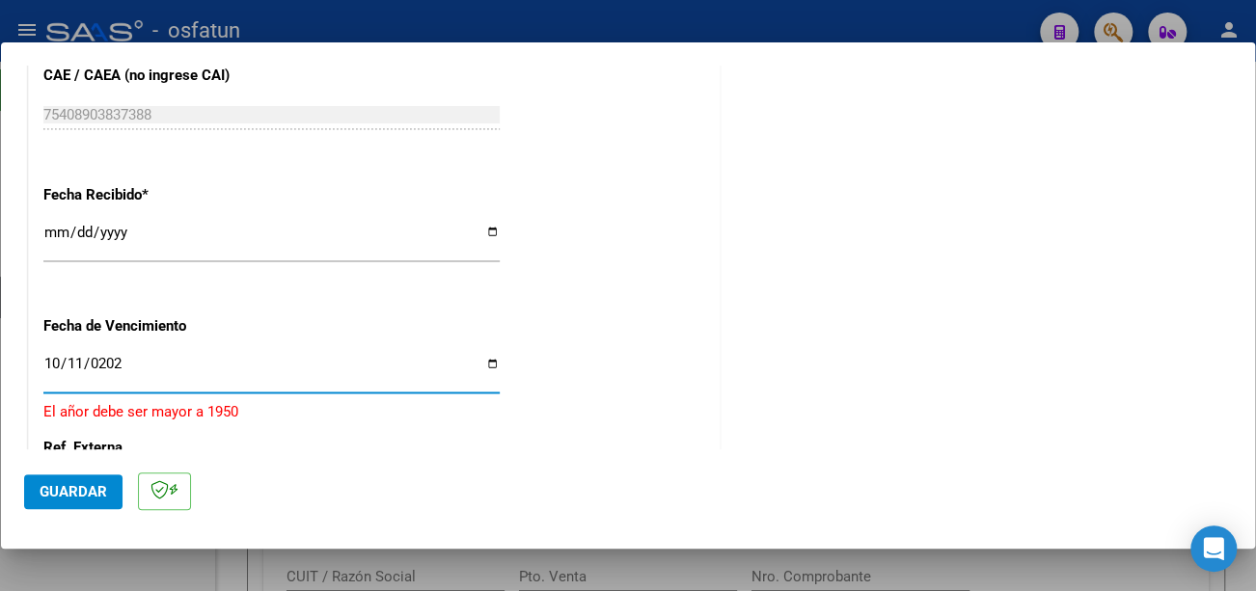
type input "2025-10-11"
click at [77, 495] on span "Guardar" at bounding box center [74, 491] width 68 height 17
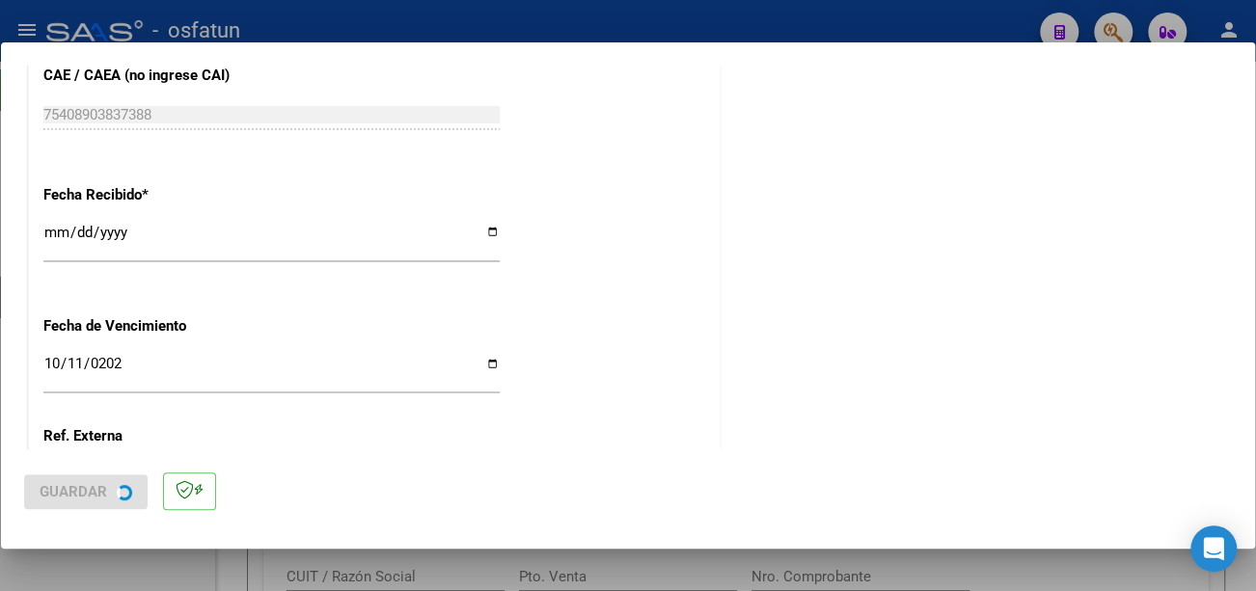
scroll to position [0, 0]
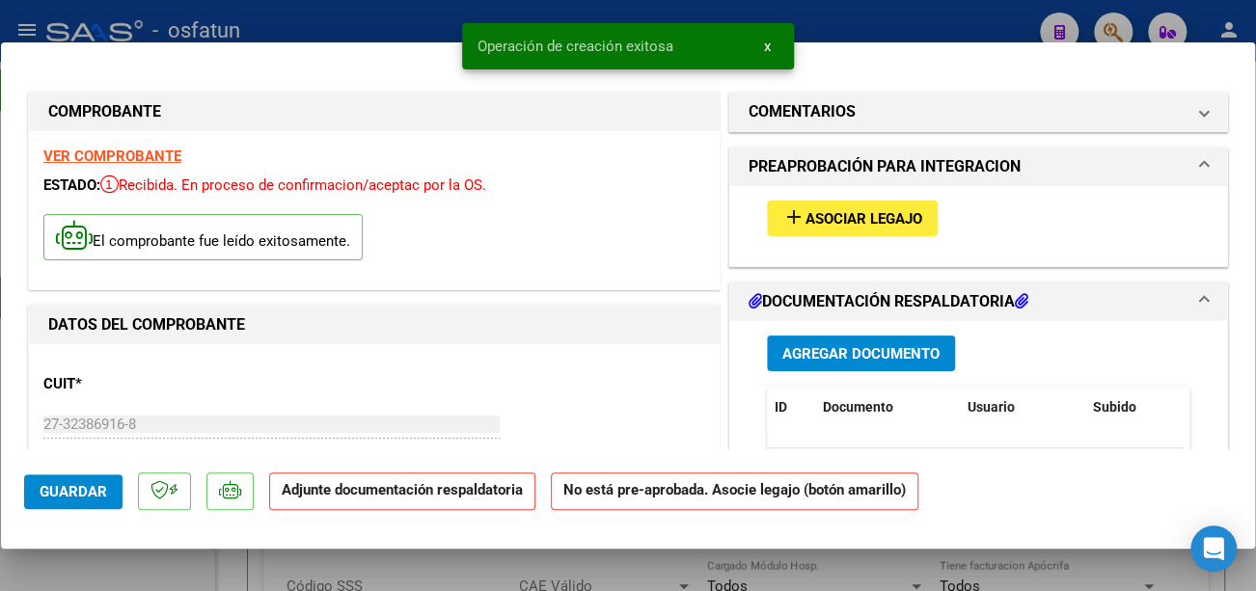
click at [874, 214] on span "Asociar Legajo" at bounding box center [864, 218] width 117 height 17
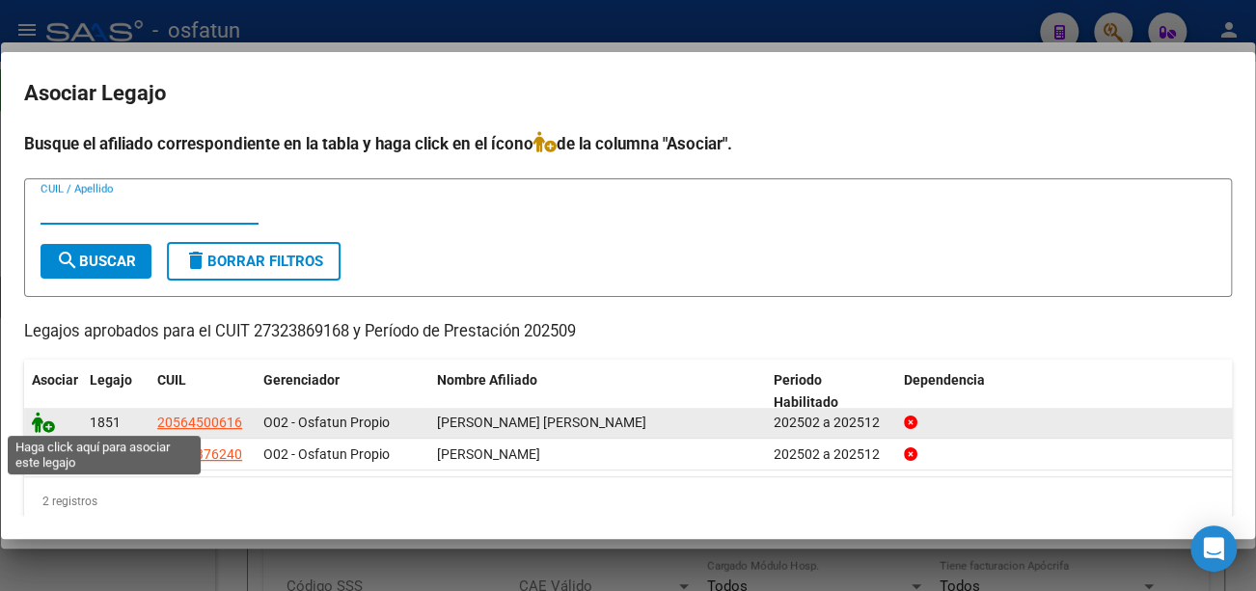
click at [41, 420] on icon at bounding box center [43, 422] width 23 height 21
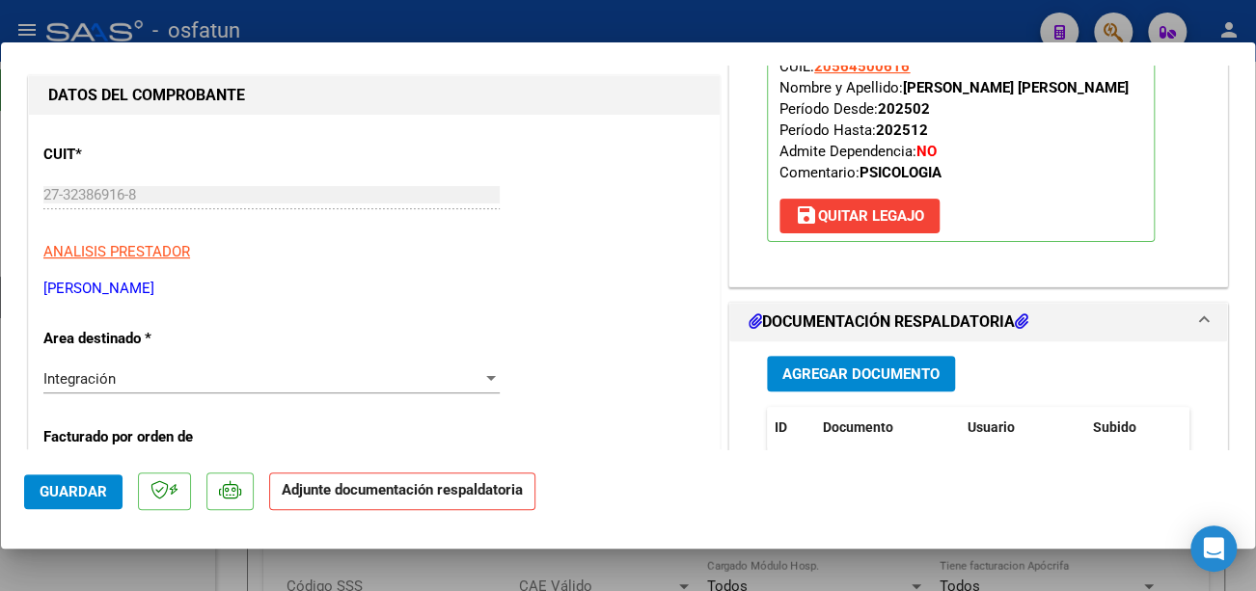
scroll to position [289, 0]
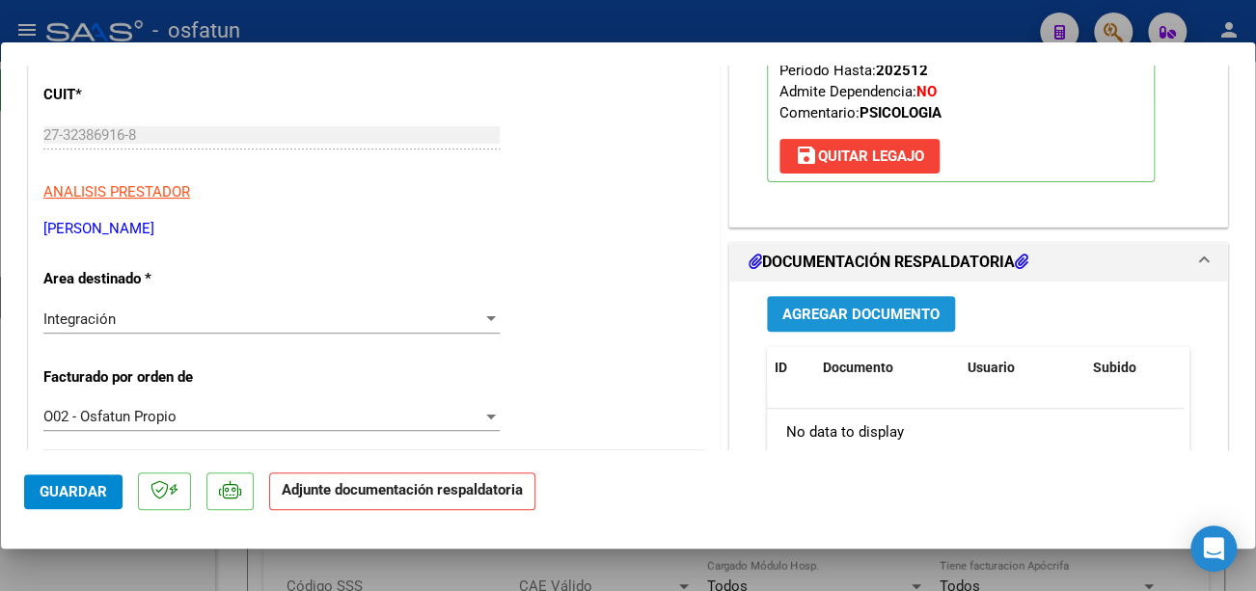
click at [890, 311] on span "Agregar Documento" at bounding box center [860, 314] width 157 height 17
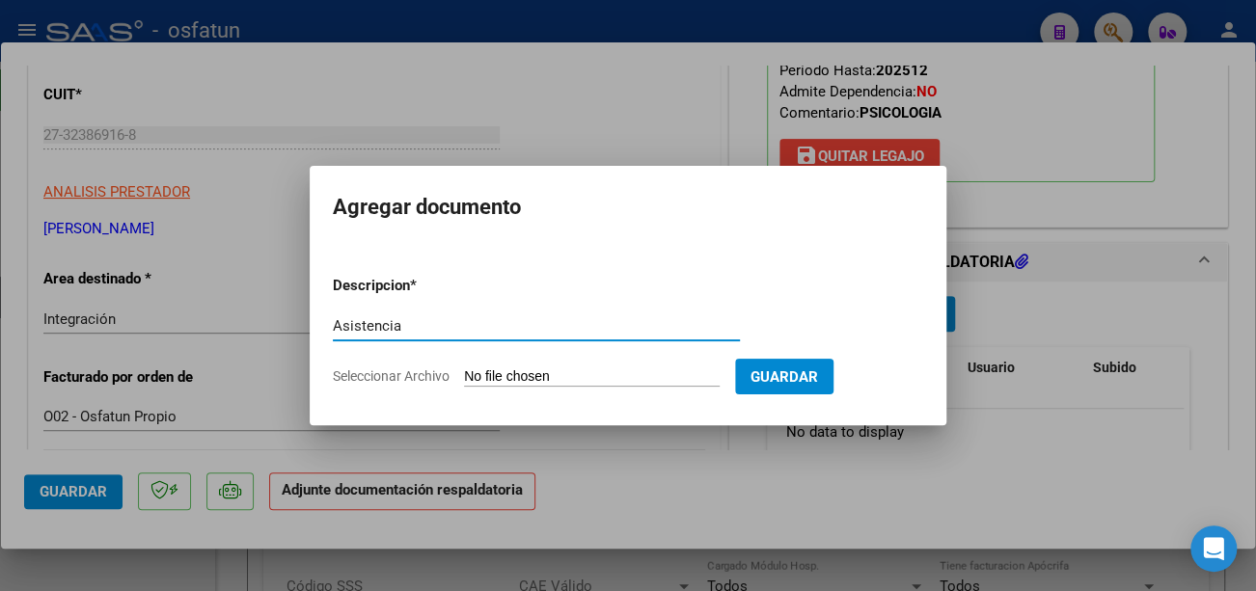
type input "Asistencia"
click at [495, 380] on input "Seleccionar Archivo" at bounding box center [592, 378] width 256 height 18
type input "C:\fakepath\Sigifredo asist.pdf"
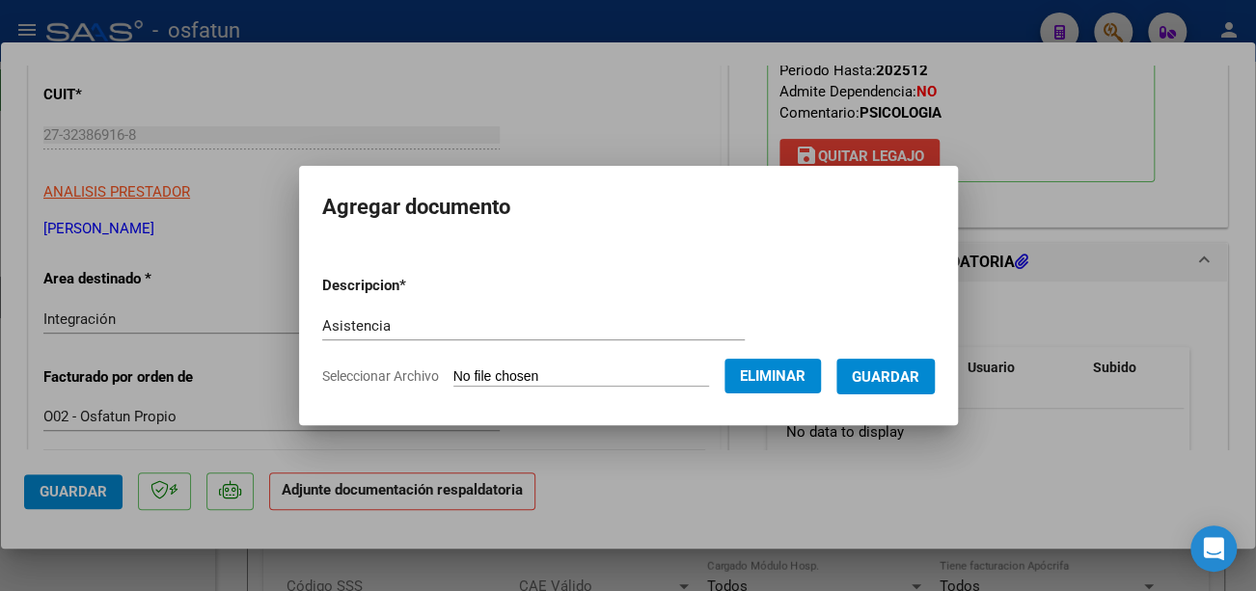
click at [935, 382] on button "Guardar" at bounding box center [886, 377] width 98 height 36
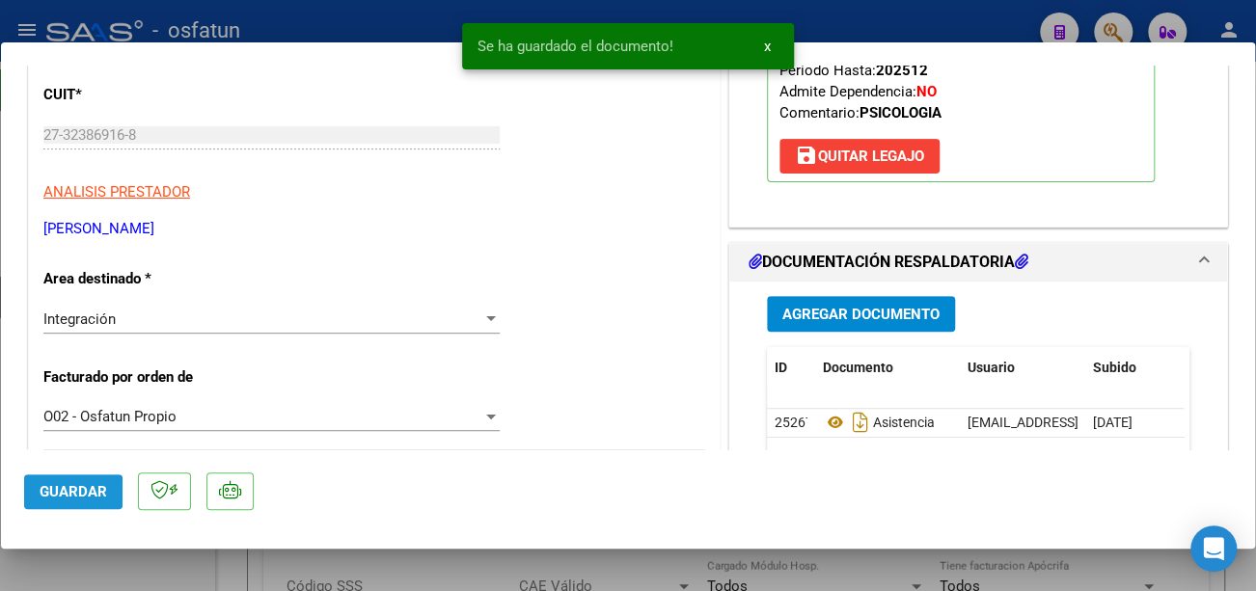
click at [50, 493] on span "Guardar" at bounding box center [74, 491] width 68 height 17
type input "$ 0,00"
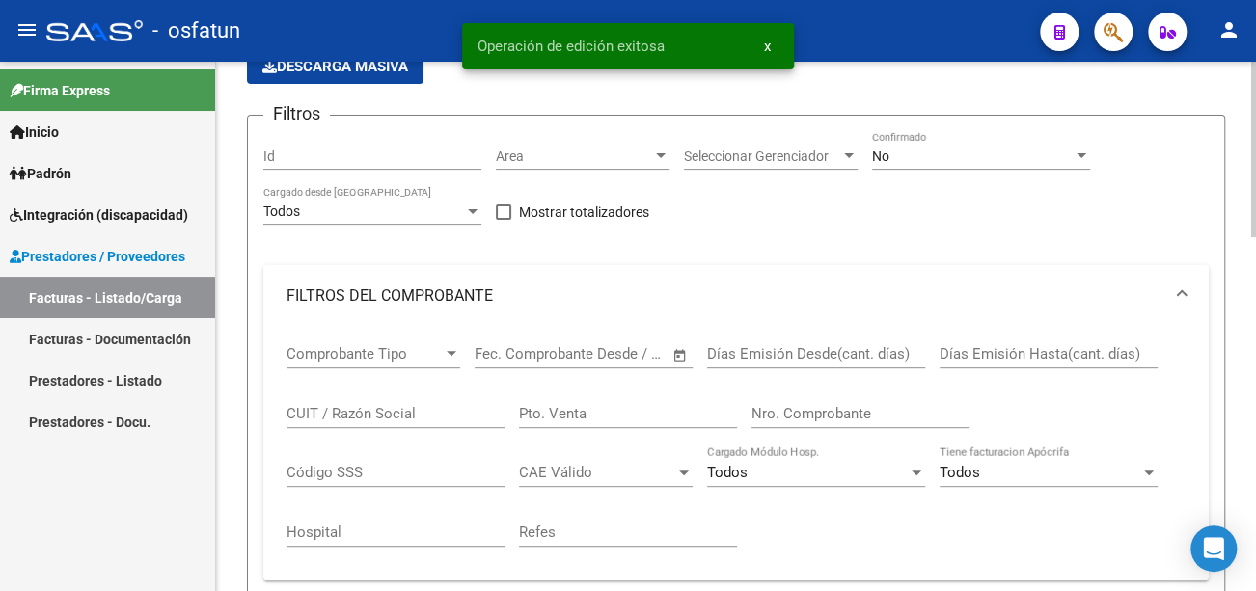
scroll to position [386, 0]
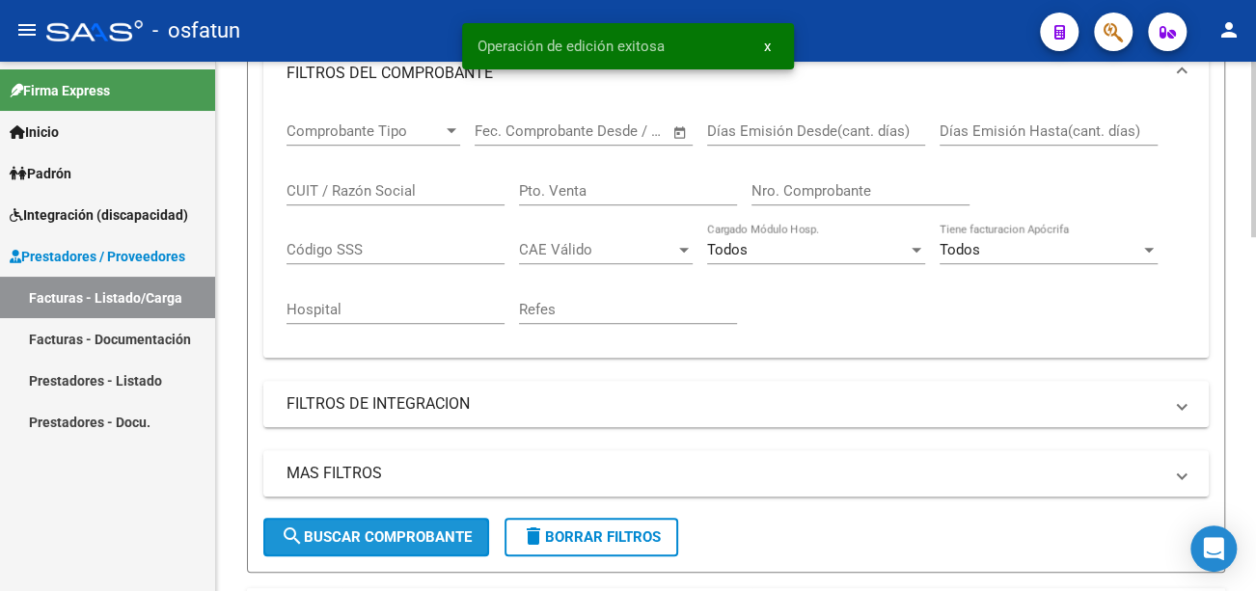
click at [452, 541] on span "search Buscar Comprobante" at bounding box center [376, 537] width 191 height 17
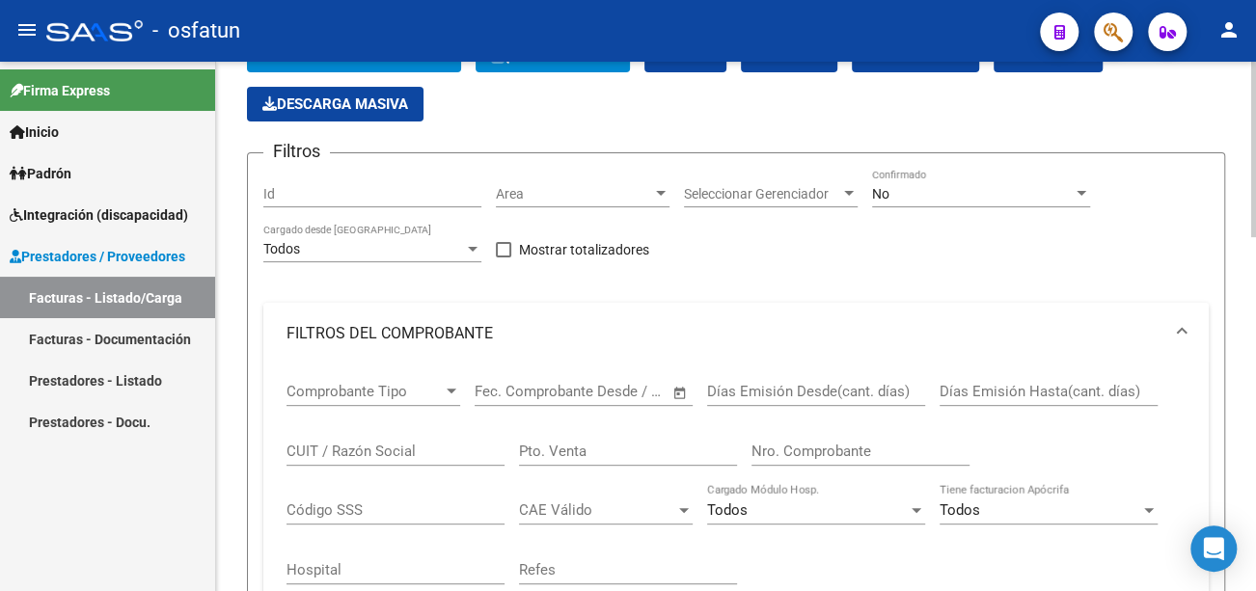
scroll to position [0, 0]
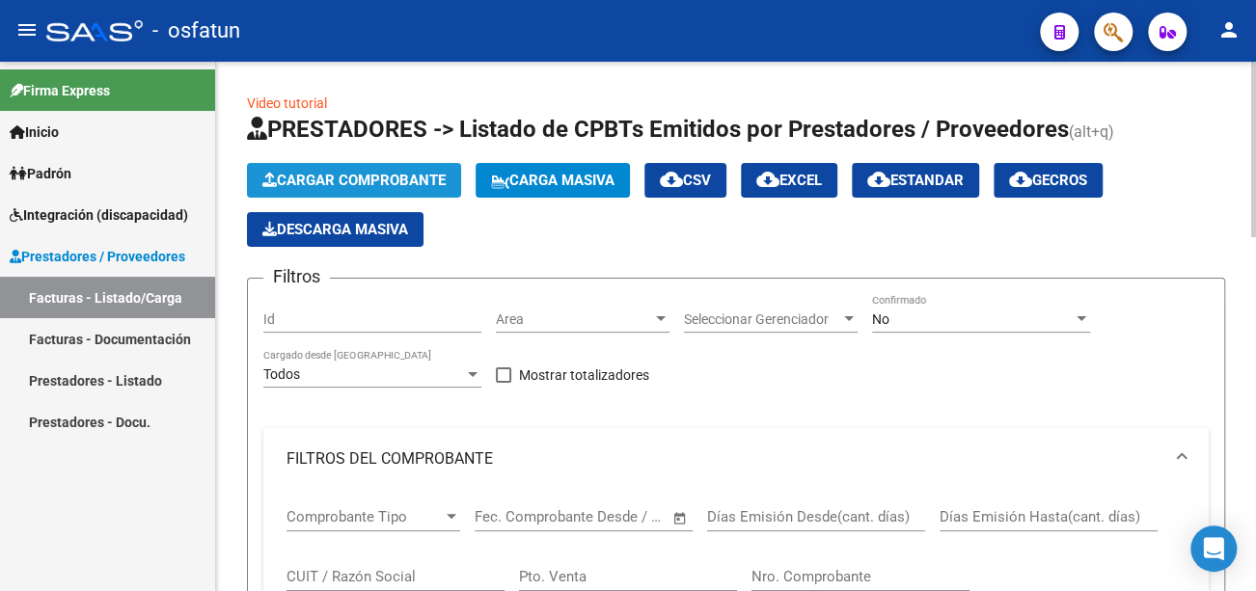
click at [414, 181] on span "Cargar Comprobante" at bounding box center [353, 180] width 183 height 17
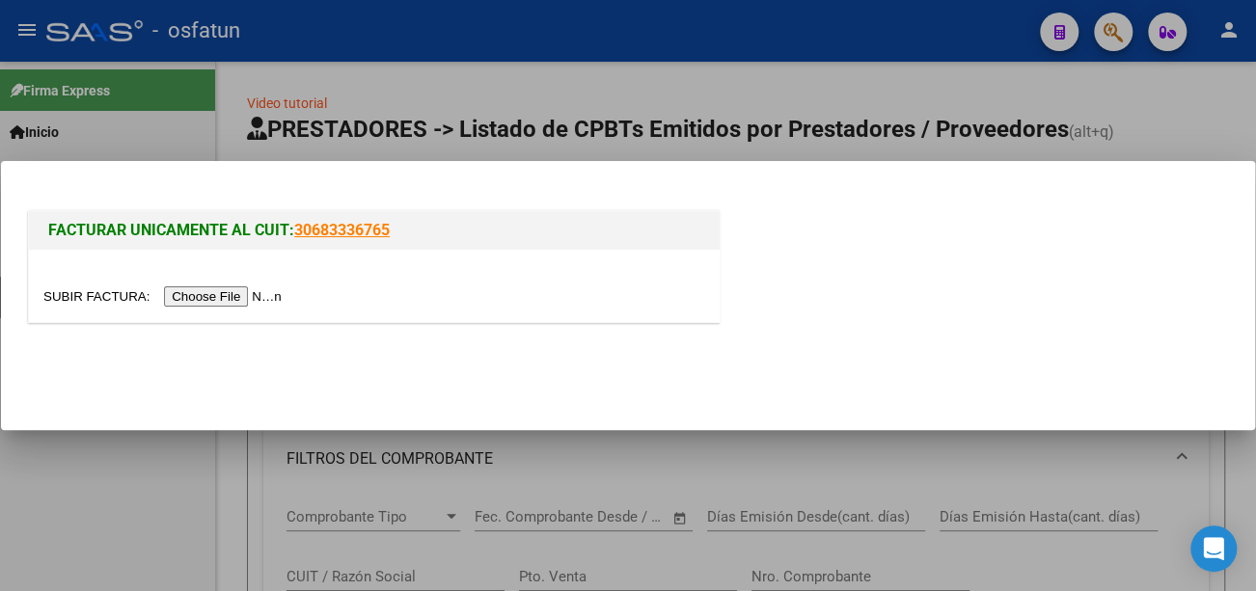
click at [208, 305] on input "file" at bounding box center [165, 297] width 244 height 20
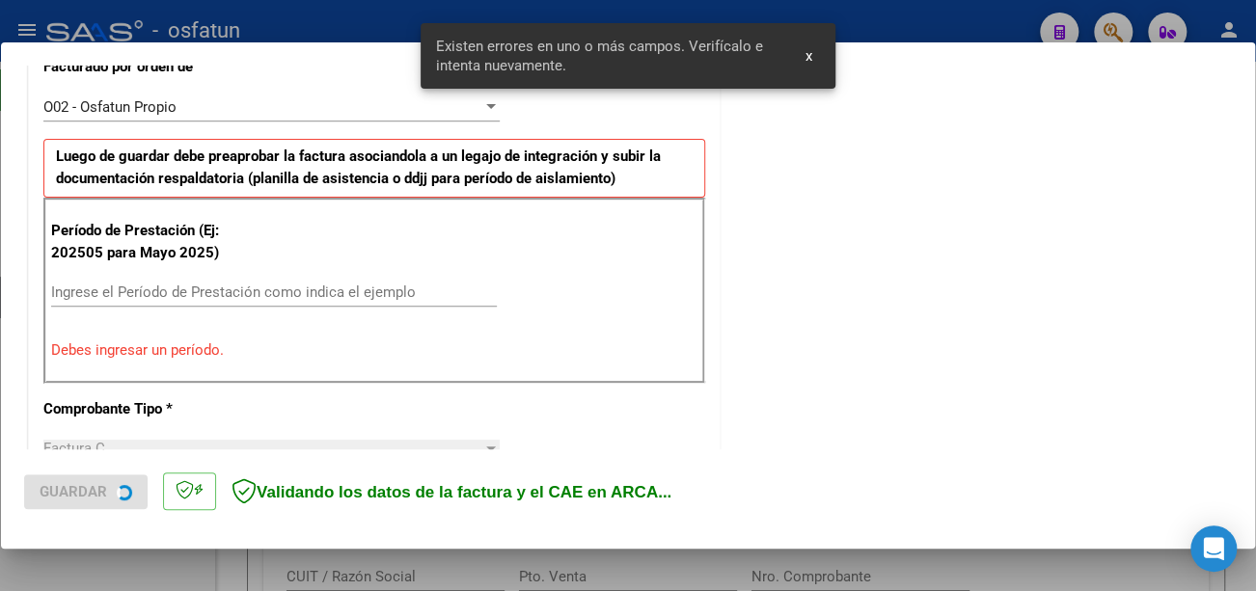
scroll to position [574, 0]
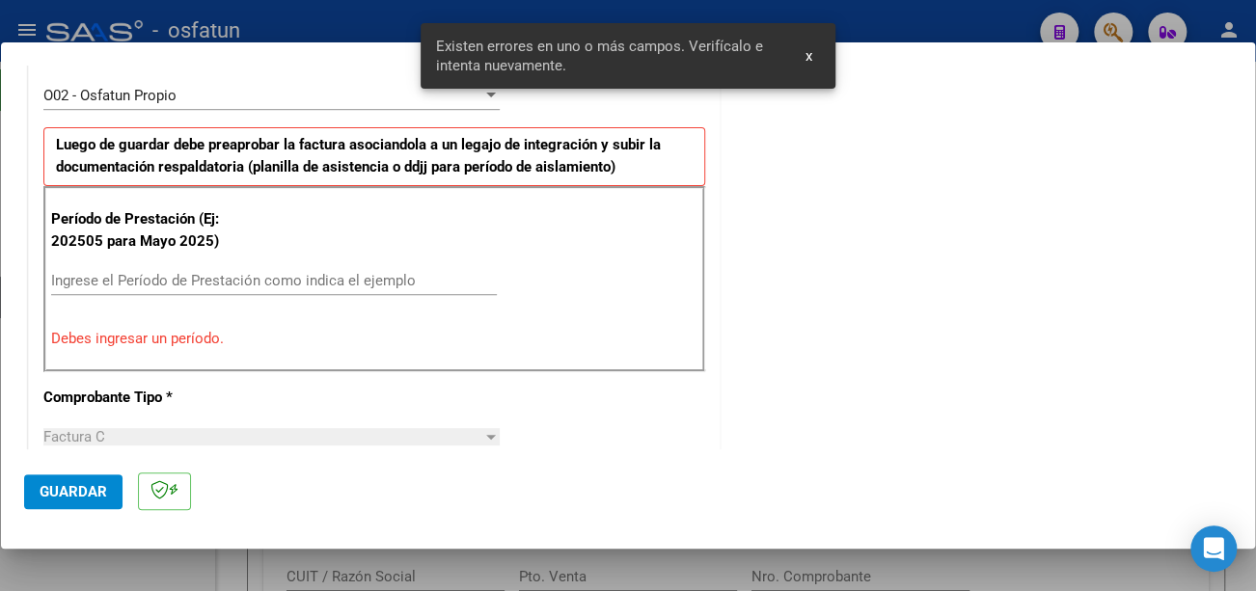
click at [234, 280] on input "Ingrese el Período de Prestación como indica el ejemplo" at bounding box center [274, 280] width 446 height 17
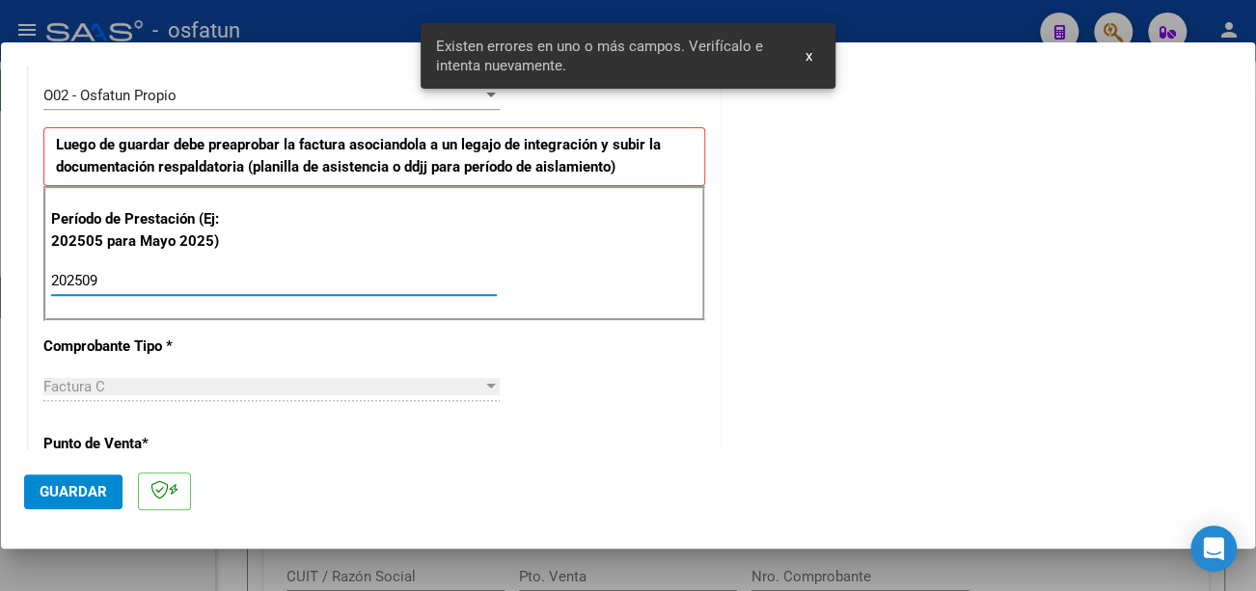
type input "202509"
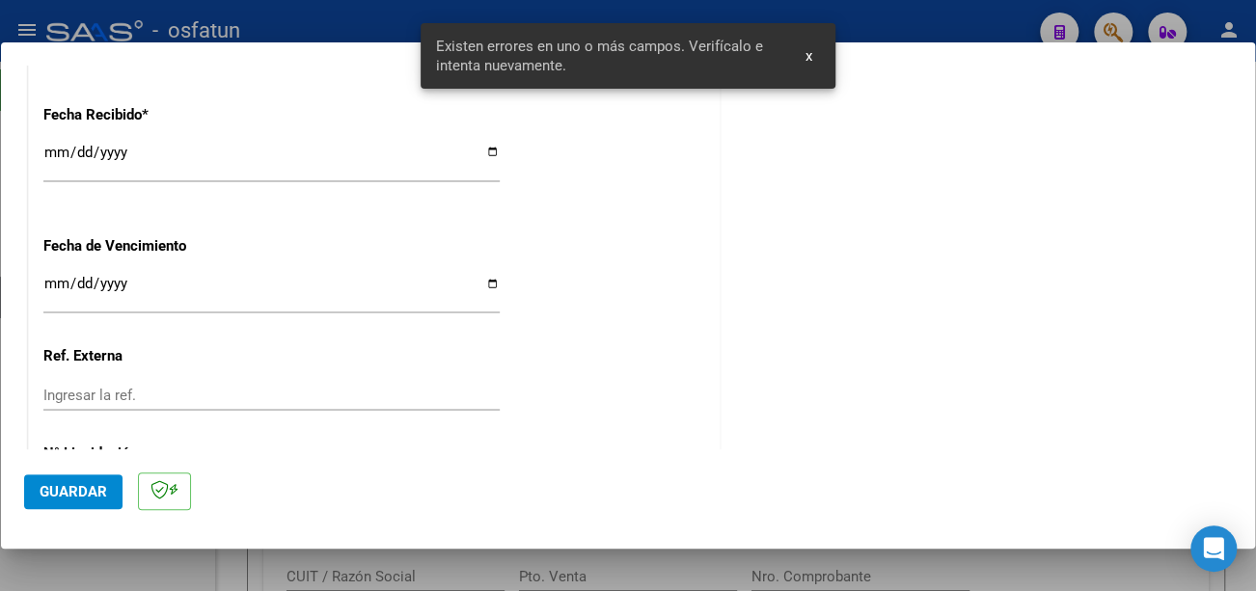
scroll to position [1442, 0]
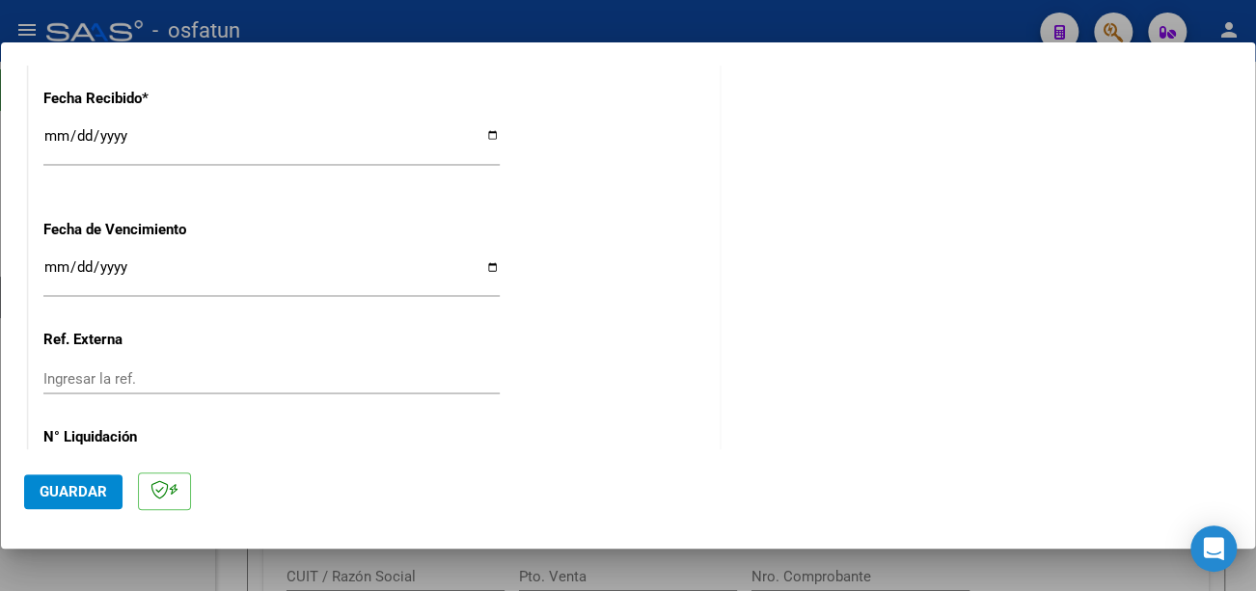
click at [48, 264] on input "Ingresar la fecha" at bounding box center [271, 275] width 456 height 31
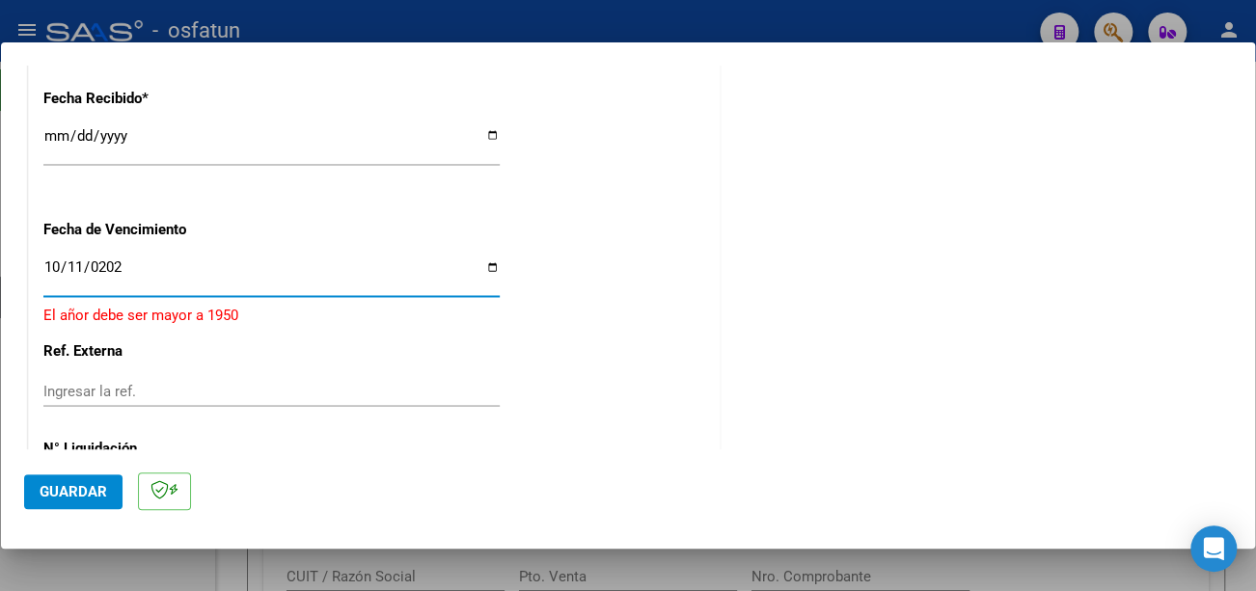
type input "2025-10-11"
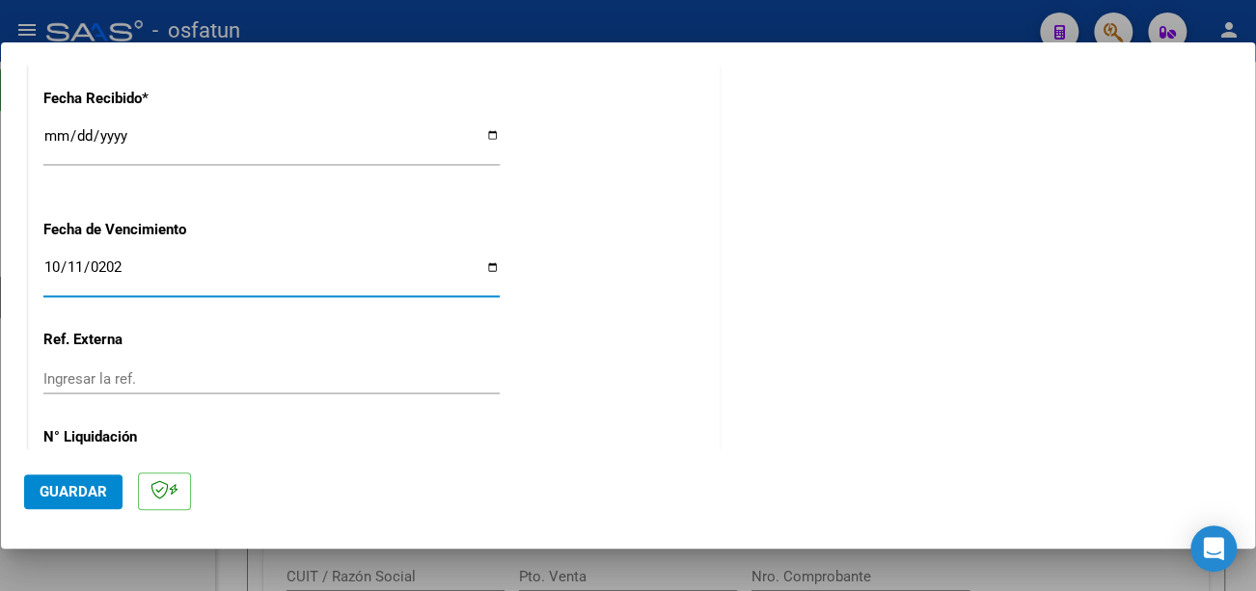
click at [58, 483] on span "Guardar" at bounding box center [74, 491] width 68 height 17
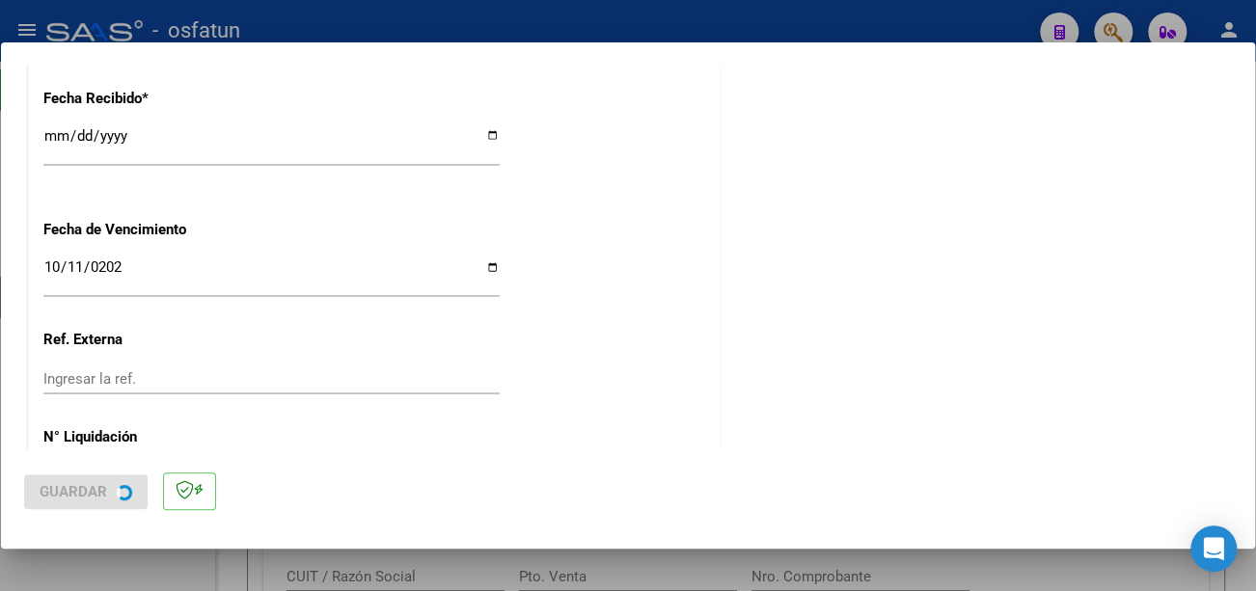
scroll to position [0, 0]
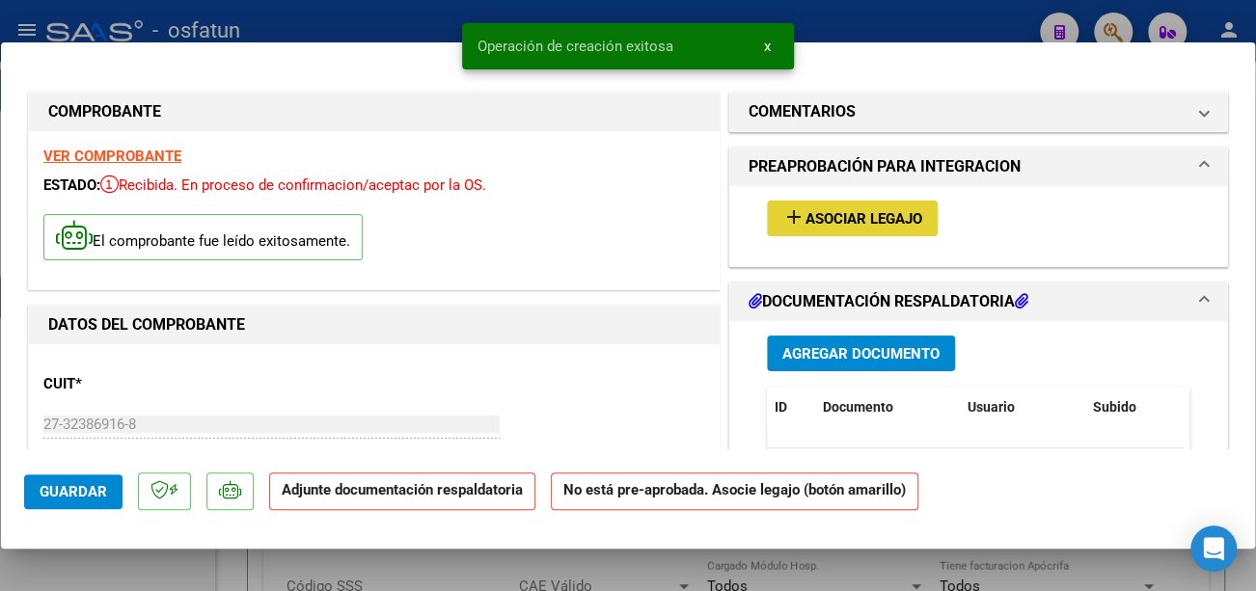
click at [901, 223] on span "Asociar Legajo" at bounding box center [864, 218] width 117 height 17
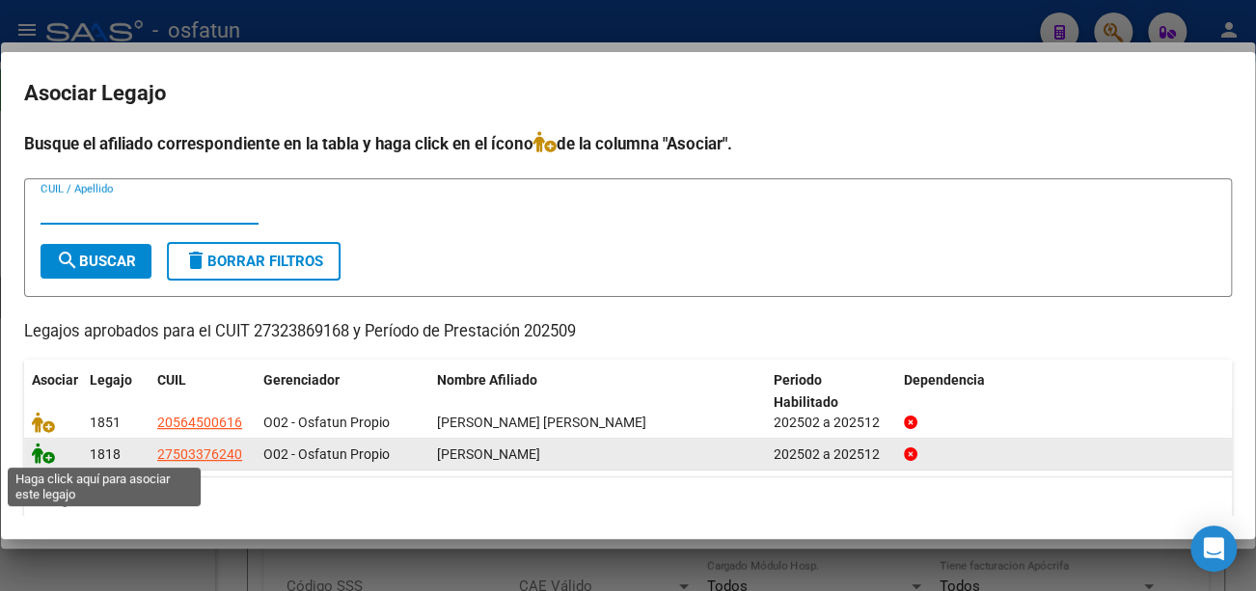
click at [37, 446] on icon at bounding box center [43, 453] width 23 height 21
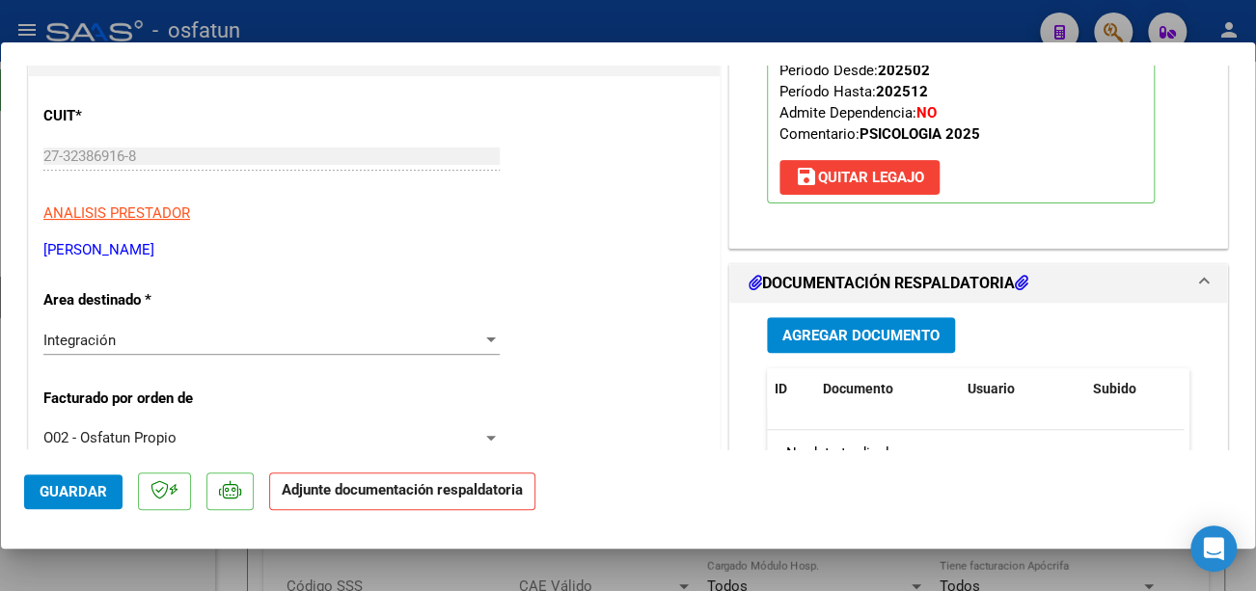
scroll to position [289, 0]
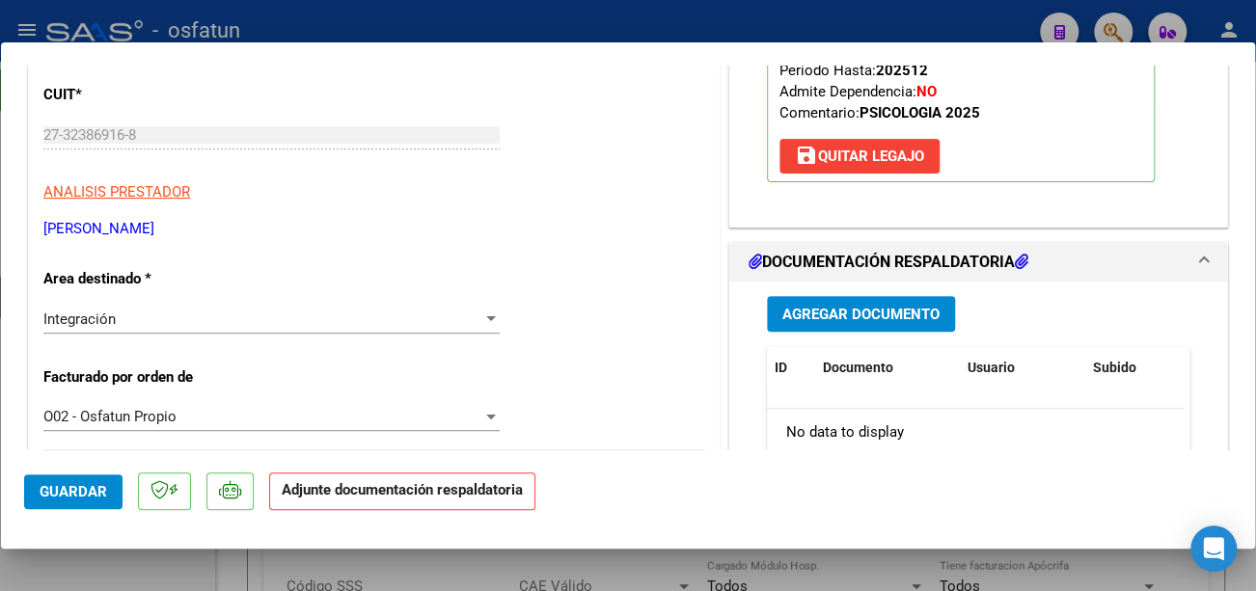
click at [873, 323] on span "Agregar Documento" at bounding box center [860, 314] width 157 height 17
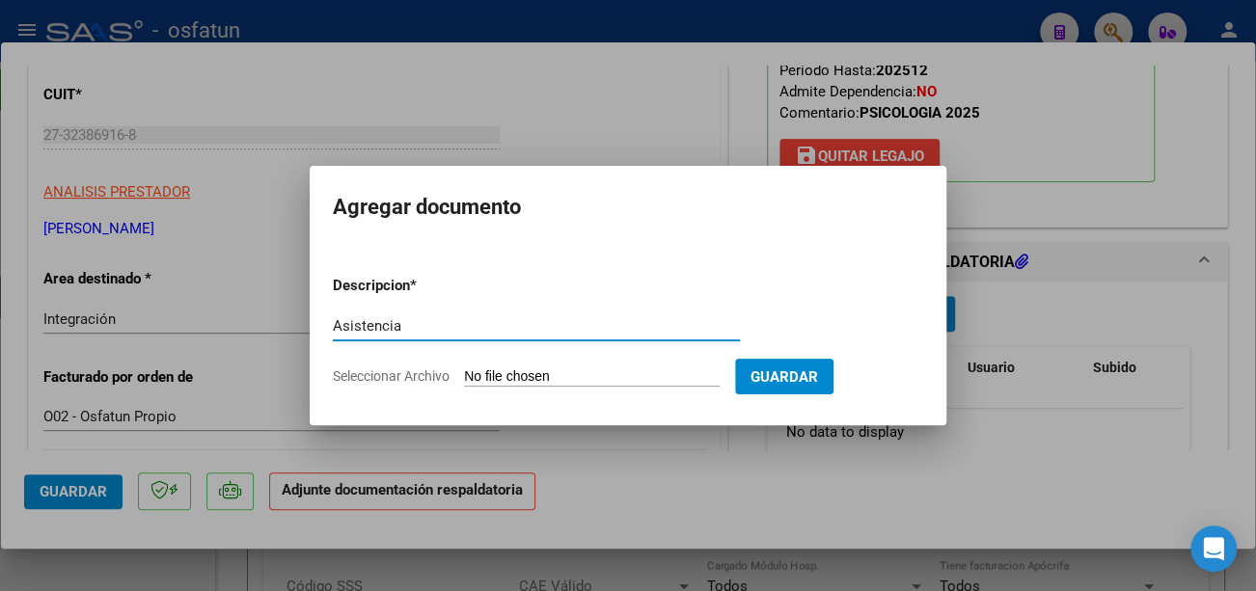
type input "Asistencia"
click at [548, 369] on input "Seleccionar Archivo" at bounding box center [592, 378] width 256 height 18
type input "C:\fakepath\Sigifredo asist x2.pdf"
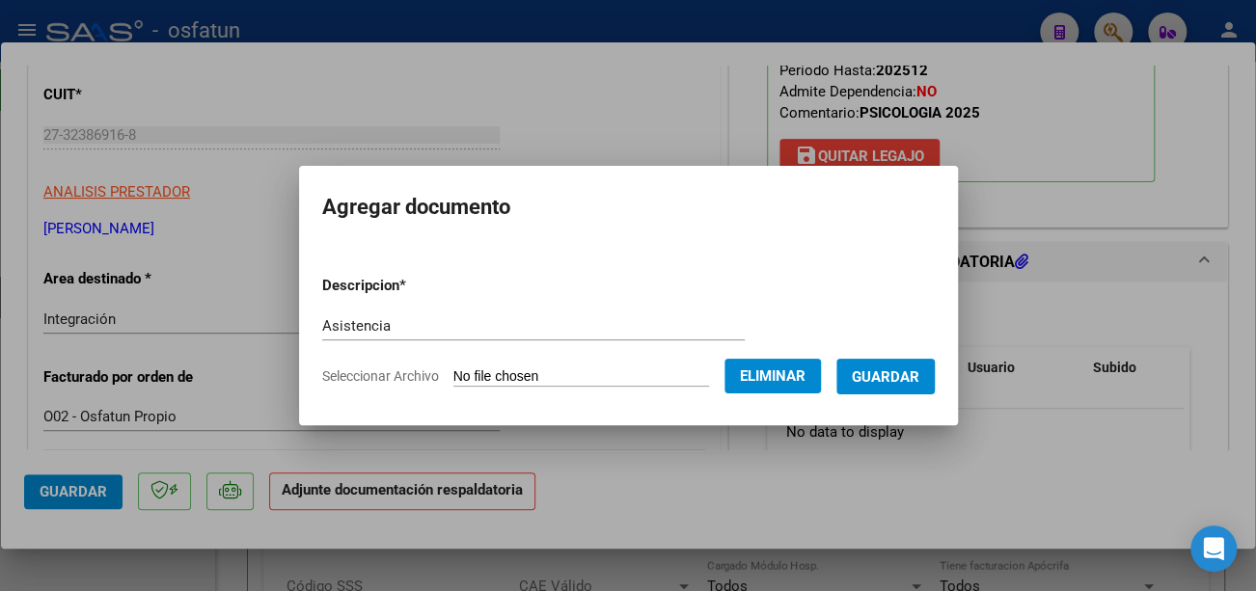
click at [893, 376] on span "Guardar" at bounding box center [886, 377] width 68 height 17
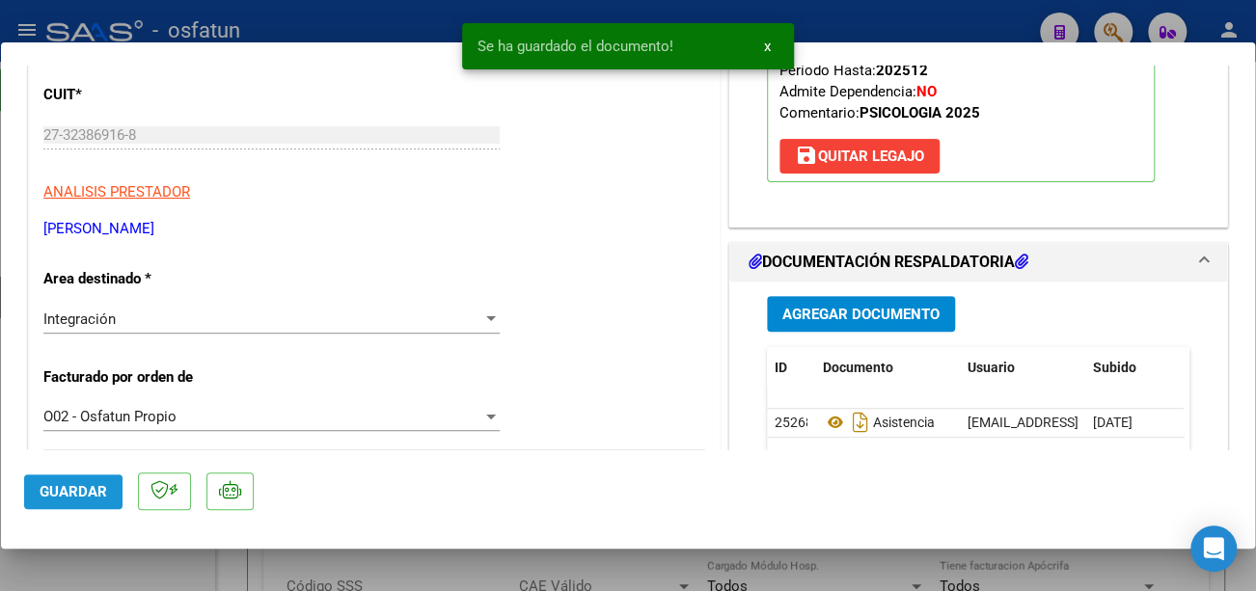
click at [85, 490] on span "Guardar" at bounding box center [74, 491] width 68 height 17
type input "$ 0,00"
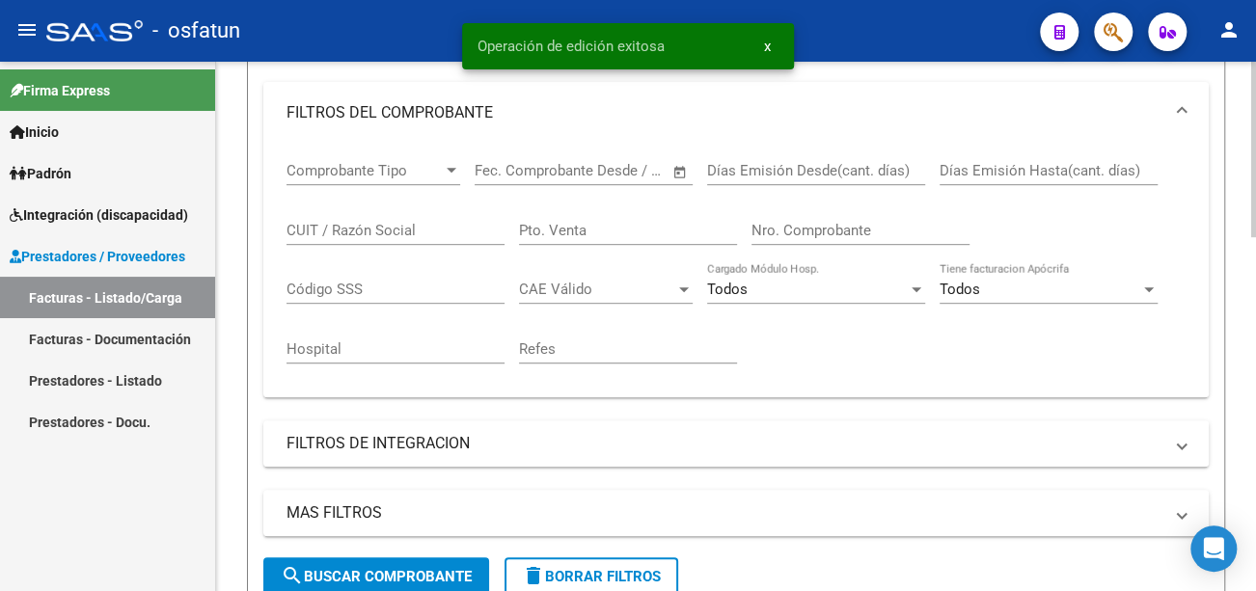
scroll to position [386, 0]
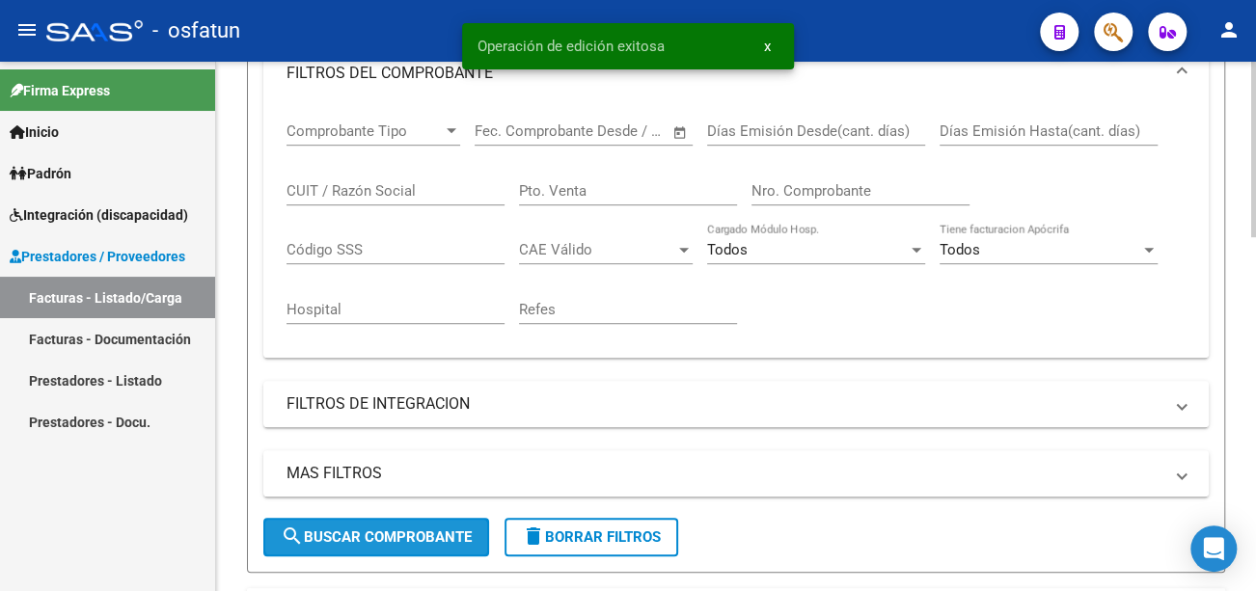
click at [405, 535] on span "search Buscar Comprobante" at bounding box center [376, 537] width 191 height 17
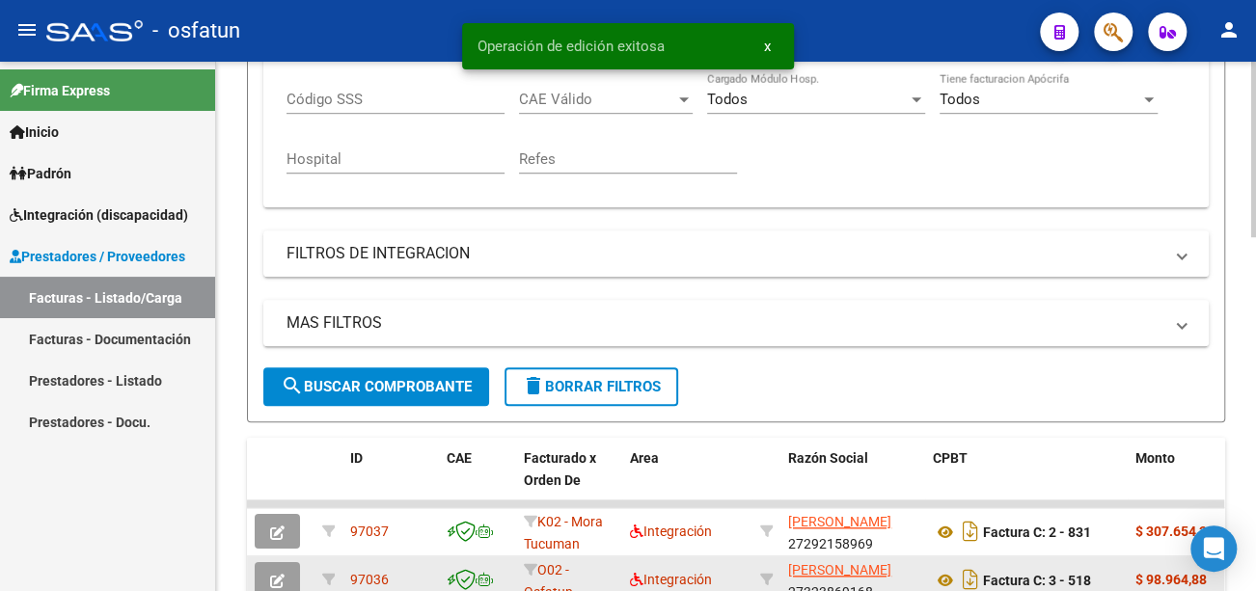
scroll to position [675, 0]
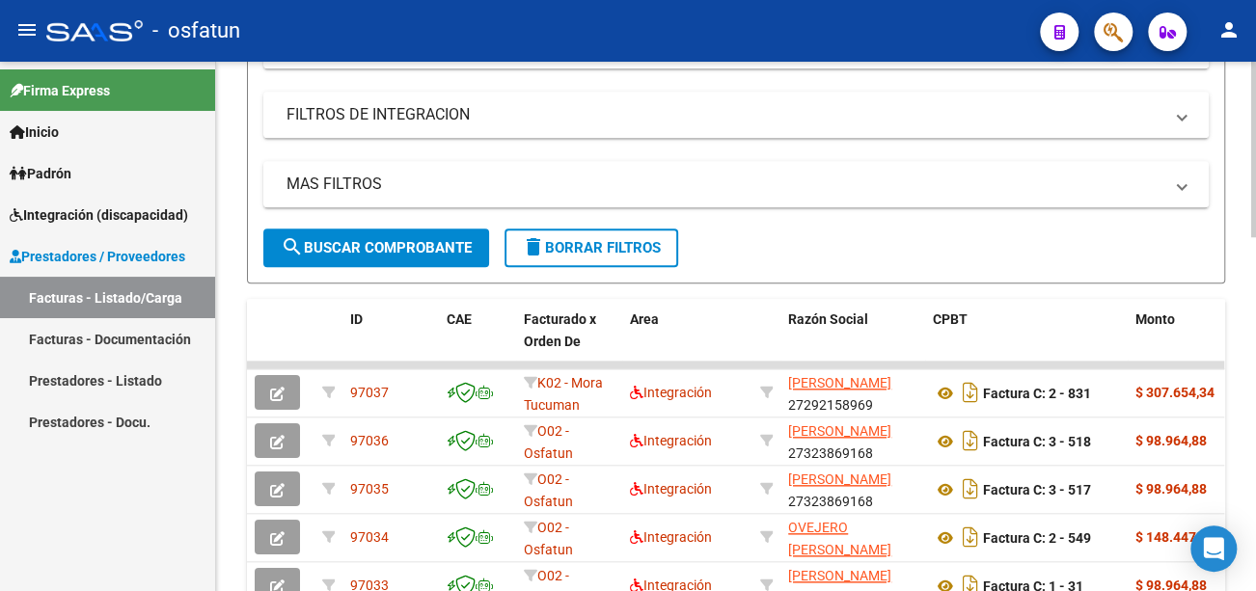
click at [456, 239] on span "search Buscar Comprobante" at bounding box center [376, 247] width 191 height 17
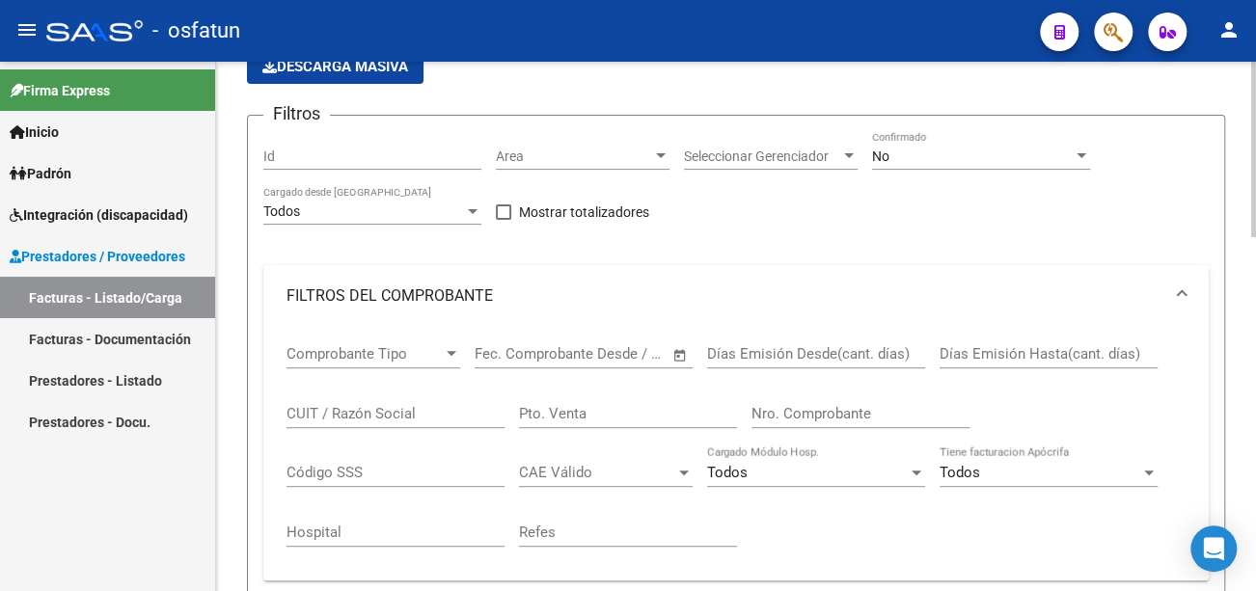
scroll to position [0, 0]
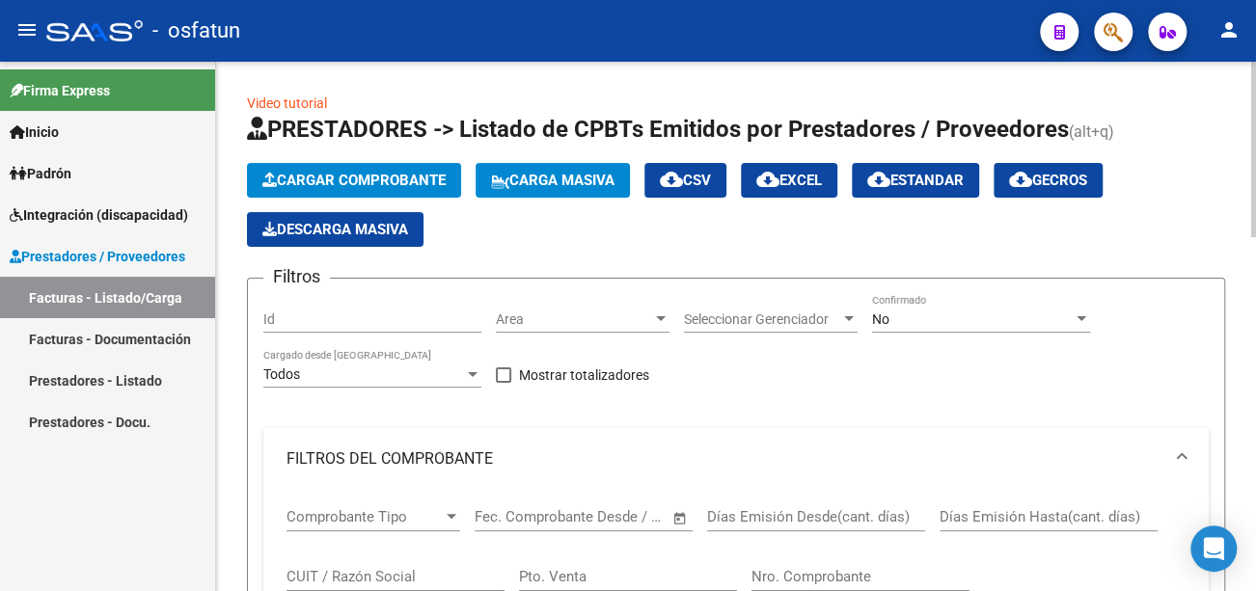
click at [402, 172] on span "Cargar Comprobante" at bounding box center [353, 180] width 183 height 17
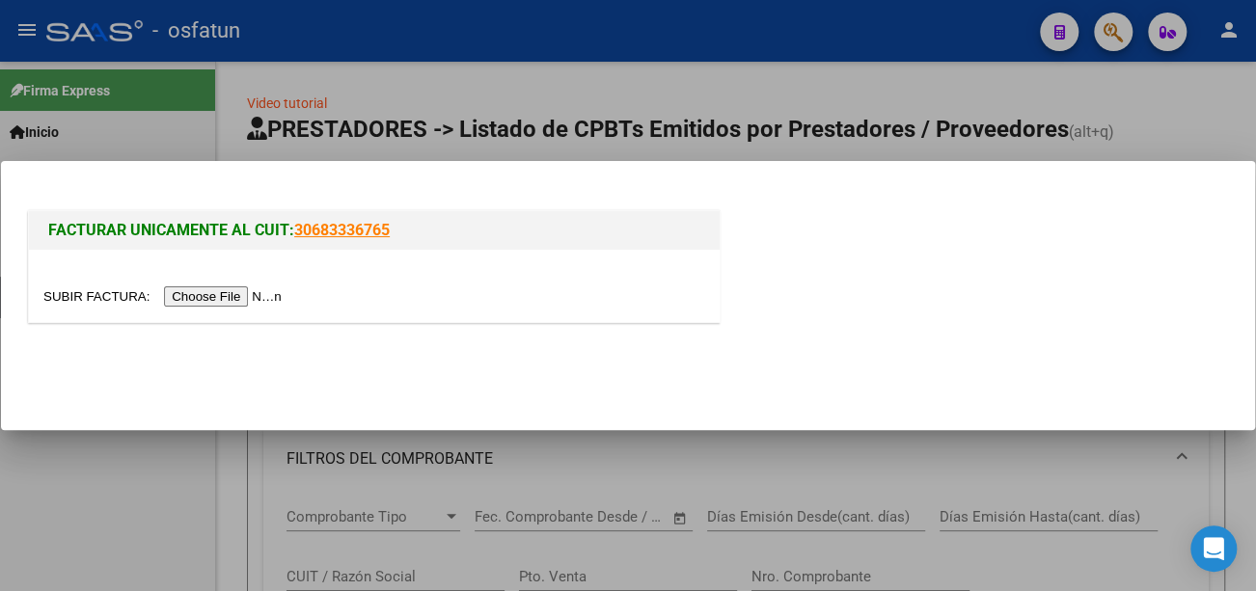
click at [278, 295] on input "file" at bounding box center [165, 297] width 244 height 20
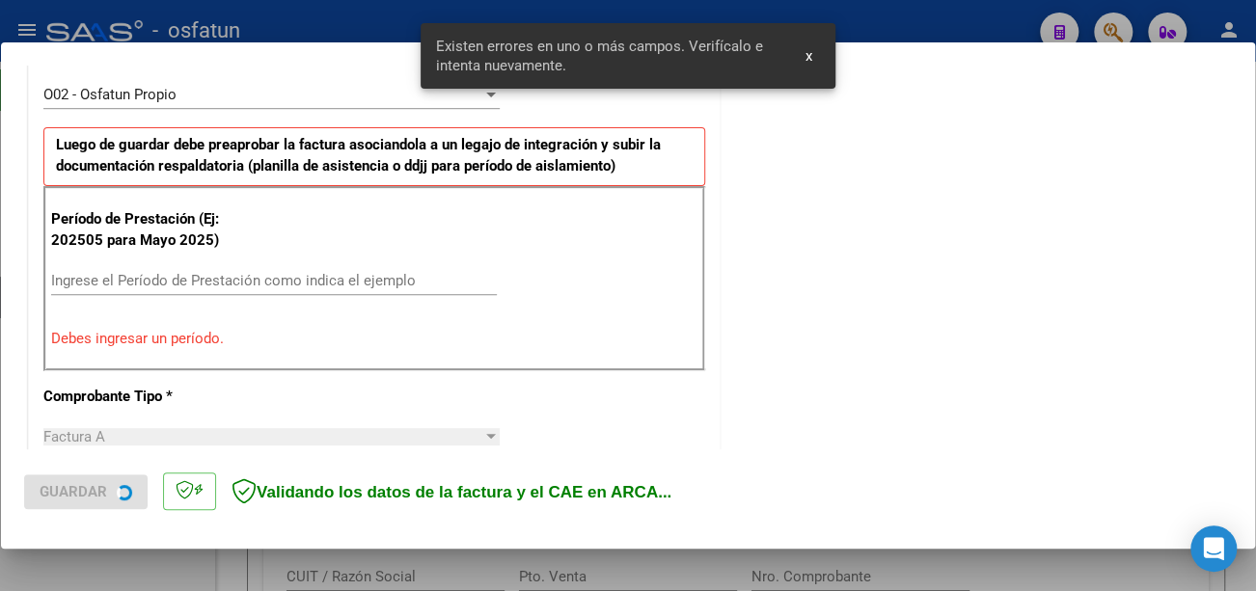
scroll to position [574, 0]
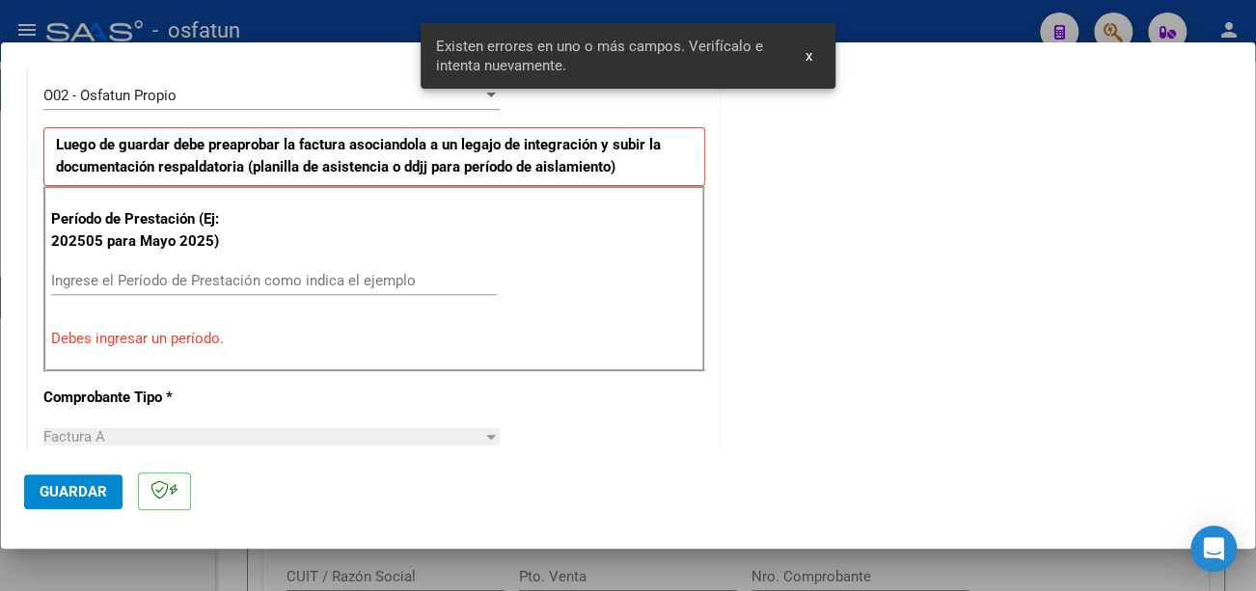
click at [243, 272] on input "Ingrese el Período de Prestación como indica el ejemplo" at bounding box center [274, 280] width 446 height 17
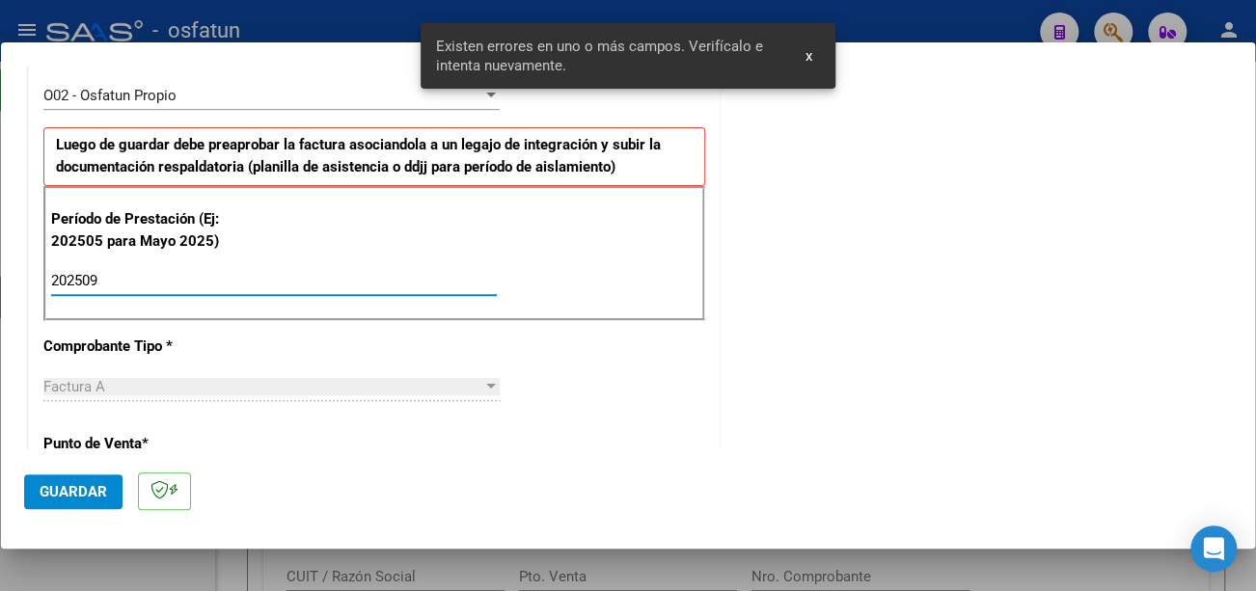
type input "202509"
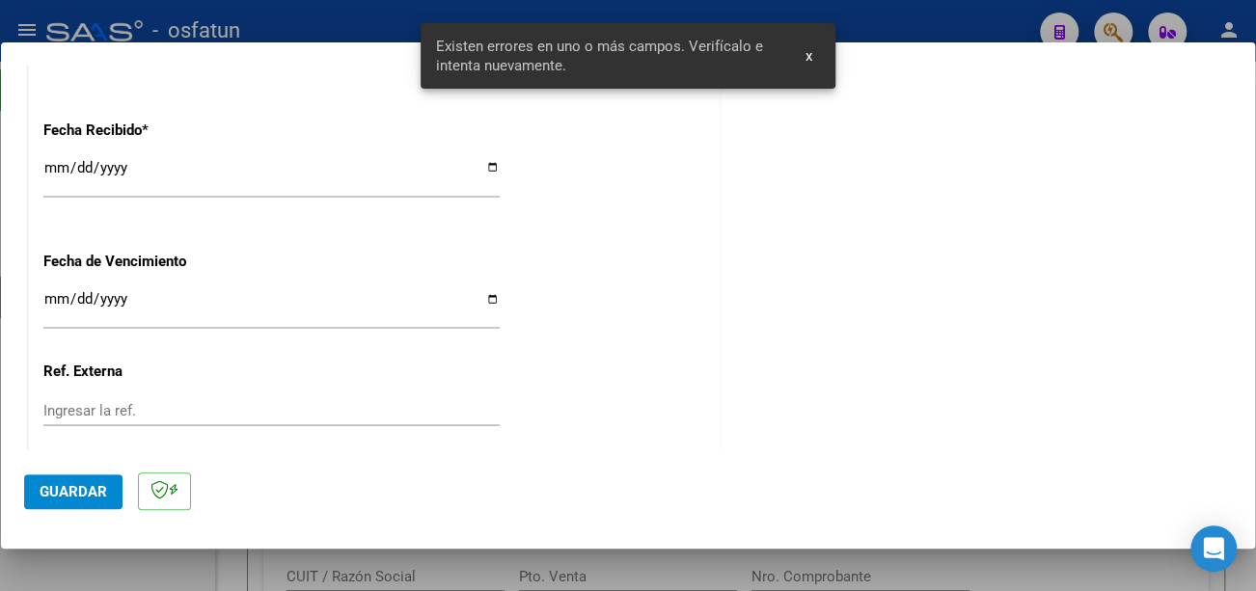
scroll to position [1442, 0]
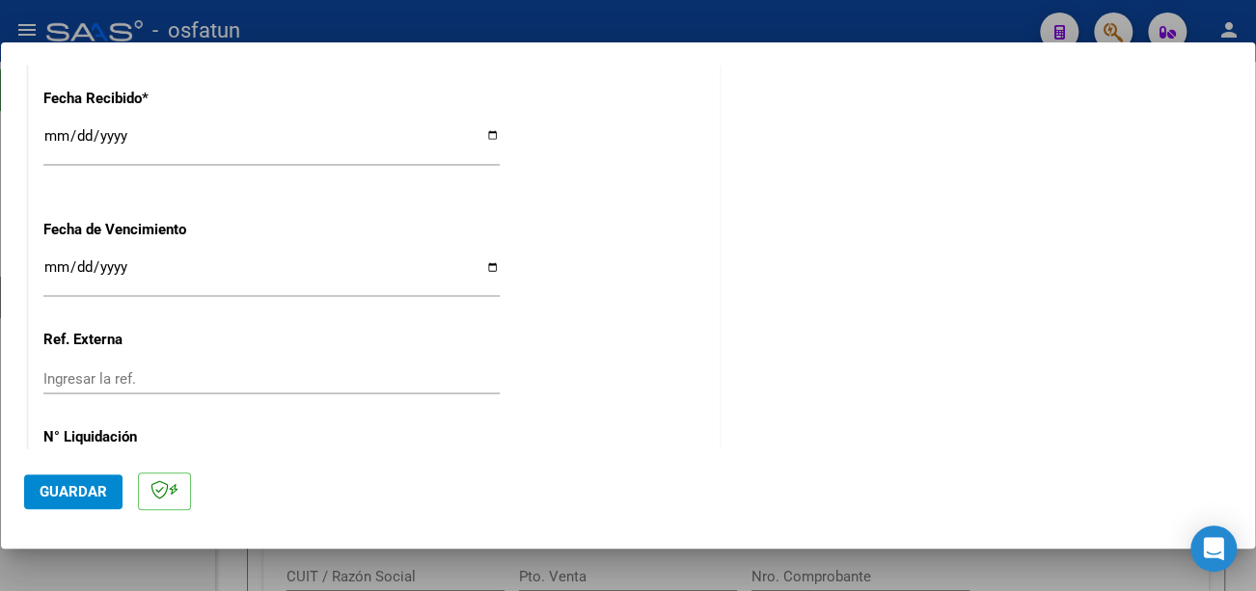
click at [55, 260] on input "Ingresar la fecha" at bounding box center [271, 275] width 456 height 31
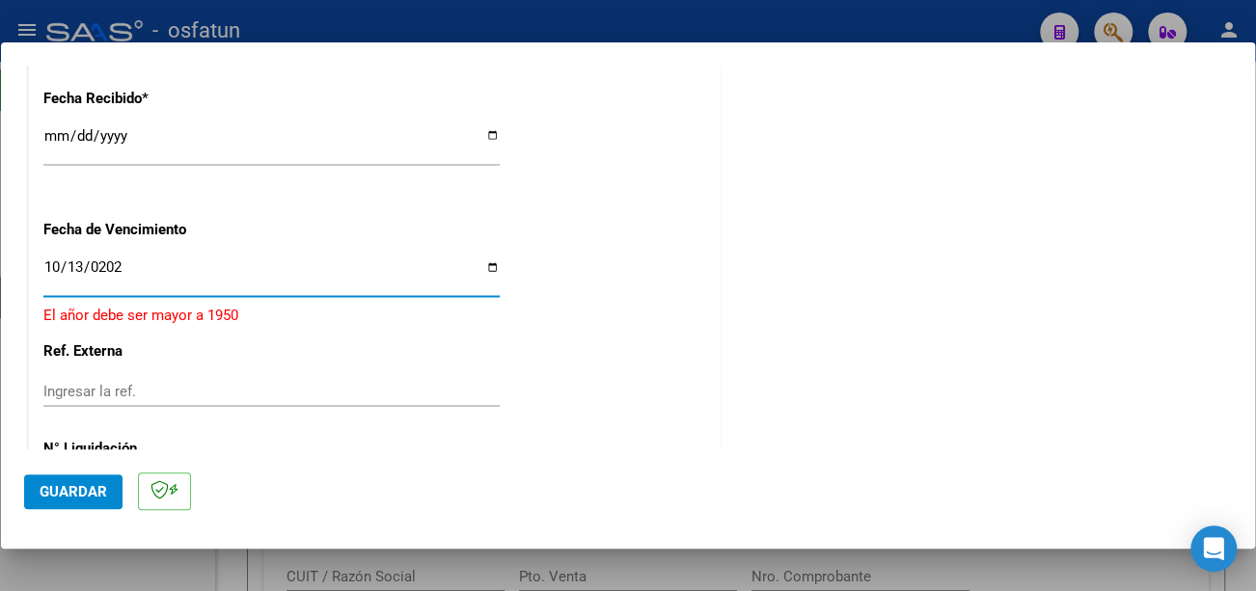
type input "2025-10-13"
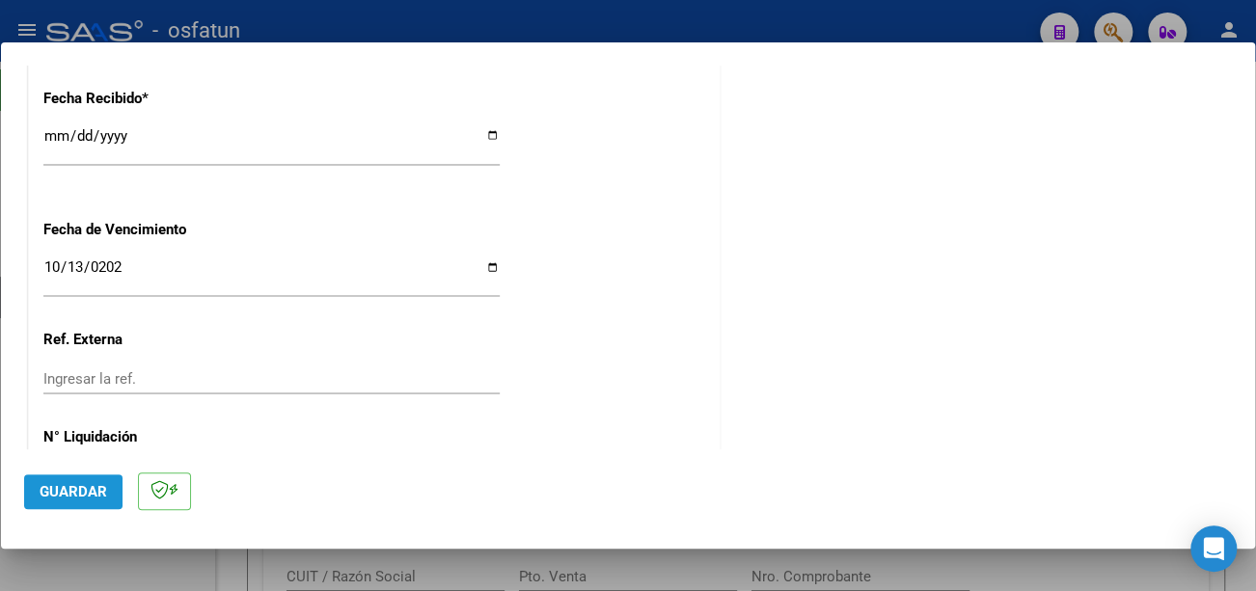
click at [96, 487] on span "Guardar" at bounding box center [74, 491] width 68 height 17
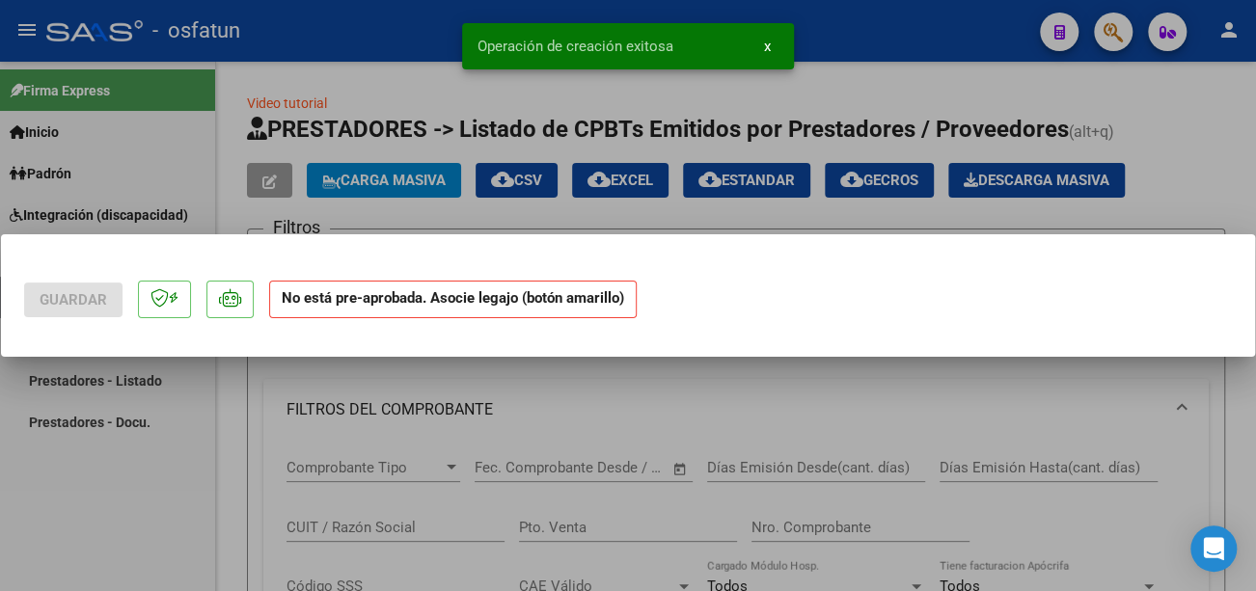
scroll to position [0, 0]
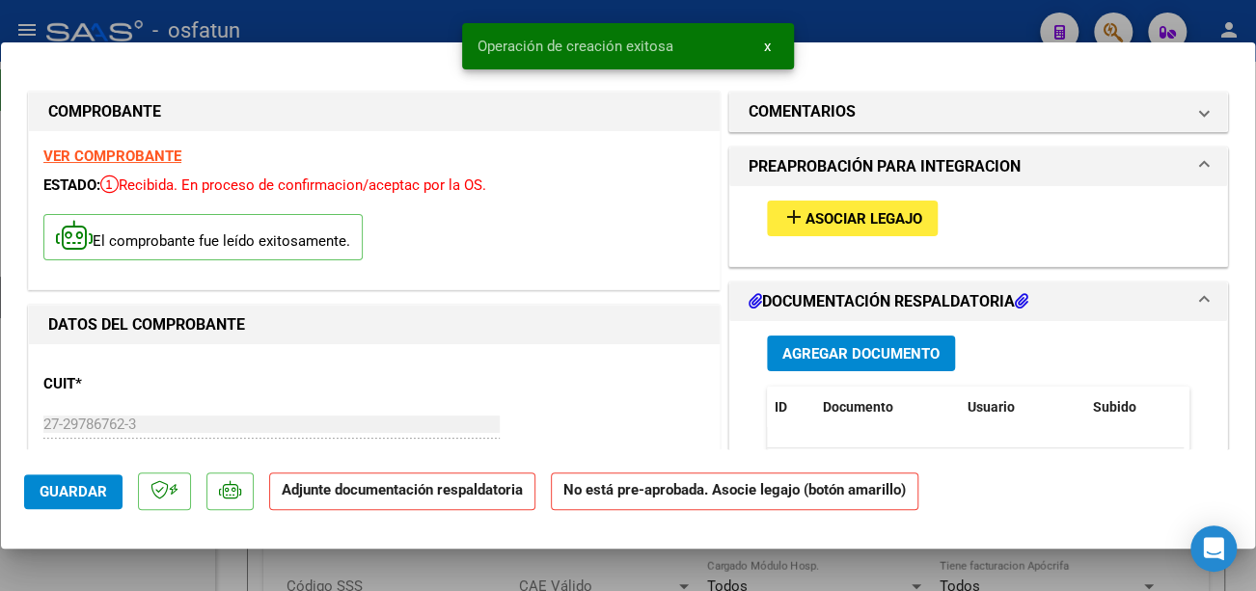
click at [904, 213] on span "Asociar Legajo" at bounding box center [864, 218] width 117 height 17
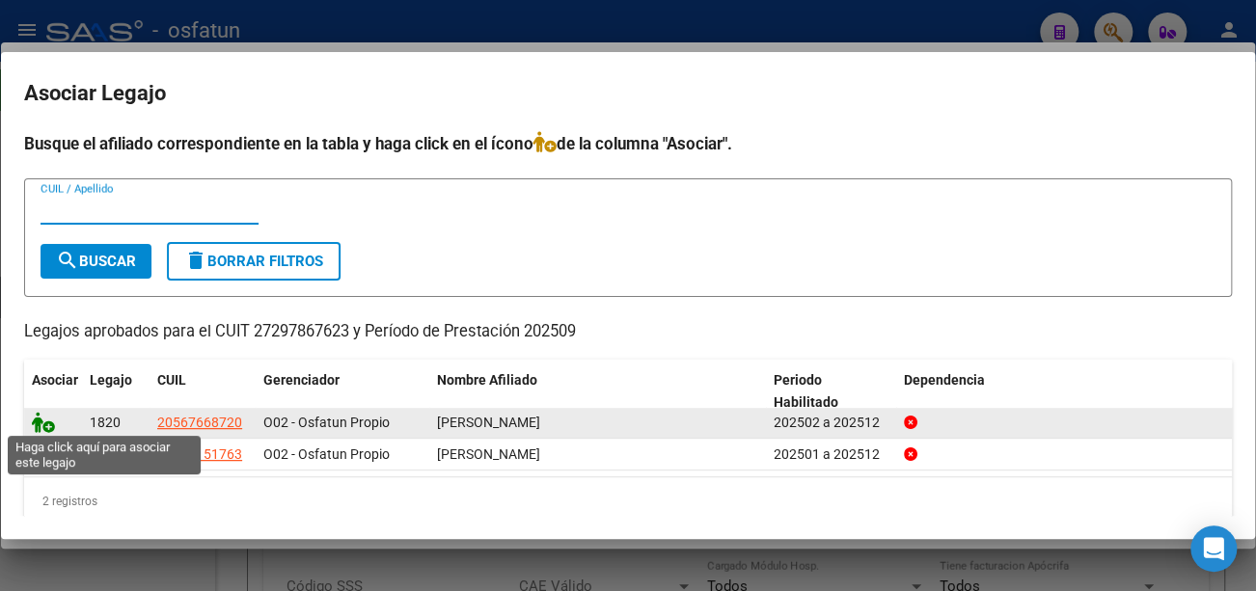
click at [39, 420] on icon at bounding box center [43, 422] width 23 height 21
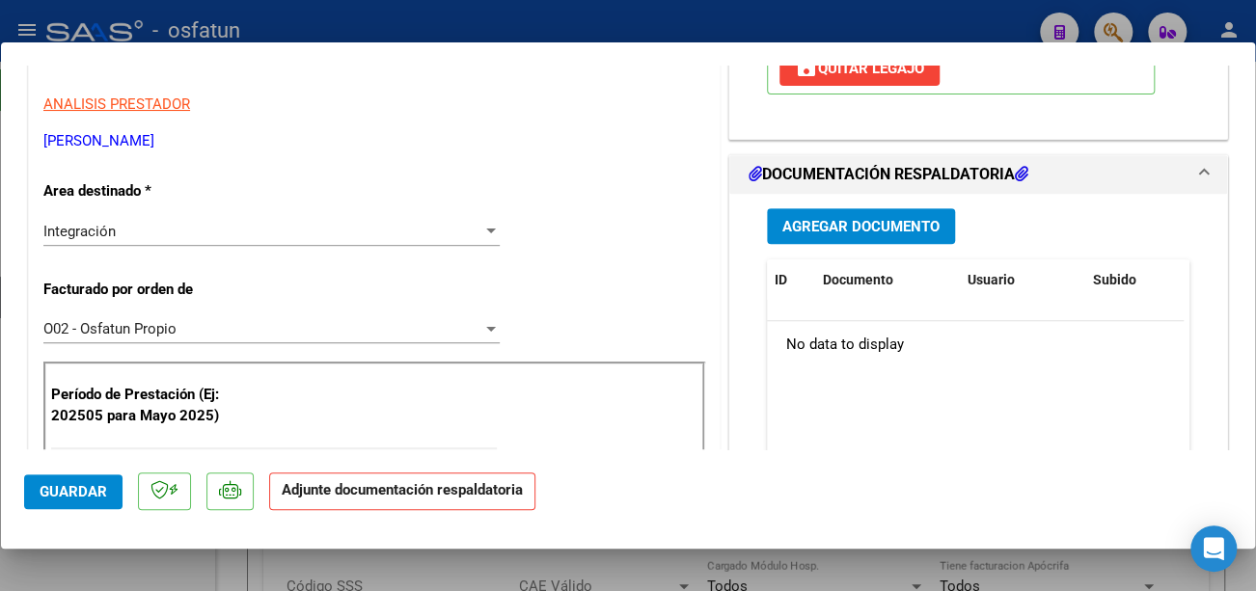
scroll to position [386, 0]
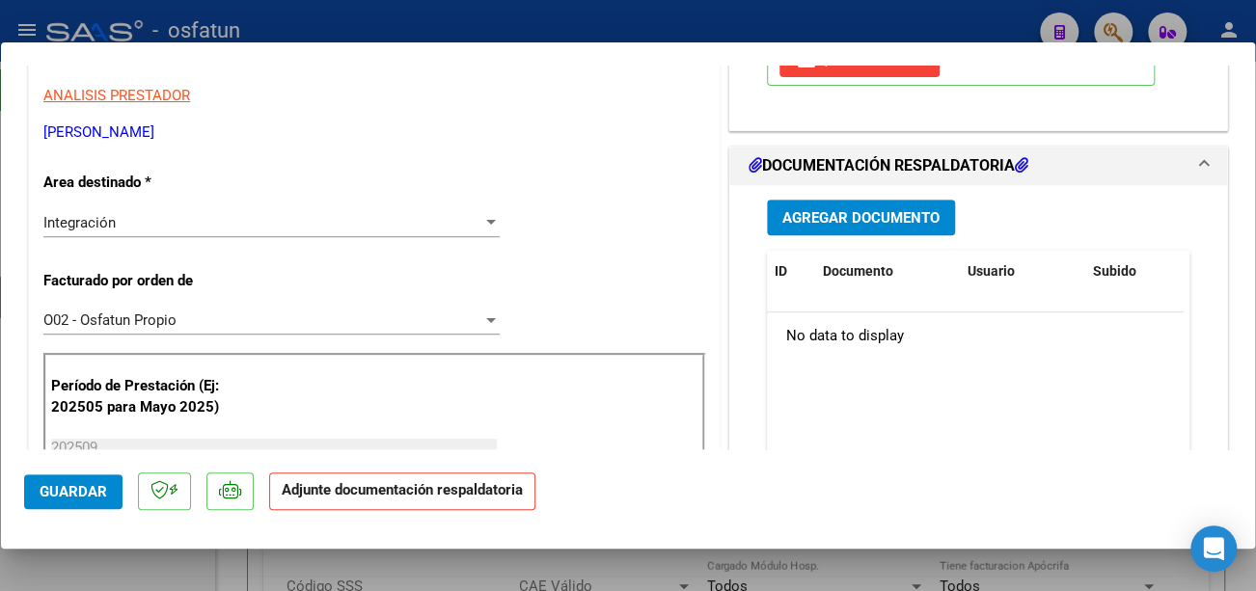
click at [818, 224] on span "Agregar Documento" at bounding box center [860, 217] width 157 height 17
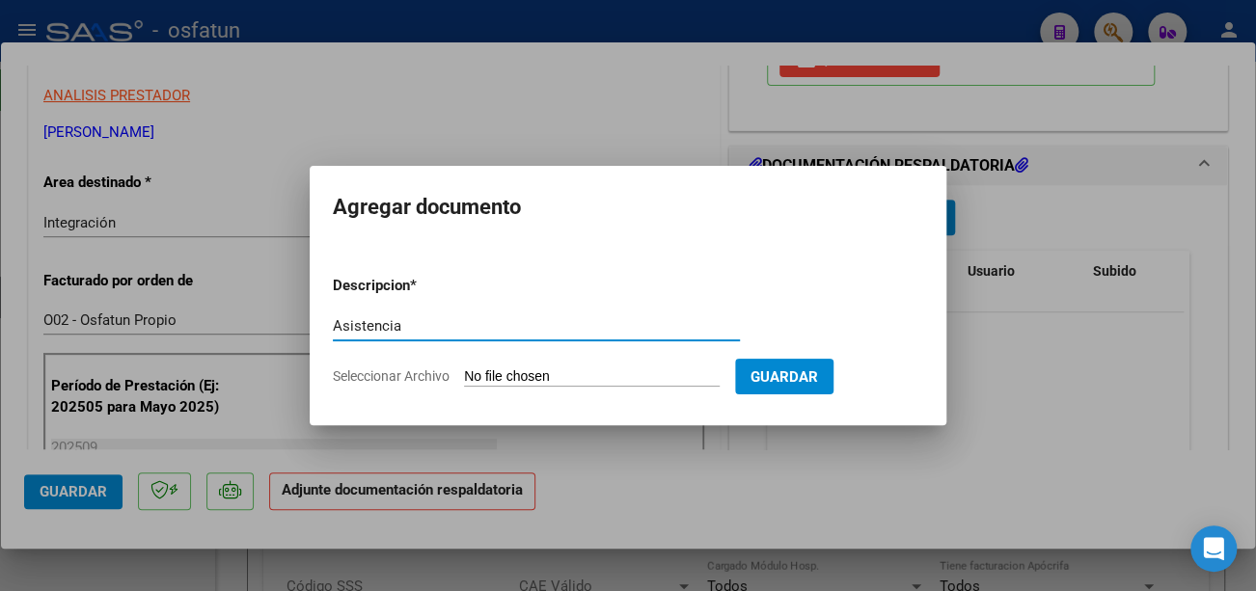
type input "Asistencia"
click at [597, 378] on input "Seleccionar Archivo" at bounding box center [592, 378] width 256 height 18
type input "C:\fakepath\Quillotay Asist.pdf"
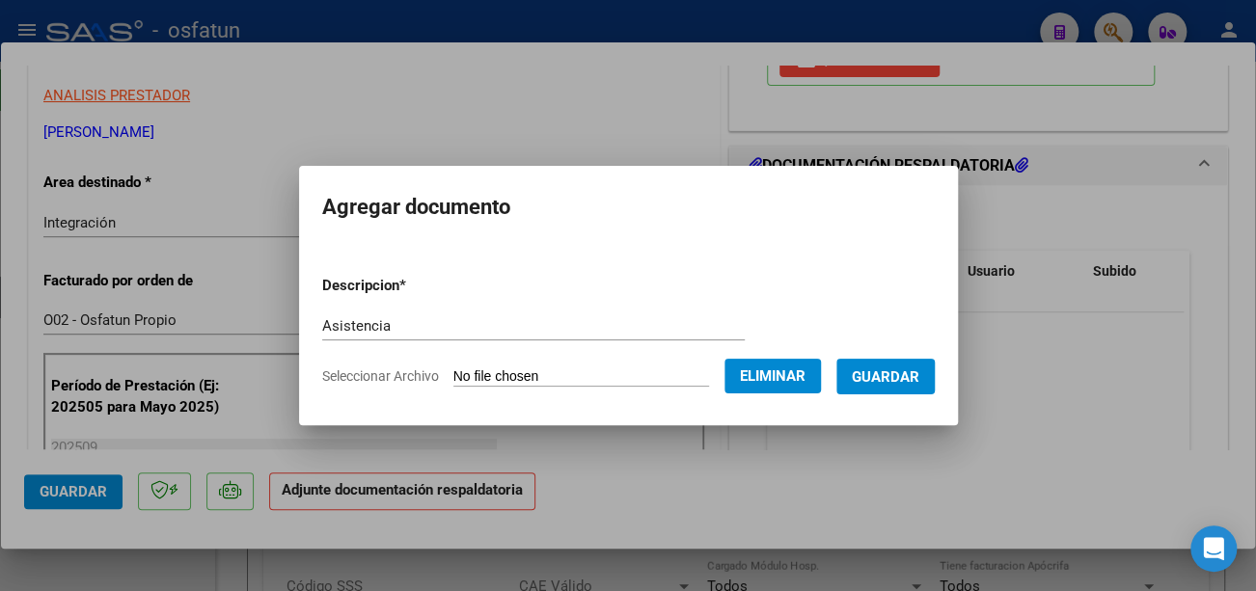
drag, startPoint x: 912, startPoint y: 377, endPoint x: 884, endPoint y: 395, distance: 32.9
click at [912, 378] on span "Guardar" at bounding box center [886, 377] width 68 height 17
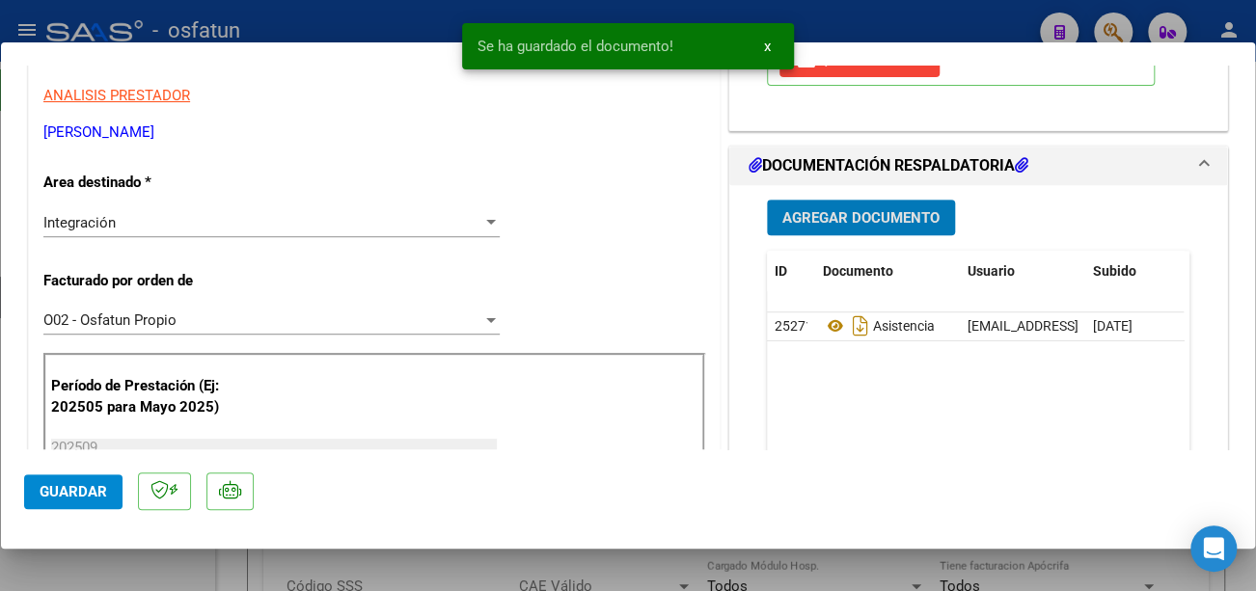
click at [83, 499] on span "Guardar" at bounding box center [74, 491] width 68 height 17
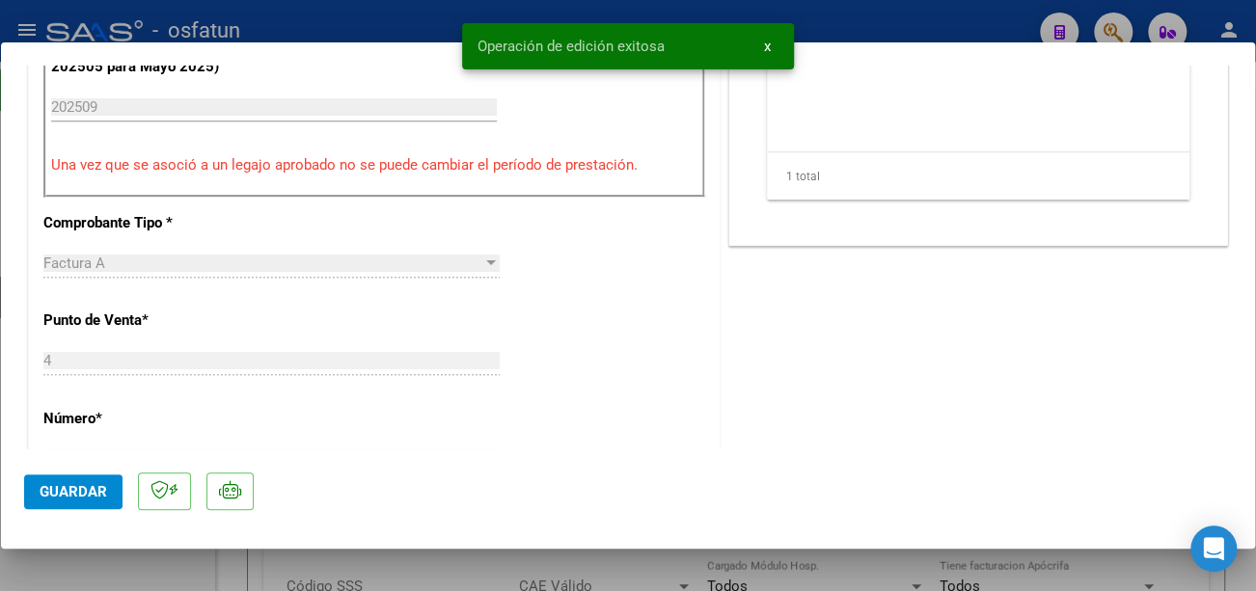
scroll to position [868, 0]
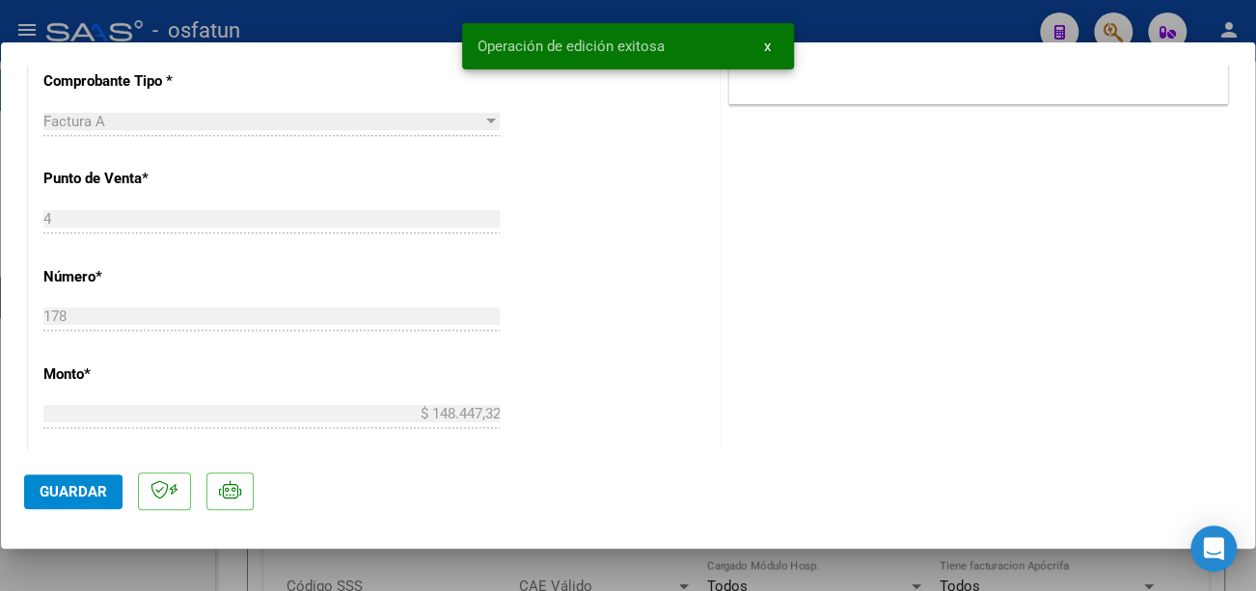
type input "$ 0,00"
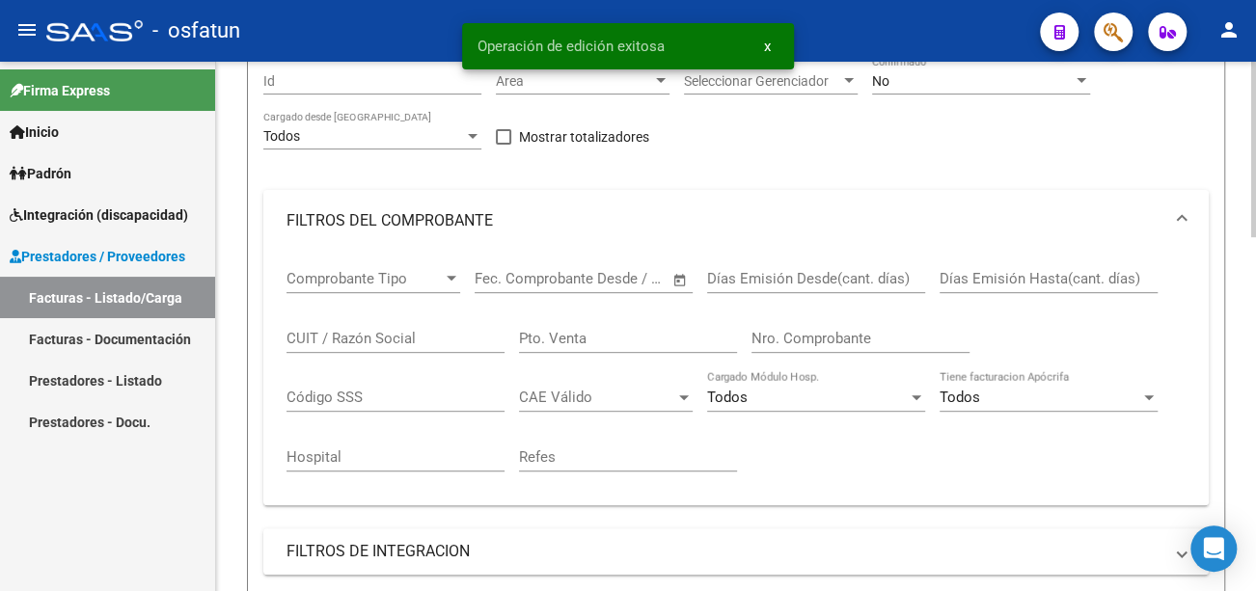
scroll to position [386, 0]
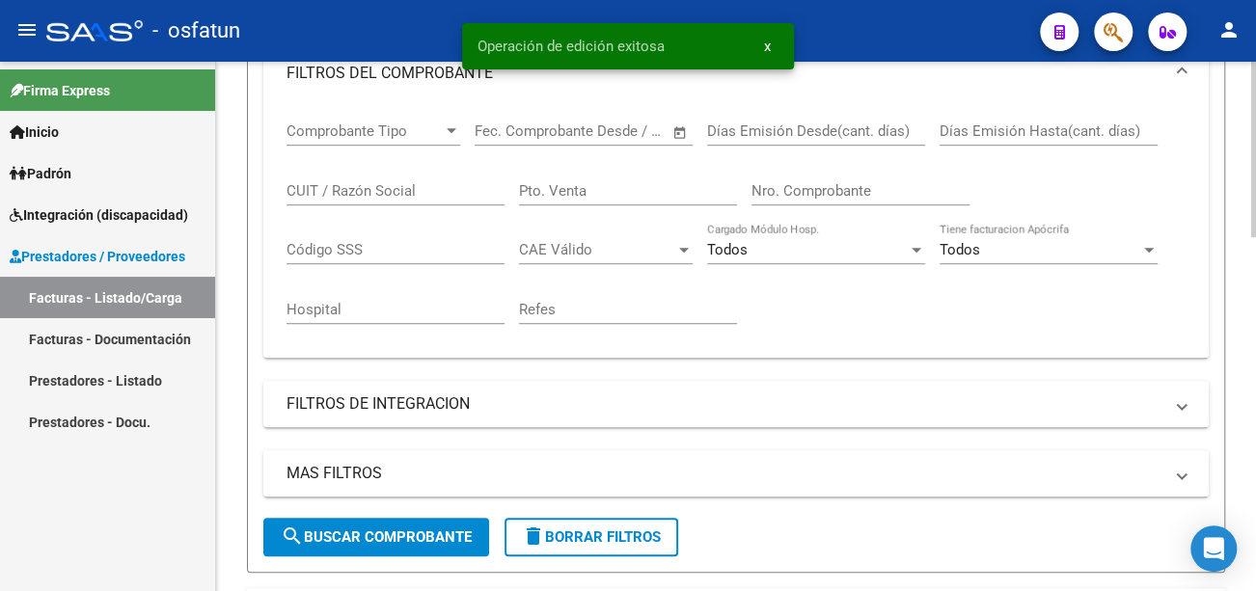
click at [394, 531] on span "search Buscar Comprobante" at bounding box center [376, 537] width 191 height 17
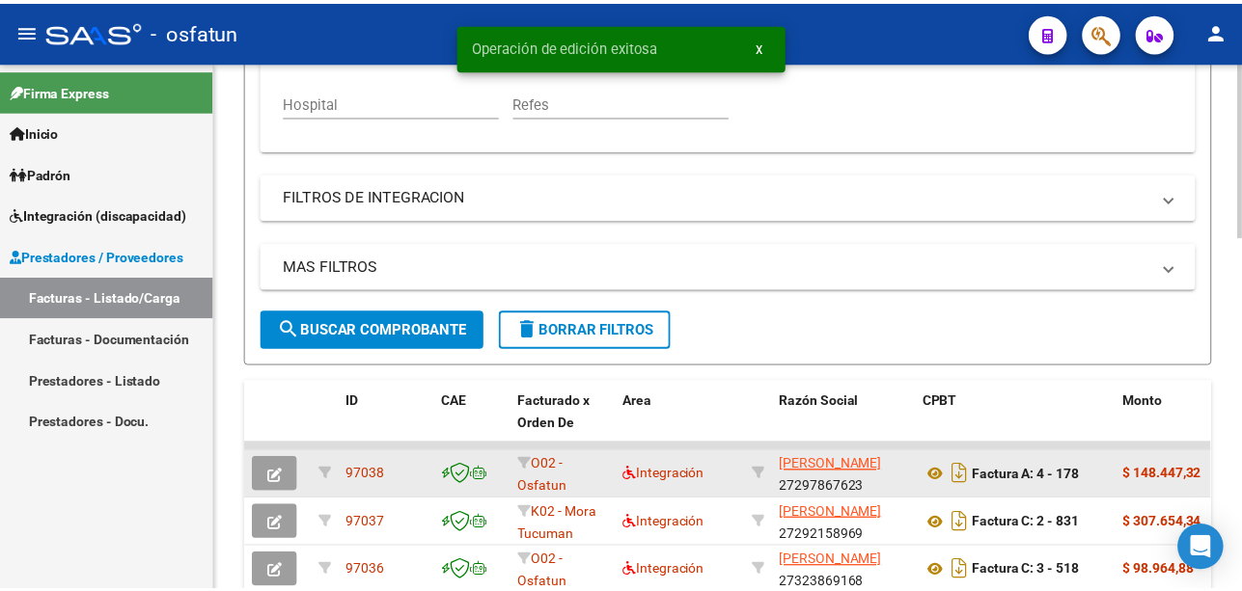
scroll to position [675, 0]
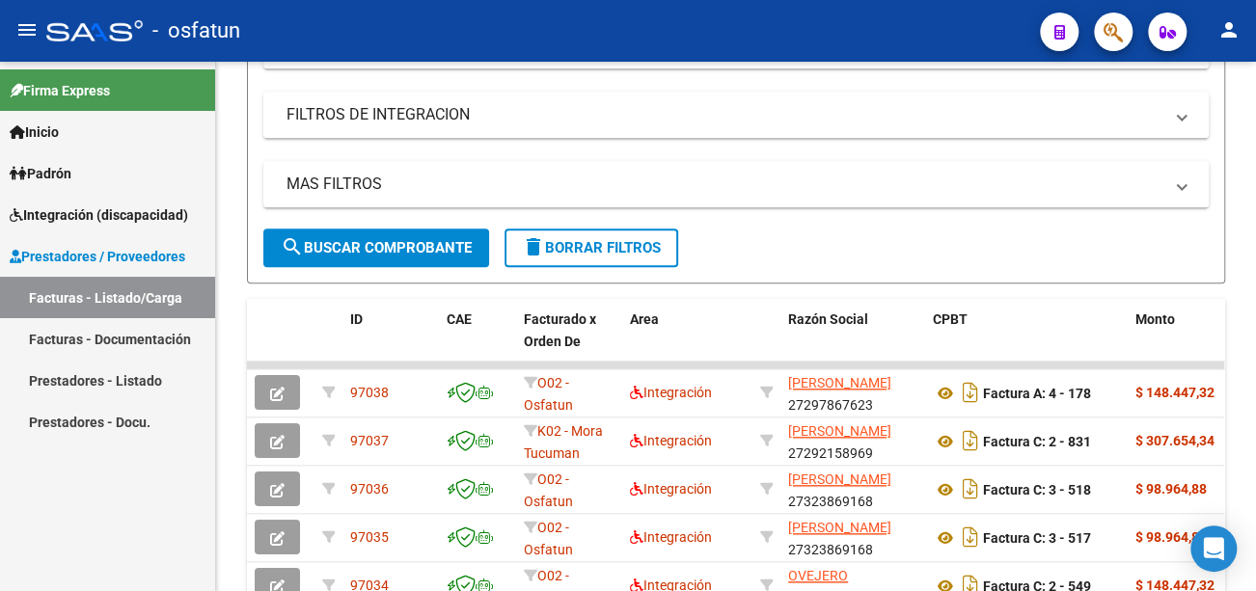
click at [1232, 35] on mat-icon "person" at bounding box center [1229, 29] width 23 height 23
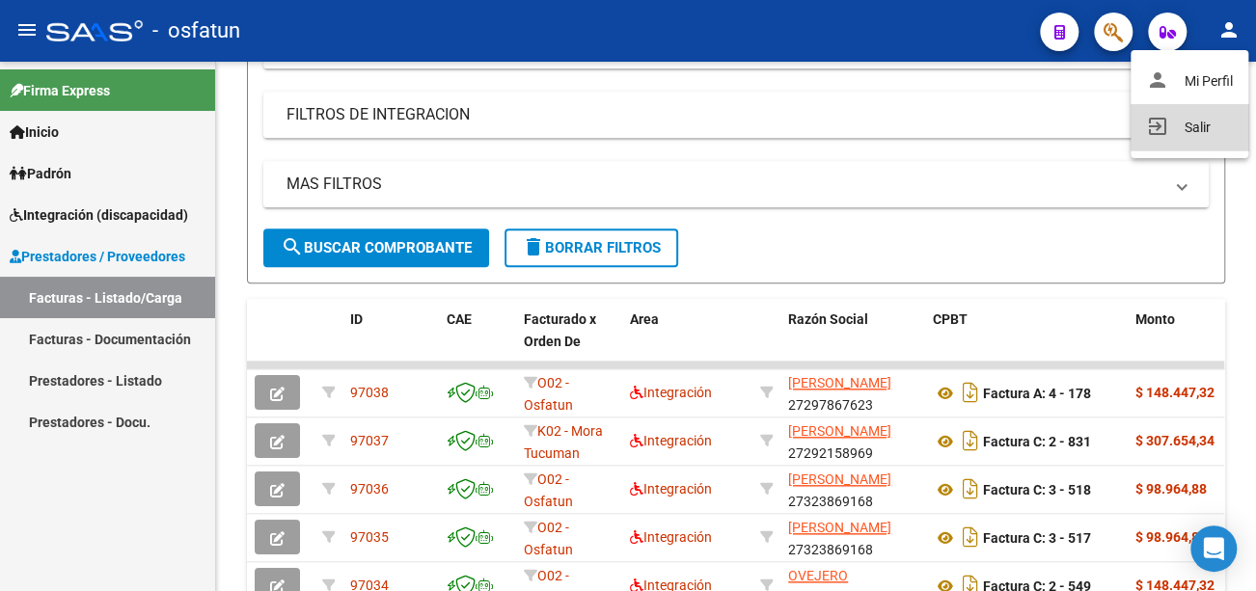
click at [1192, 136] on button "exit_to_app Salir" at bounding box center [1190, 127] width 118 height 46
